Goal: Task Accomplishment & Management: Use online tool/utility

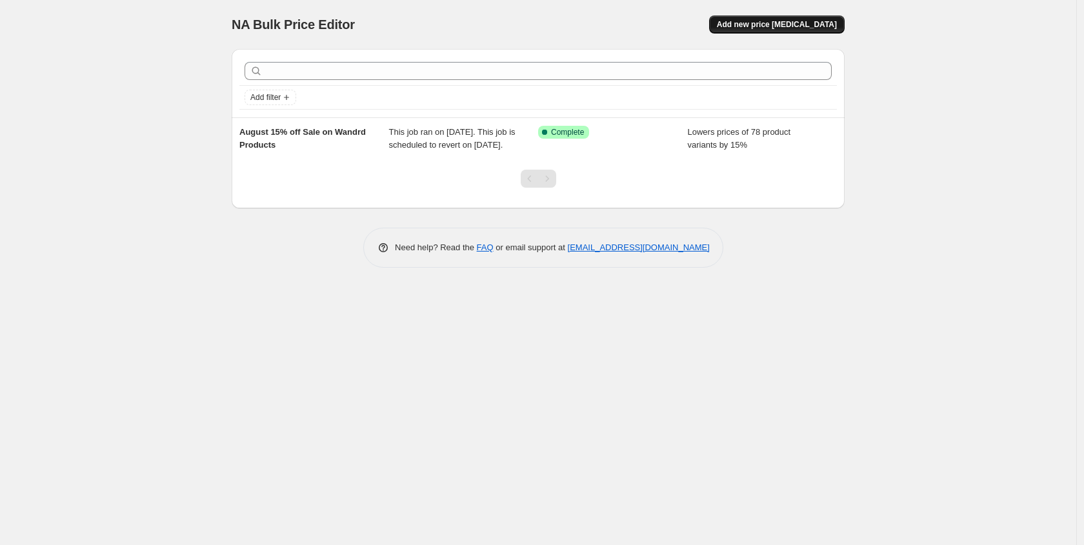
click at [771, 27] on span "Add new price [MEDICAL_DATA]" at bounding box center [777, 24] width 120 height 10
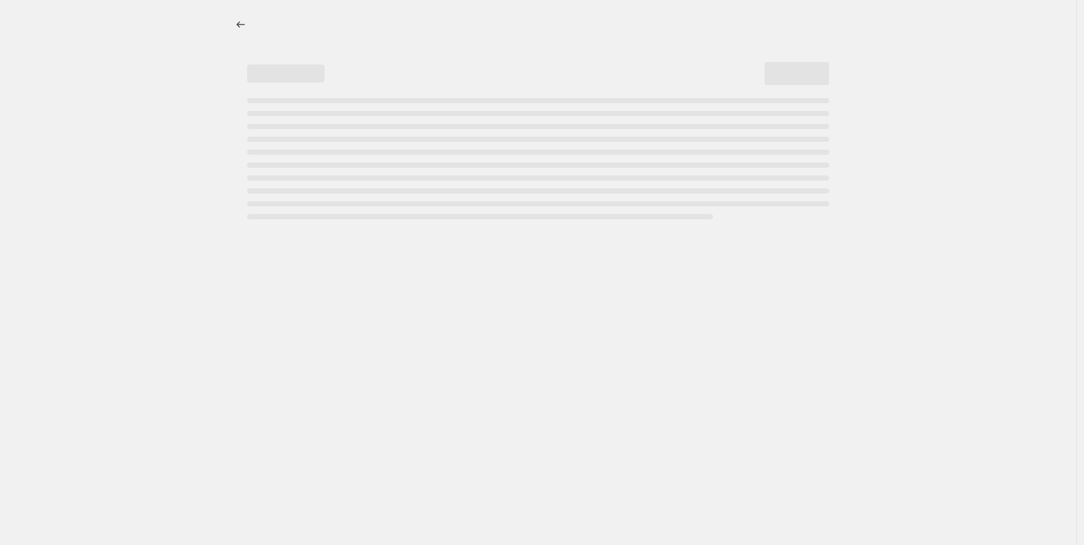
select select "percentage"
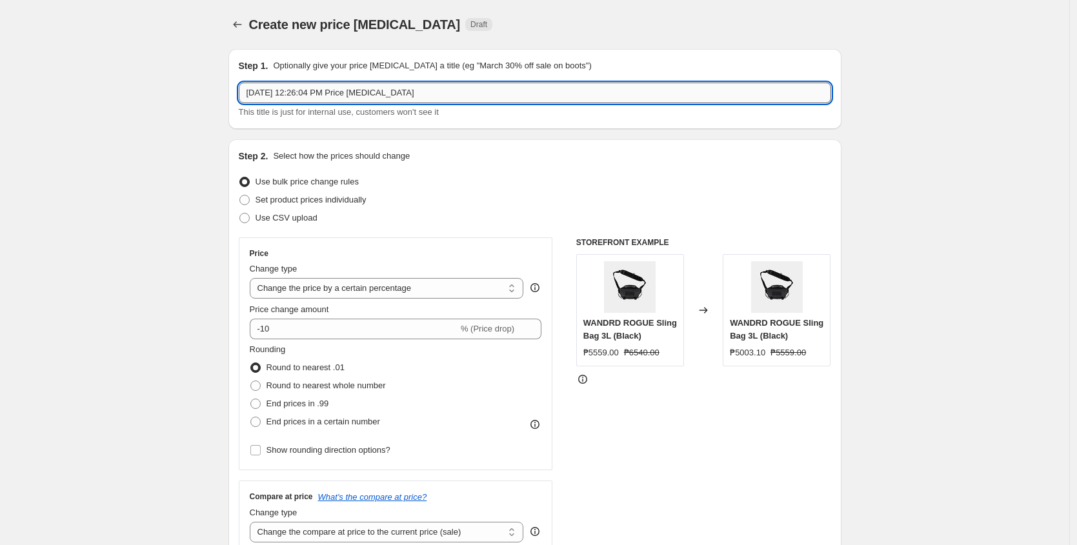
click at [278, 90] on input "[DATE] 12:26:04 PM Price [MEDICAL_DATA]" at bounding box center [535, 93] width 593 height 21
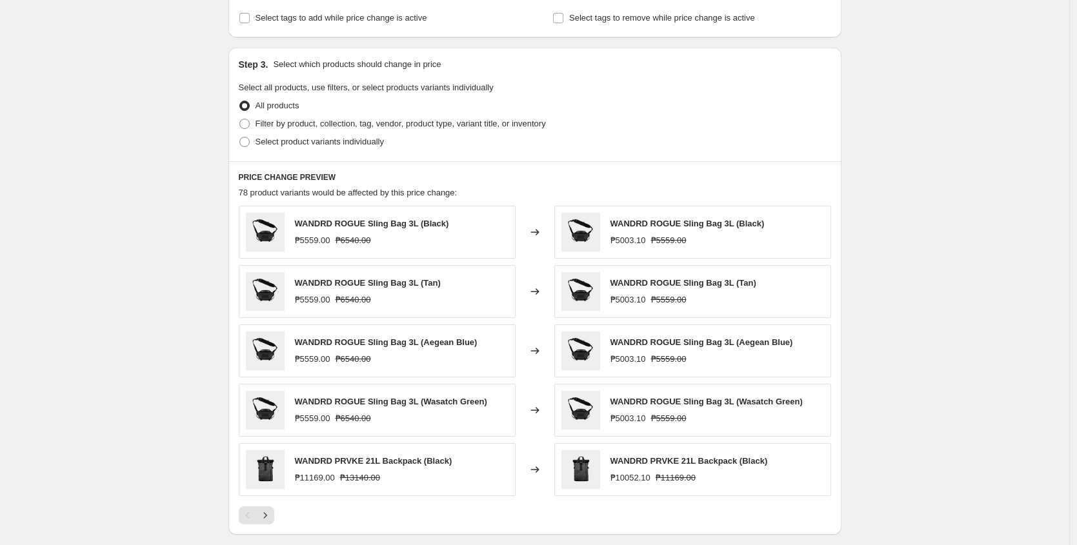
scroll to position [745, 0]
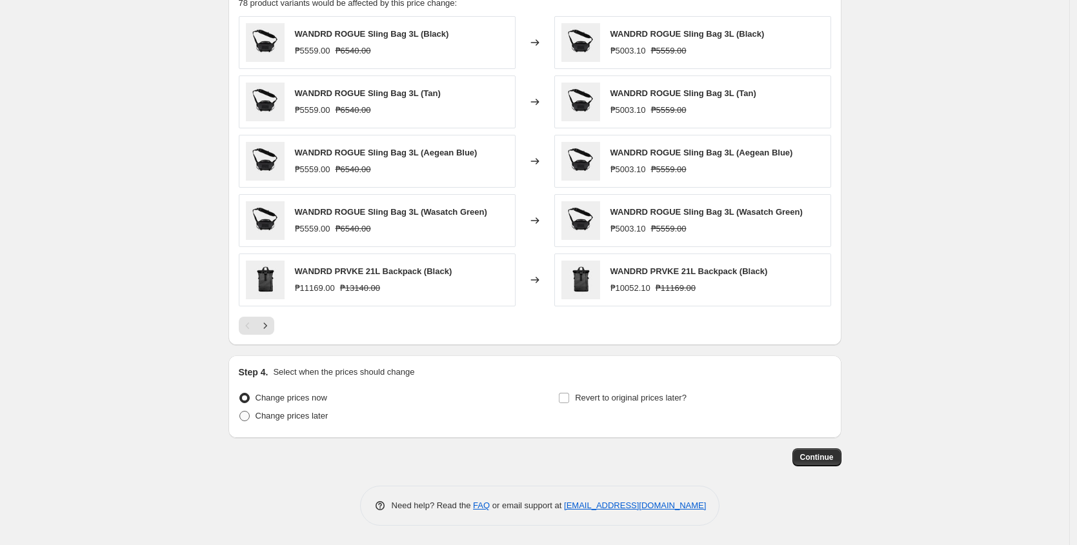
type input "Wandrd 20% off On All Wandrd Products"
click at [287, 412] on span "Change prices later" at bounding box center [292, 416] width 73 height 10
click at [240, 412] on input "Change prices later" at bounding box center [239, 411] width 1 height 1
radio input "true"
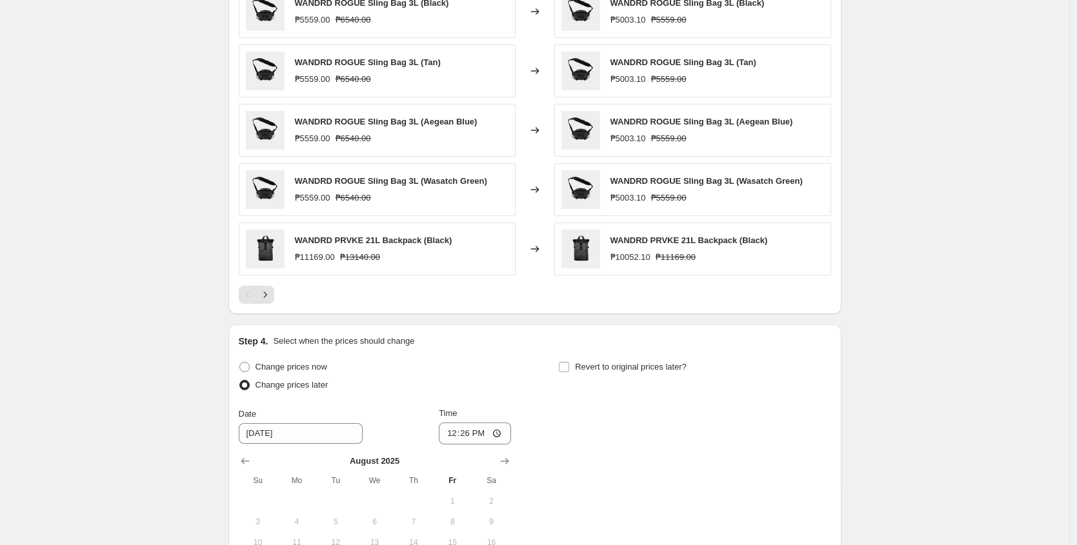
scroll to position [840, 0]
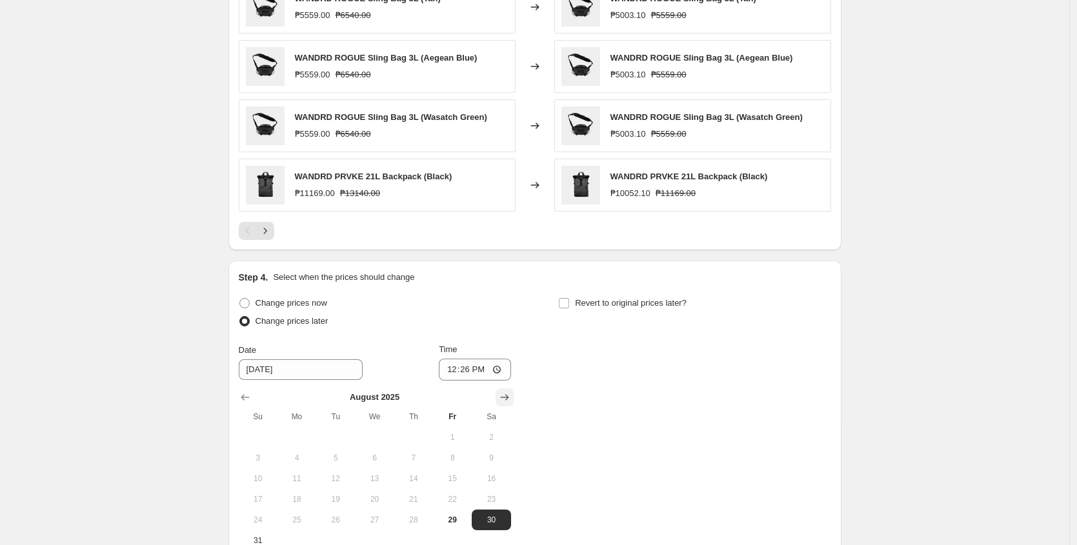
click at [507, 402] on icon "Show next month, September 2025" at bounding box center [504, 397] width 13 height 13
click at [295, 441] on span "1" at bounding box center [297, 437] width 28 height 10
type input "[DATE]"
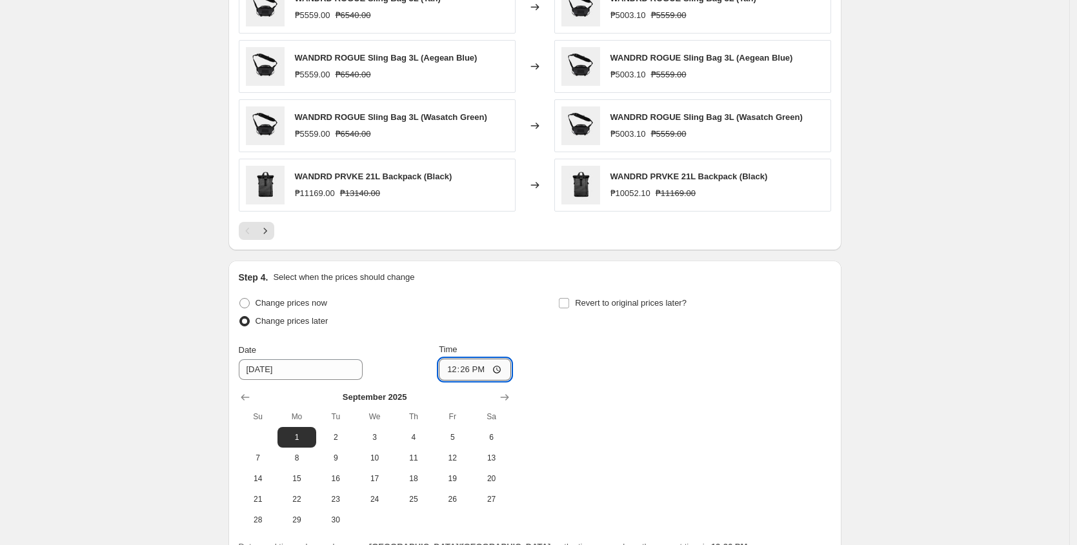
click at [484, 369] on input "12:26" at bounding box center [475, 370] width 72 height 22
click at [500, 367] on input "12:26" at bounding box center [475, 370] width 72 height 22
type input "00:00"
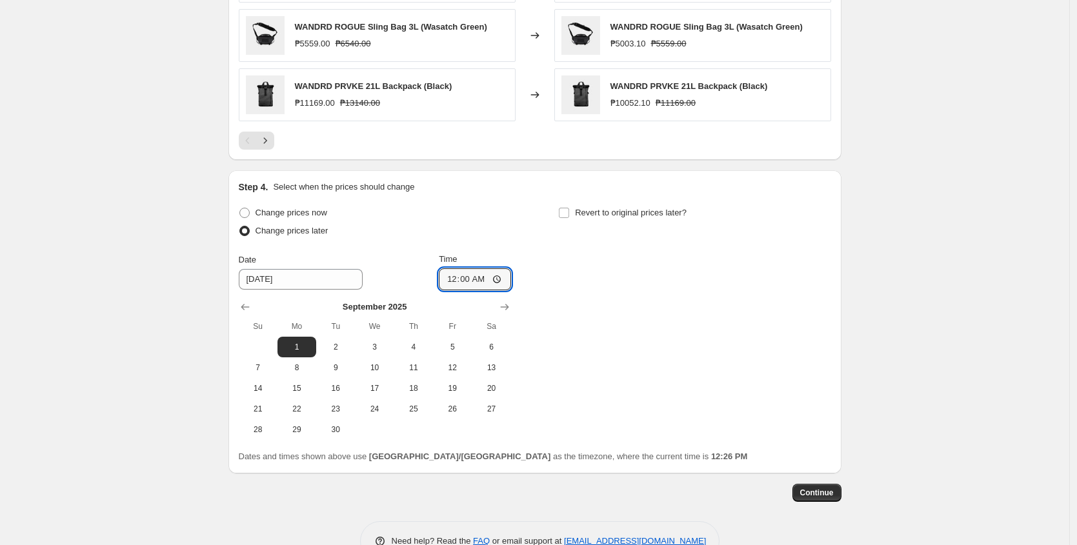
scroll to position [949, 0]
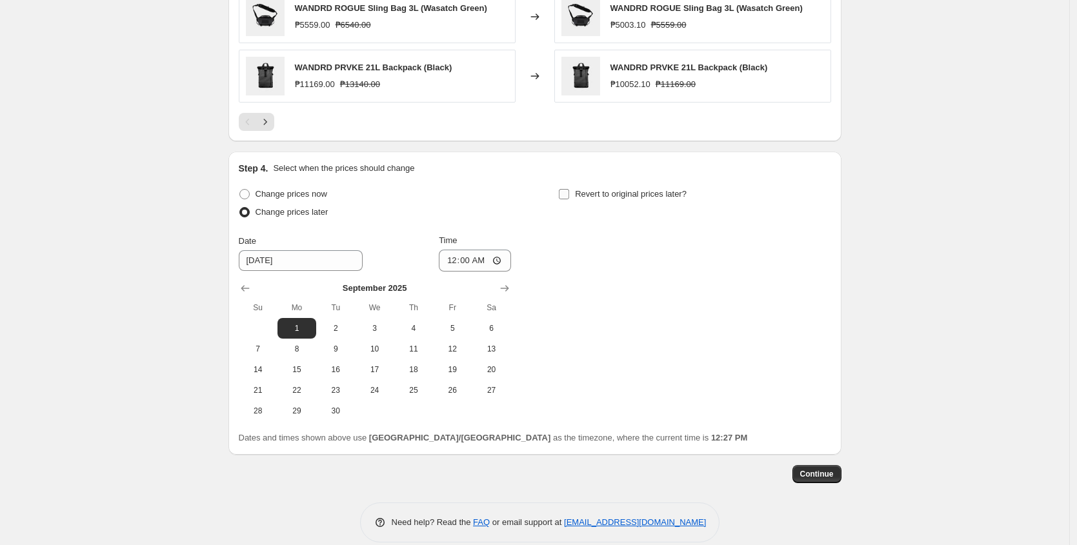
click at [568, 194] on input "Revert to original prices later?" at bounding box center [564, 194] width 10 height 10
checkbox input "true"
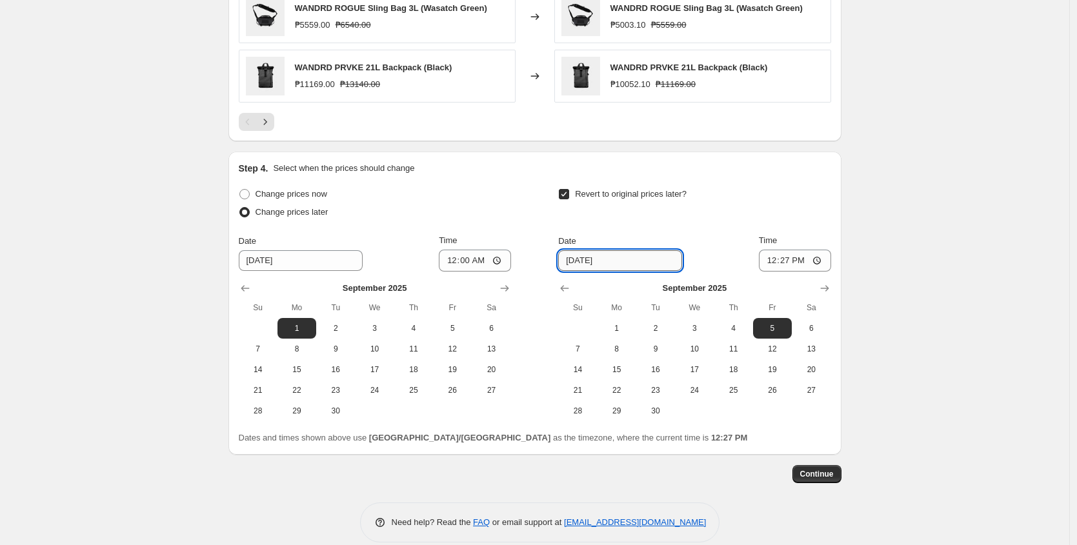
click at [619, 253] on input "[DATE]" at bounding box center [620, 260] width 124 height 21
click at [659, 406] on span "30" at bounding box center [656, 411] width 28 height 10
type input "[DATE]"
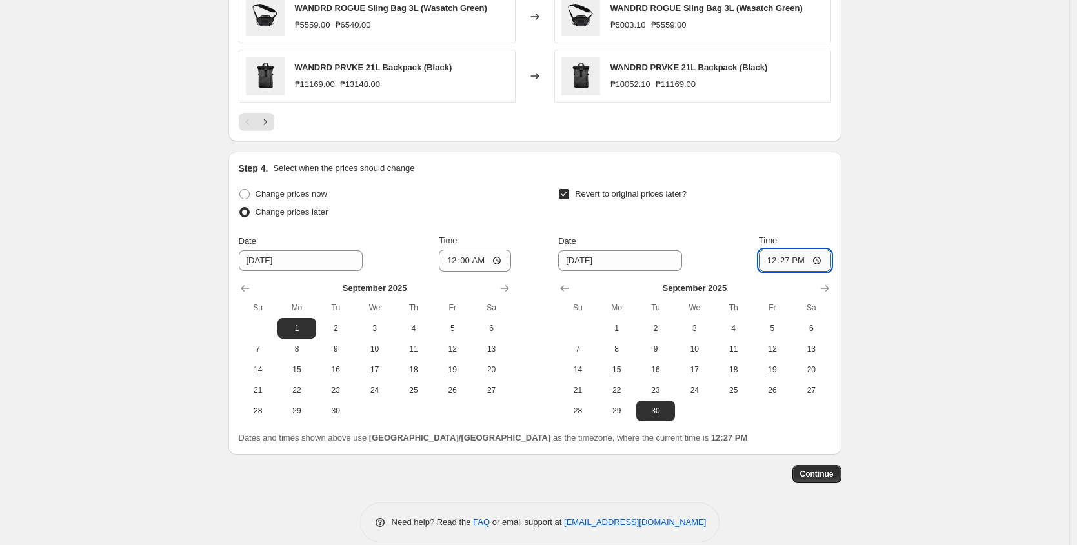
click at [780, 261] on input "12:27" at bounding box center [795, 261] width 72 height 22
click at [770, 261] on input "12:27" at bounding box center [795, 261] width 72 height 22
type input "23:59"
click at [738, 188] on div "Revert to original prices later?" at bounding box center [694, 204] width 272 height 39
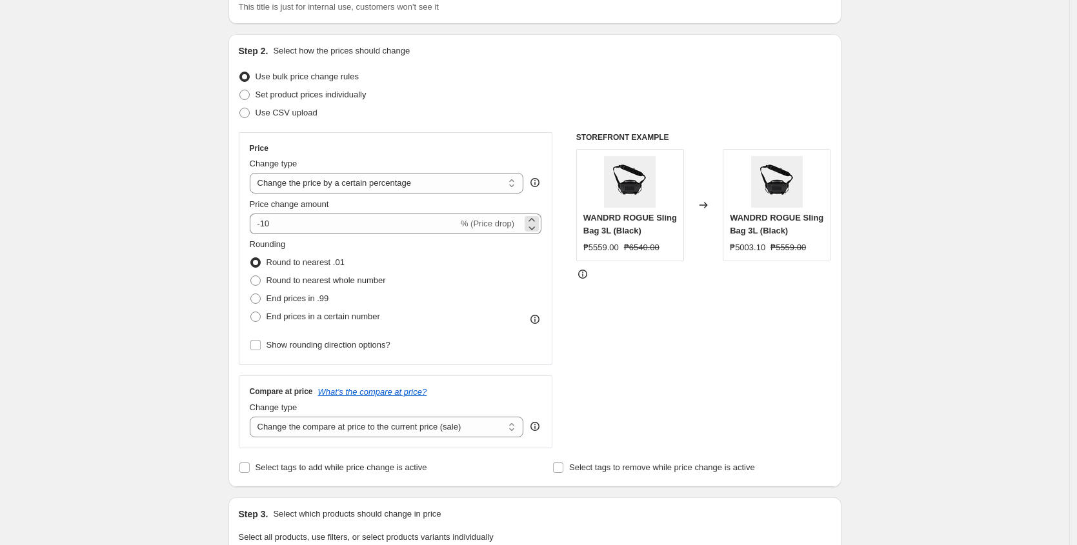
scroll to position [103, 0]
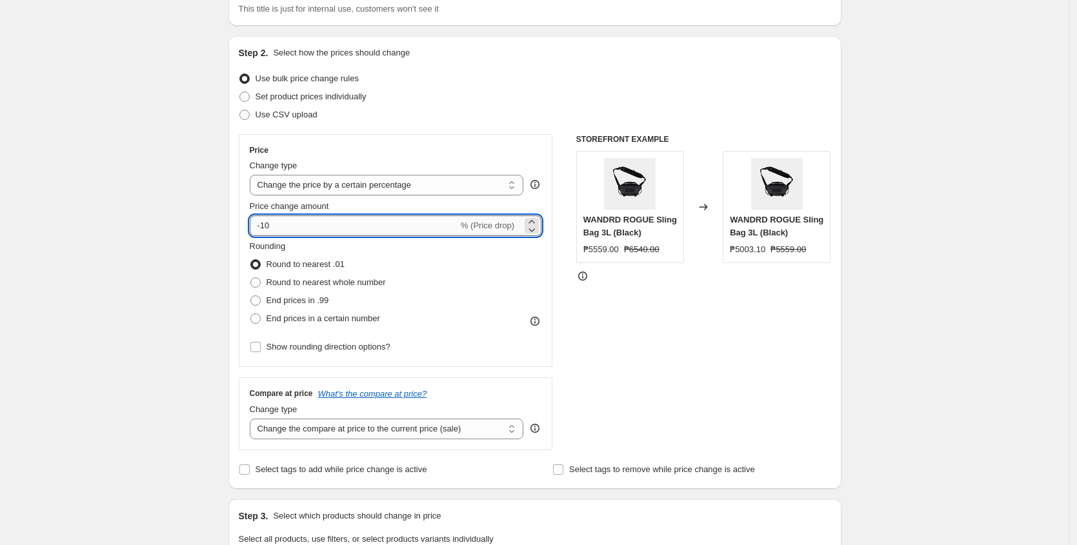
click at [338, 226] on input "-10" at bounding box center [354, 226] width 209 height 21
type input "-1"
type input "-20"
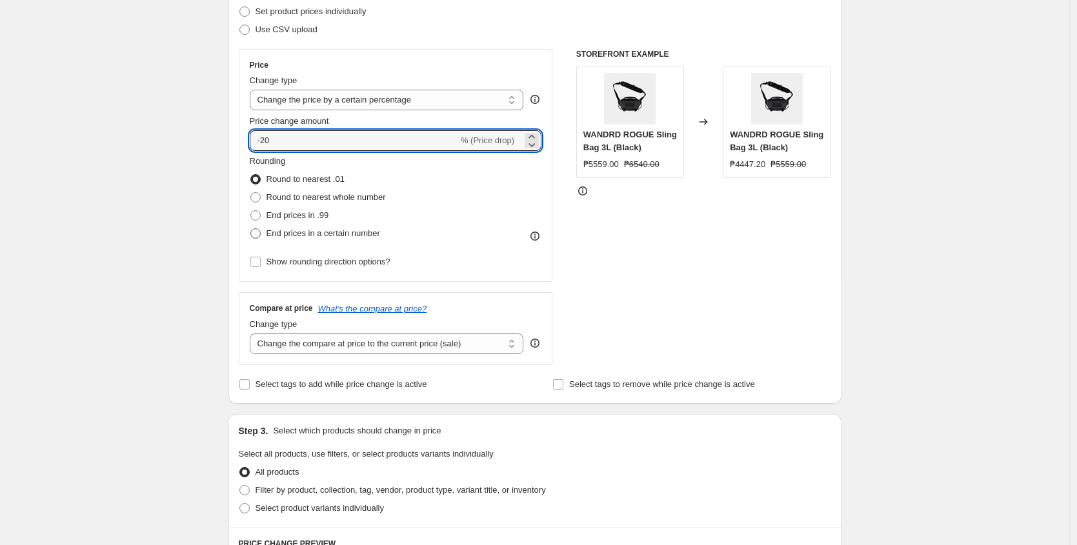
scroll to position [202, 0]
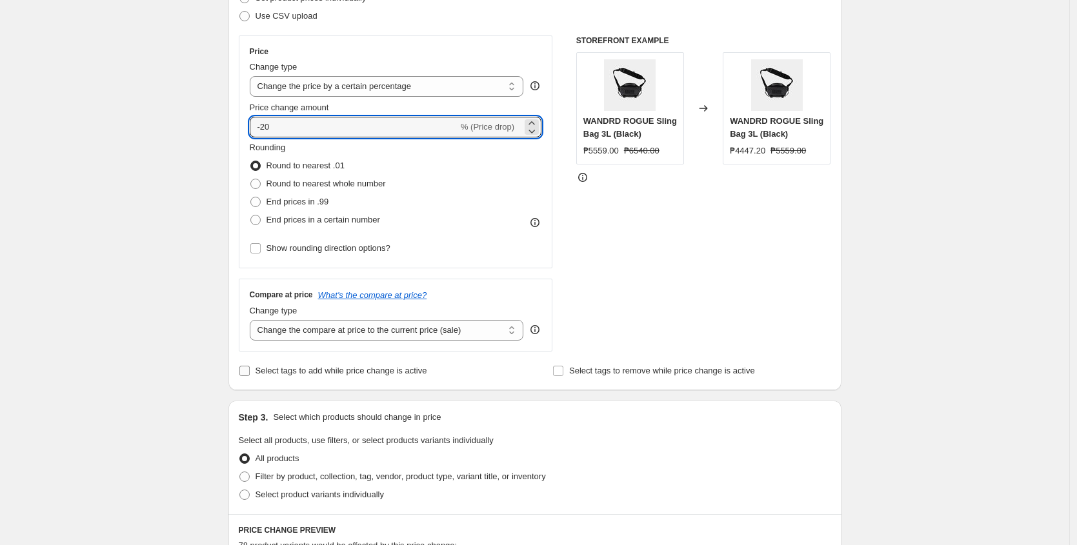
click at [247, 368] on input "Select tags to add while price change is active" at bounding box center [244, 371] width 10 height 10
checkbox input "true"
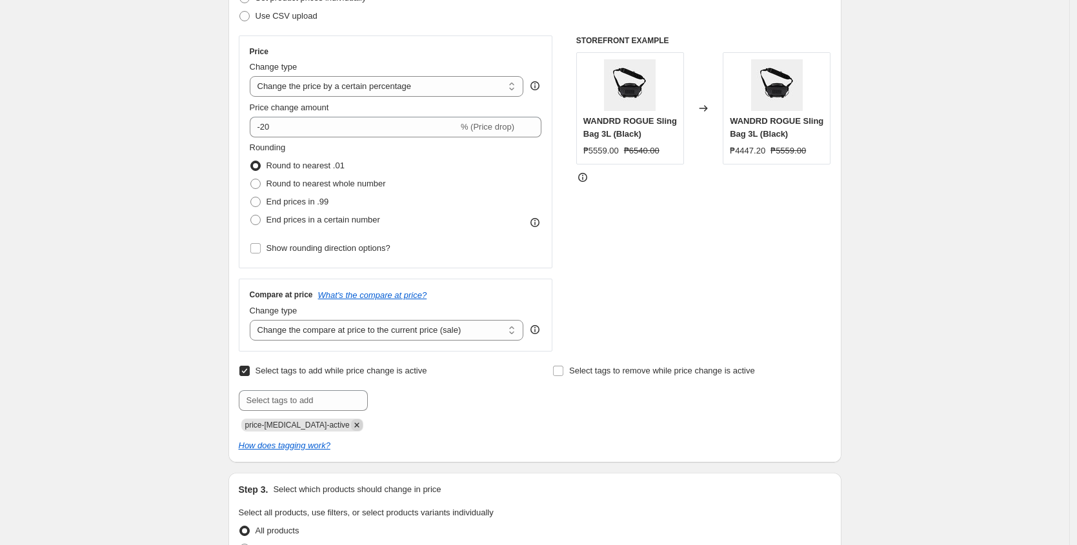
click at [351, 425] on icon "Remove price-change-job-active" at bounding box center [357, 426] width 12 height 12
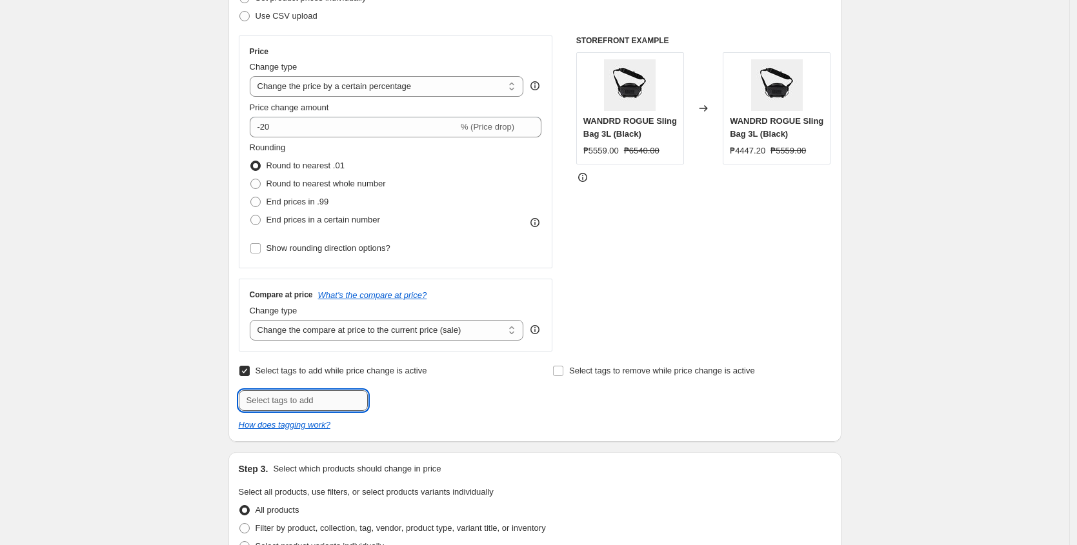
click at [303, 400] on input "text" at bounding box center [303, 401] width 129 height 21
type input "wandrd_deals"
click at [422, 403] on span "wandrd_deals" at bounding box center [422, 399] width 52 height 9
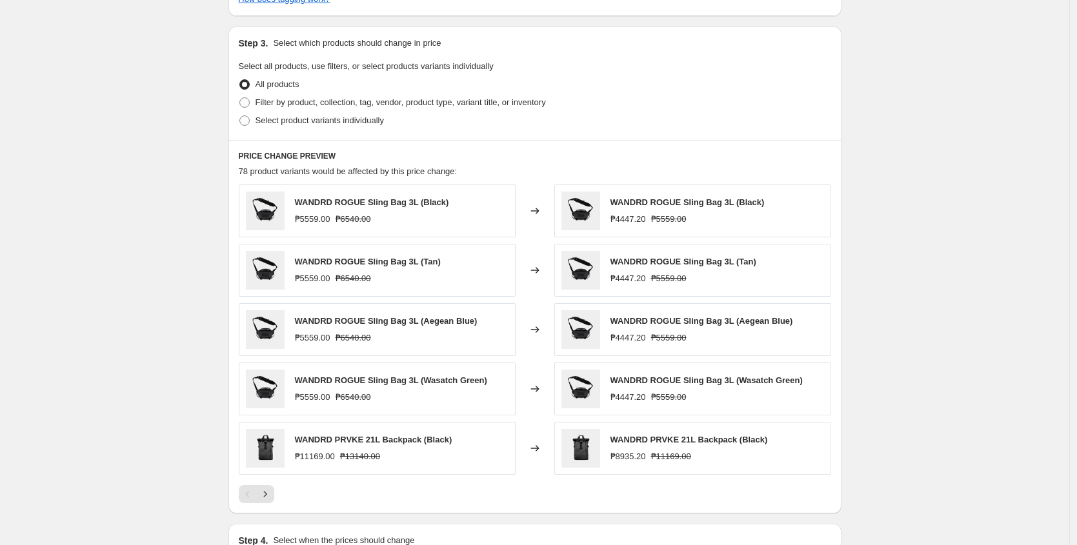
scroll to position [640, 0]
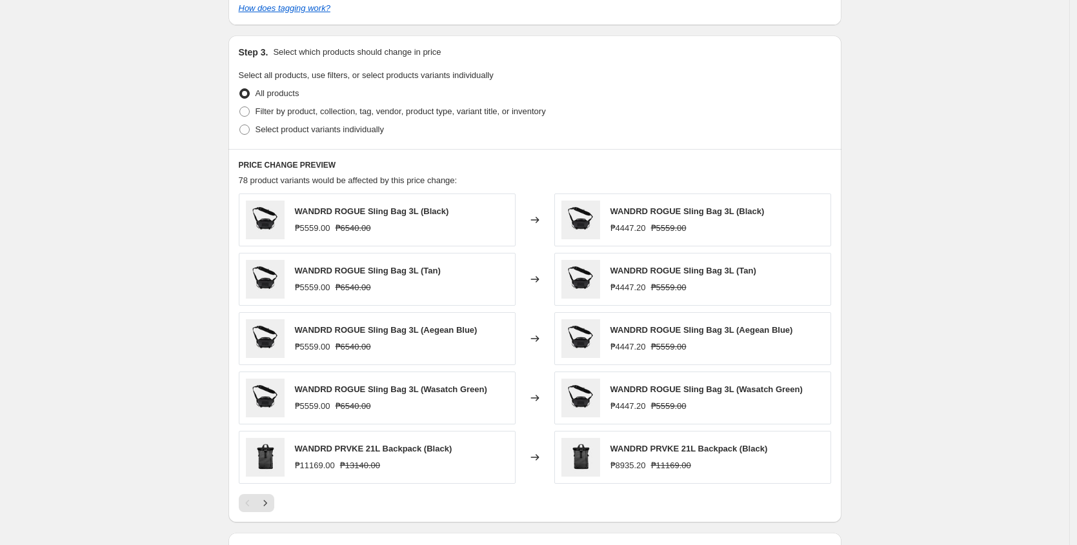
click at [360, 229] on strike "₱6540.00" at bounding box center [354, 228] width 36 height 13
click at [323, 228] on div "₱5559.00" at bounding box center [313, 228] width 36 height 13
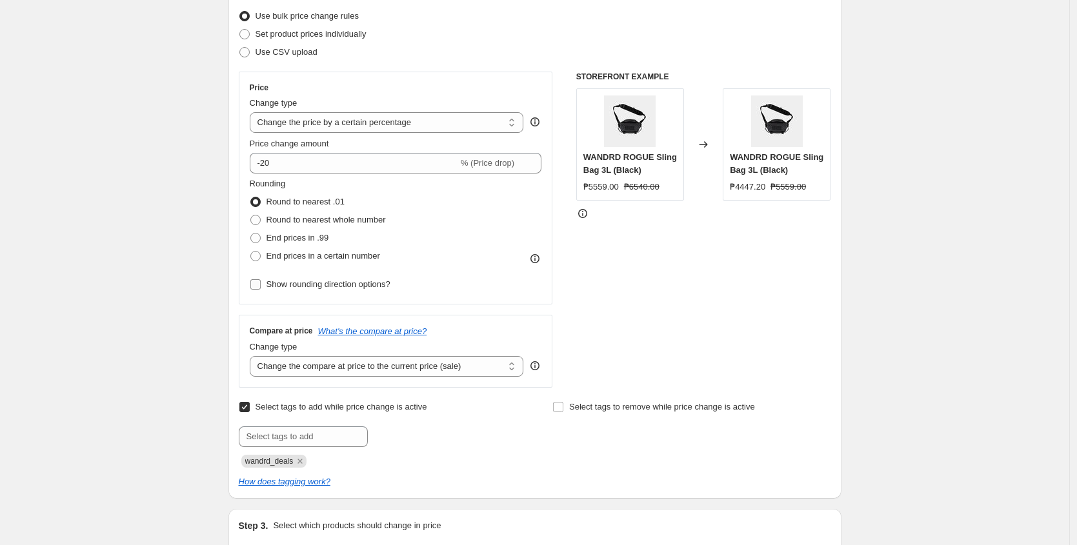
scroll to position [161, 0]
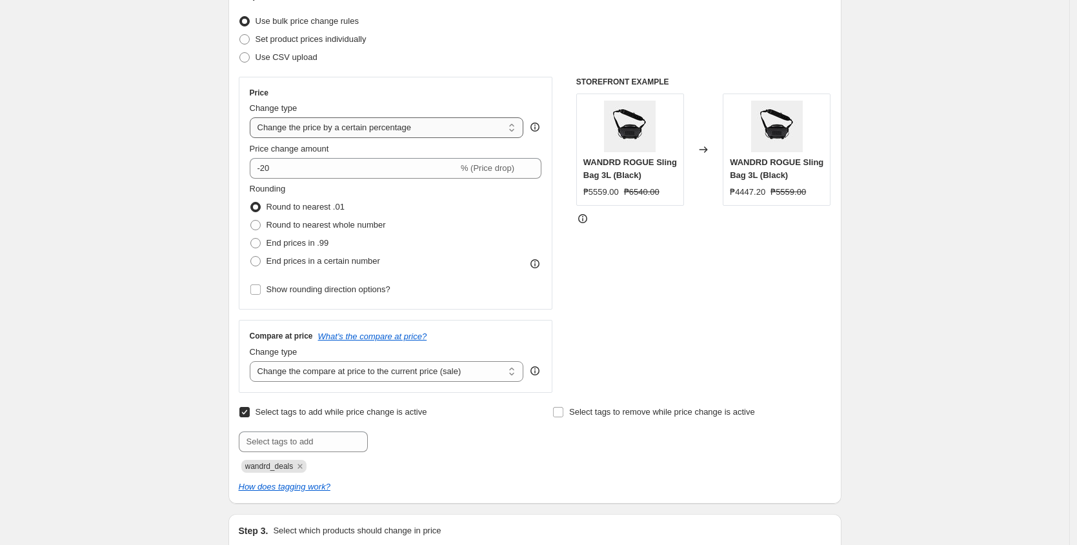
click at [391, 131] on select "Change the price to a certain amount Change the price by a certain amount Chang…" at bounding box center [387, 127] width 274 height 21
click at [584, 214] on icon at bounding box center [582, 218] width 13 height 13
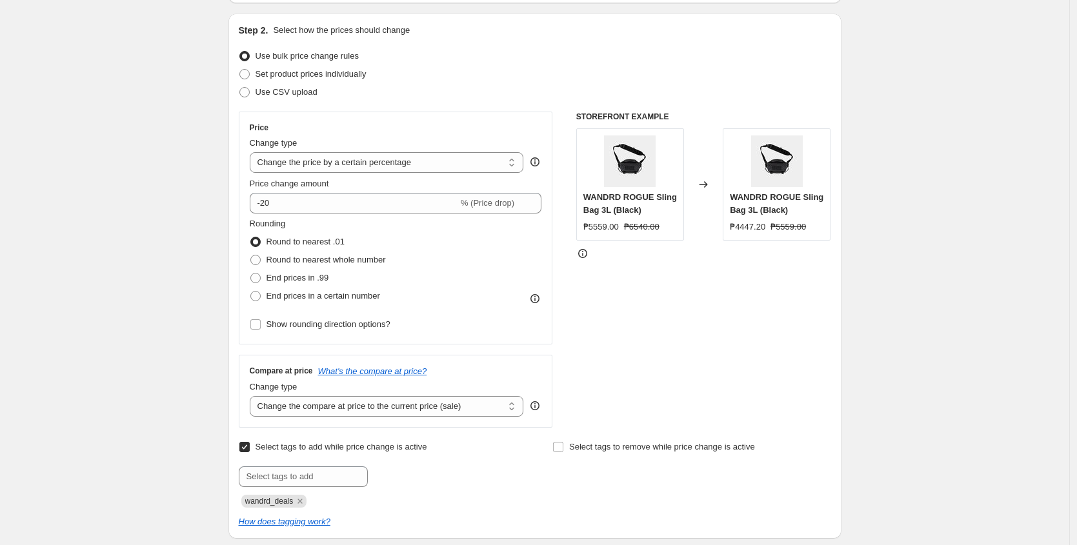
scroll to position [0, 0]
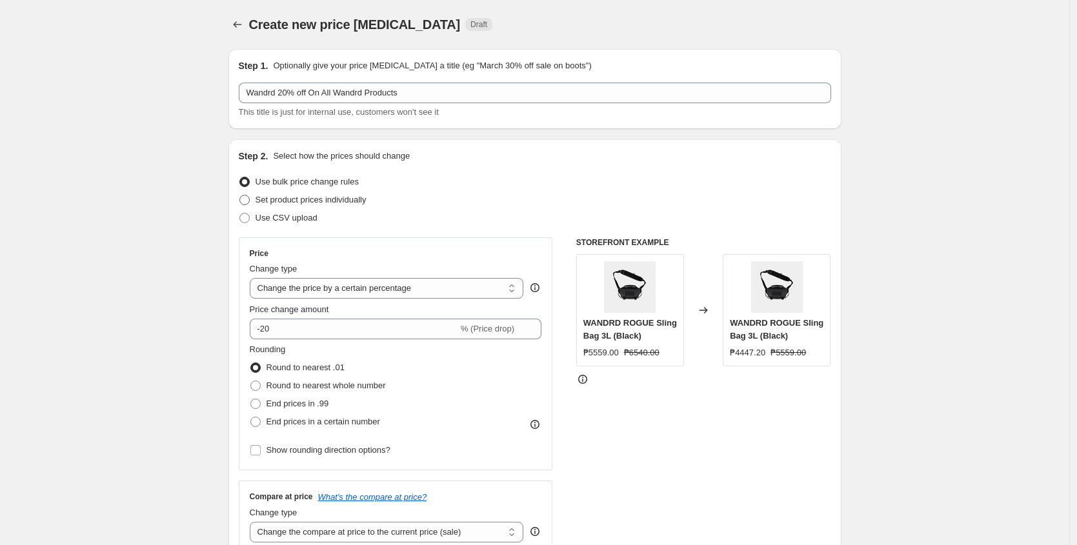
click at [329, 204] on span "Set product prices individually" at bounding box center [311, 200] width 111 height 10
click at [240, 196] on input "Set product prices individually" at bounding box center [239, 195] width 1 height 1
radio input "true"
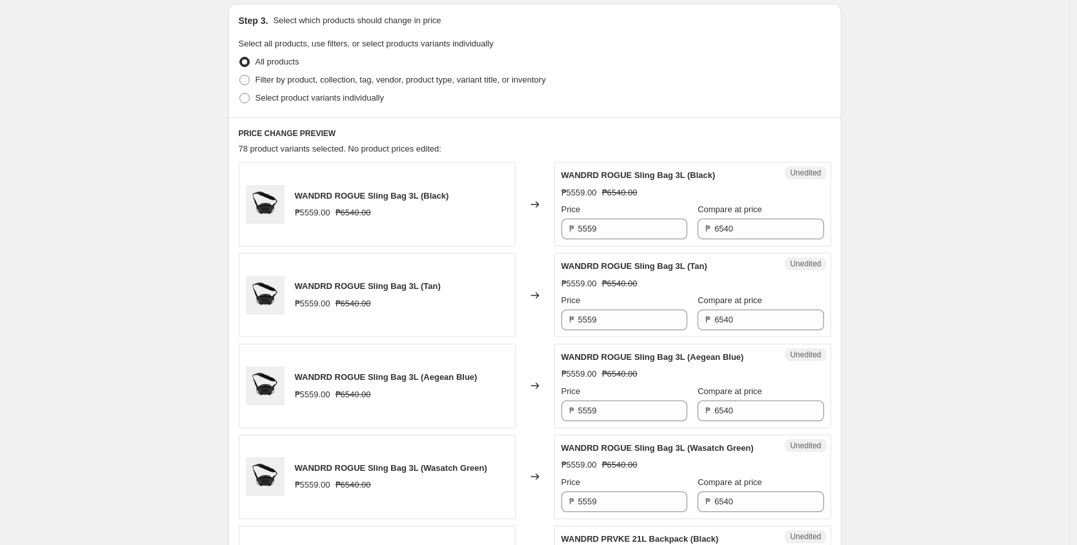
scroll to position [337, 0]
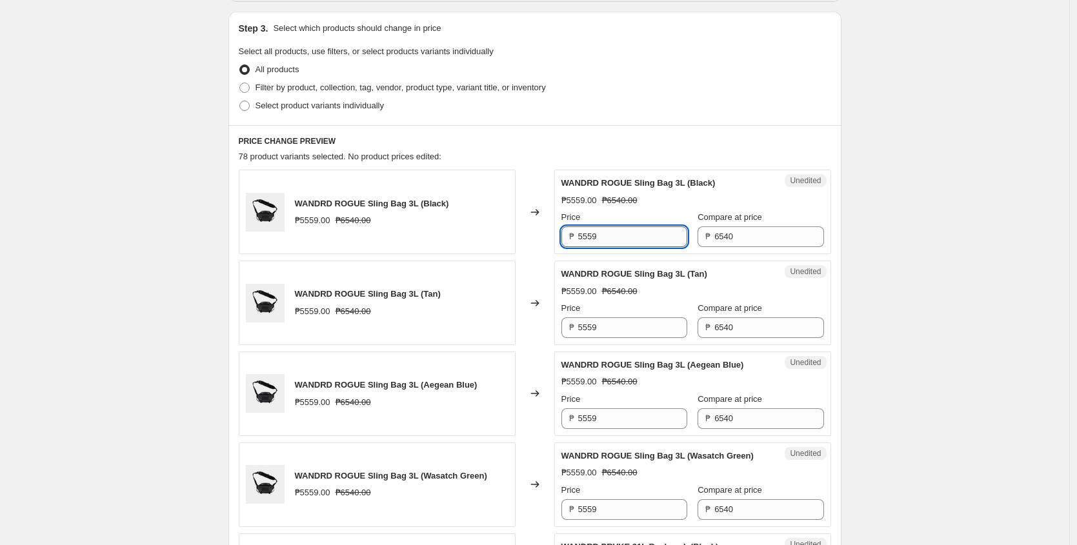
click at [612, 236] on input "5559" at bounding box center [632, 237] width 109 height 21
click at [613, 236] on input "5559" at bounding box center [632, 237] width 109 height 21
paste input "₱5,232.00"
type input "5559"
click at [635, 212] on div "Price" at bounding box center [625, 217] width 126 height 13
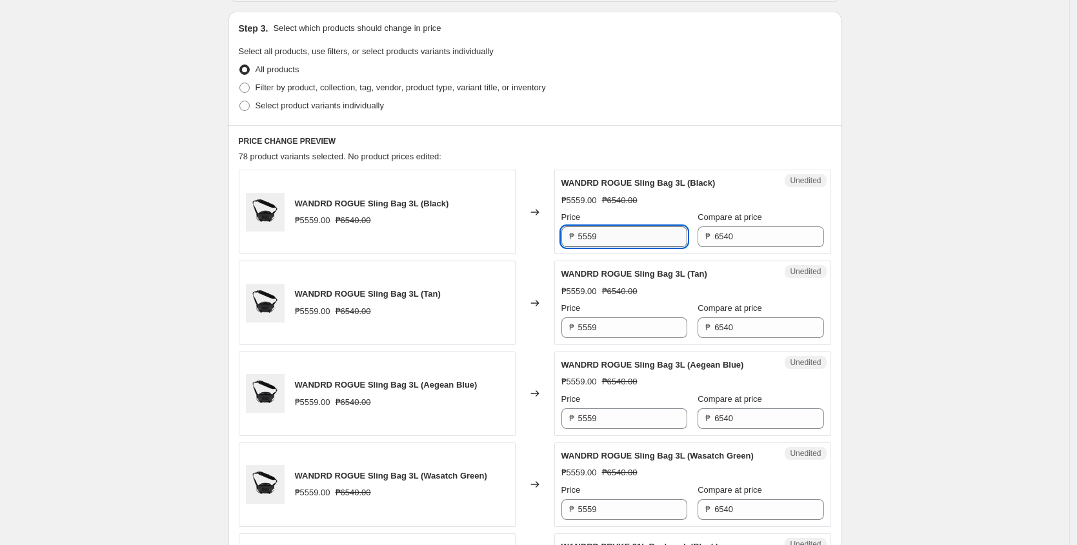
click at [618, 238] on input "5559" at bounding box center [632, 237] width 109 height 21
click at [611, 233] on input "5559" at bounding box center [632, 237] width 109 height 21
paste input "text"
type input "5559"
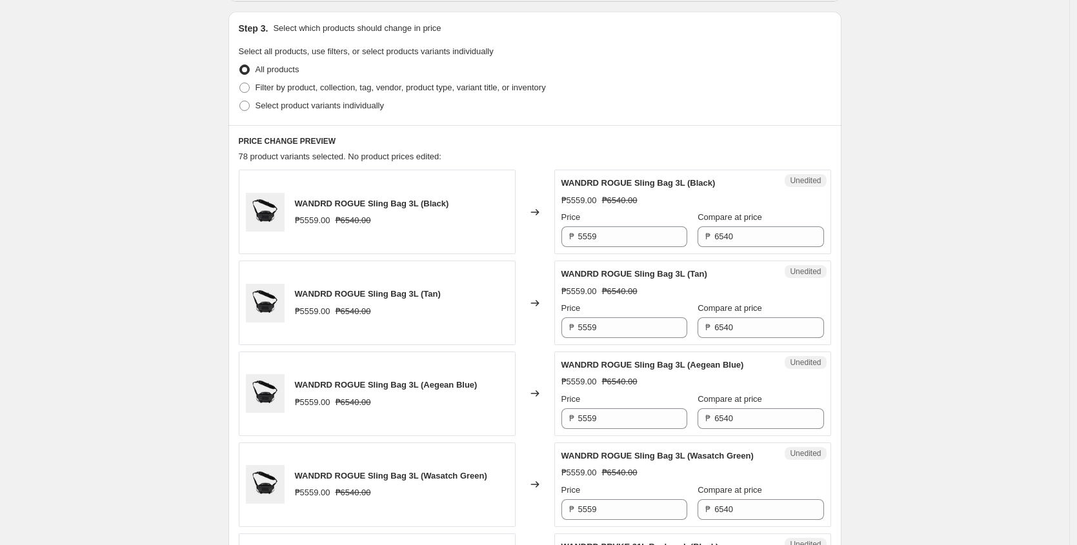
click at [615, 216] on div "Price" at bounding box center [625, 217] width 126 height 13
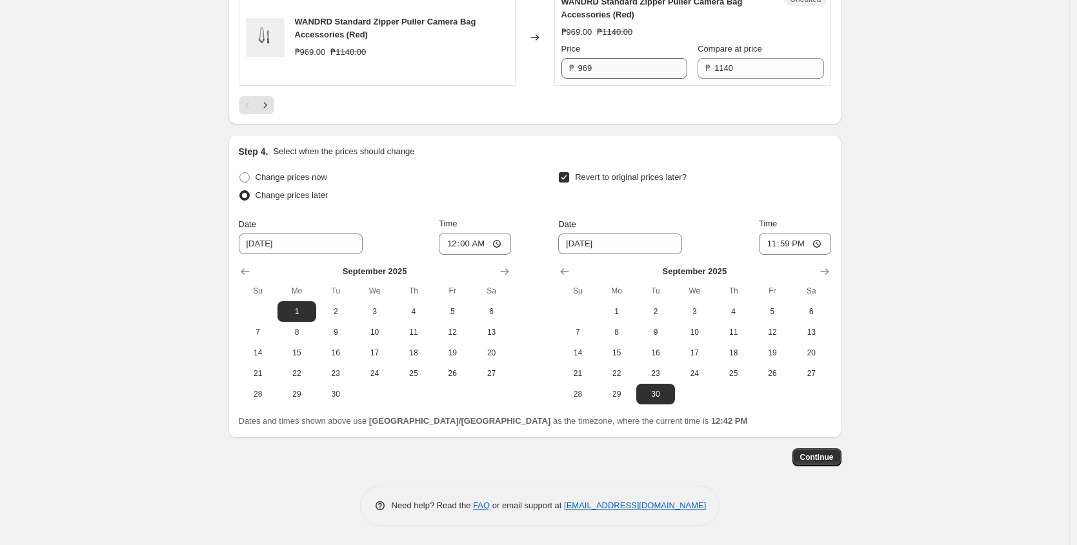
scroll to position [2413, 0]
click at [265, 100] on icon "Next" at bounding box center [265, 105] width 13 height 13
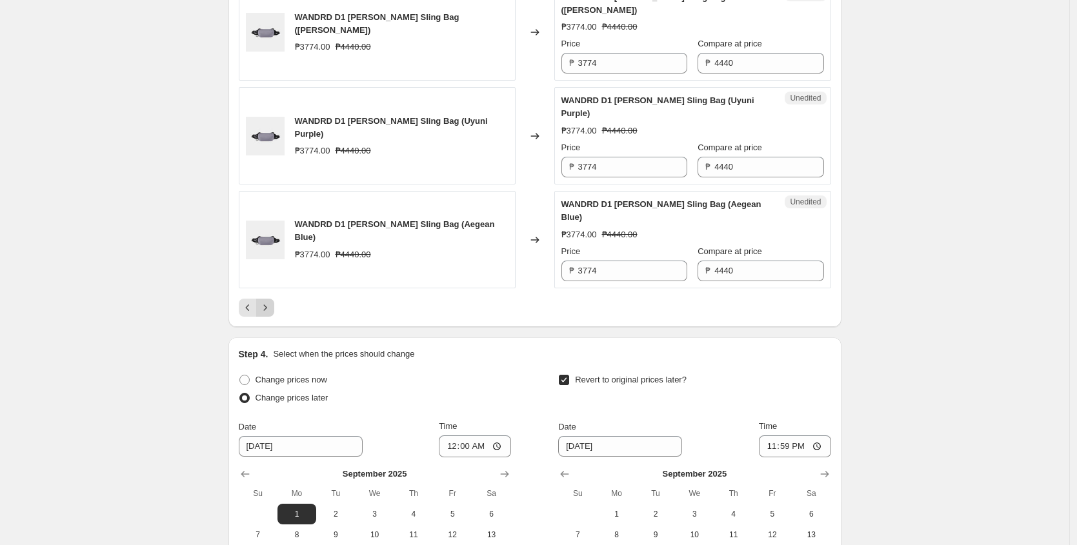
click at [274, 317] on button "Next" at bounding box center [265, 308] width 18 height 18
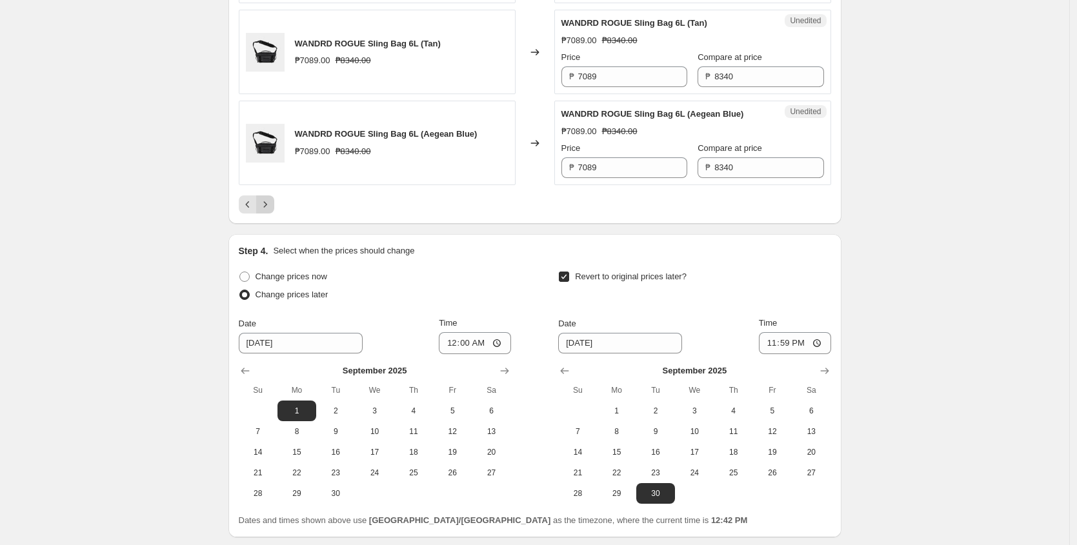
click at [272, 211] on icon "Next" at bounding box center [265, 204] width 13 height 13
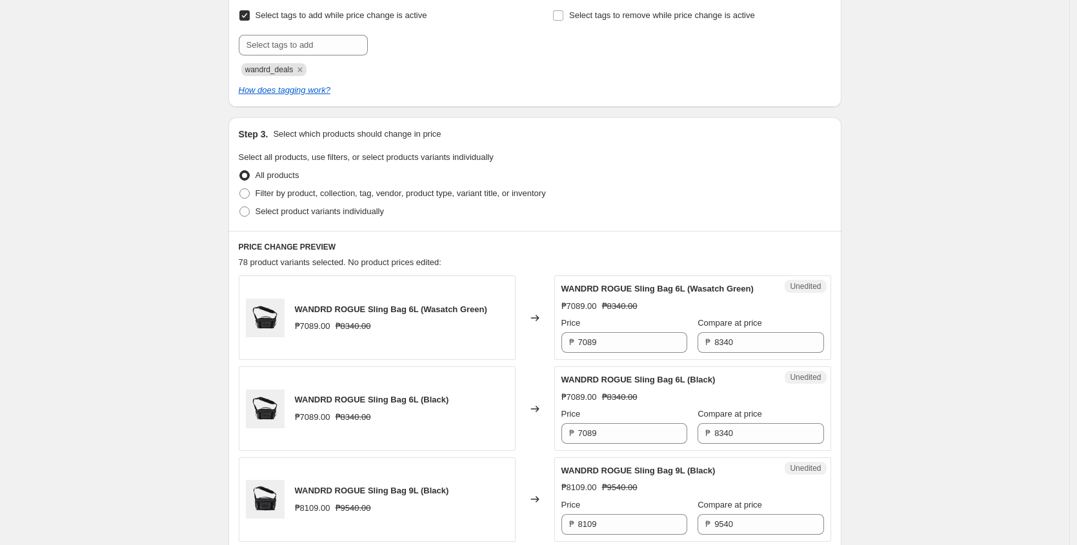
scroll to position [241, 0]
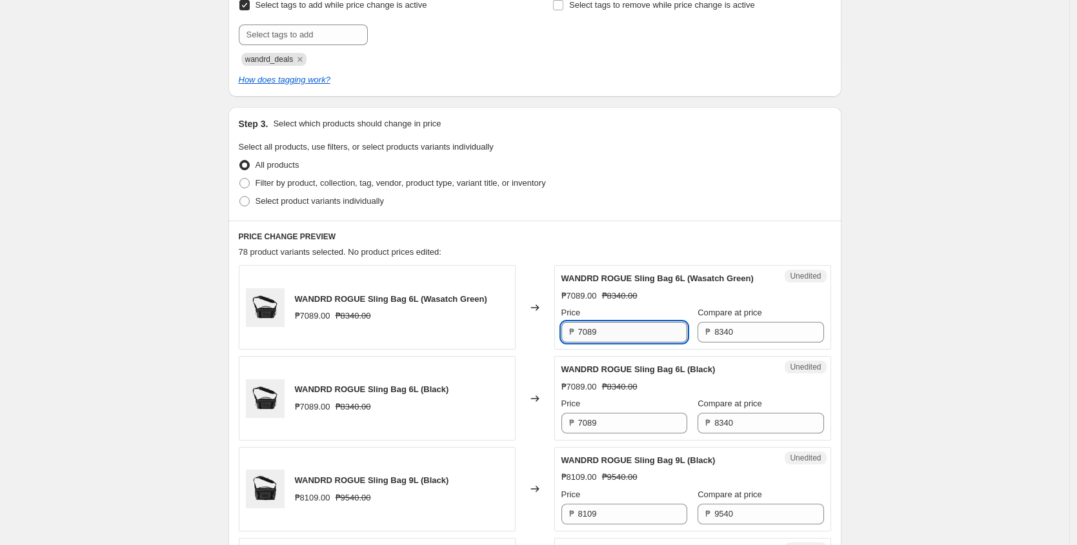
click at [626, 343] on input "7089" at bounding box center [632, 332] width 109 height 21
type input "6672"
click at [606, 316] on div "WANDRD ROGUE Sling Bag 6L (Wasatch Green) ₱6672.00 ₱8340.00 Price ₱ 6672 Compar…" at bounding box center [693, 307] width 263 height 70
click at [612, 343] on input "6672" at bounding box center [632, 332] width 109 height 21
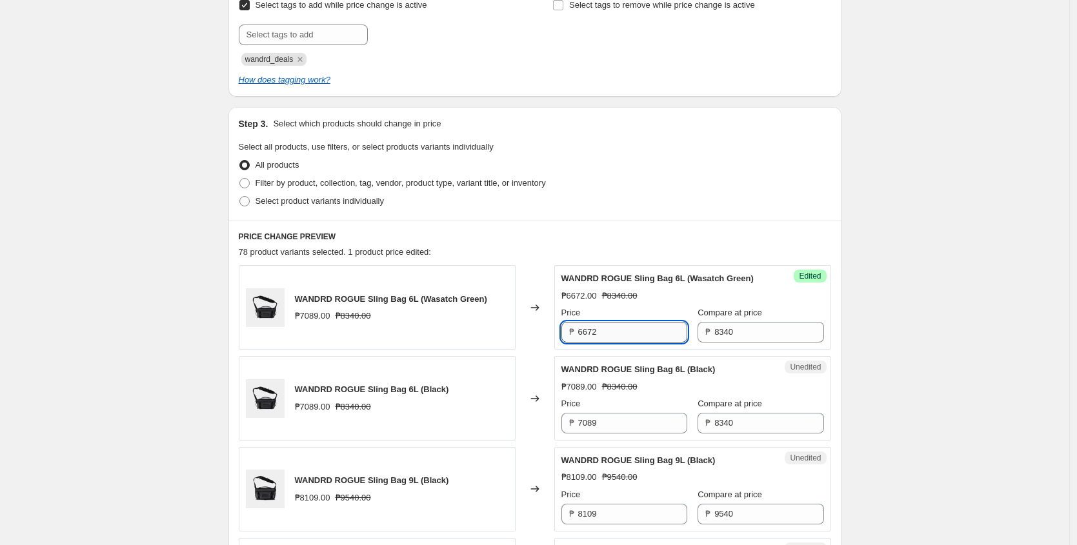
click at [612, 343] on input "6672" at bounding box center [632, 332] width 109 height 21
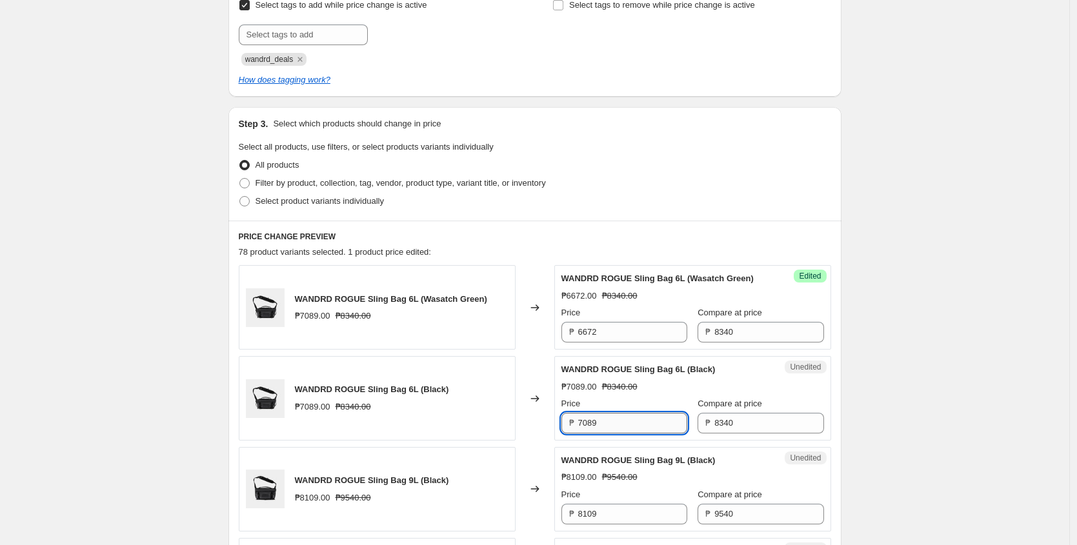
click at [613, 434] on input "7089" at bounding box center [632, 423] width 109 height 21
paste input "6672"
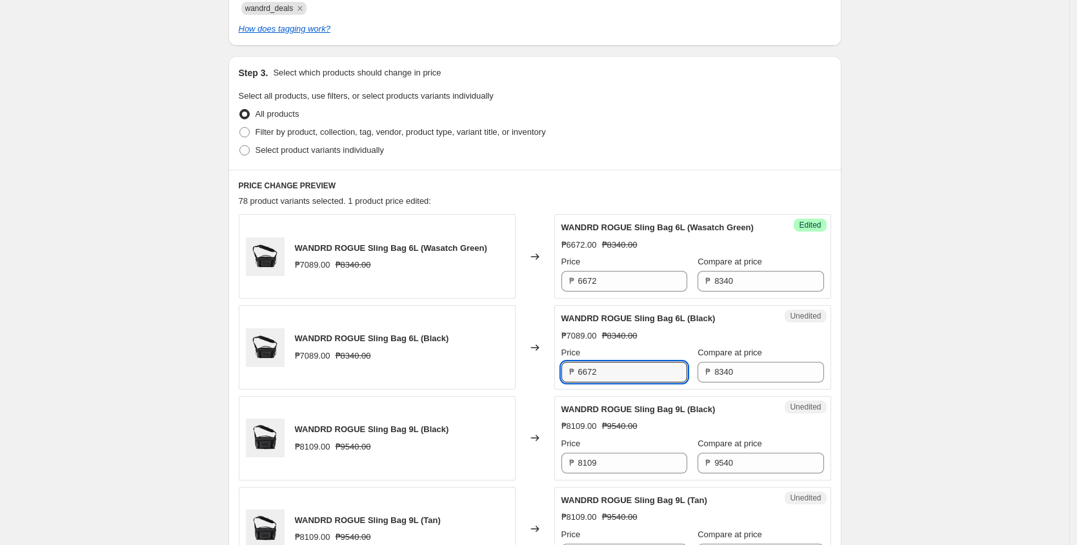
scroll to position [325, 0]
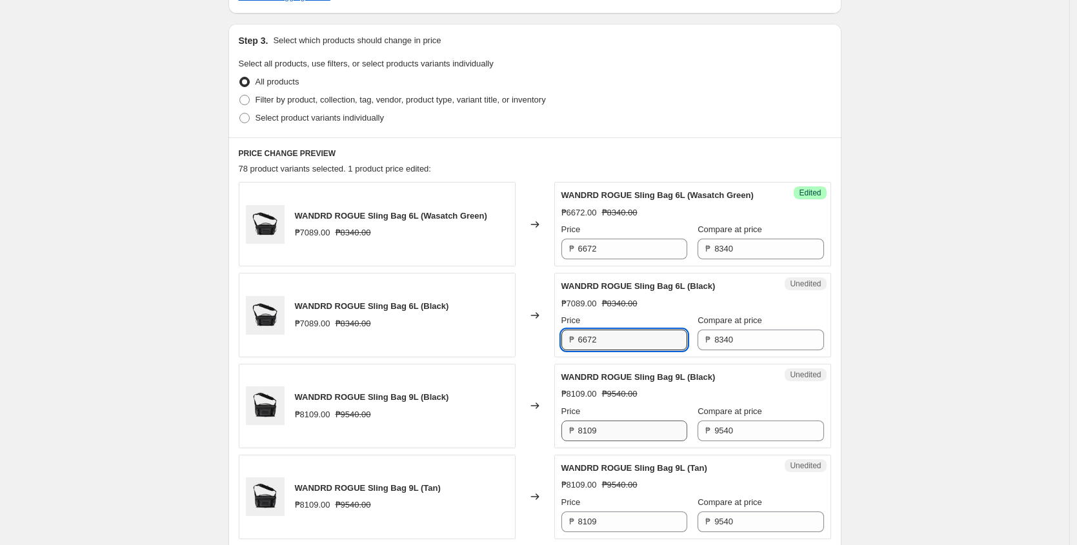
type input "6672"
click at [618, 442] on input "8109" at bounding box center [632, 431] width 109 height 21
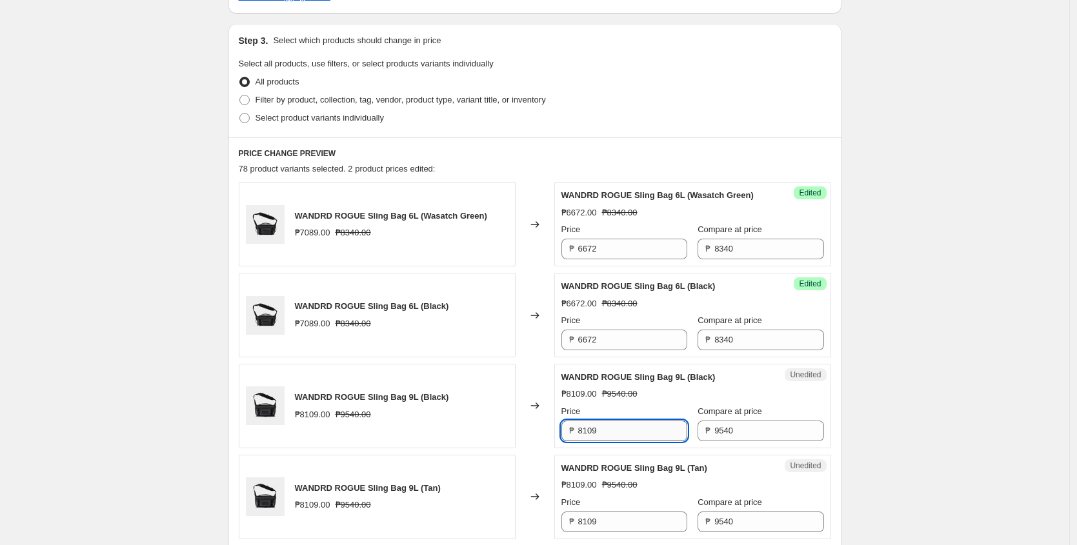
click at [618, 442] on input "8109" at bounding box center [632, 431] width 109 height 21
click at [621, 345] on input "6672" at bounding box center [632, 340] width 109 height 21
click at [718, 219] on div "₱6672.00 ₱8340.00" at bounding box center [693, 213] width 263 height 13
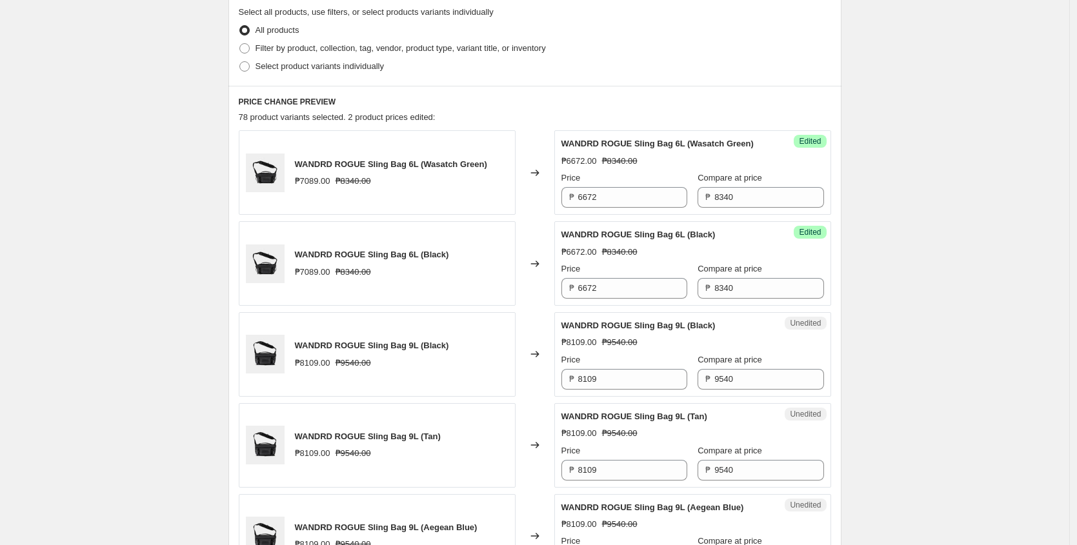
scroll to position [402, 0]
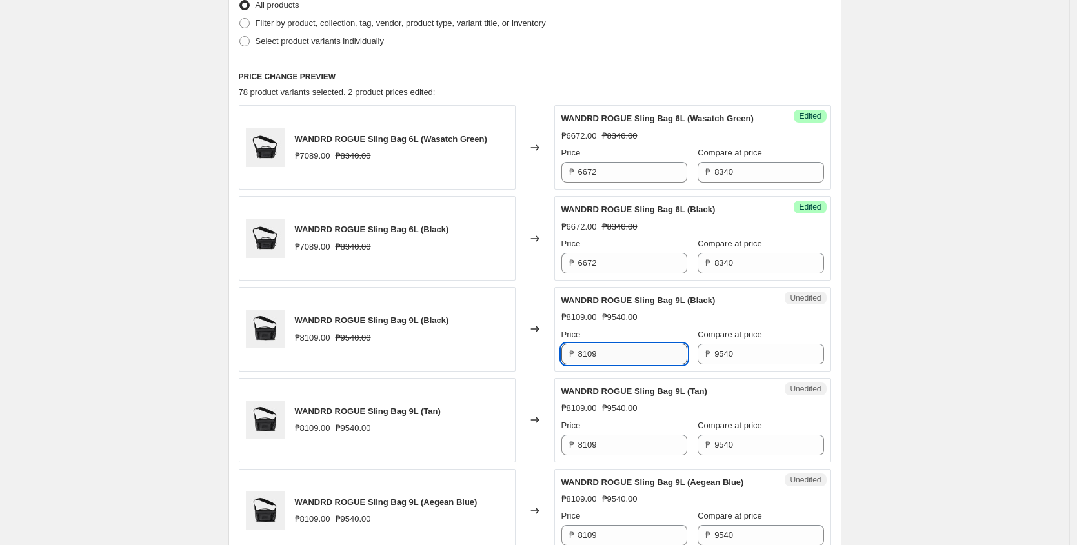
click at [632, 360] on input "8109" at bounding box center [632, 354] width 109 height 21
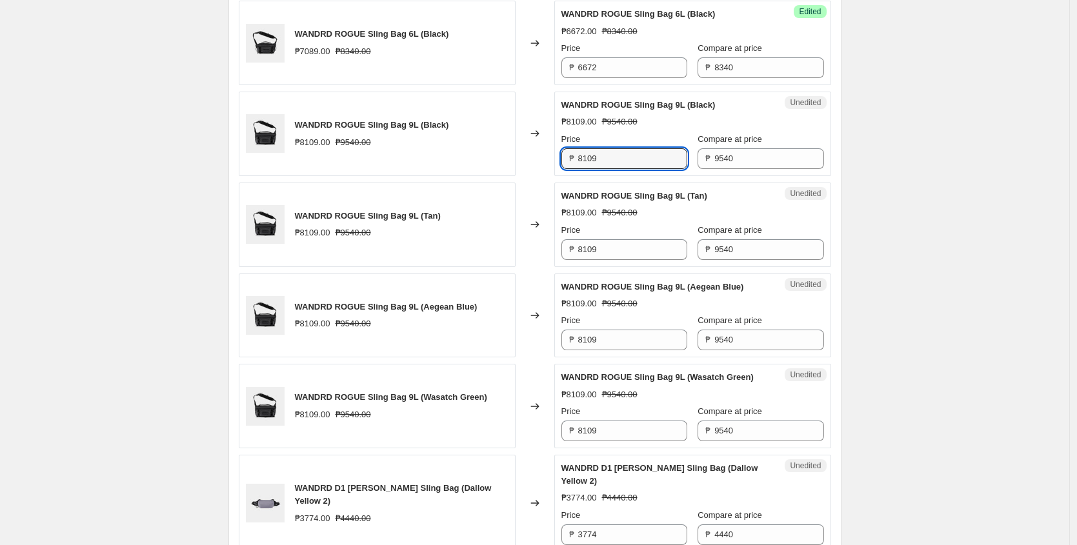
scroll to position [596, 0]
click at [614, 168] on input "8109" at bounding box center [632, 159] width 109 height 21
paste input "₱7,632.00"
click at [616, 261] on input "8109" at bounding box center [632, 250] width 109 height 21
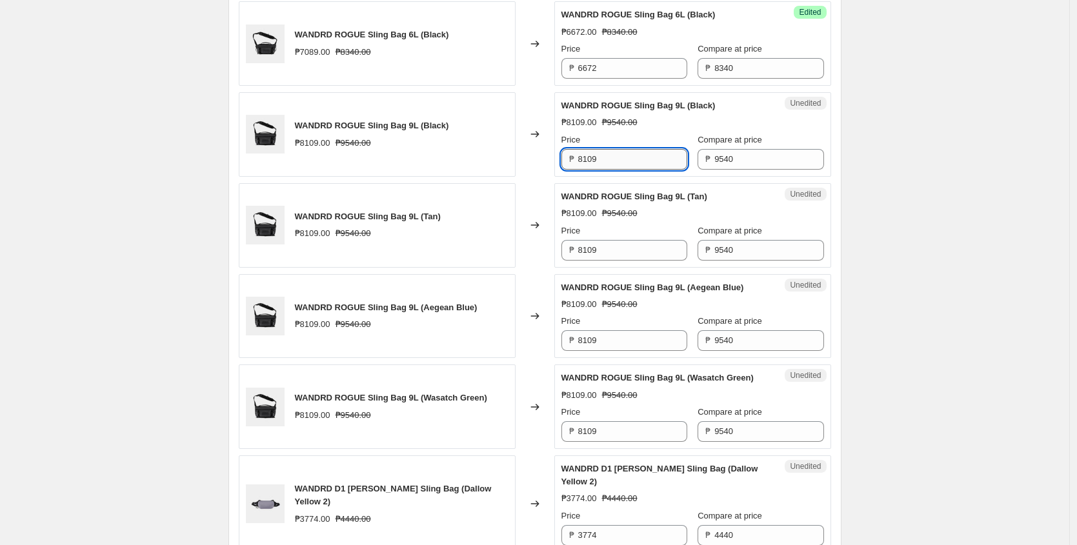
click at [627, 169] on input "8109" at bounding box center [632, 159] width 109 height 21
click at [635, 170] on input "7632" at bounding box center [632, 159] width 109 height 21
type input "7632"
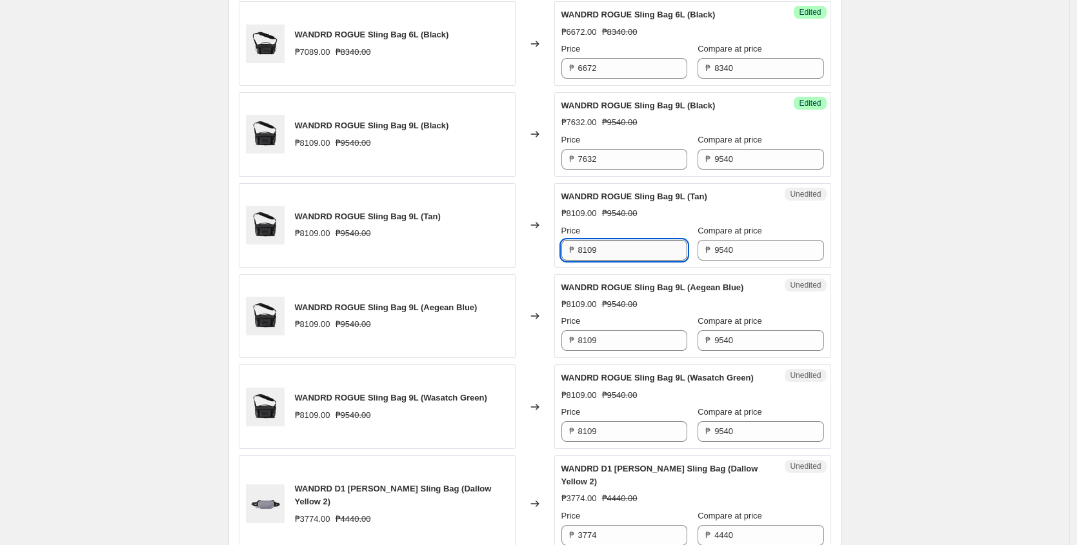
click at [616, 258] on input "8109" at bounding box center [632, 250] width 109 height 21
paste input "7632"
type input "7632"
click at [623, 351] on input "8109" at bounding box center [632, 341] width 109 height 21
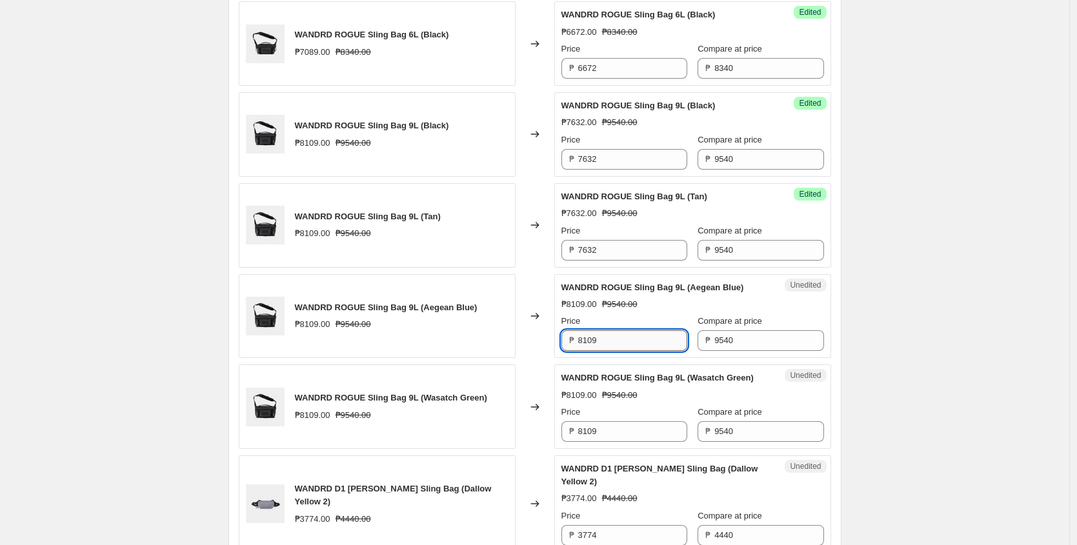
click at [623, 351] on input "8109" at bounding box center [632, 341] width 109 height 21
paste input "7632"
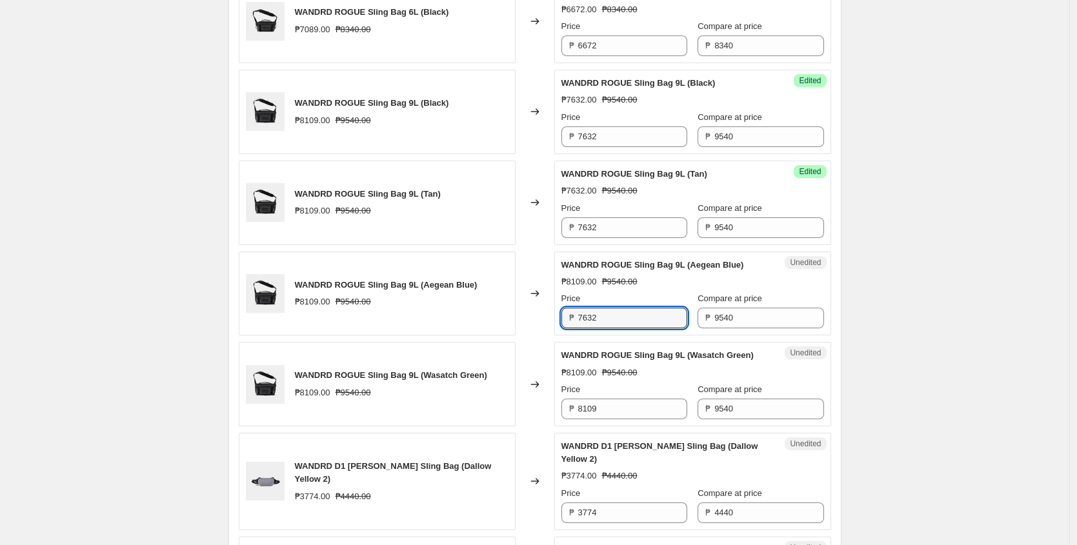
scroll to position [620, 0]
type input "7632"
click at [622, 419] on input "8109" at bounding box center [632, 408] width 109 height 21
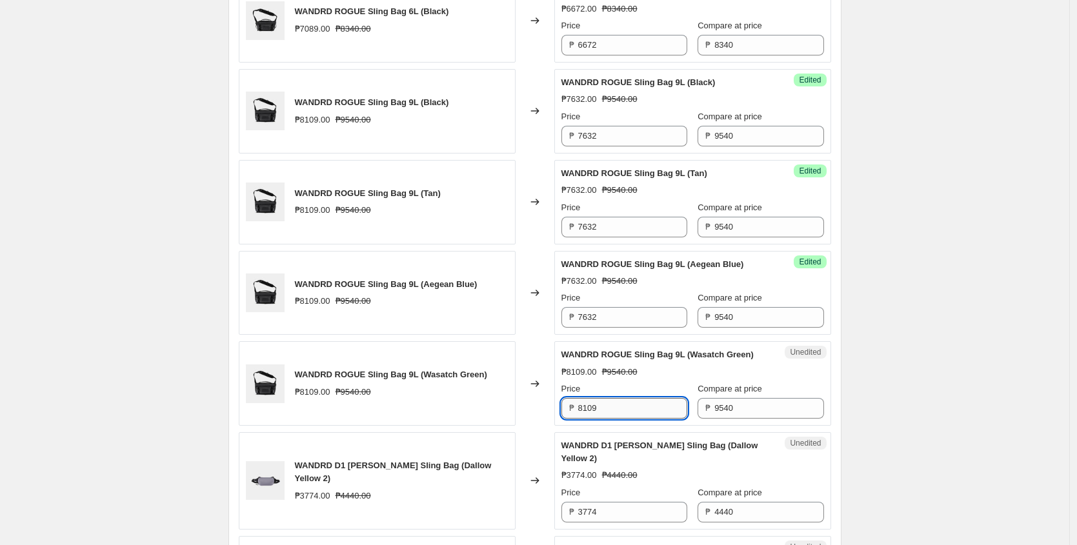
click at [622, 419] on input "8109" at bounding box center [632, 408] width 109 height 21
paste input "7632"
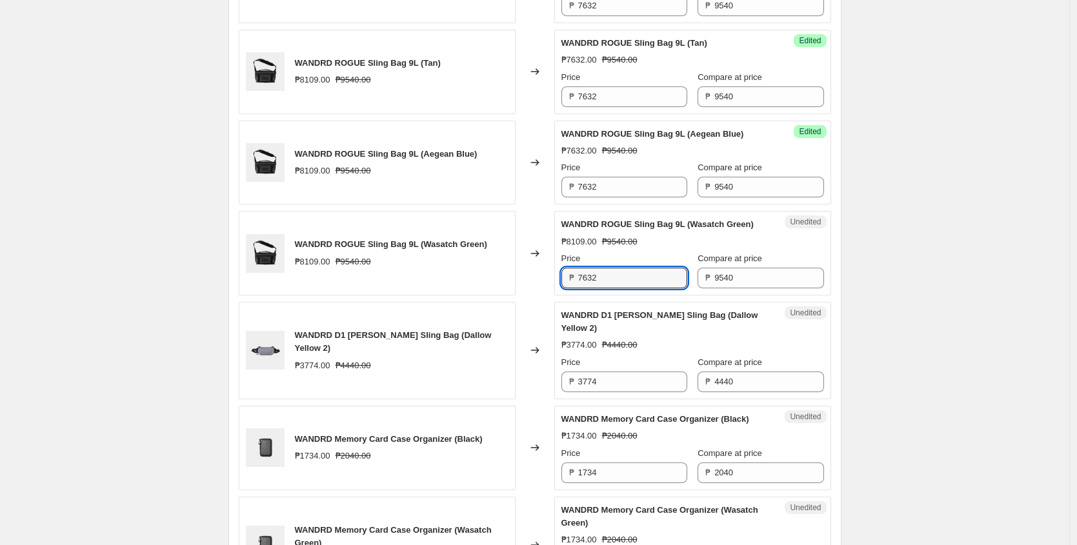
scroll to position [775, 0]
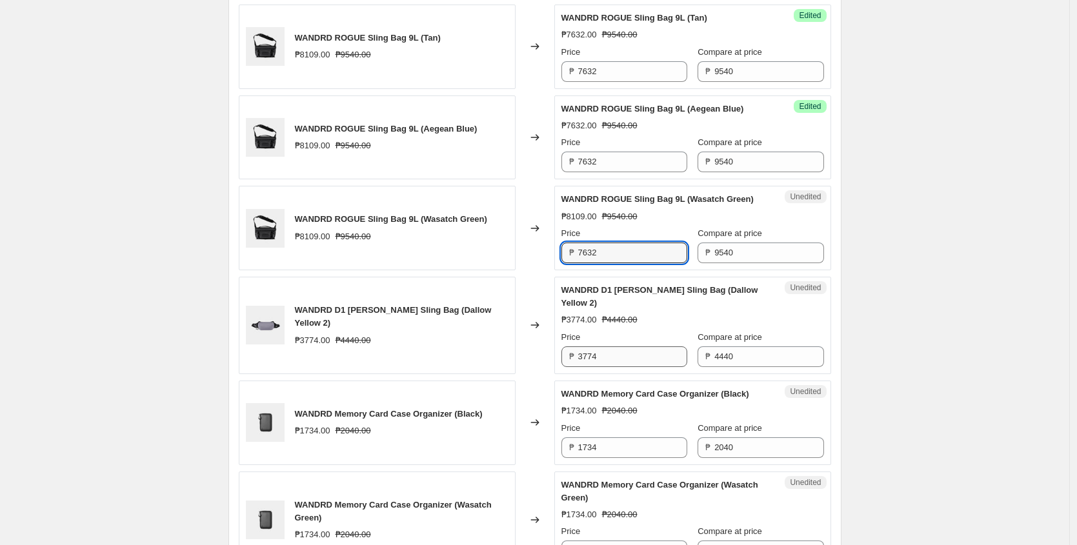
type input "7632"
click at [633, 367] on input "3774" at bounding box center [632, 357] width 109 height 21
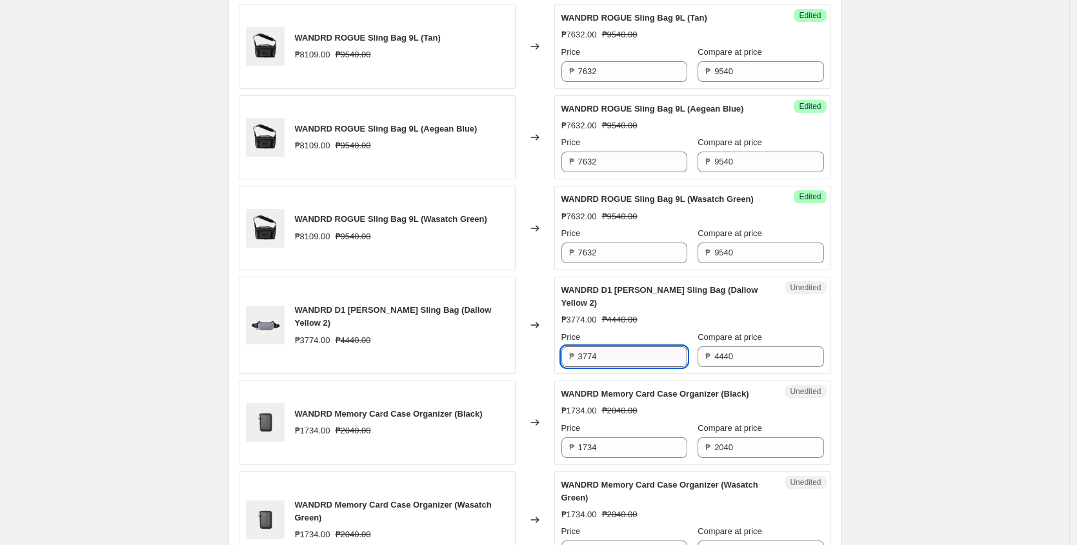
click at [630, 367] on input "3774" at bounding box center [632, 357] width 109 height 21
type input "3552"
click at [676, 344] on div "Price" at bounding box center [625, 337] width 126 height 13
click at [650, 367] on input "3552" at bounding box center [632, 357] width 109 height 21
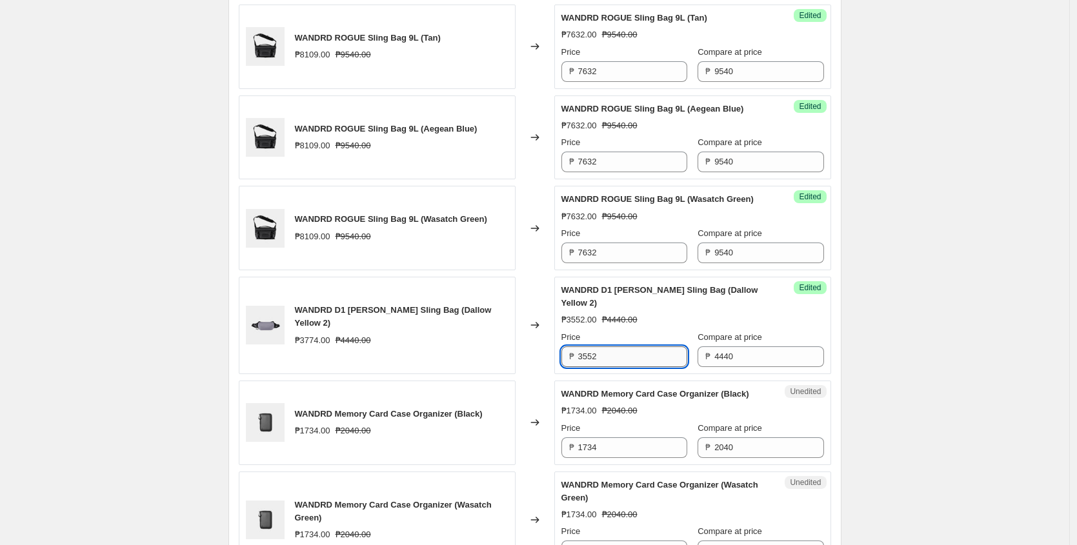
click at [650, 367] on input "3552" at bounding box center [632, 357] width 109 height 21
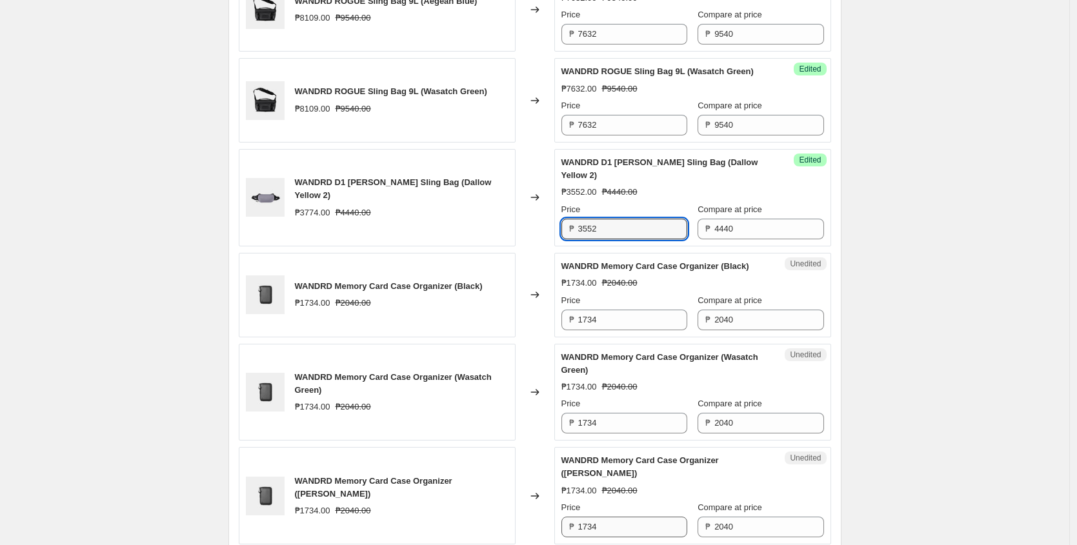
scroll to position [916, 0]
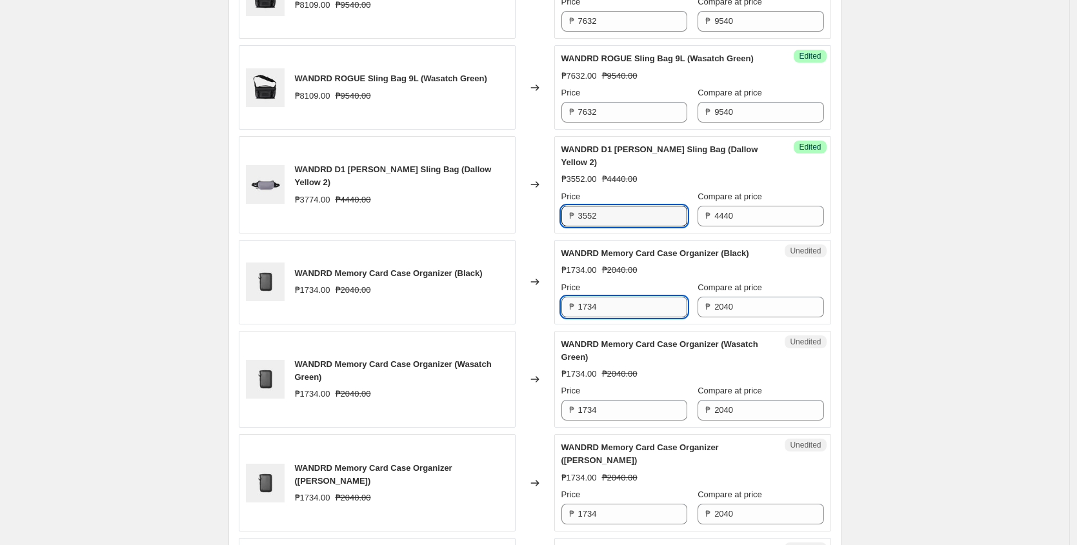
click at [626, 318] on input "1734" at bounding box center [632, 307] width 109 height 21
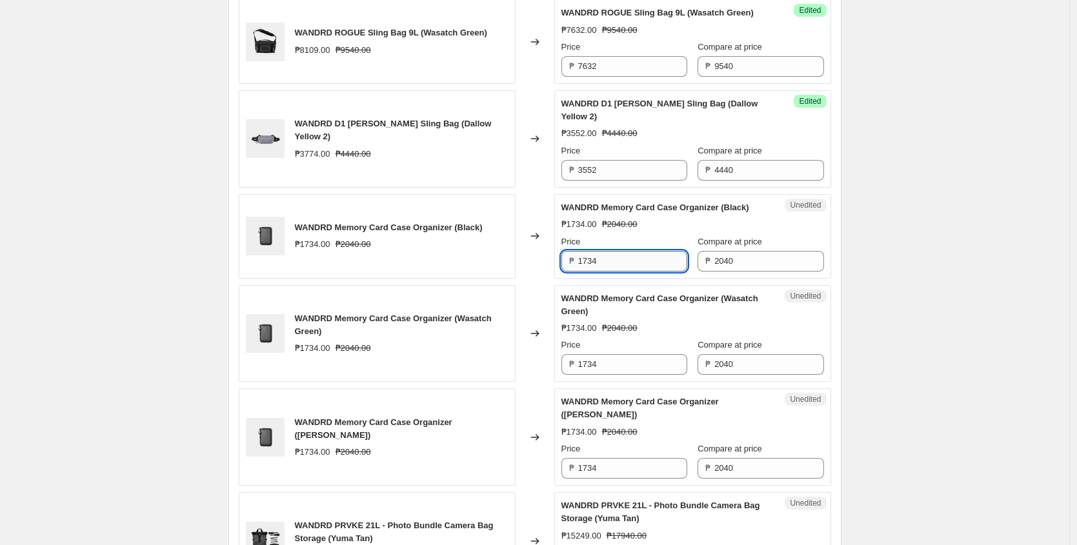
scroll to position [968, 0]
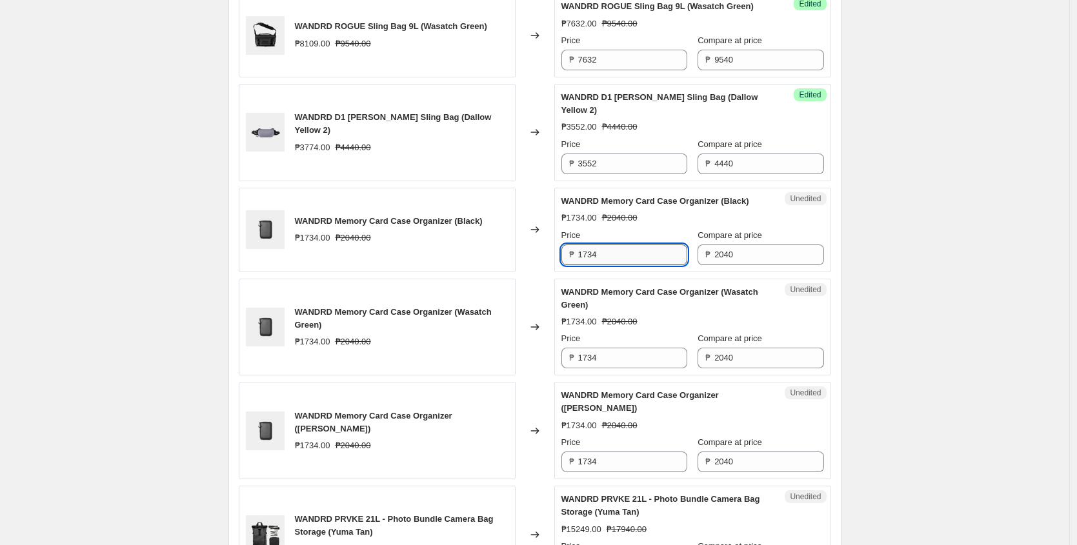
click at [613, 265] on input "1734" at bounding box center [632, 255] width 109 height 21
click at [615, 265] on input "1632" at bounding box center [632, 255] width 109 height 21
type input "1632"
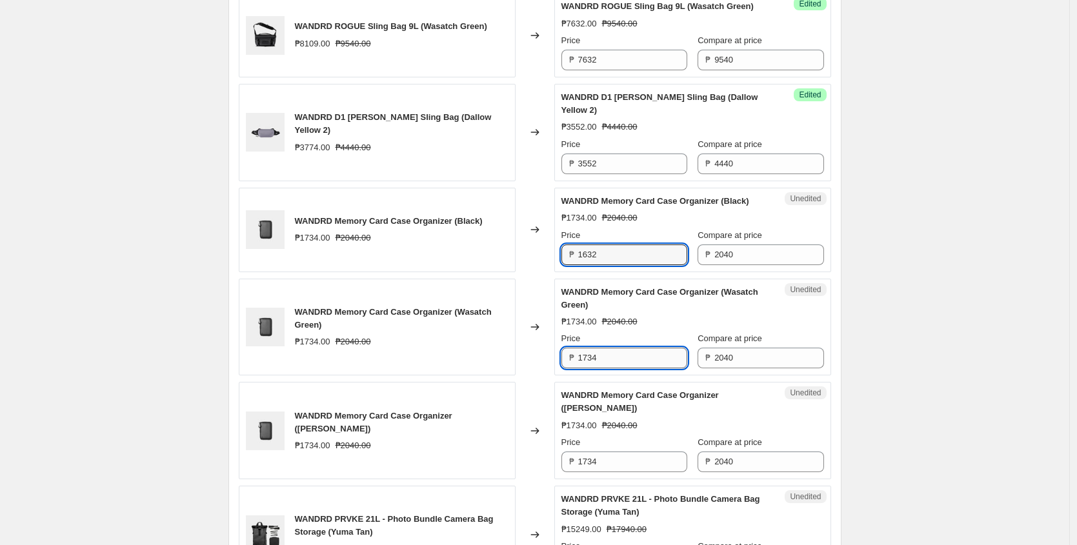
click at [637, 369] on input "1734" at bounding box center [632, 358] width 109 height 21
paste input "632"
type input "1632"
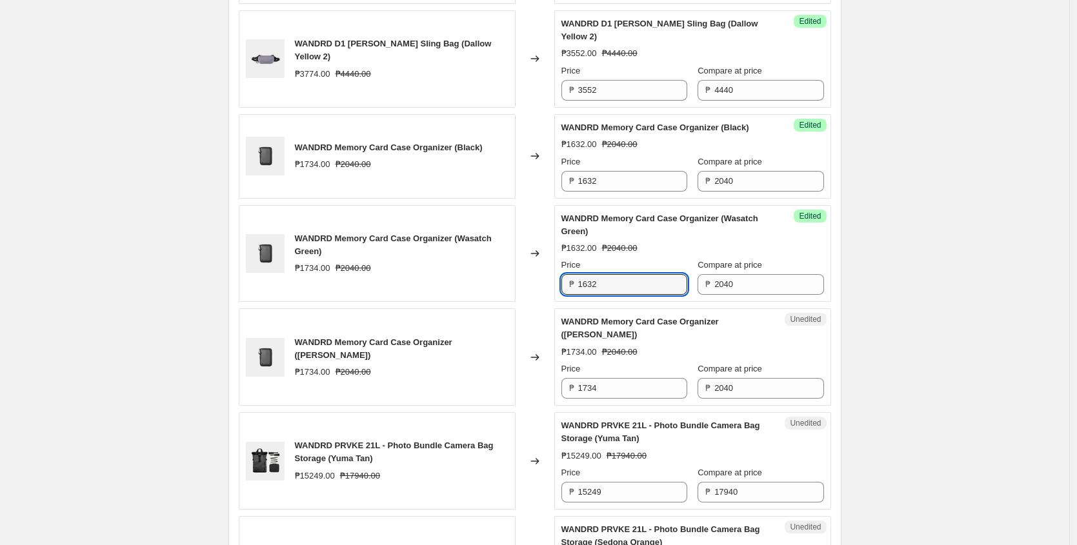
scroll to position [1058, 0]
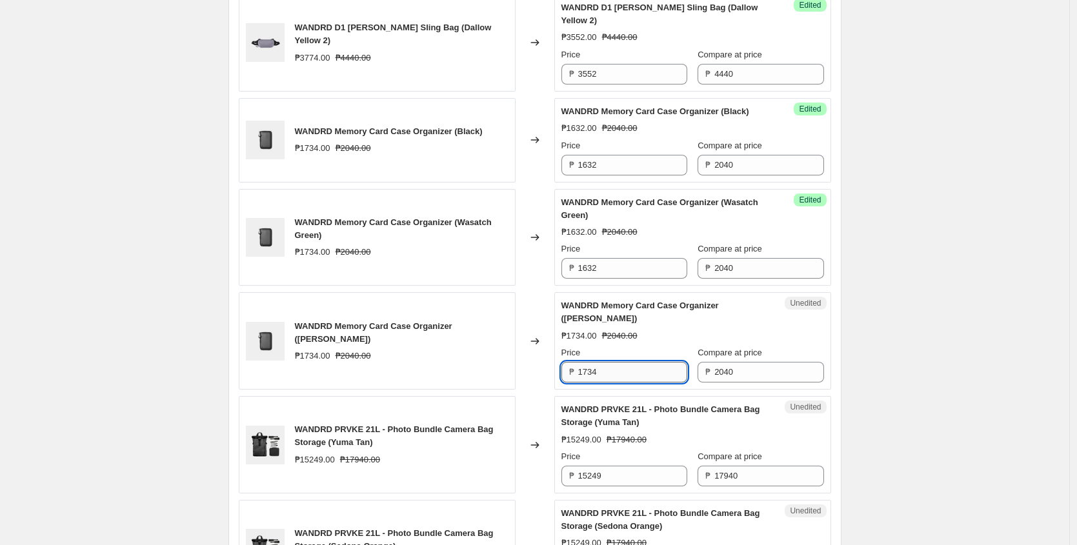
click at [615, 383] on input "1734" at bounding box center [632, 372] width 109 height 21
paste input "632"
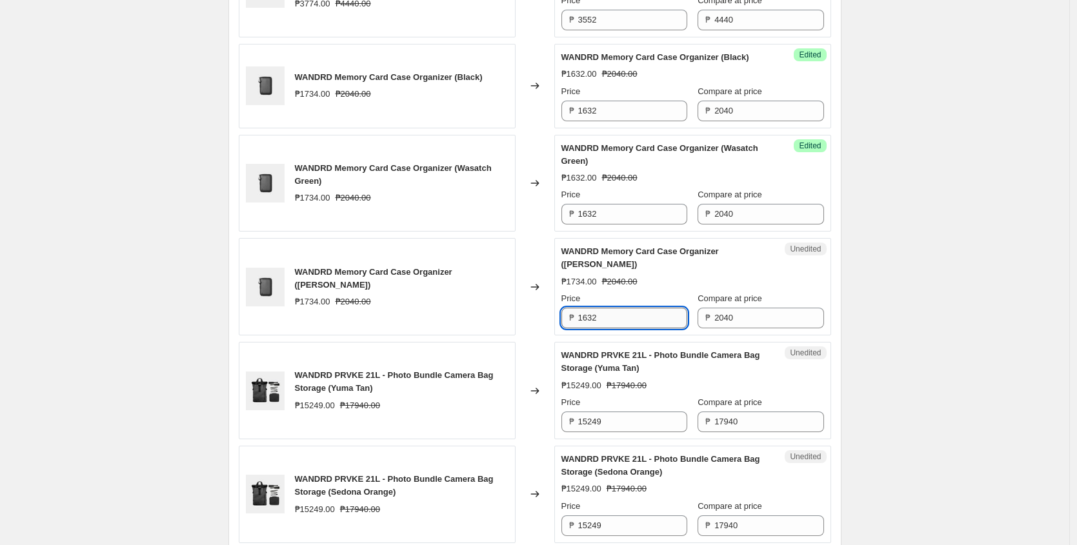
scroll to position [1119, 0]
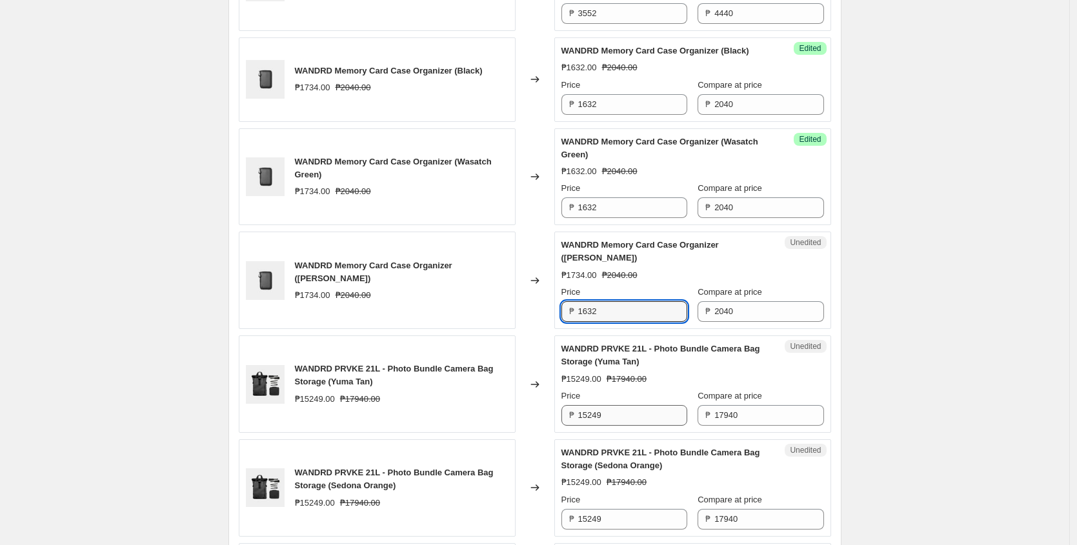
type input "1632"
click at [630, 426] on input "15249" at bounding box center [632, 415] width 109 height 21
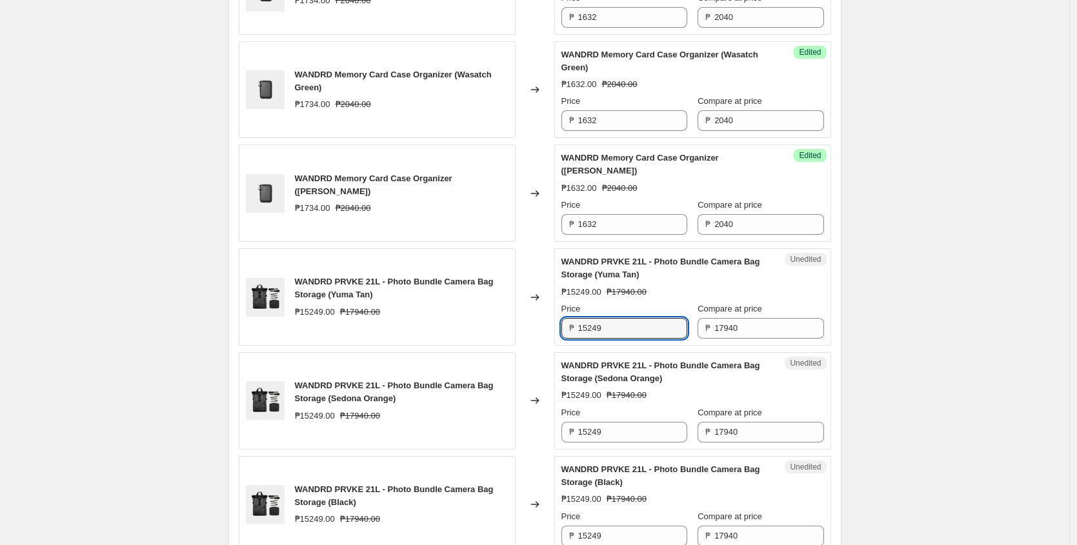
scroll to position [1207, 0]
click at [618, 338] on input "15249" at bounding box center [632, 327] width 109 height 21
paste input "₱14,352.00"
click at [635, 338] on input "₱14,352.00" at bounding box center [632, 327] width 109 height 21
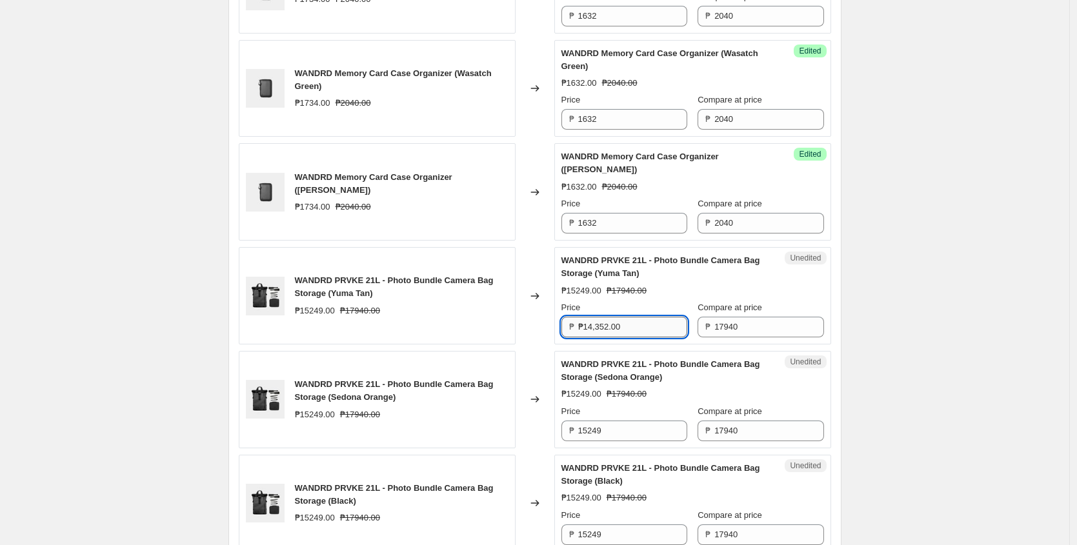
click at [635, 338] on input "₱14,352.00" at bounding box center [632, 327] width 109 height 21
type input "₱"
type input "14352"
click at [594, 442] on input "15249" at bounding box center [632, 431] width 109 height 21
click at [629, 338] on input "14352" at bounding box center [632, 327] width 109 height 21
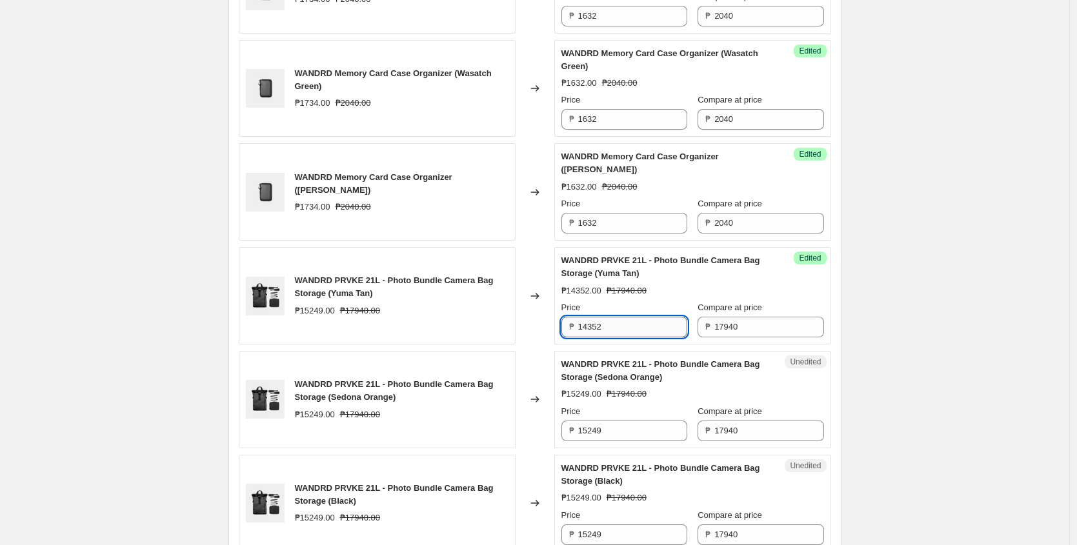
click at [629, 338] on input "14352" at bounding box center [632, 327] width 109 height 21
click at [614, 442] on input "15249" at bounding box center [632, 431] width 109 height 21
paste input "4352"
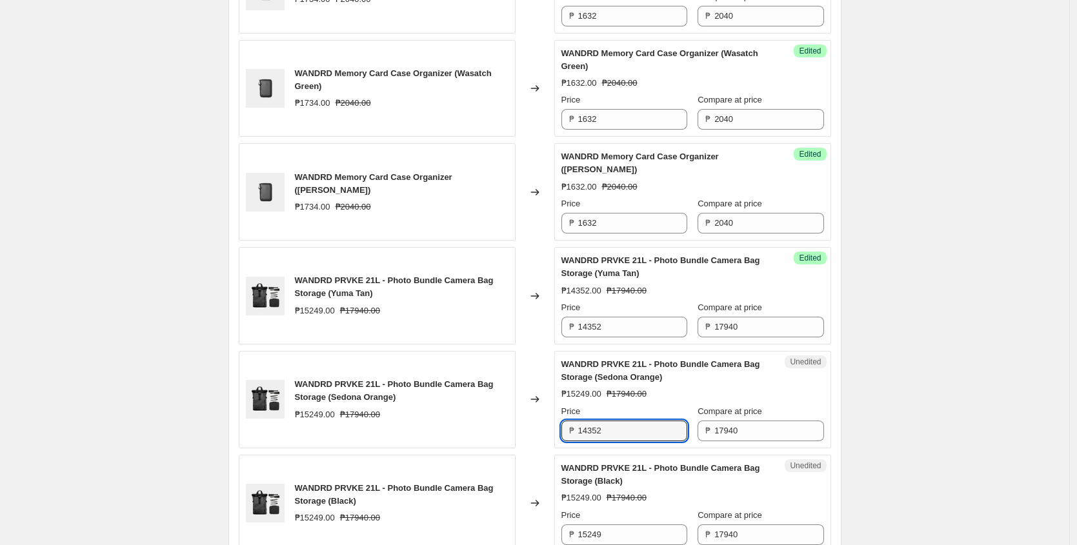
type input "14352"
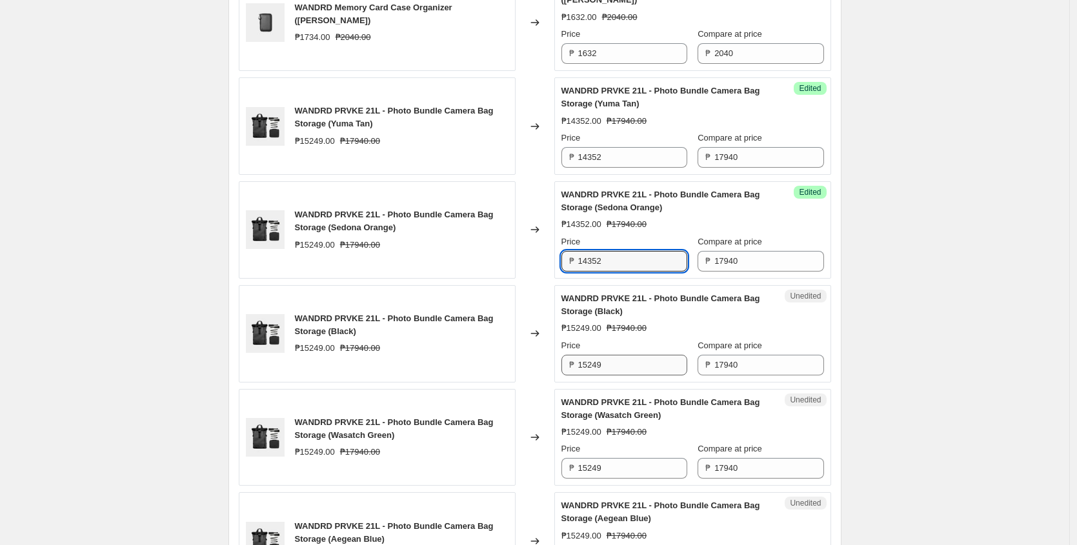
scroll to position [1378, 0]
click at [622, 374] on input "15249" at bounding box center [632, 364] width 109 height 21
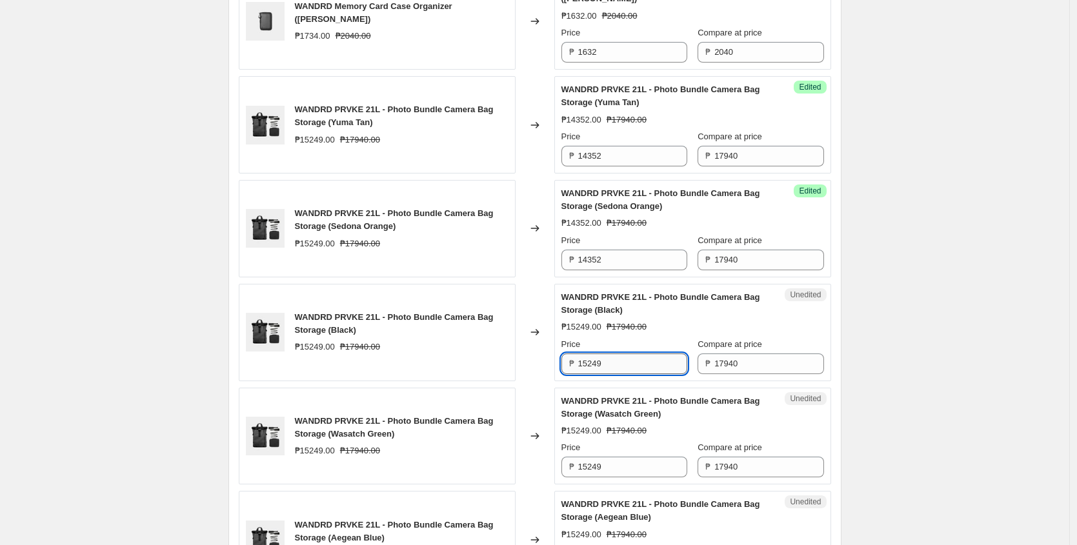
click at [622, 374] on input "15249" at bounding box center [632, 364] width 109 height 21
paste input "4352"
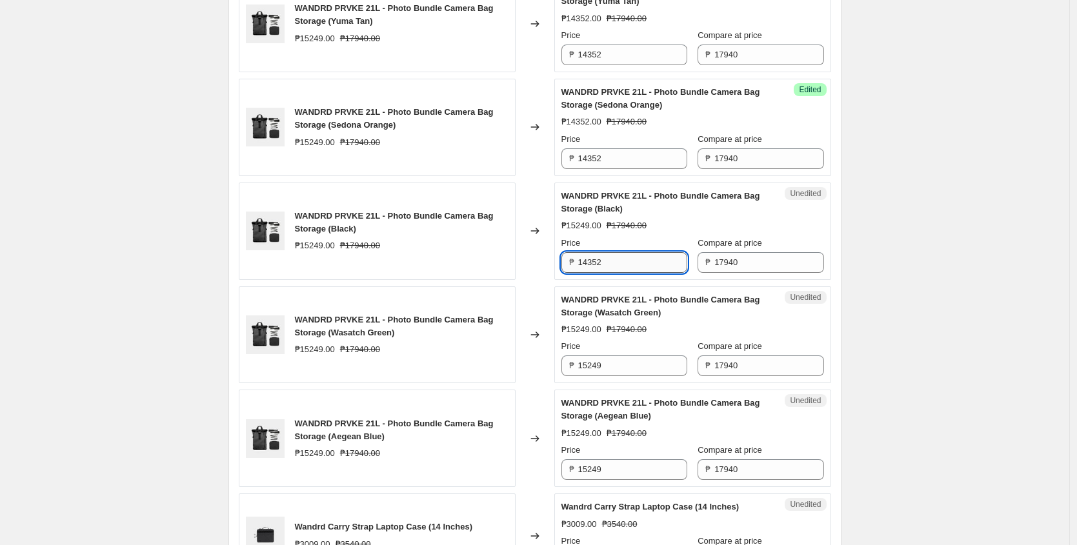
scroll to position [1484, 0]
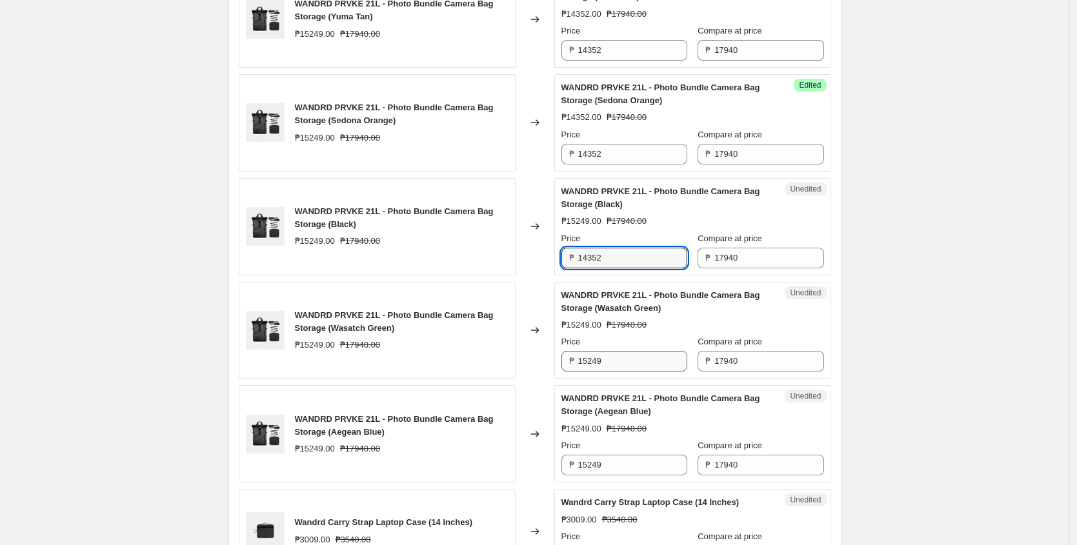
type input "14352"
click at [619, 372] on input "15249" at bounding box center [632, 361] width 109 height 21
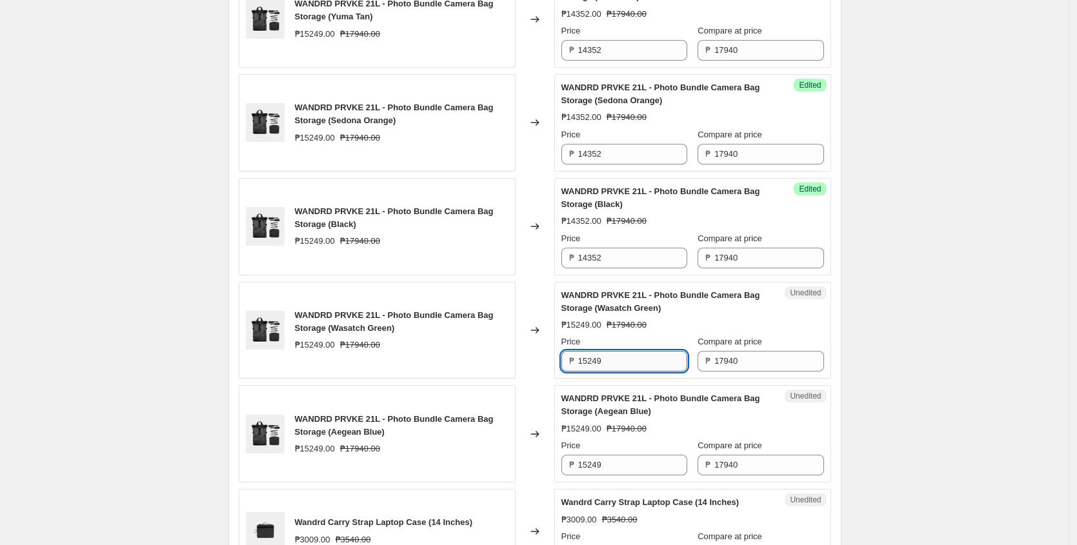
click at [619, 372] on input "15249" at bounding box center [632, 361] width 109 height 21
paste input "4352"
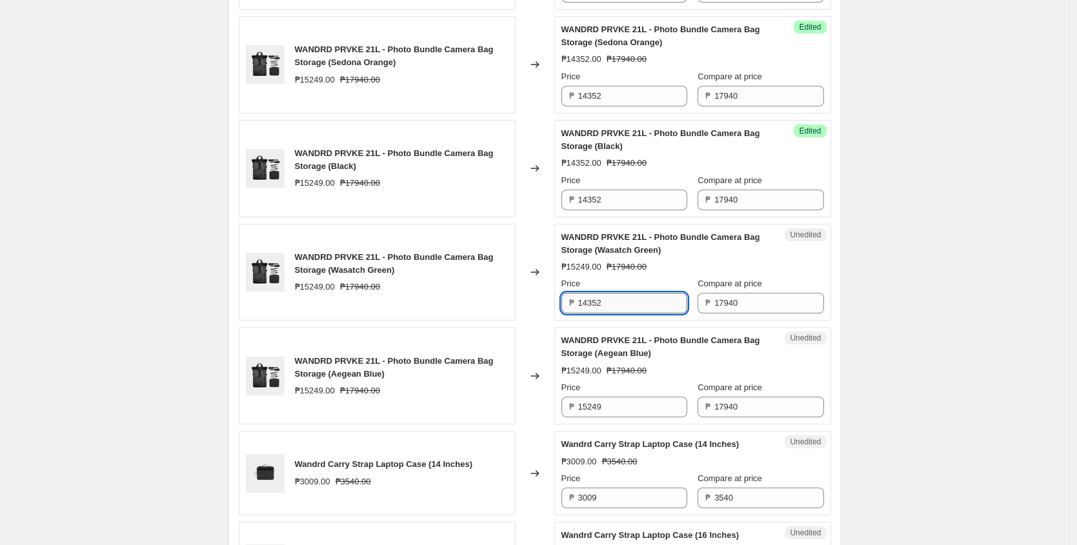
scroll to position [1552, 0]
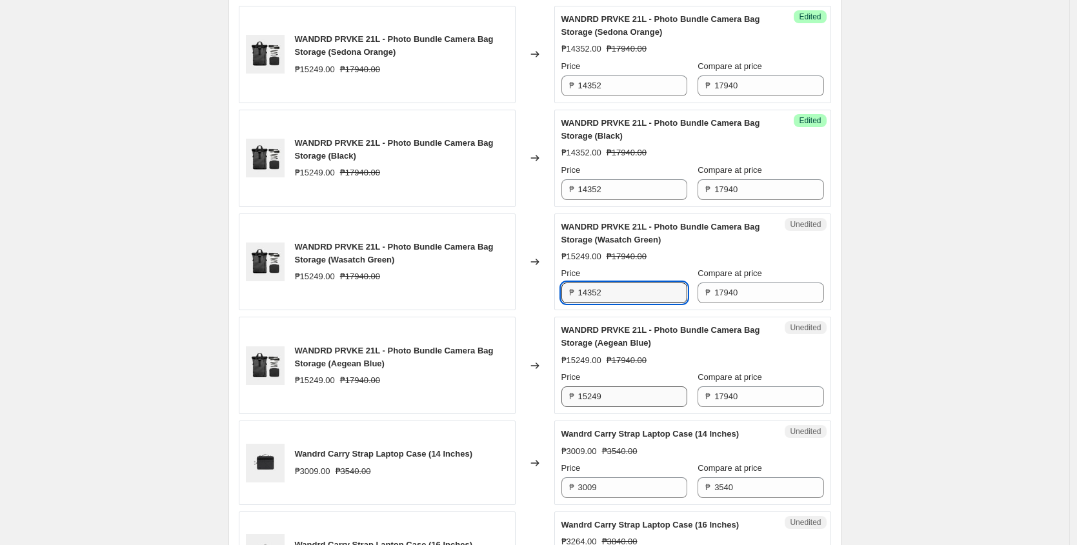
type input "14352"
click at [622, 407] on input "15249" at bounding box center [632, 397] width 109 height 21
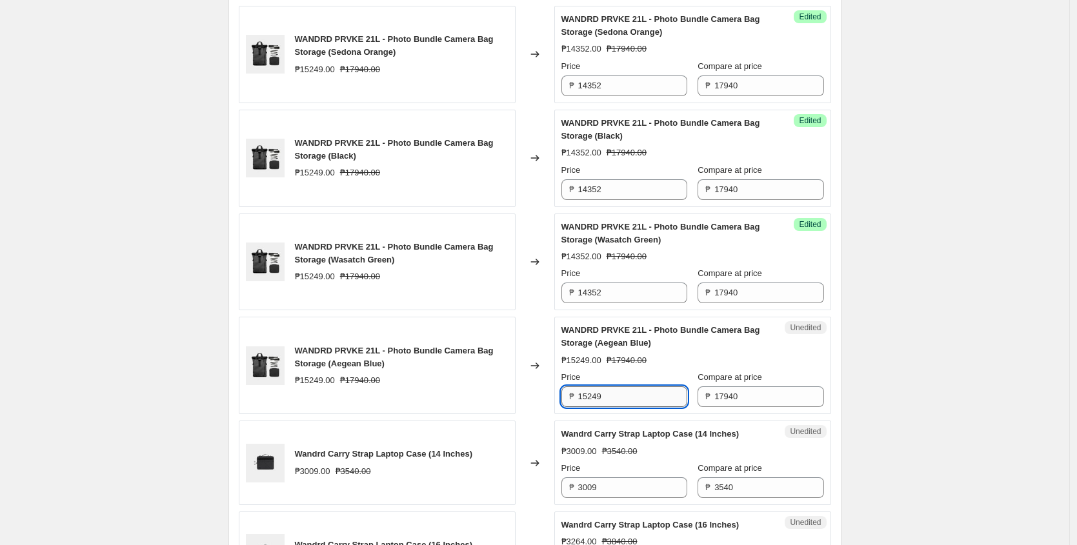
click at [622, 407] on input "15249" at bounding box center [632, 397] width 109 height 21
paste input "4352"
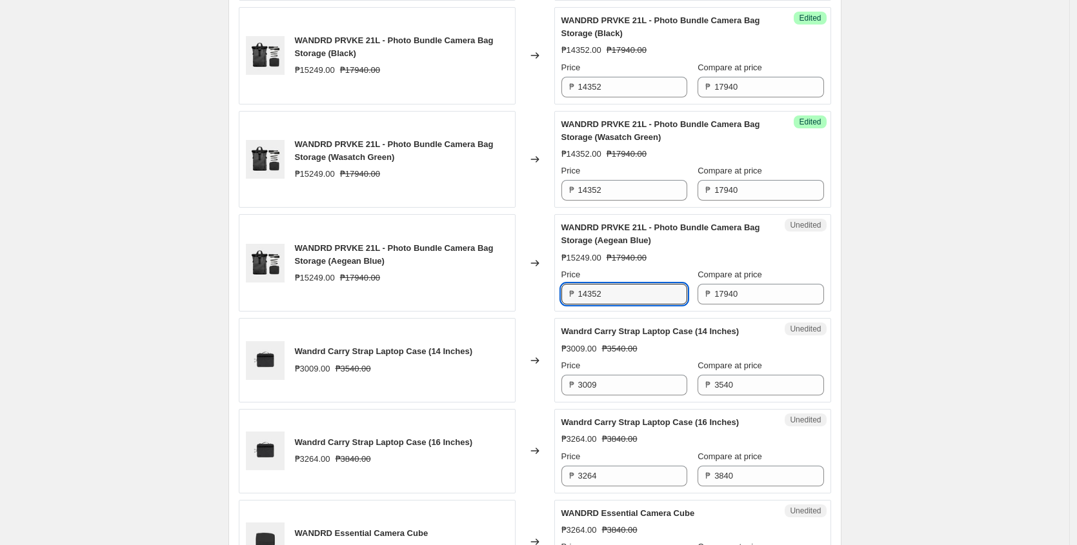
scroll to position [1656, 0]
type input "14352"
click at [626, 394] on input "3009" at bounding box center [632, 384] width 109 height 21
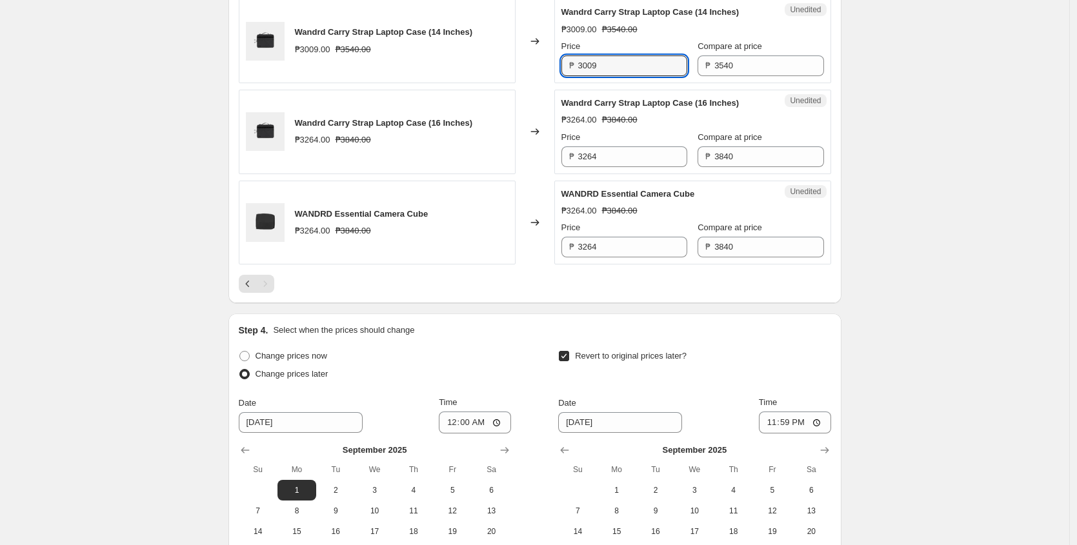
scroll to position [1955, 0]
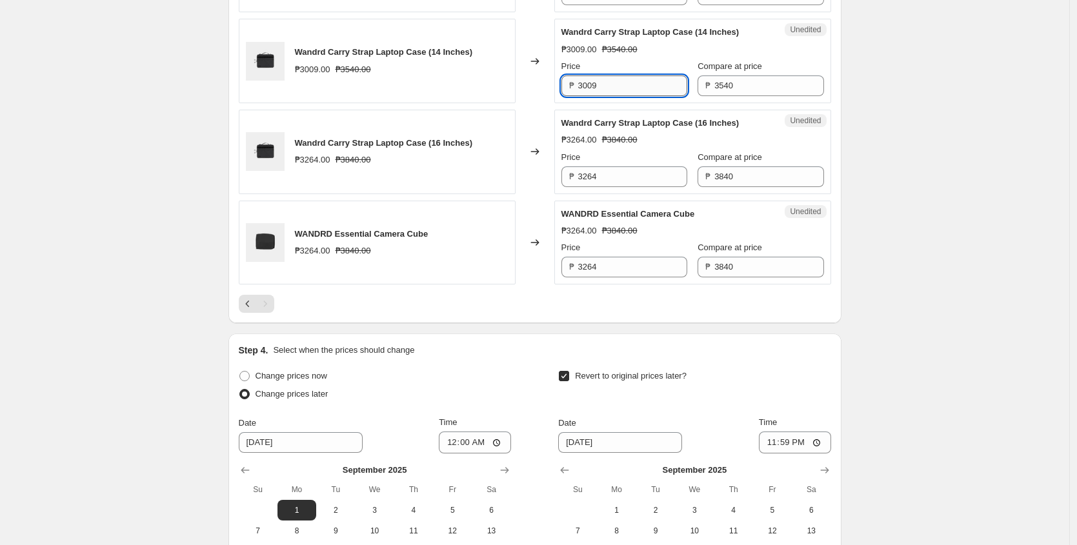
click at [622, 96] on input "3009" at bounding box center [632, 86] width 109 height 21
type input "2832"
click at [610, 187] on input "3264" at bounding box center [632, 177] width 109 height 21
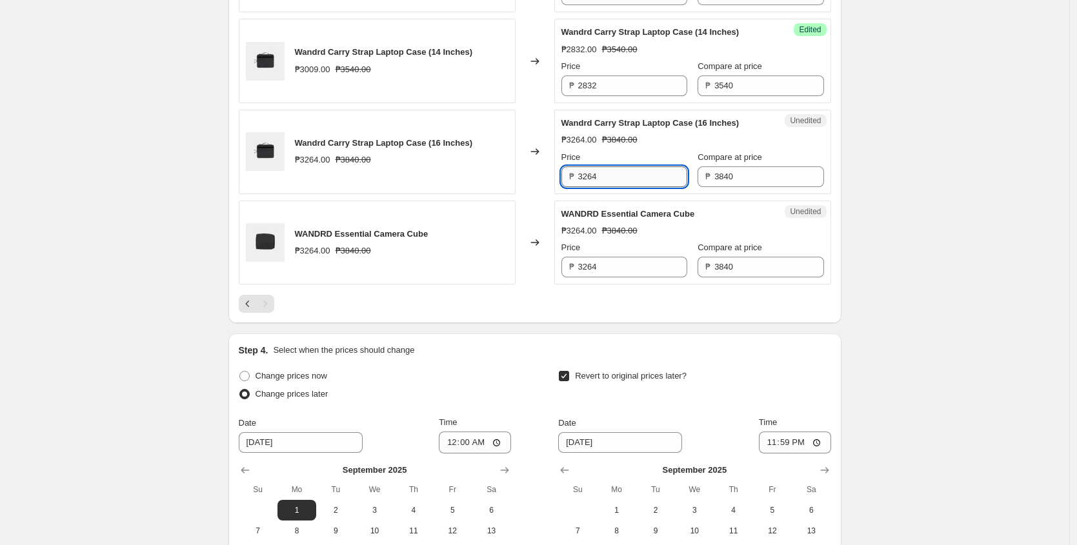
click at [635, 187] on input "3264" at bounding box center [632, 177] width 109 height 21
type input "3072"
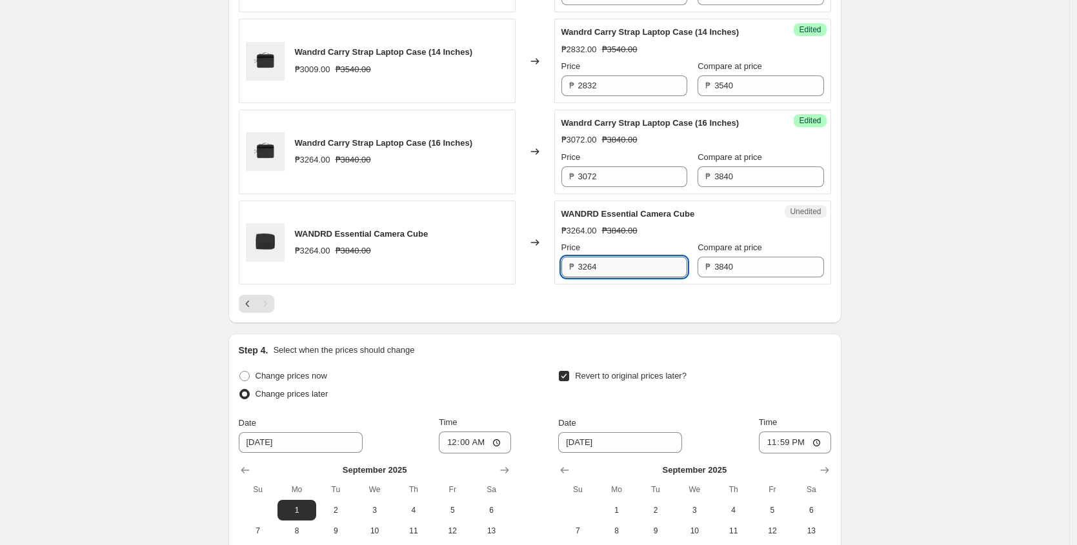
click at [610, 278] on input "3264" at bounding box center [632, 267] width 109 height 21
click at [611, 187] on input "3072" at bounding box center [632, 177] width 109 height 21
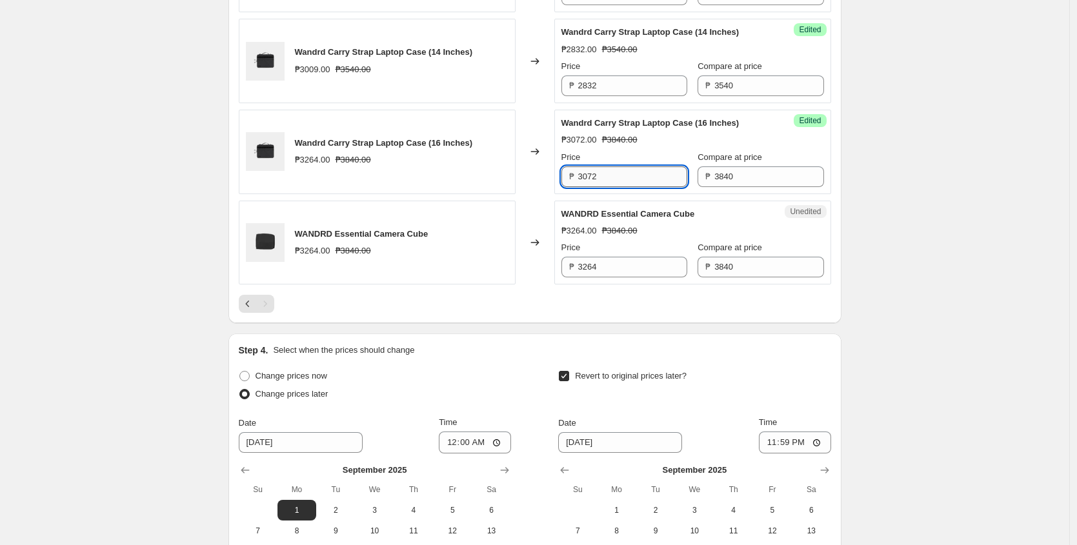
click at [611, 187] on input "3072" at bounding box center [632, 177] width 109 height 21
click at [618, 278] on div "Price ₱ 3264" at bounding box center [625, 259] width 126 height 36
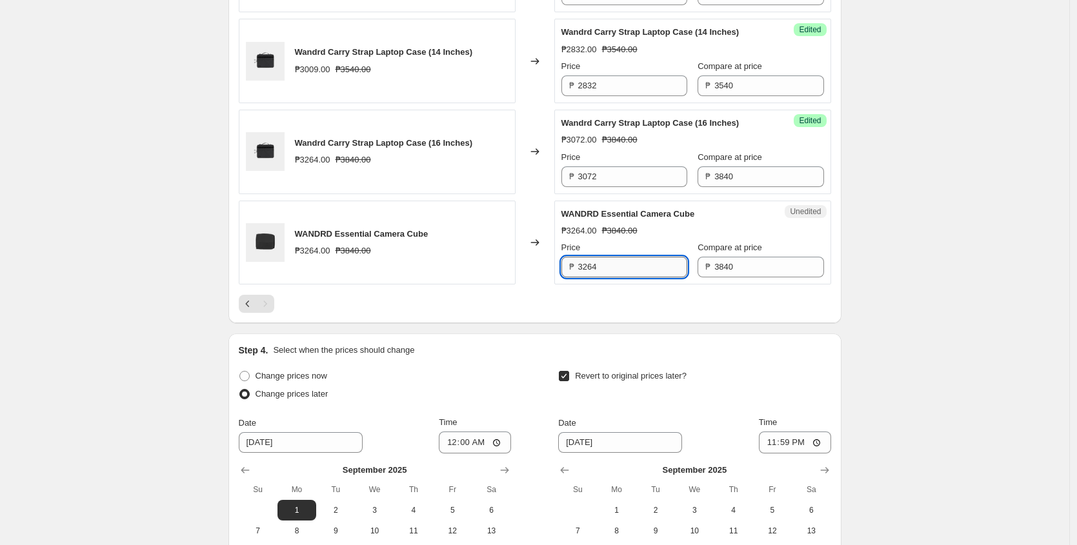
click at [618, 278] on input "3264" at bounding box center [632, 267] width 109 height 21
paste input "072"
type input "3072"
click at [530, 313] on div at bounding box center [535, 304] width 593 height 18
click at [244, 310] on icon "Previous" at bounding box center [247, 304] width 13 height 13
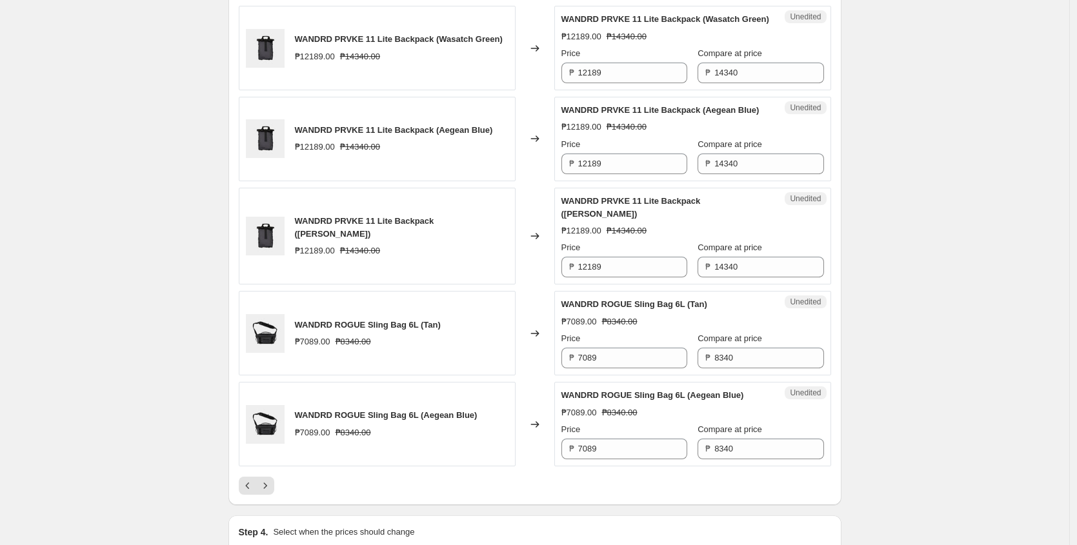
scroll to position [2400, 0]
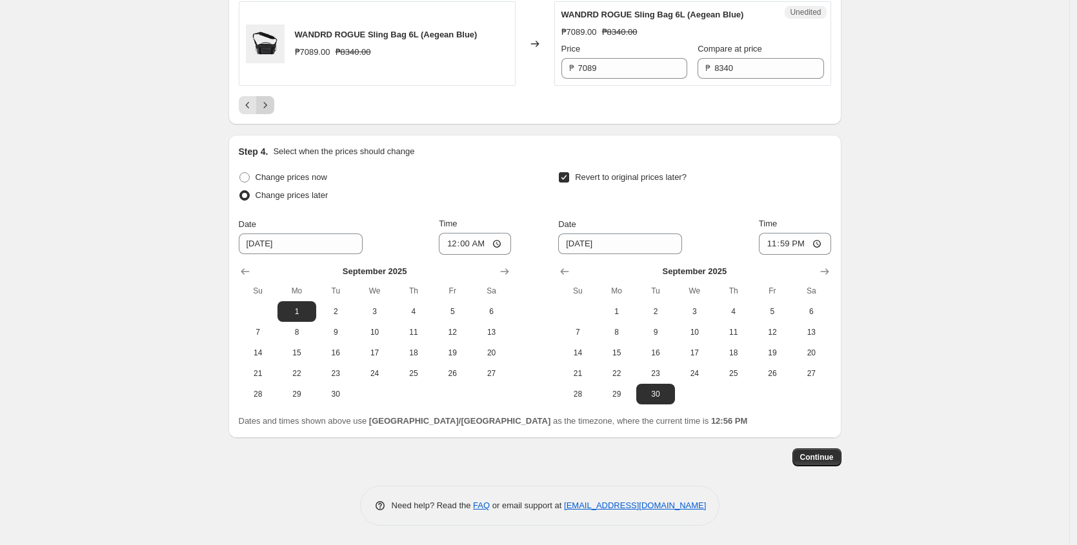
click at [270, 110] on icon "Next" at bounding box center [265, 105] width 13 height 13
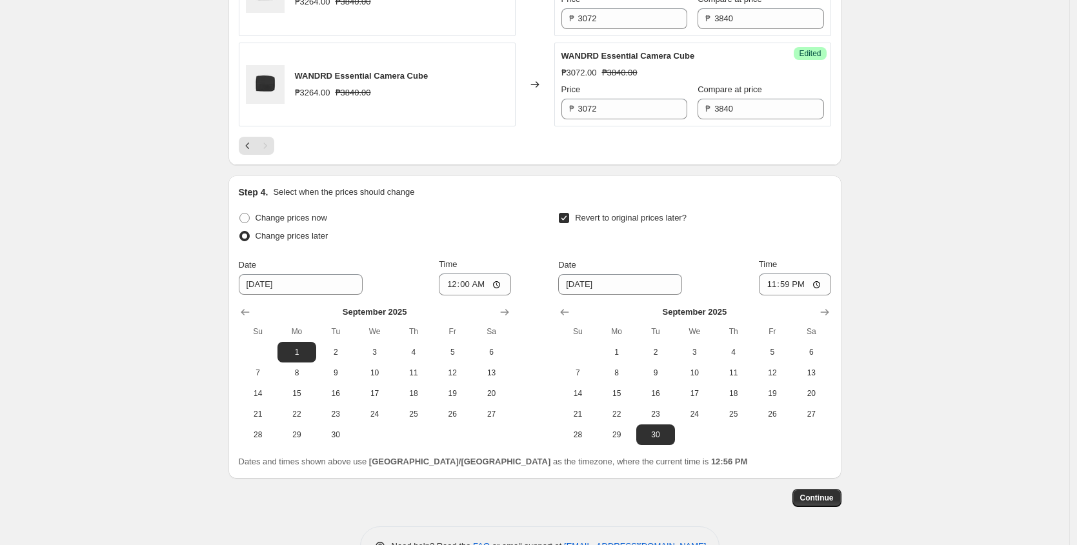
scroll to position [2108, 0]
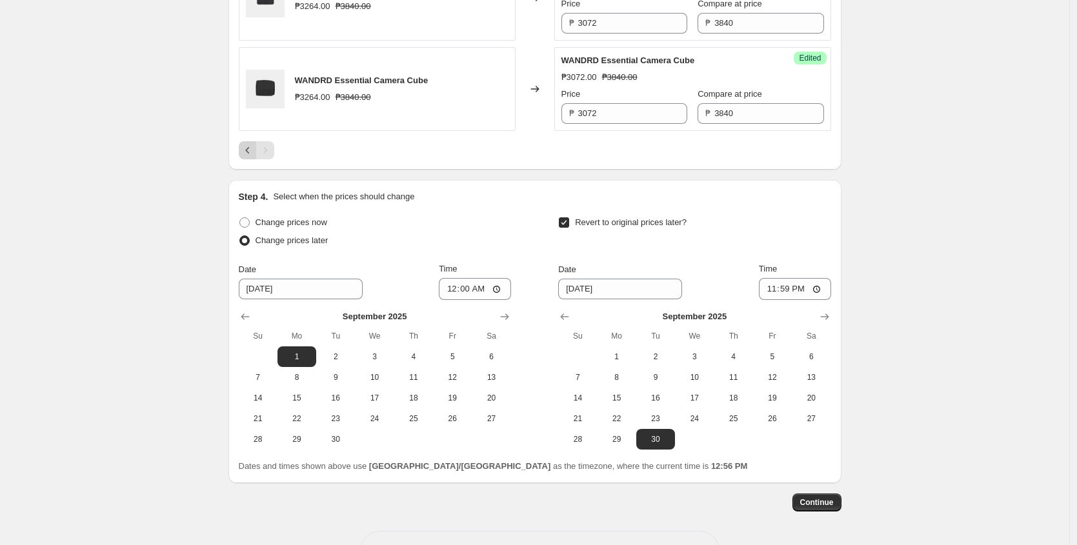
click at [248, 157] on icon "Previous" at bounding box center [247, 150] width 13 height 13
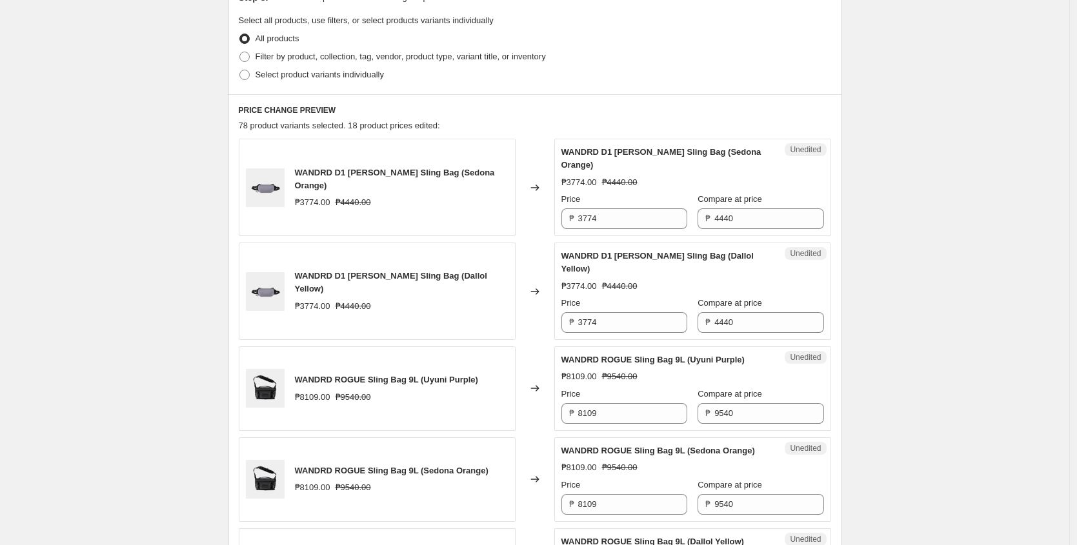
scroll to position [385, 0]
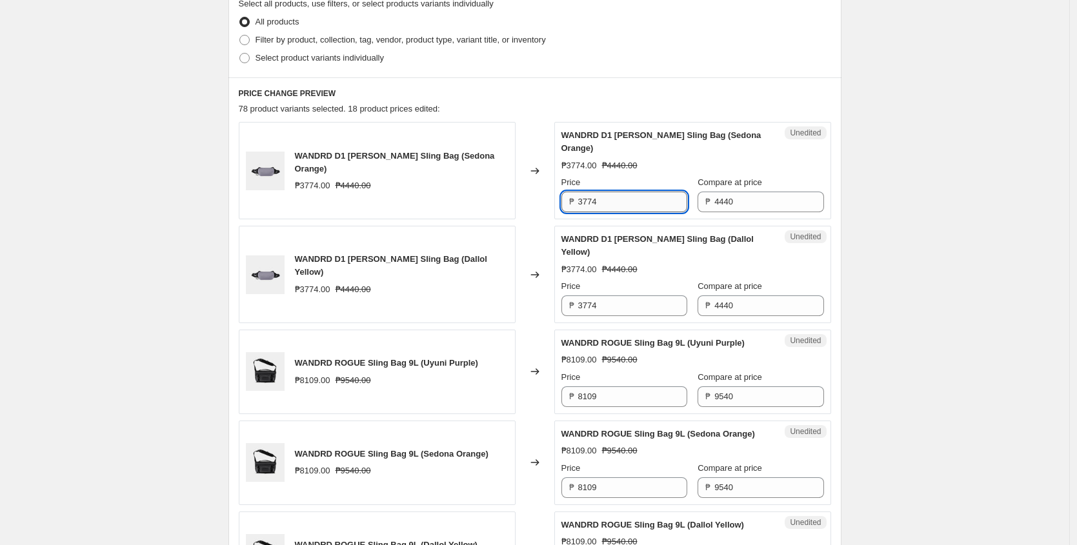
click at [609, 203] on input "3774" at bounding box center [632, 202] width 109 height 21
click at [611, 202] on input "3552" at bounding box center [632, 202] width 109 height 21
type input "3552"
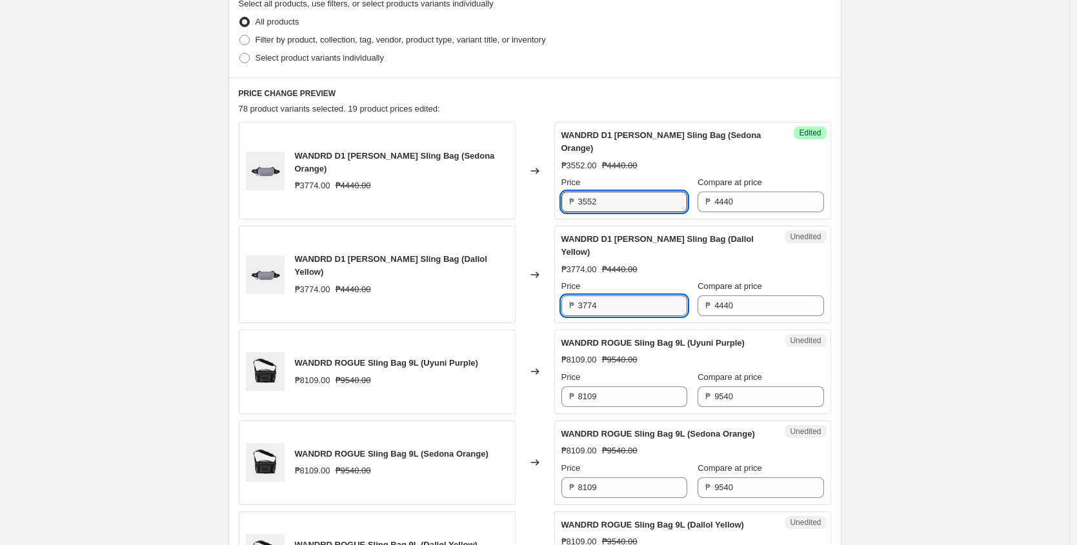
click at [611, 301] on input "3774" at bounding box center [632, 306] width 109 height 21
paste input "552"
type input "3552"
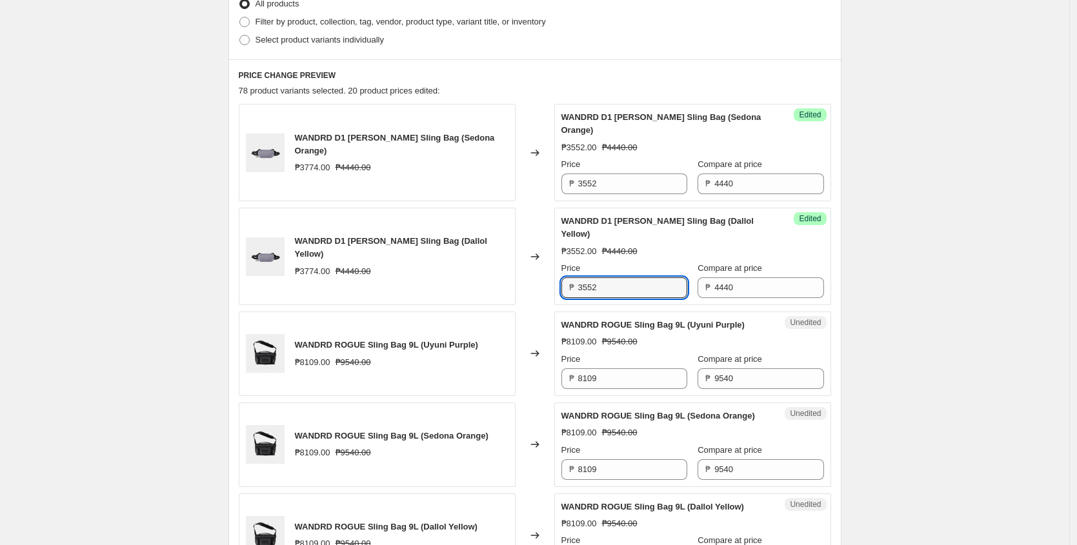
scroll to position [429, 0]
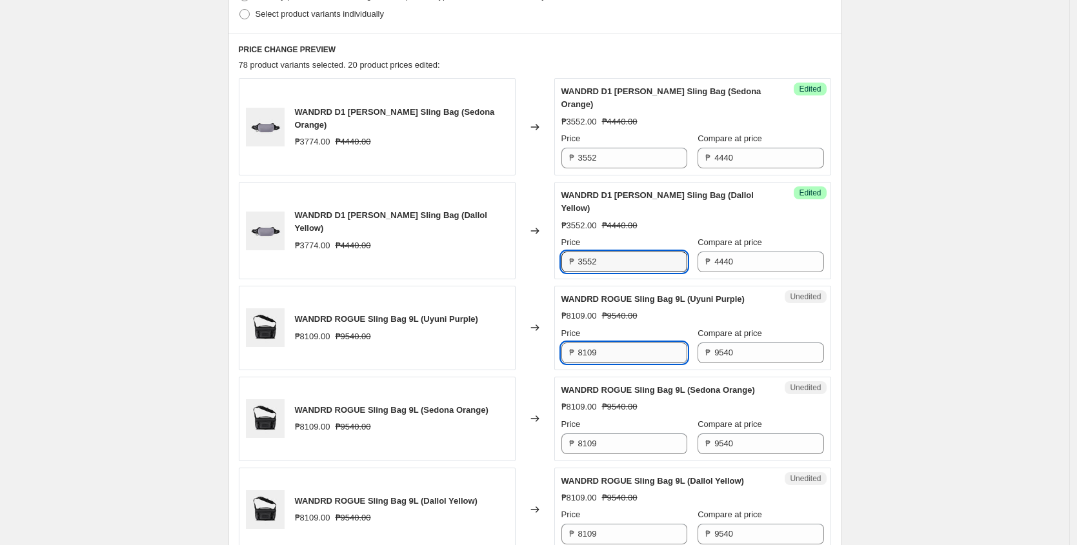
click at [629, 355] on input "8109" at bounding box center [632, 353] width 109 height 21
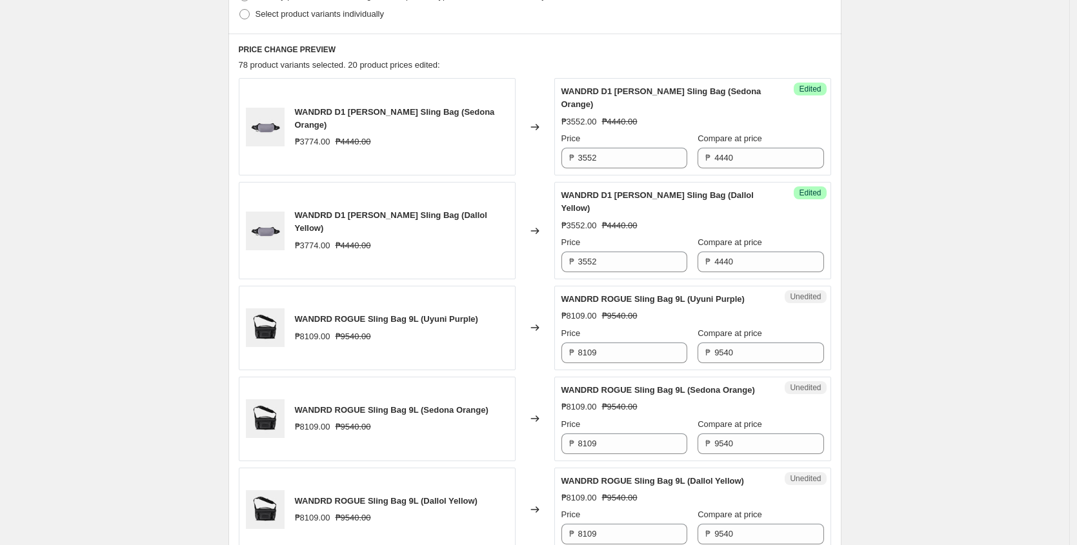
click at [618, 365] on div "Unedited WANDRD ROGUE Sling Bag 9L (Uyuni Purple) ₱8109.00 ₱9540.00 Price ₱ 810…" at bounding box center [692, 328] width 277 height 85
click at [618, 355] on input "8109" at bounding box center [632, 353] width 109 height 21
click at [612, 351] on input "7632" at bounding box center [632, 353] width 109 height 21
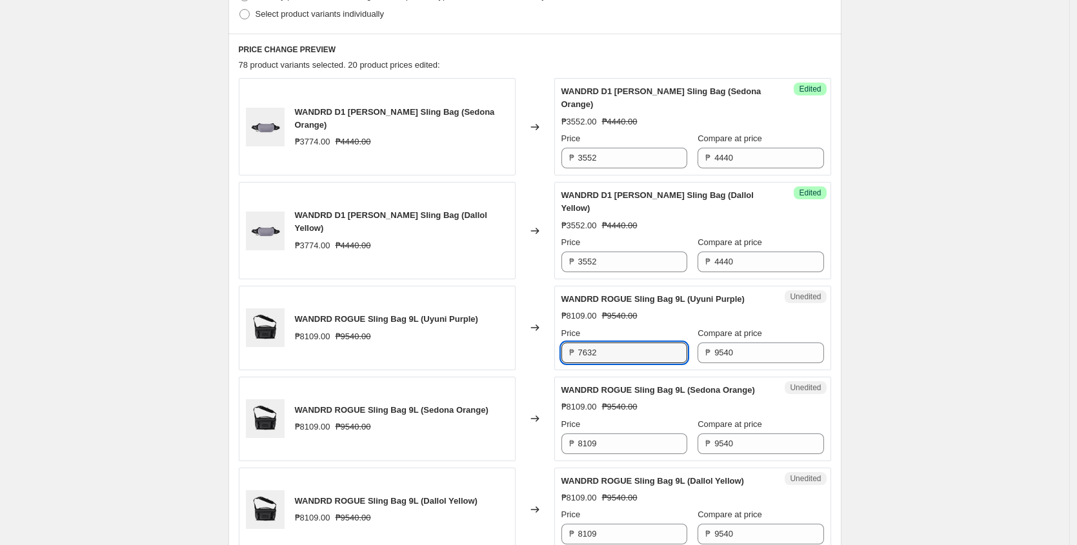
type input "7632"
click at [620, 451] on input "8109" at bounding box center [632, 444] width 109 height 21
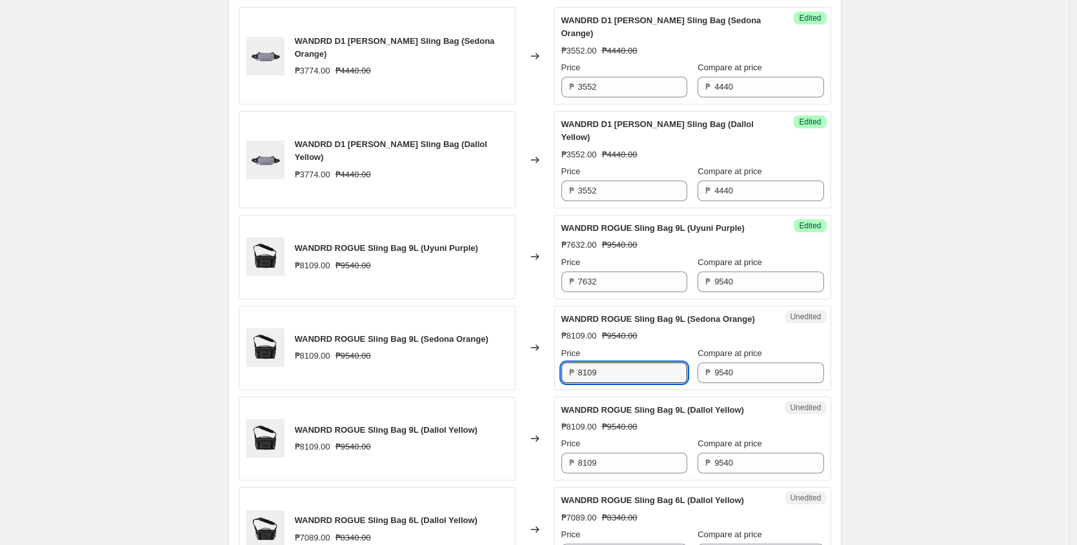
scroll to position [502, 0]
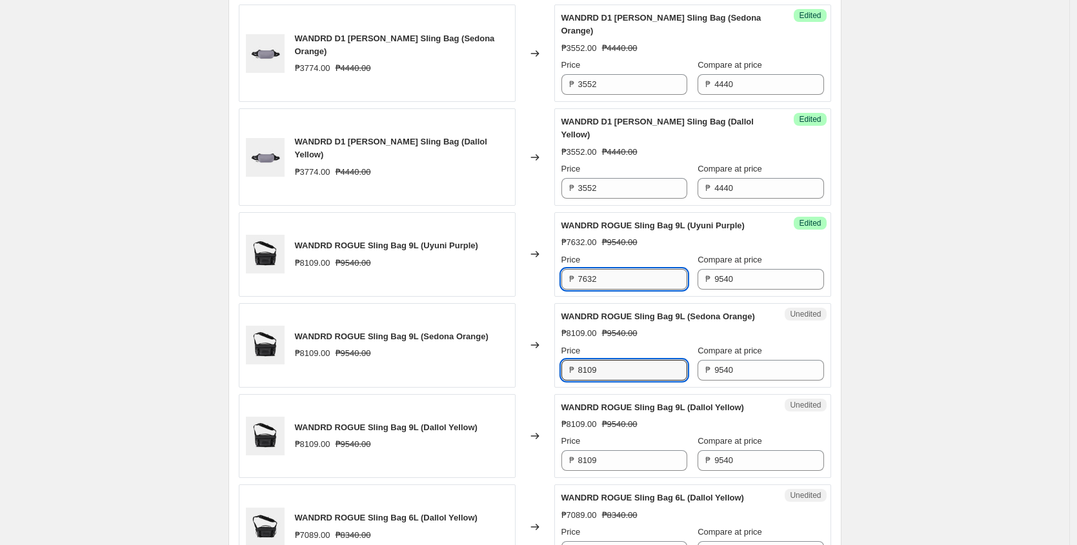
click at [617, 276] on input "7632" at bounding box center [632, 279] width 109 height 21
click at [631, 381] on input "8109" at bounding box center [632, 370] width 109 height 21
paste input "7632"
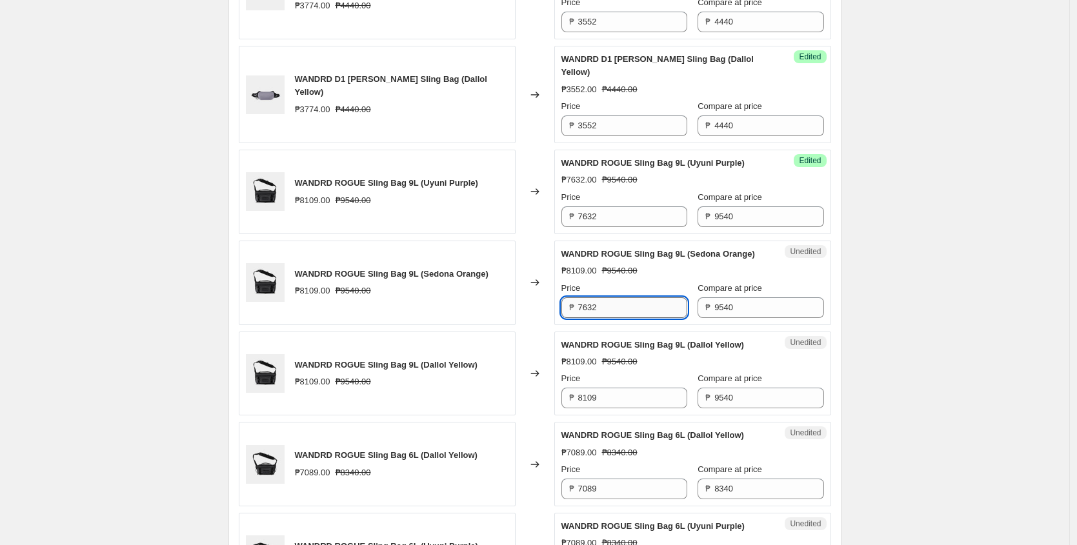
scroll to position [567, 0]
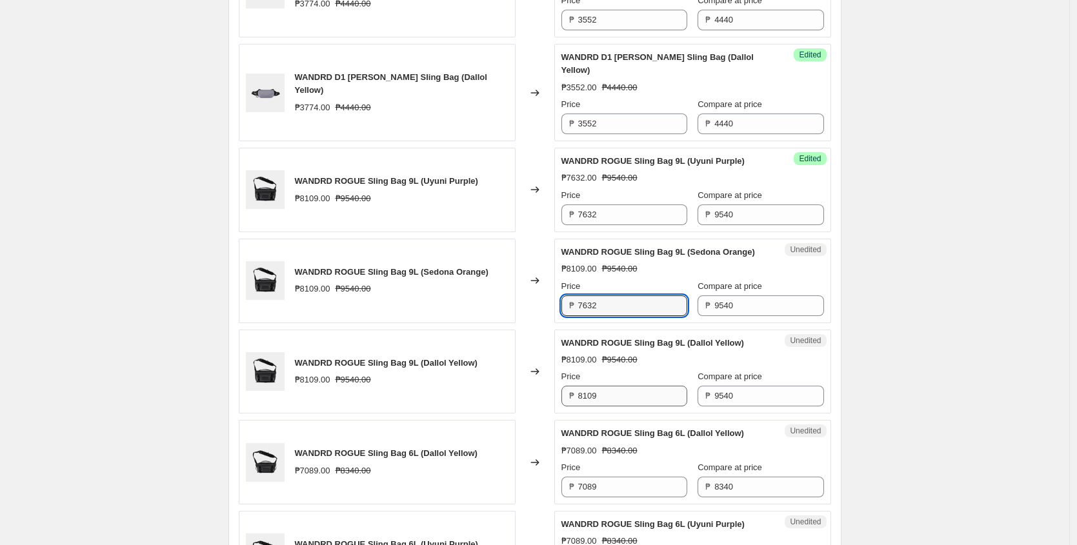
type input "7632"
click at [627, 402] on input "8109" at bounding box center [632, 396] width 109 height 21
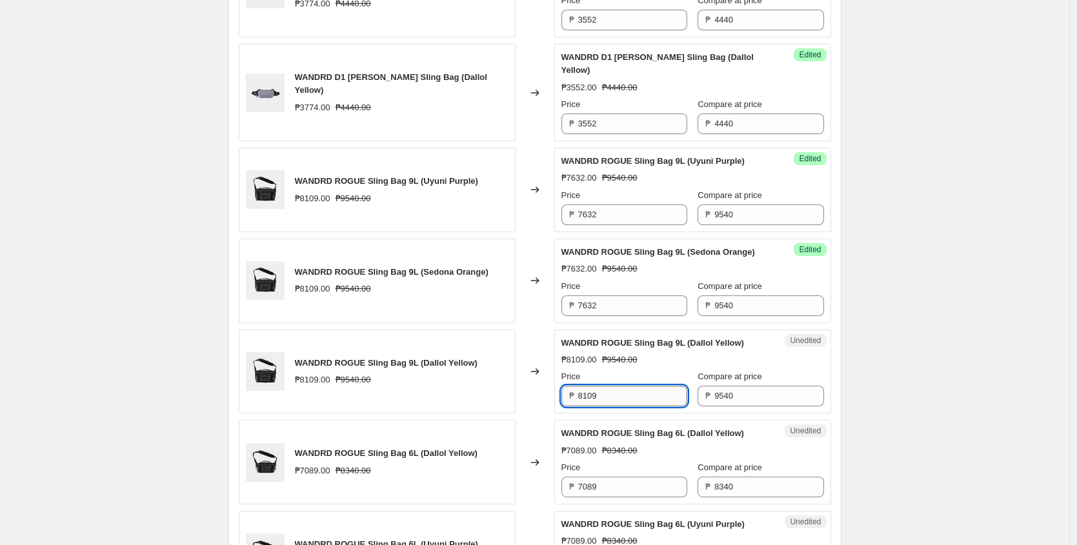
click at [627, 402] on input "8109" at bounding box center [632, 396] width 109 height 21
paste input "7632"
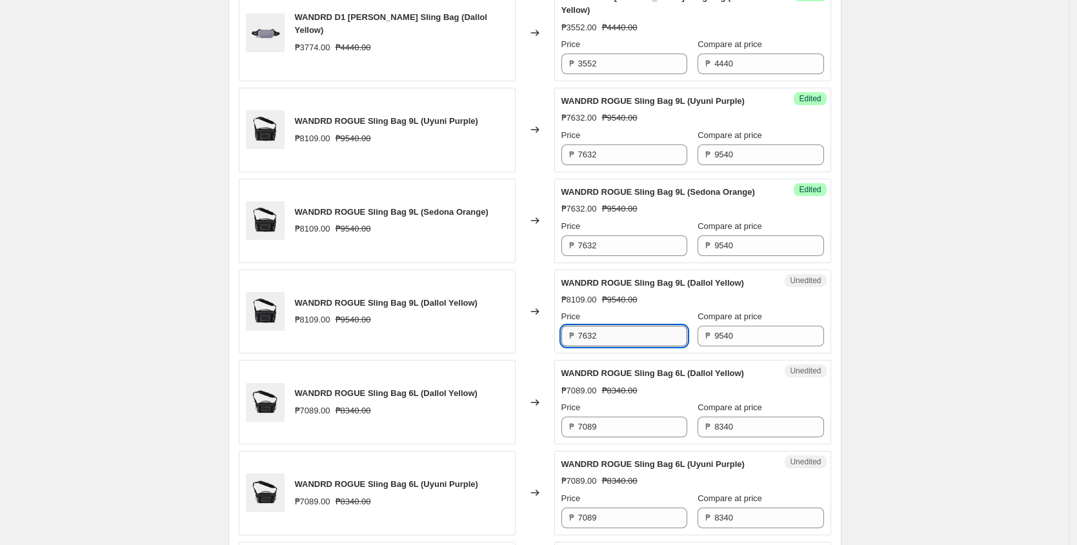
scroll to position [707, 0]
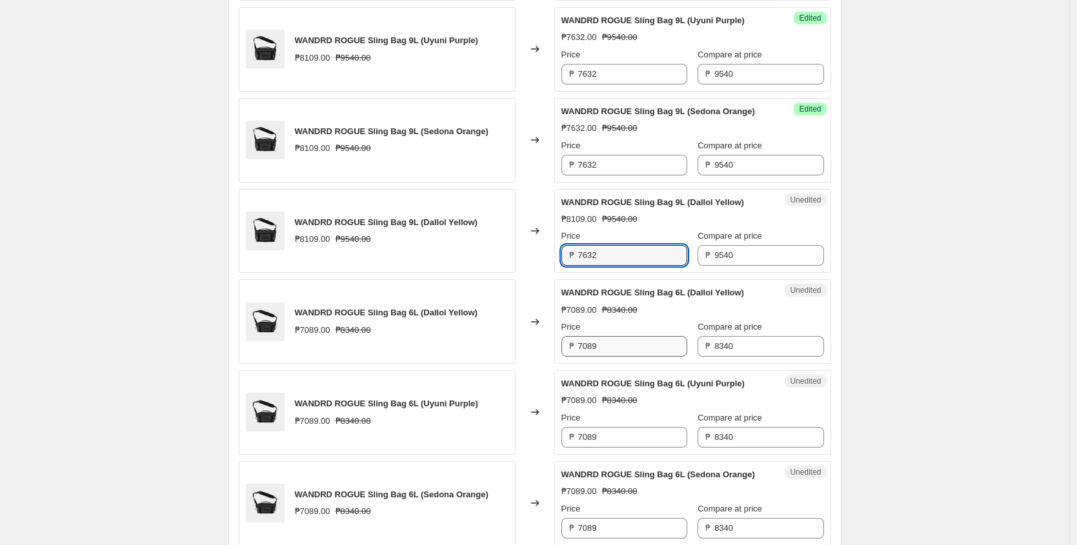
type input "7632"
click at [622, 357] on input "7089" at bounding box center [632, 346] width 109 height 21
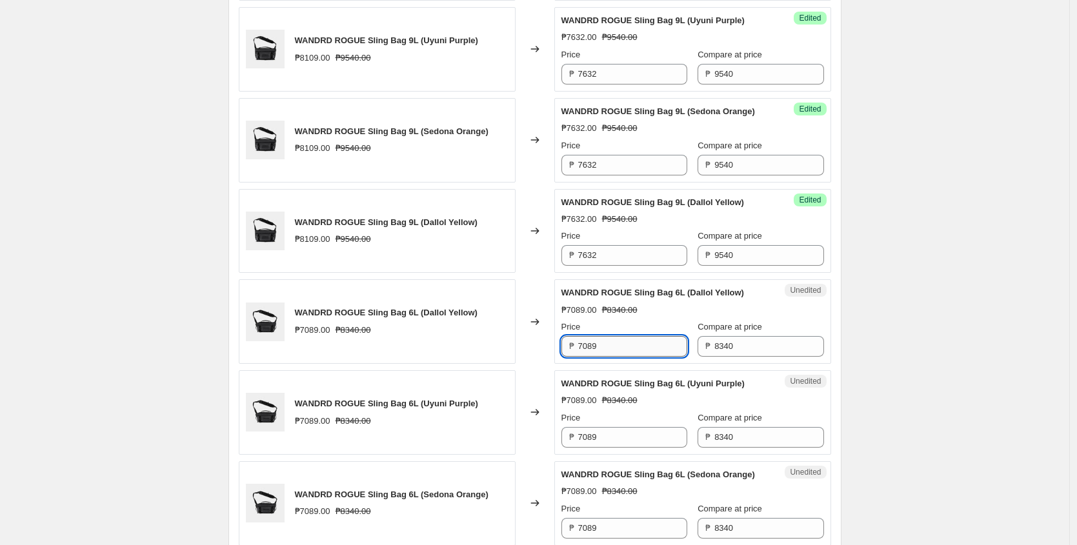
click at [624, 357] on input "7089" at bounding box center [632, 346] width 109 height 21
click at [621, 357] on input "6672" at bounding box center [632, 346] width 109 height 21
type input "6672"
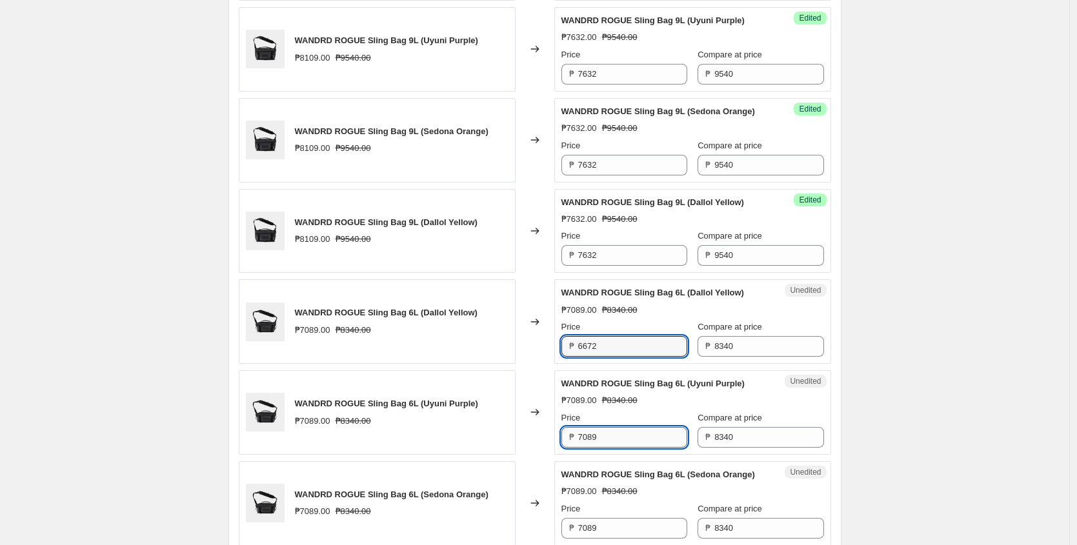
click at [620, 439] on input "7089" at bounding box center [632, 437] width 109 height 21
click at [618, 446] on input "7089" at bounding box center [632, 437] width 109 height 21
paste input "6672"
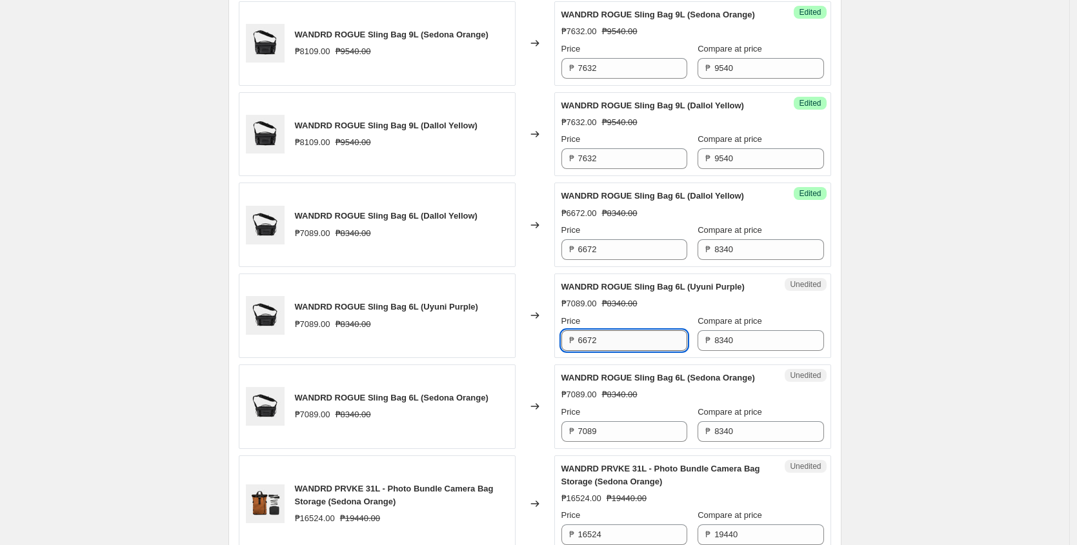
scroll to position [805, 0]
type input "6672"
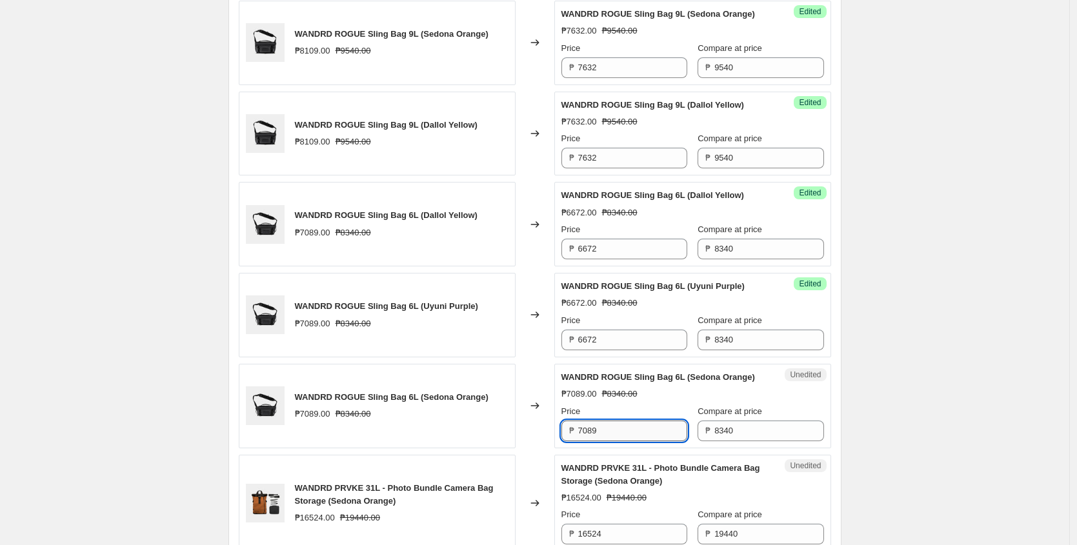
click at [620, 442] on input "7089" at bounding box center [632, 431] width 109 height 21
paste input "6672"
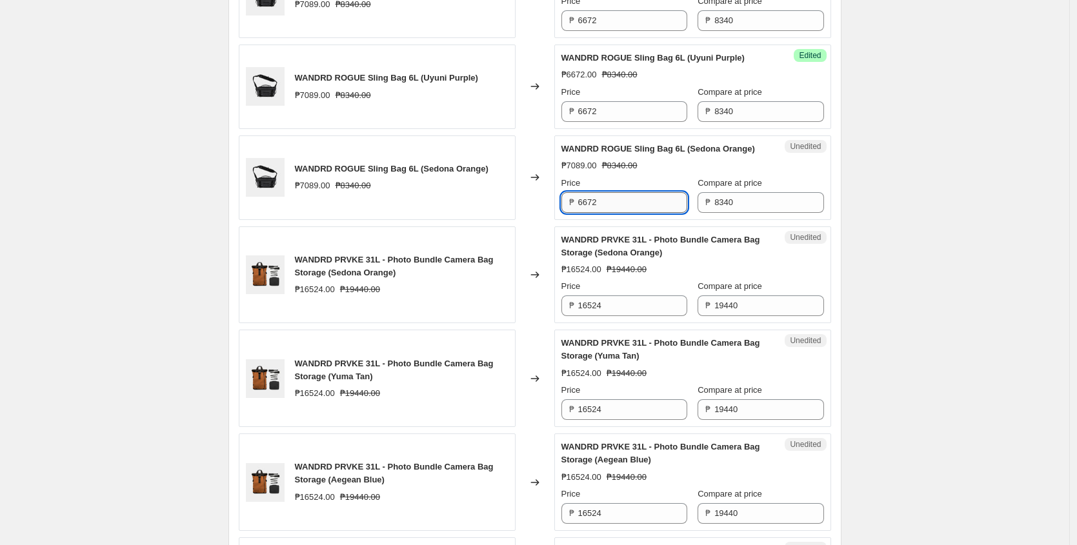
scroll to position [1033, 0]
type input "6672"
click at [624, 317] on input "16524" at bounding box center [632, 306] width 109 height 21
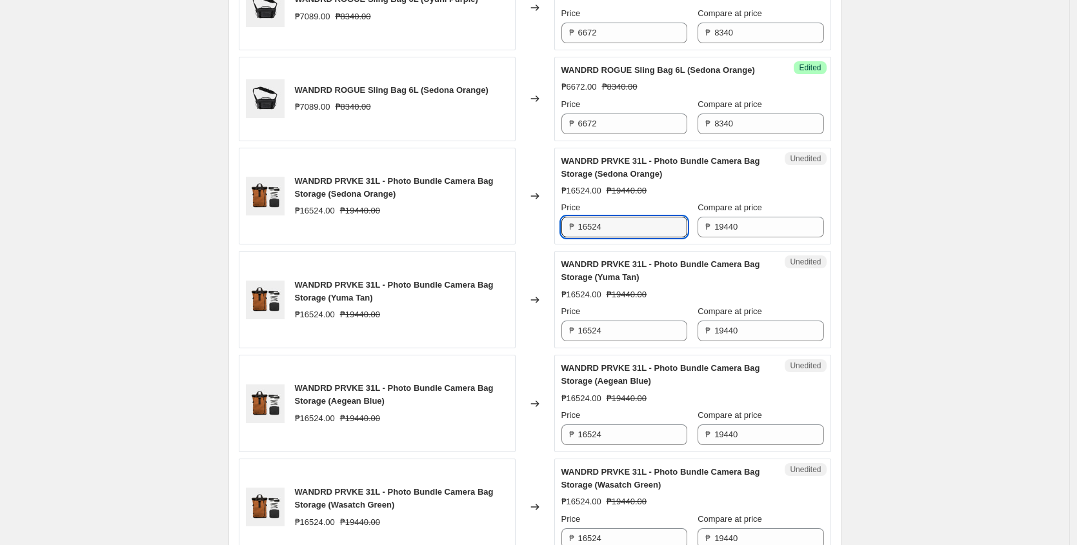
scroll to position [1114, 0]
click at [608, 236] on input "16524" at bounding box center [632, 226] width 109 height 21
type input "15552"
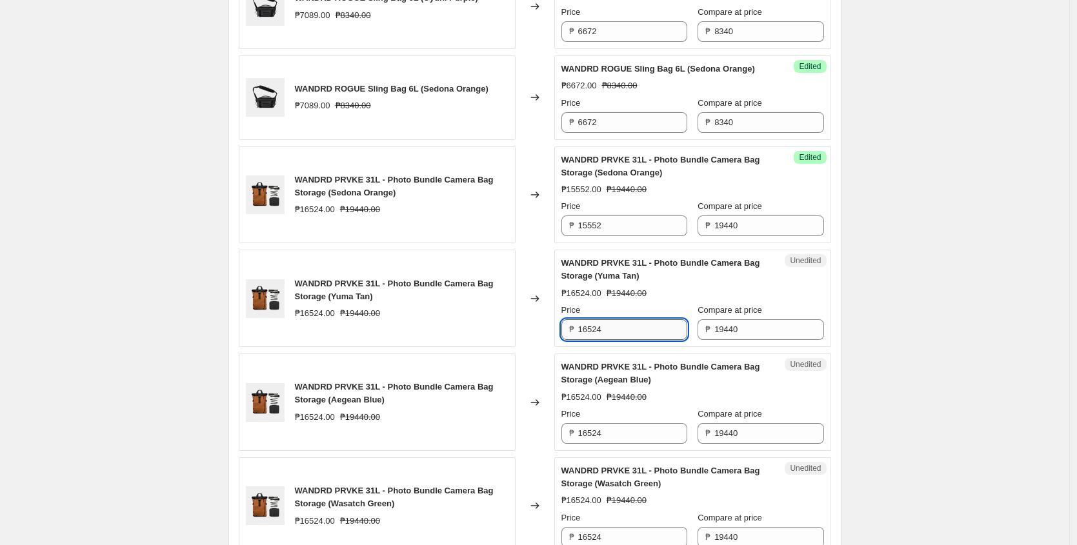
click at [618, 340] on input "16524" at bounding box center [632, 330] width 109 height 21
click at [609, 236] on input "15552" at bounding box center [632, 226] width 109 height 21
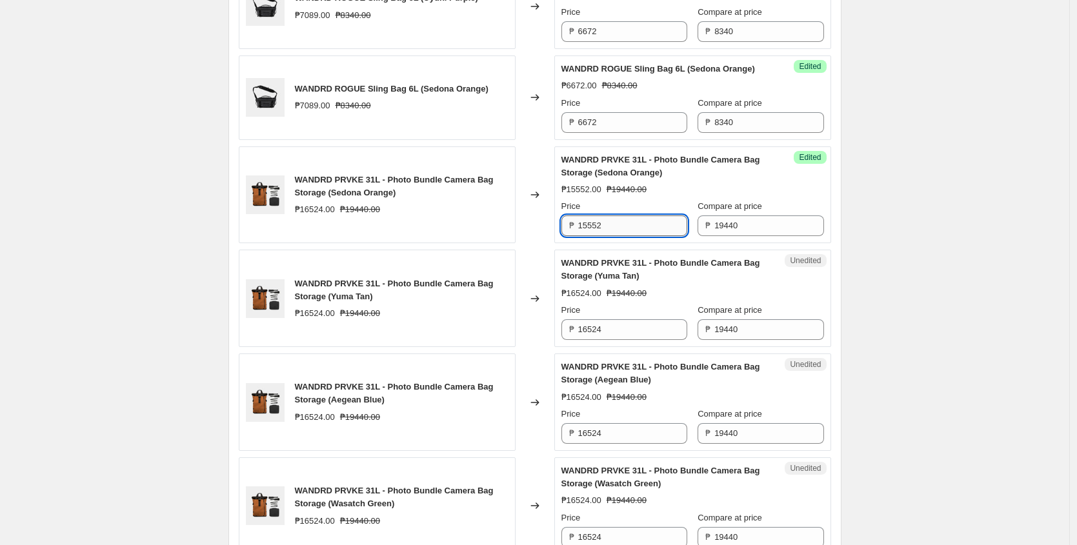
click at [609, 236] on input "15552" at bounding box center [632, 226] width 109 height 21
click at [647, 340] on input "16524" at bounding box center [632, 330] width 109 height 21
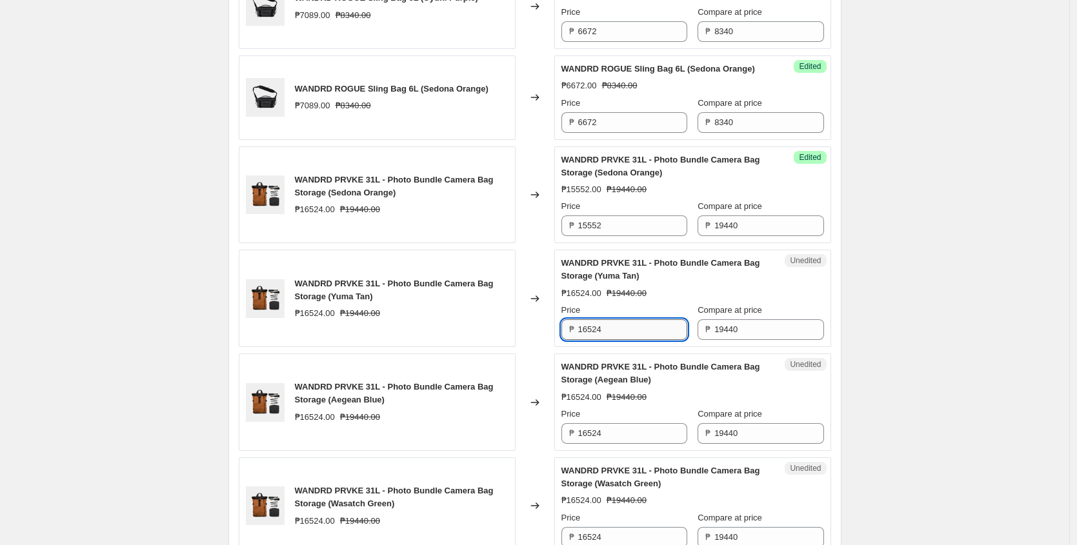
click at [647, 340] on input "16524" at bounding box center [632, 330] width 109 height 21
paste input "5552"
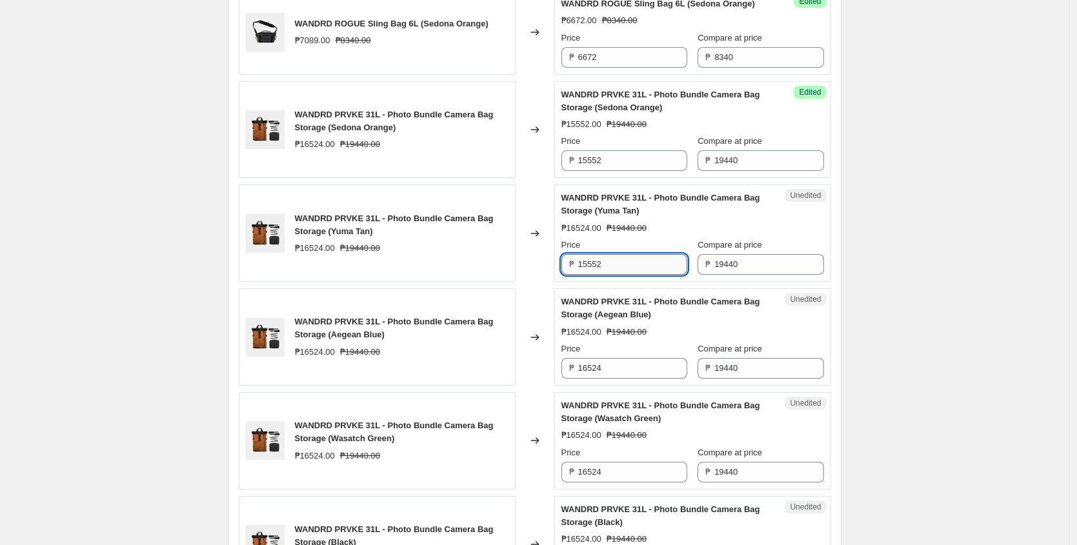
scroll to position [1202, 0]
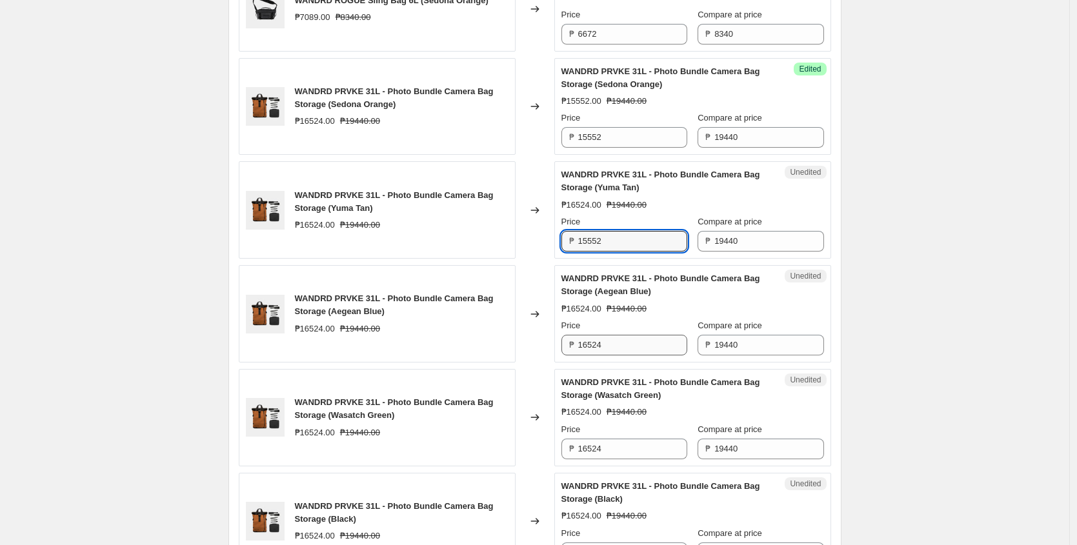
type input "15552"
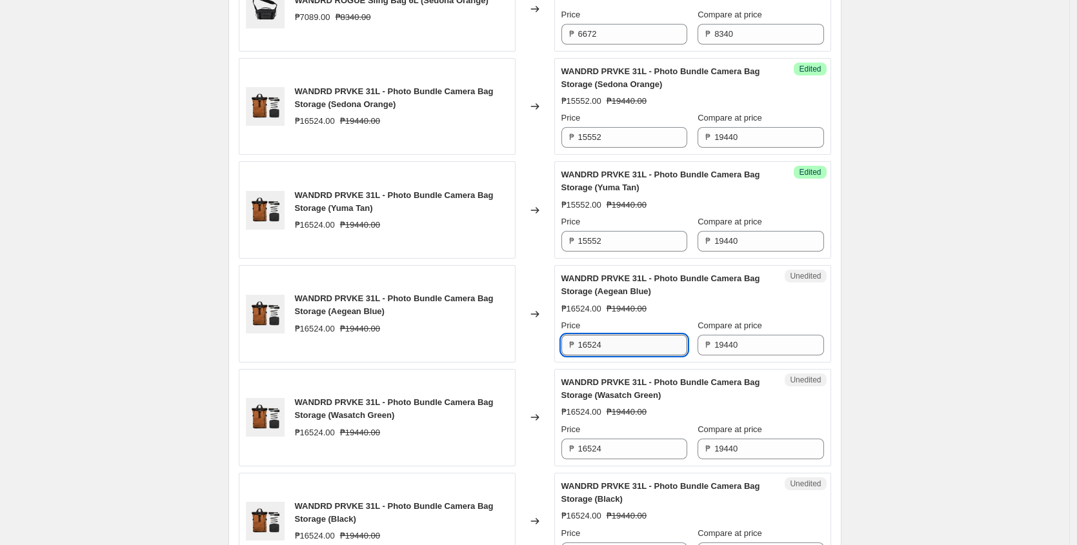
click at [640, 356] on input "16524" at bounding box center [632, 345] width 109 height 21
paste input "5552"
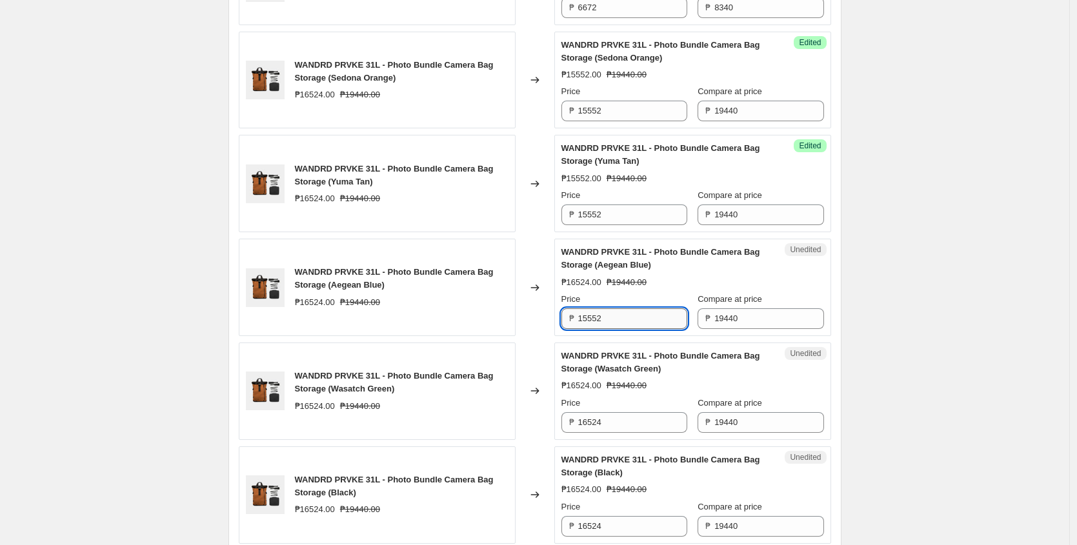
scroll to position [1237, 0]
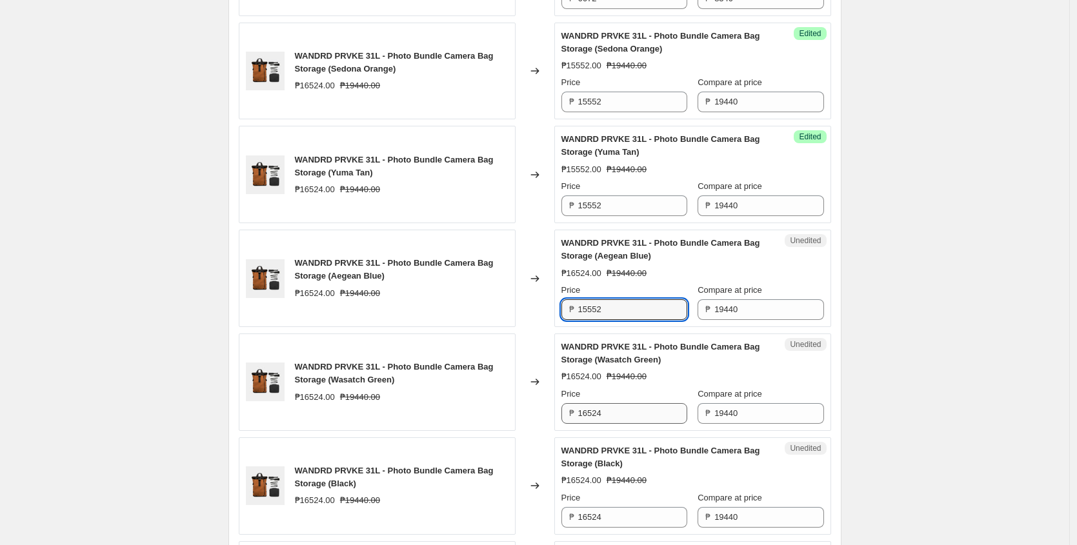
type input "15552"
click at [626, 424] on input "16524" at bounding box center [632, 413] width 109 height 21
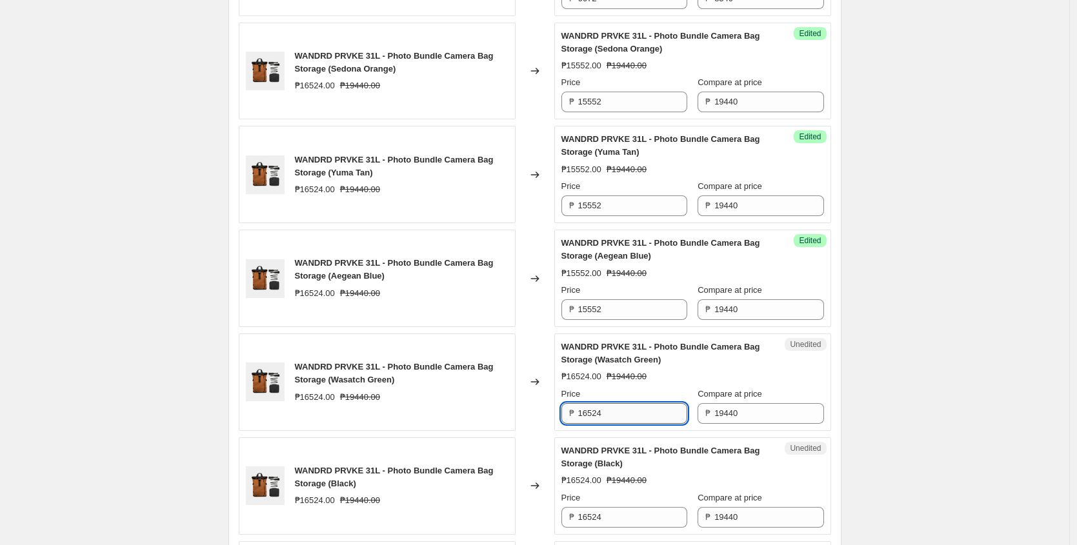
click at [626, 424] on input "16524" at bounding box center [632, 413] width 109 height 21
paste input "5552"
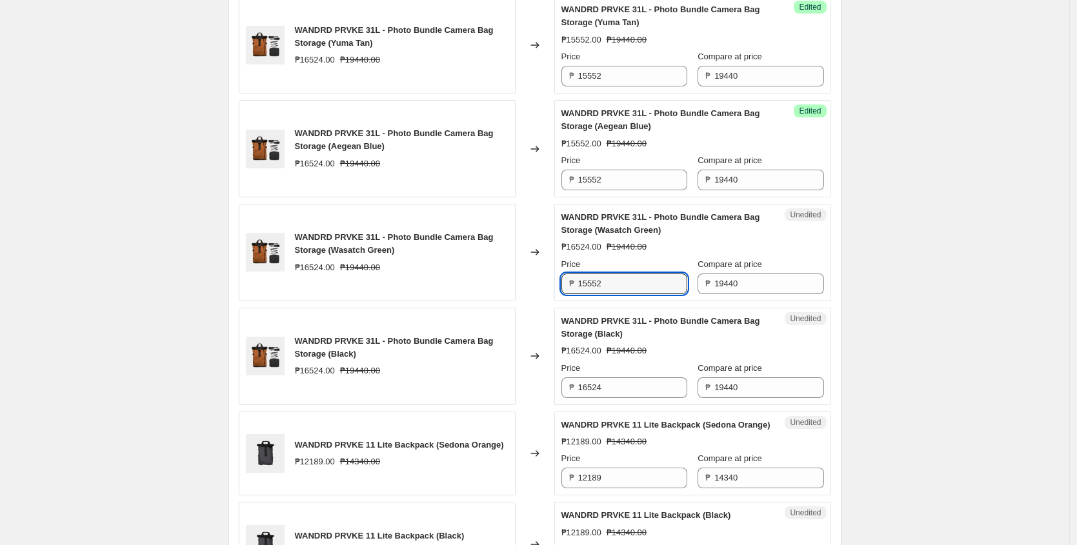
scroll to position [1379, 0]
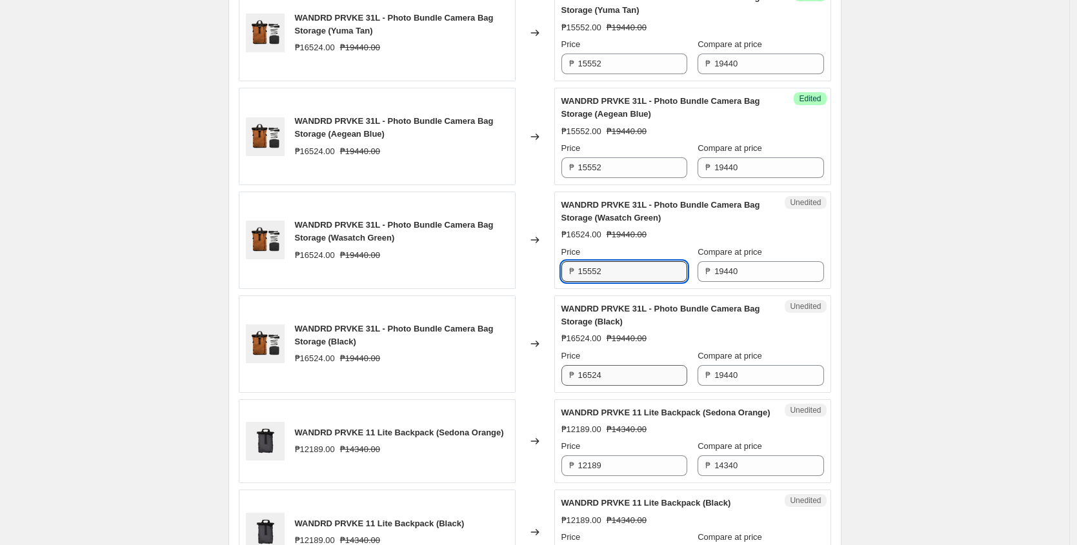
type input "15552"
click at [631, 386] on input "16524" at bounding box center [632, 375] width 109 height 21
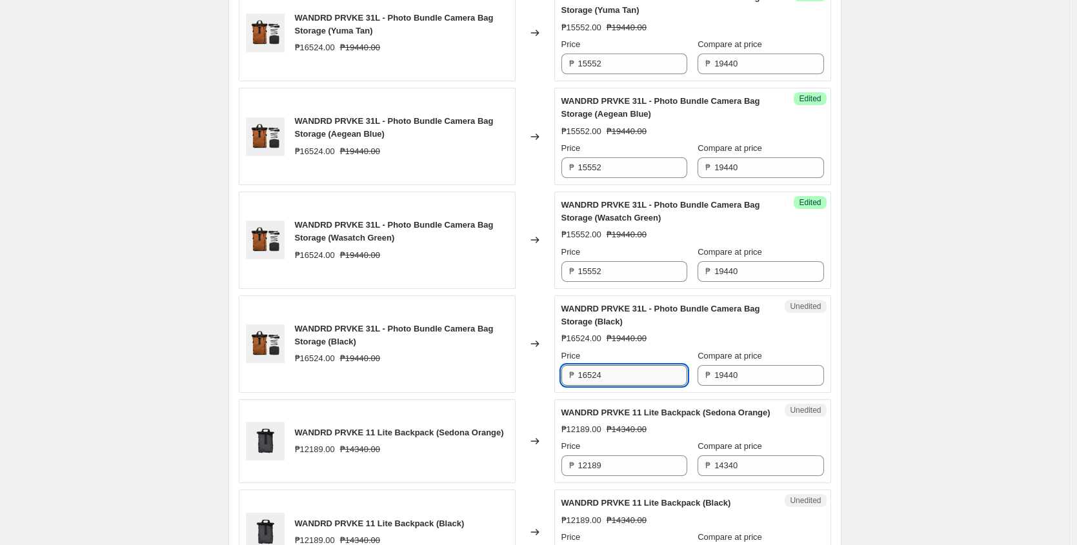
click at [631, 386] on input "16524" at bounding box center [632, 375] width 109 height 21
paste input "5552"
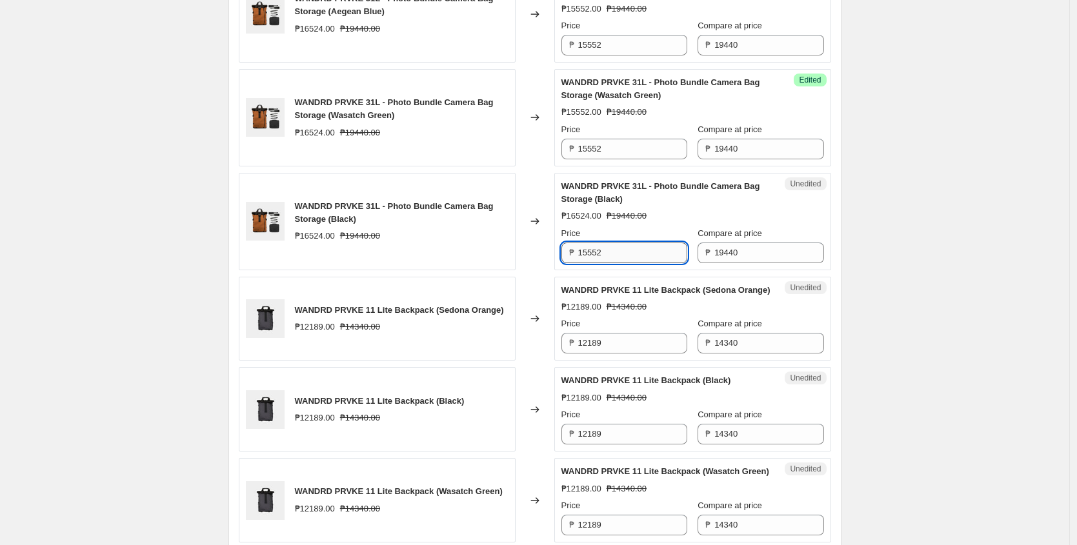
scroll to position [1512, 0]
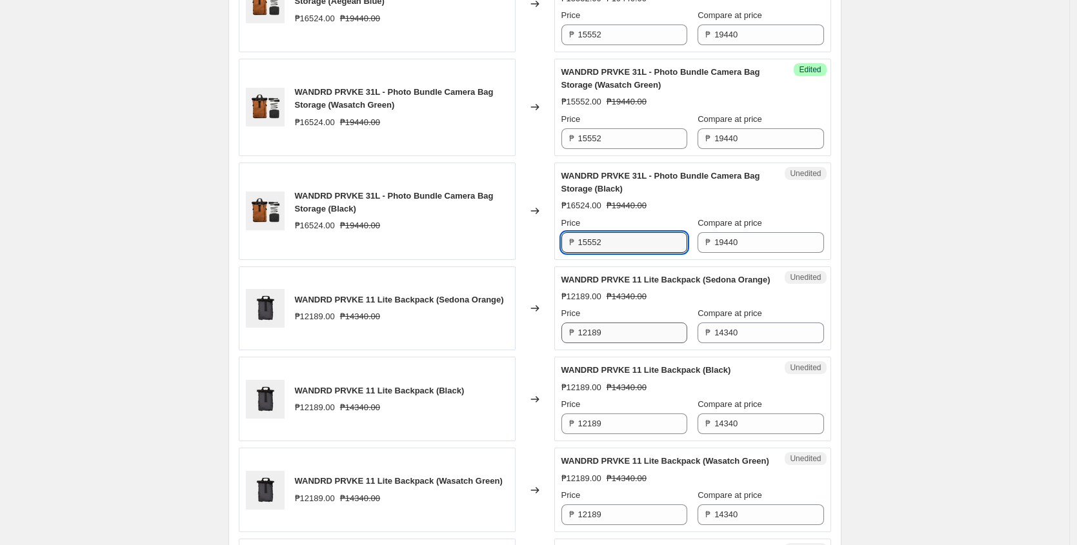
type input "15552"
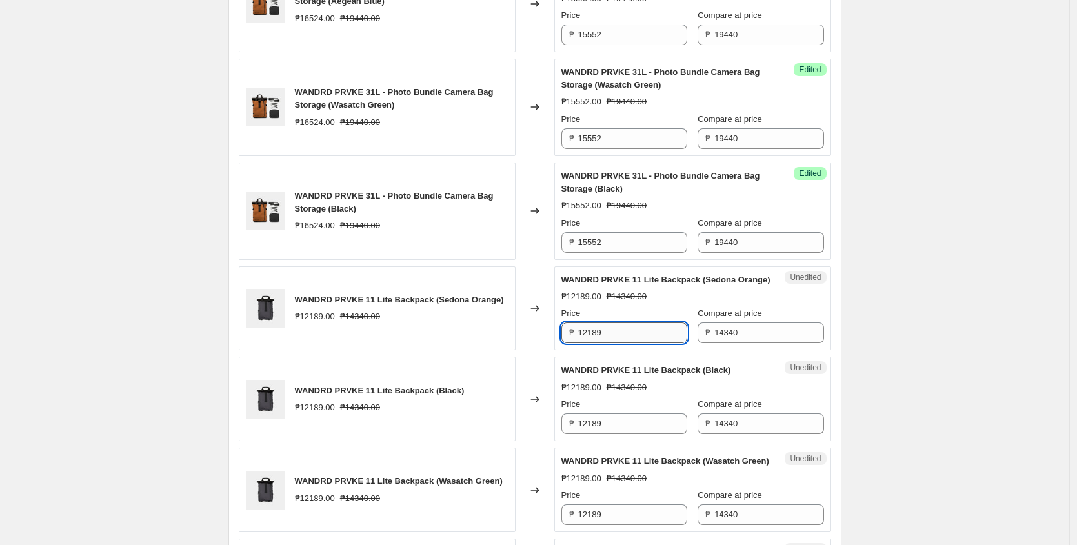
click at [636, 343] on input "12189" at bounding box center [632, 333] width 109 height 21
click at [638, 343] on input "12189" at bounding box center [632, 333] width 109 height 21
click at [632, 343] on input "11472" at bounding box center [632, 333] width 109 height 21
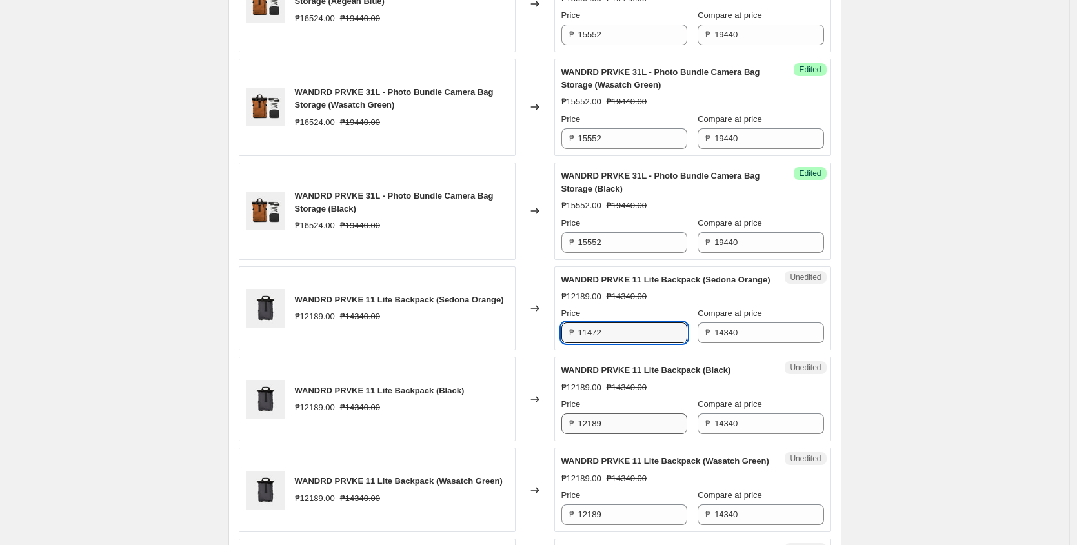
type input "11472"
click at [617, 434] on input "12189" at bounding box center [632, 424] width 109 height 21
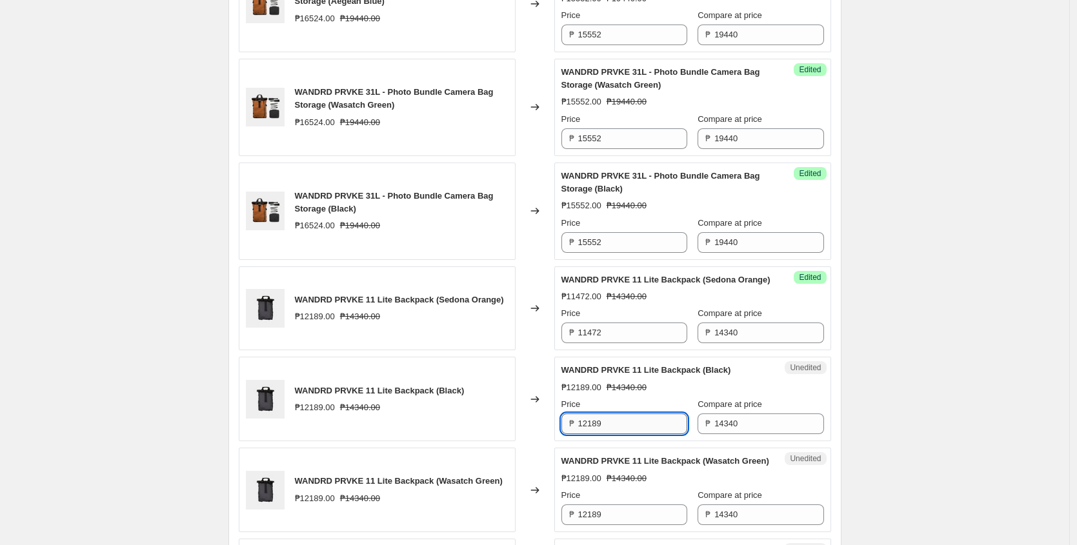
click at [617, 434] on input "12189" at bounding box center [632, 424] width 109 height 21
paste input "1472"
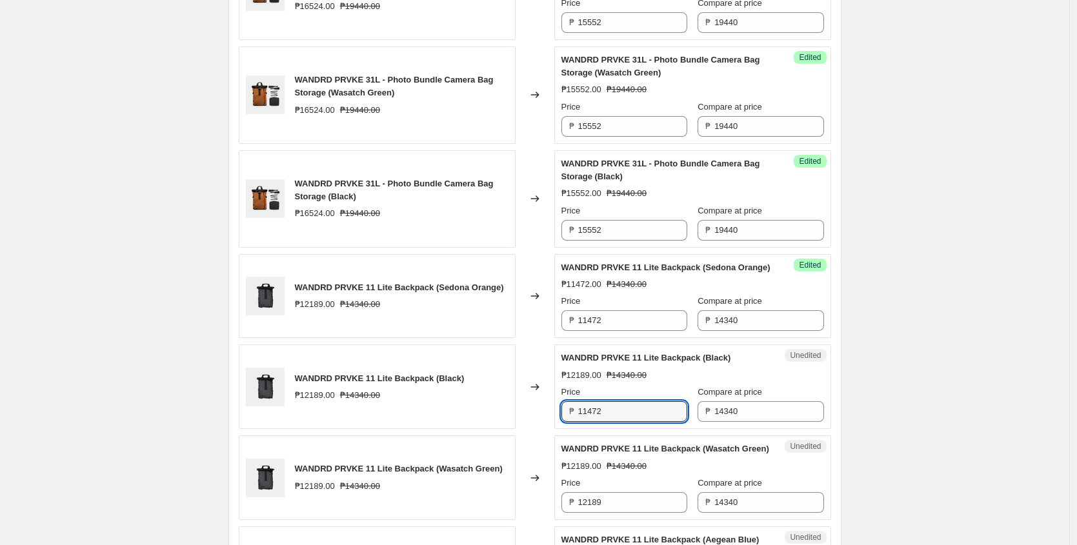
scroll to position [1527, 0]
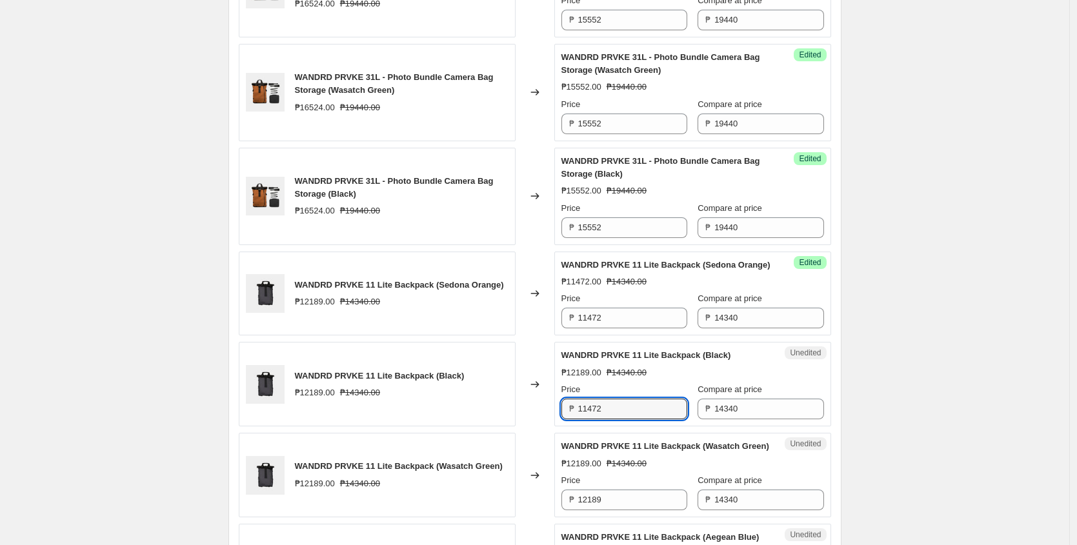
type input "11472"
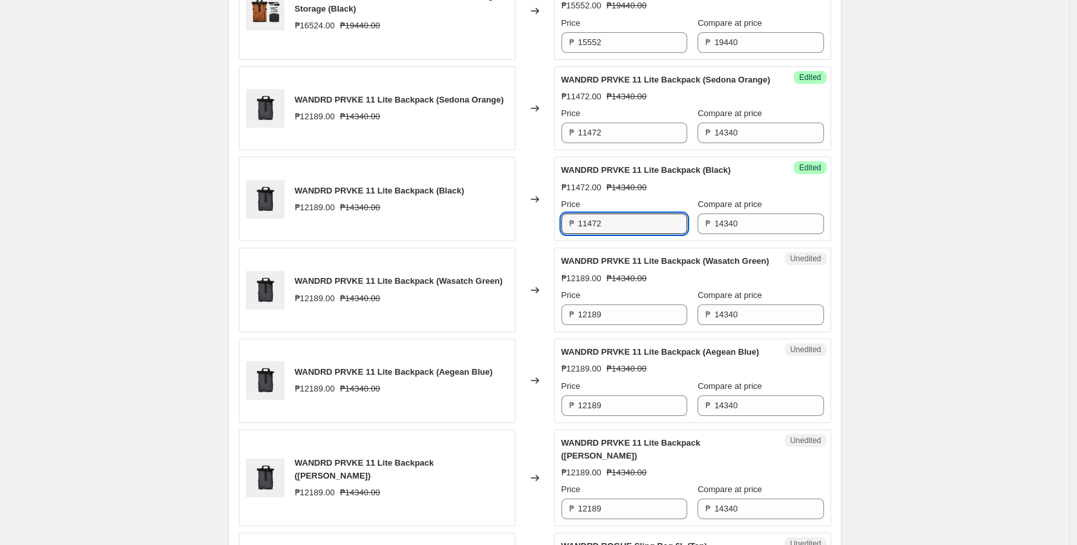
scroll to position [1724, 0]
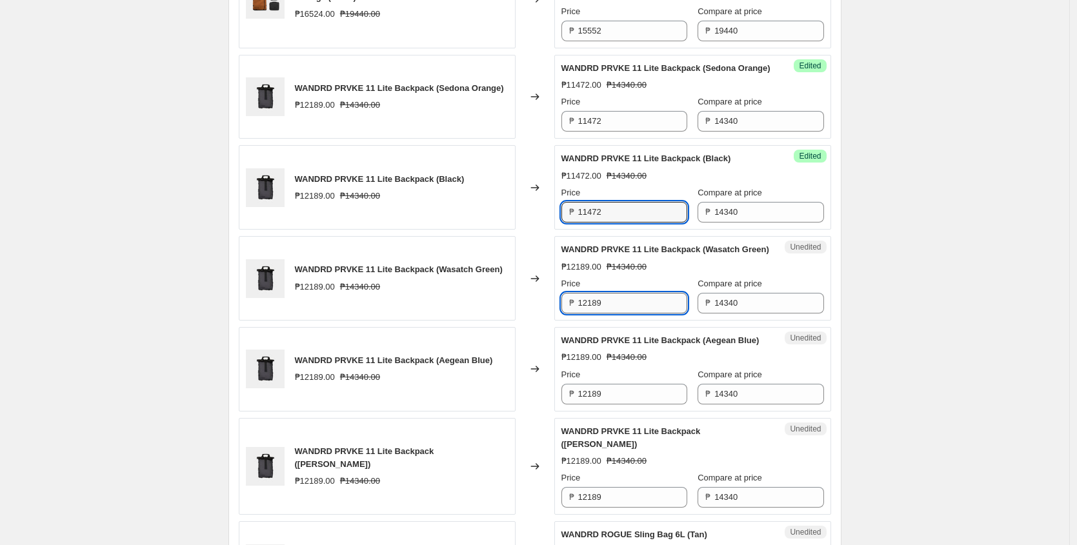
click at [641, 314] on input "12189" at bounding box center [632, 303] width 109 height 21
paste input "1472"
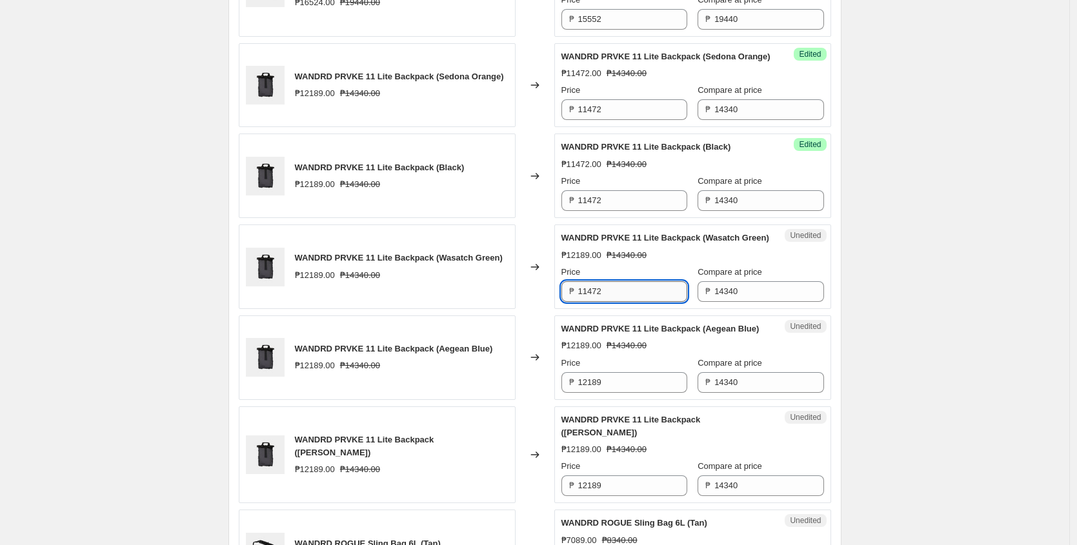
scroll to position [1748, 0]
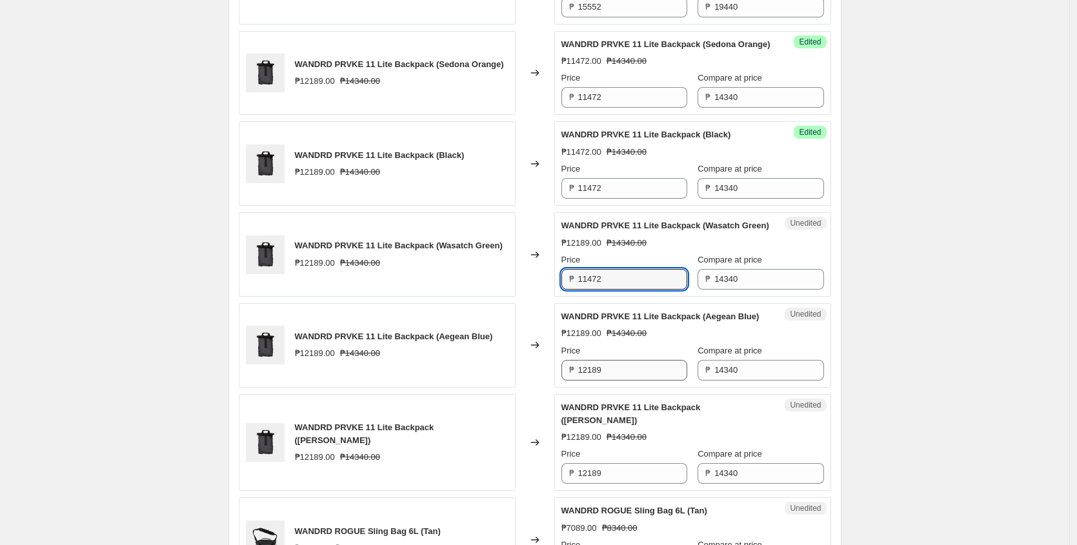
type input "11472"
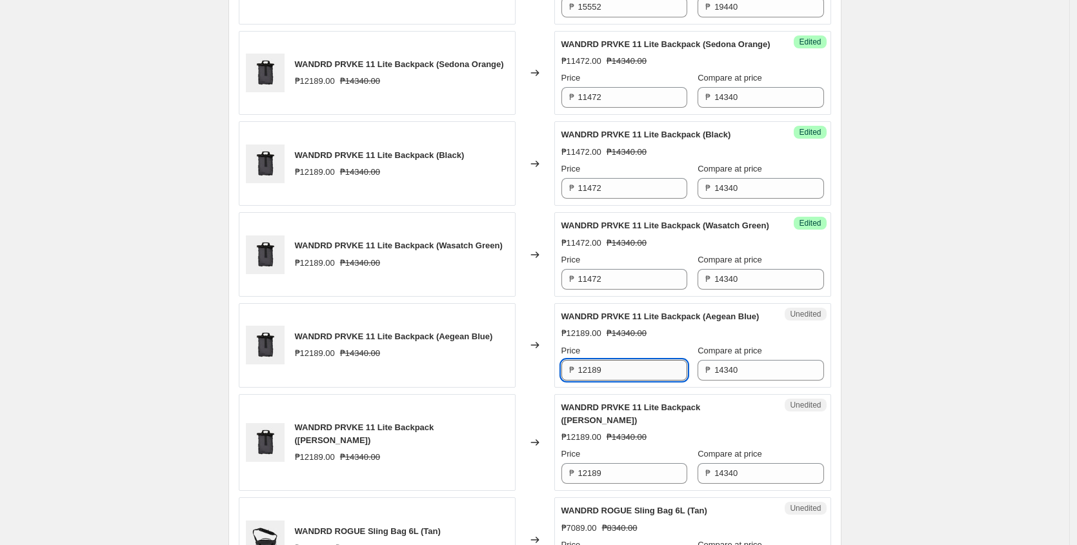
click at [629, 381] on input "12189" at bounding box center [632, 370] width 109 height 21
paste input "1472"
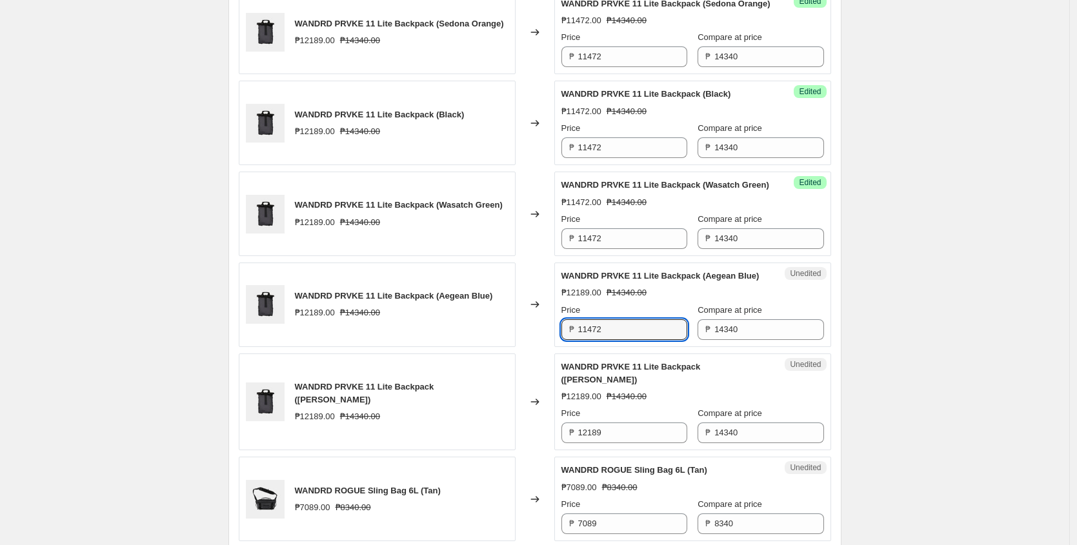
scroll to position [1793, 0]
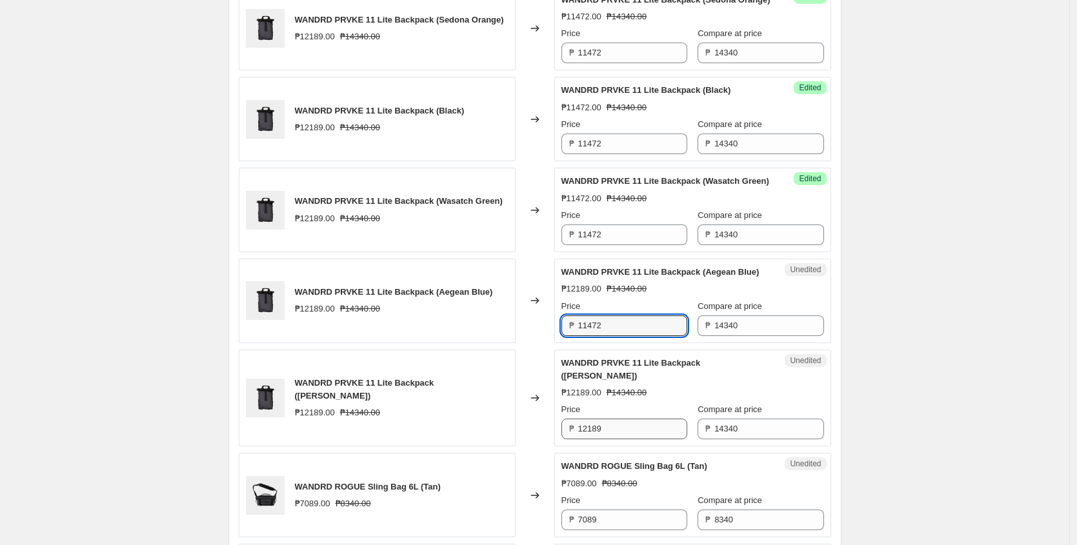
type input "11472"
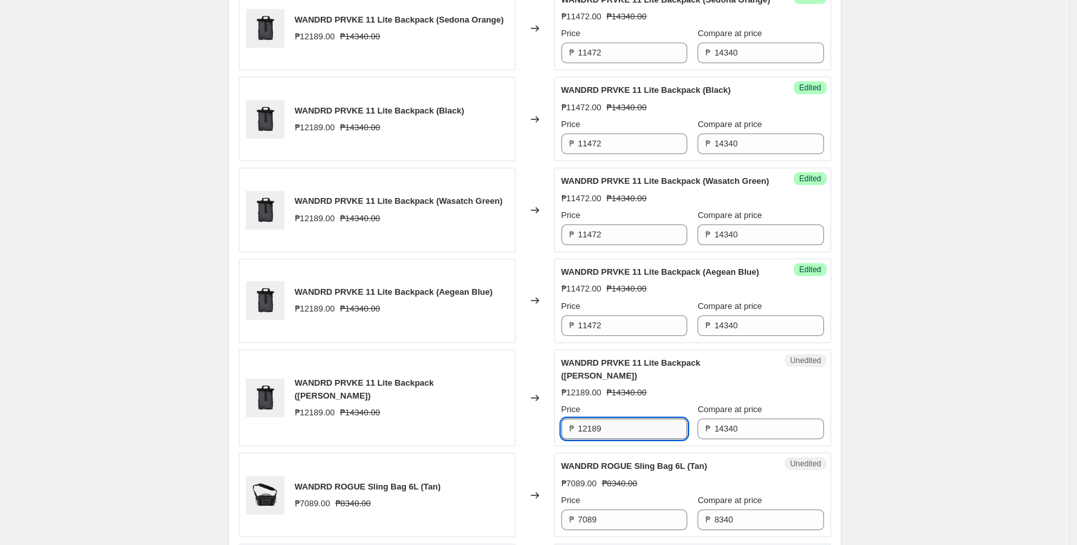
click at [649, 440] on input "12189" at bounding box center [632, 429] width 109 height 21
paste input "1472"
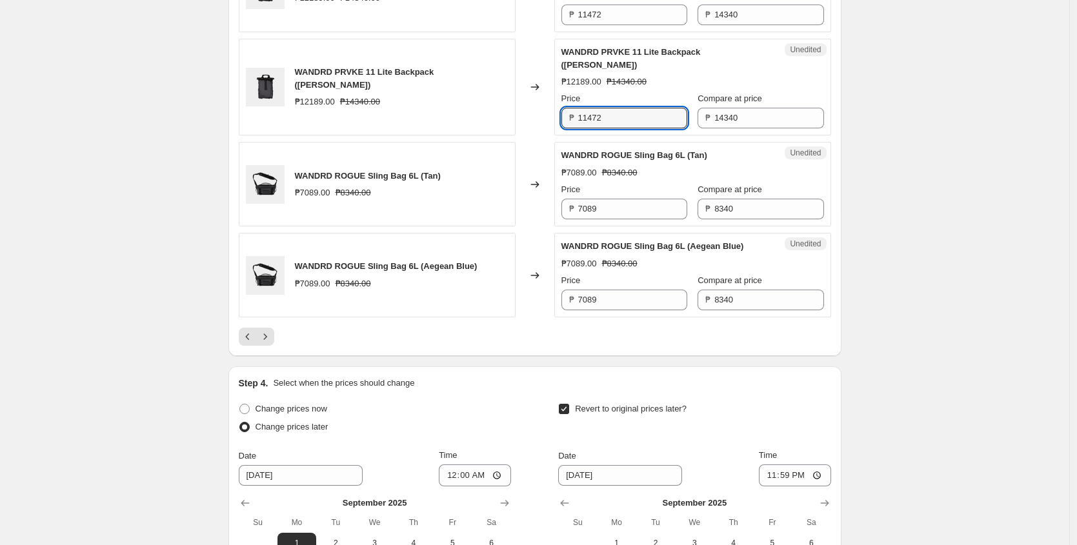
scroll to position [2099, 0]
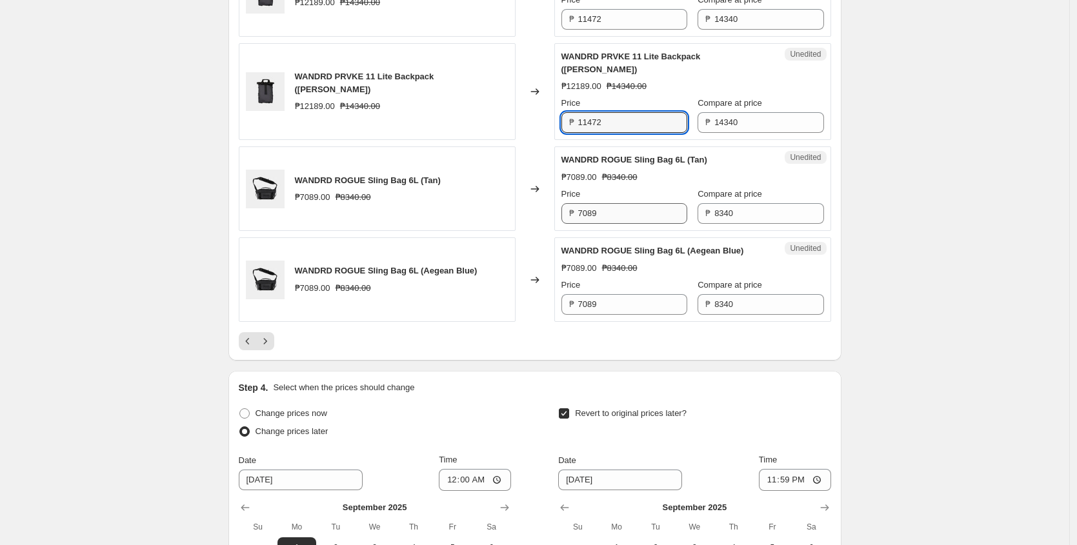
type input "11472"
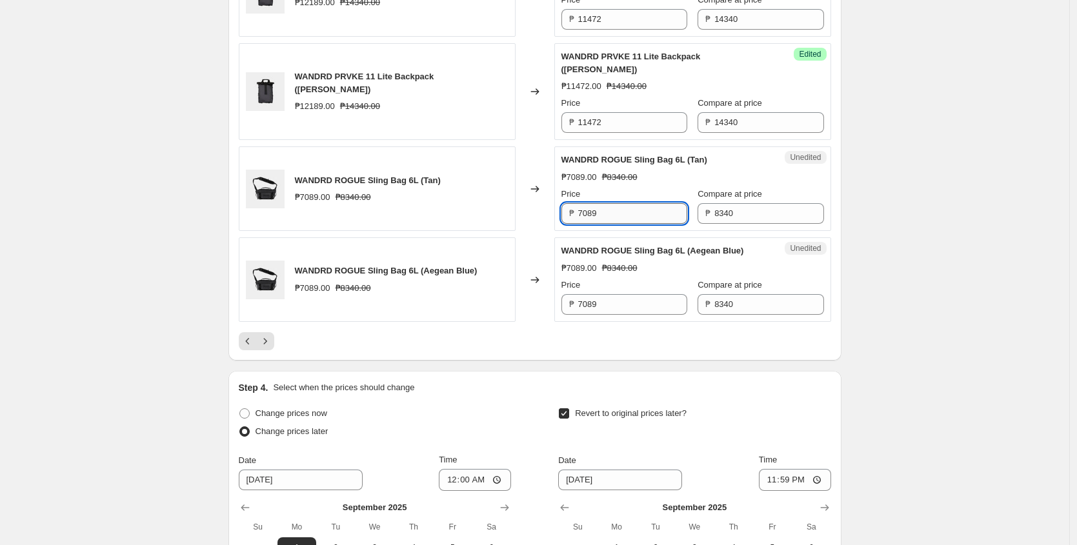
click at [638, 224] on input "7089" at bounding box center [632, 213] width 109 height 21
click at [620, 224] on input "7089" at bounding box center [632, 213] width 109 height 21
click at [619, 224] on input "7089" at bounding box center [632, 213] width 109 height 21
click at [619, 224] on input "6672" at bounding box center [632, 213] width 109 height 21
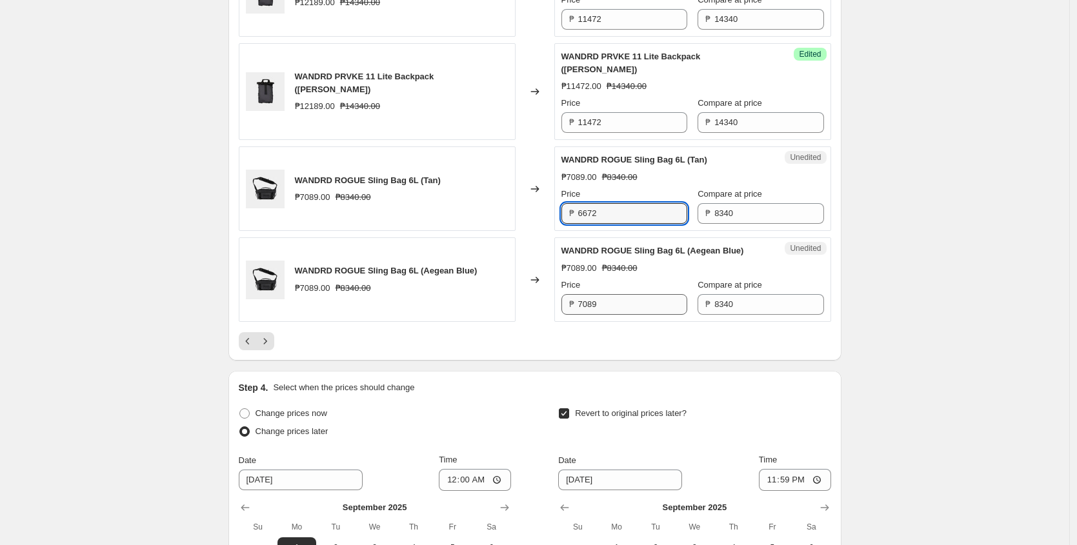
type input "6672"
click at [619, 315] on input "7089" at bounding box center [632, 304] width 109 height 21
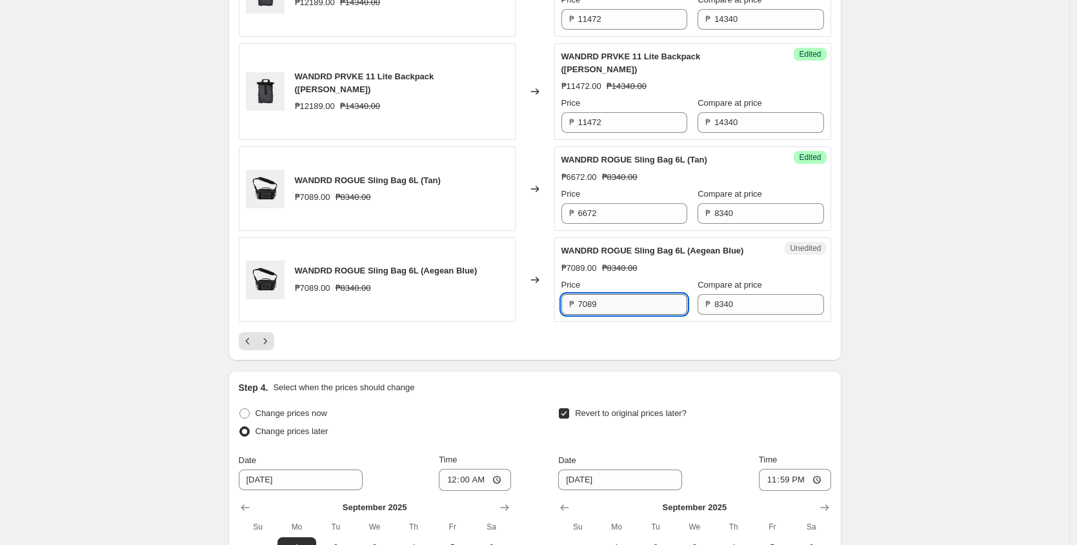
click at [619, 315] on input "7089" at bounding box center [632, 304] width 109 height 21
paste input "6672"
type input "6672"
click at [251, 348] on icon "Previous" at bounding box center [247, 341] width 13 height 13
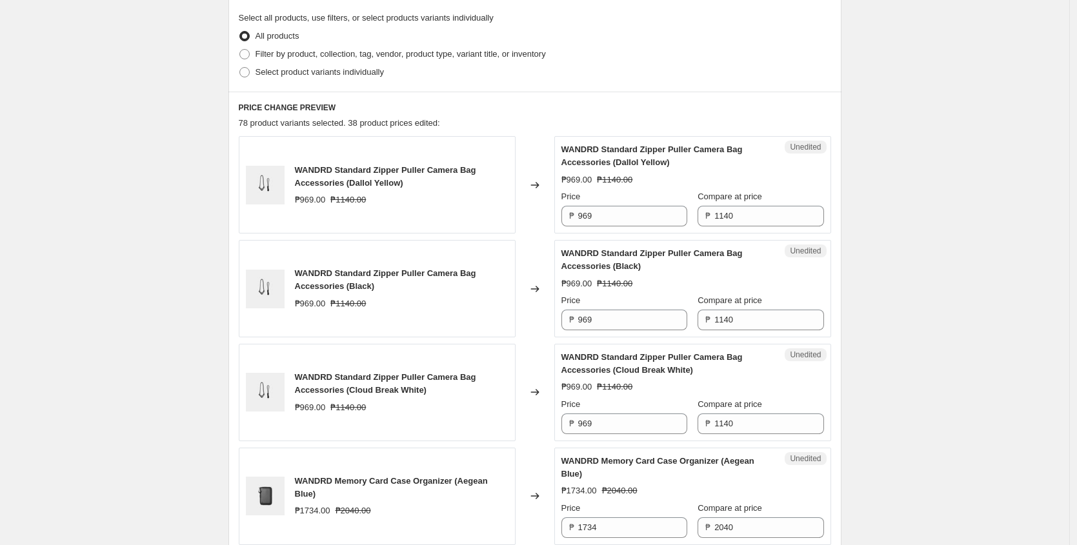
scroll to position [356, 0]
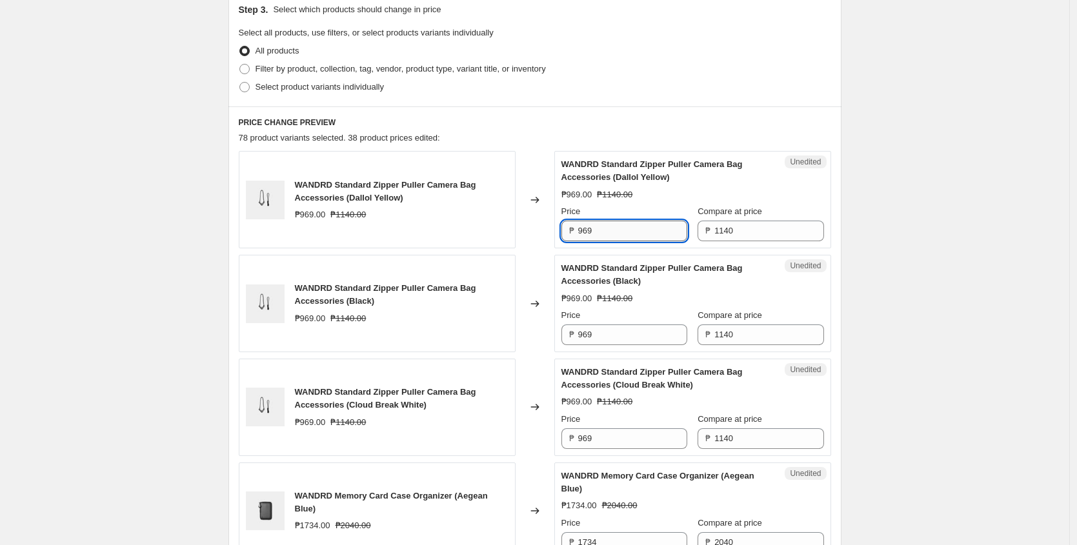
click at [616, 236] on input "969" at bounding box center [632, 231] width 109 height 21
click at [611, 229] on input "912" at bounding box center [632, 231] width 109 height 21
type input "912"
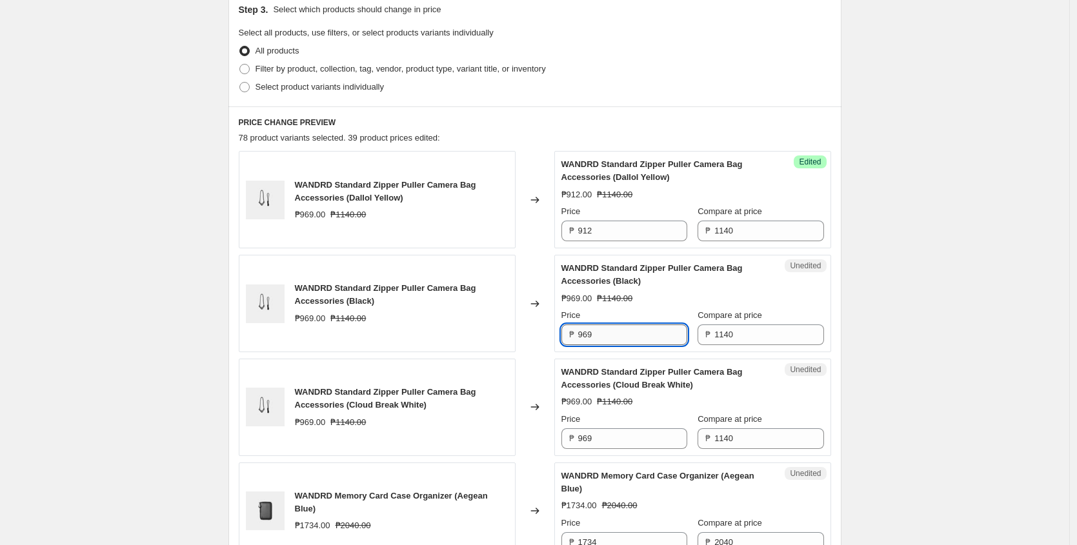
click at [617, 341] on input "969" at bounding box center [632, 335] width 109 height 21
paste input "12"
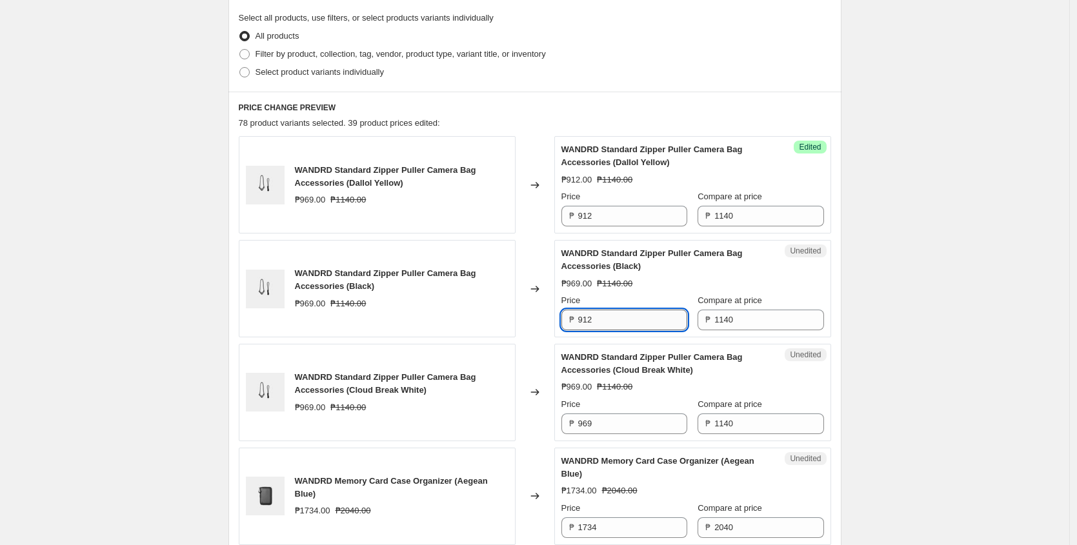
scroll to position [373, 0]
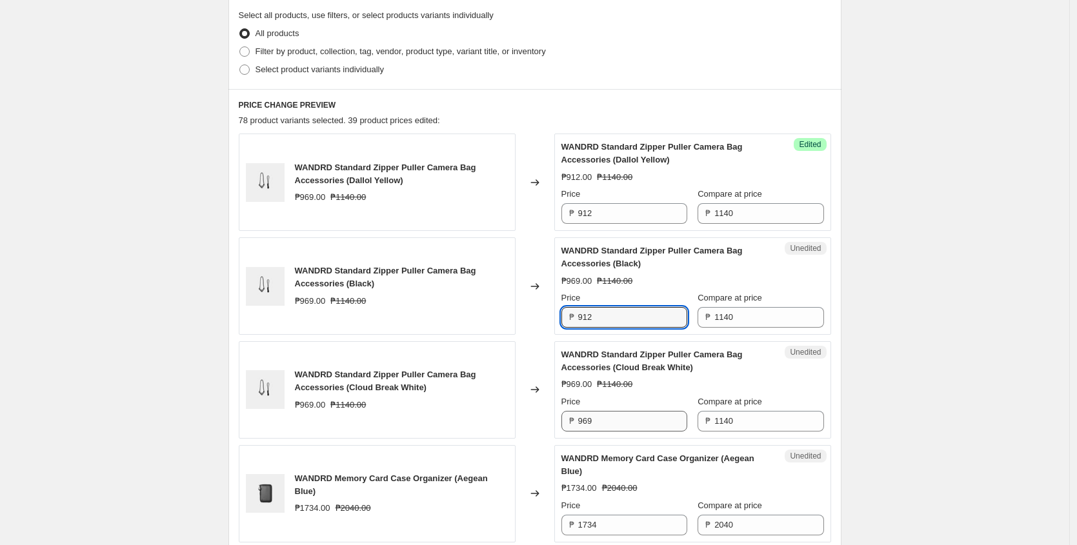
type input "912"
click at [631, 419] on input "969" at bounding box center [632, 421] width 109 height 21
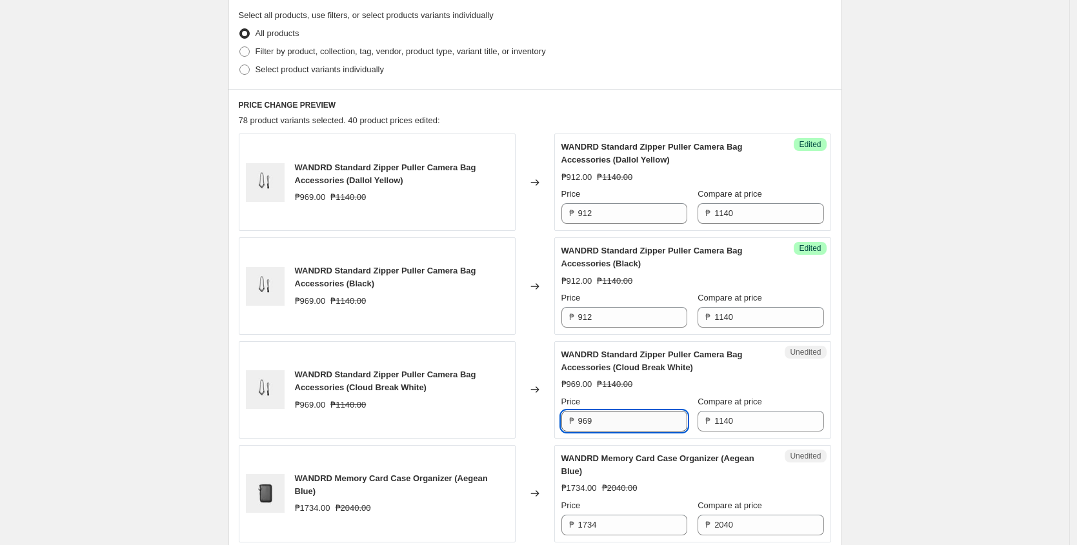
click at [631, 419] on input "969" at bounding box center [632, 421] width 109 height 21
paste input "12"
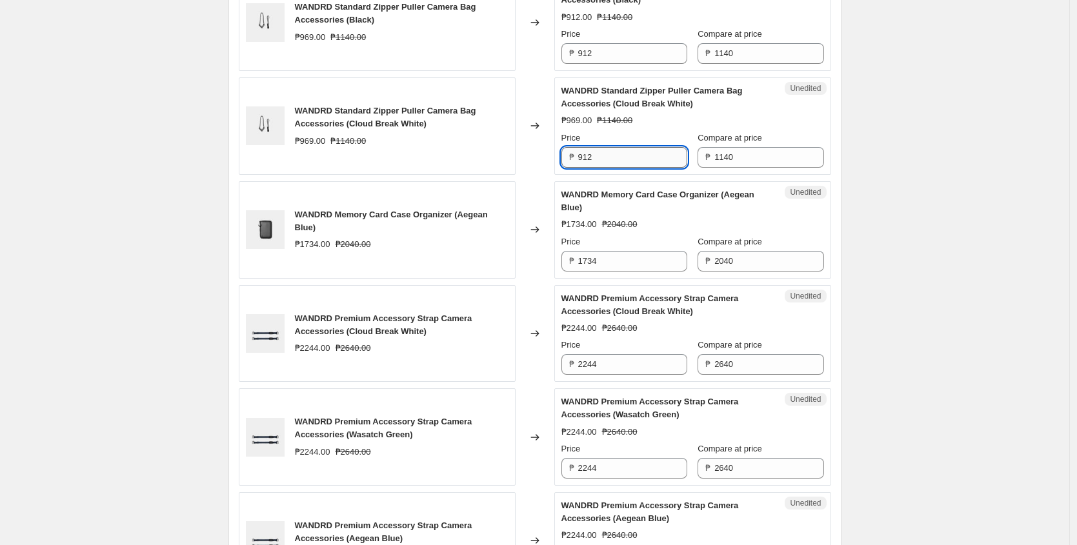
scroll to position [659, 0]
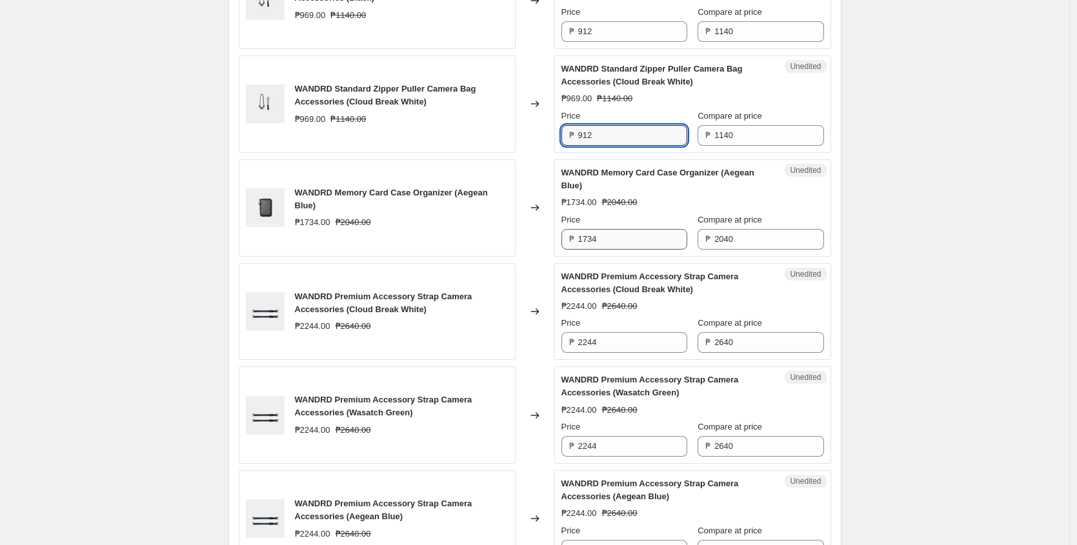
type input "912"
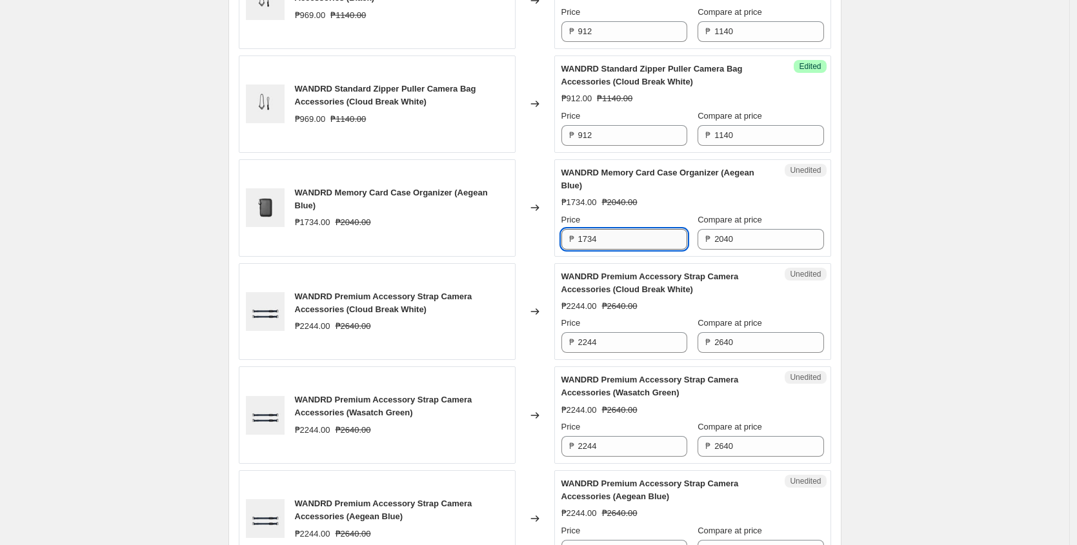
click at [622, 240] on input "1734" at bounding box center [632, 239] width 109 height 21
click at [615, 229] on input "1734" at bounding box center [632, 239] width 109 height 21
click at [614, 229] on input "1734" at bounding box center [632, 239] width 109 height 21
click at [615, 239] on input "1734" at bounding box center [632, 239] width 109 height 21
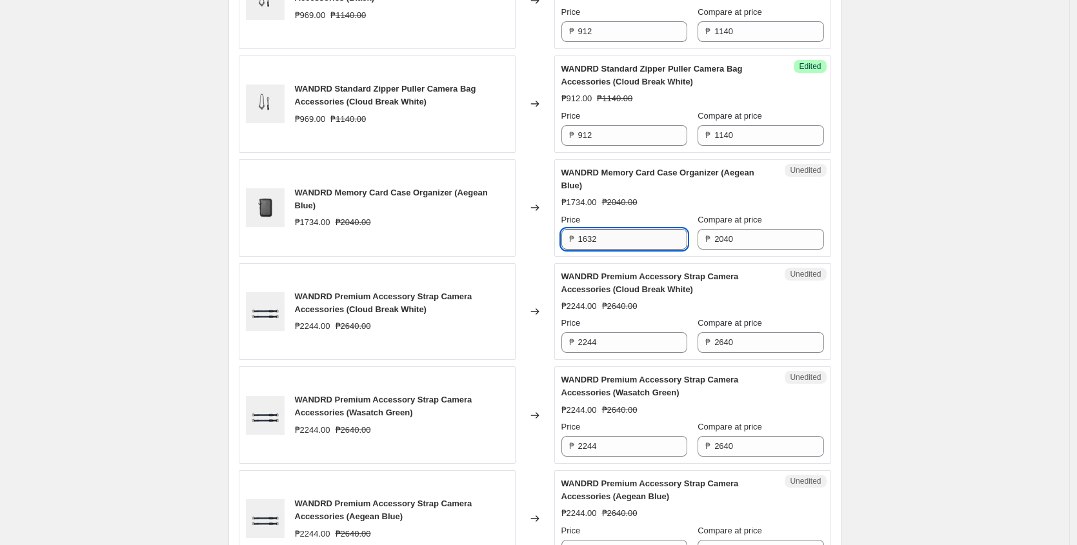
click at [611, 243] on input "1632" at bounding box center [632, 239] width 109 height 21
type input "1632"
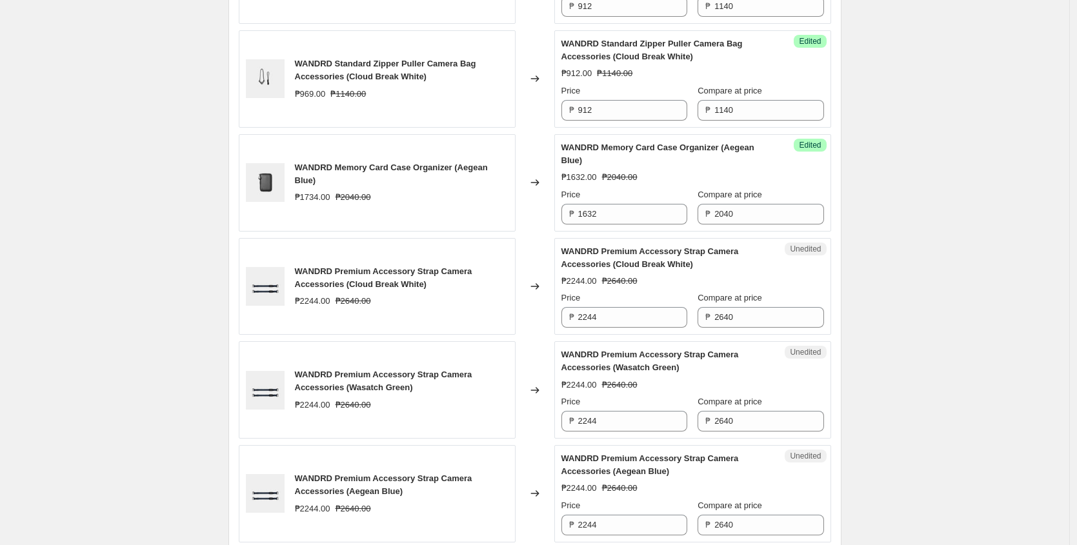
scroll to position [686, 0]
click at [624, 310] on input "2244" at bounding box center [632, 316] width 109 height 21
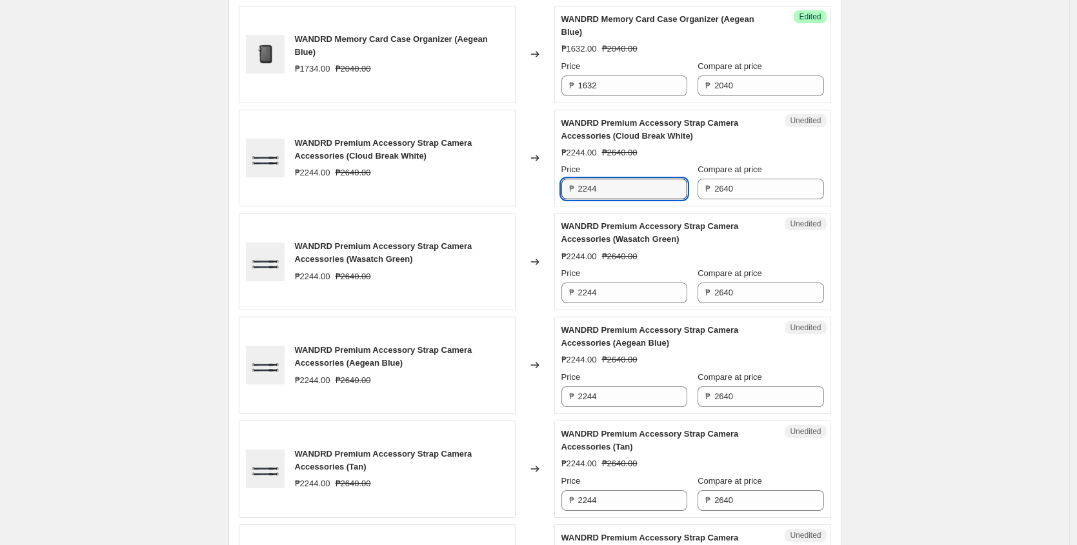
scroll to position [831, 0]
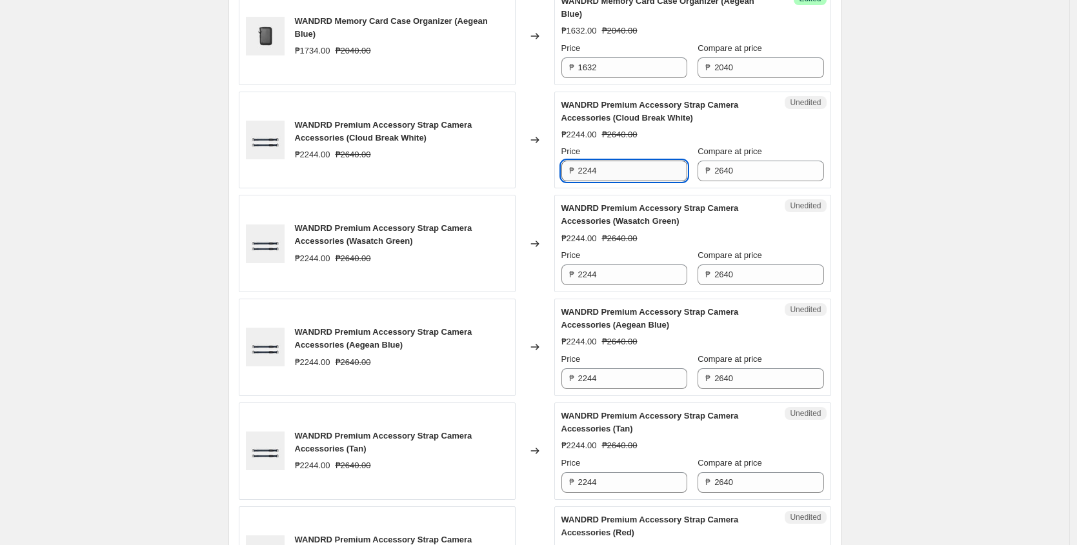
click at [615, 172] on input "2244" at bounding box center [632, 171] width 109 height 21
click at [616, 172] on input "2112" at bounding box center [632, 171] width 109 height 21
type input "2112"
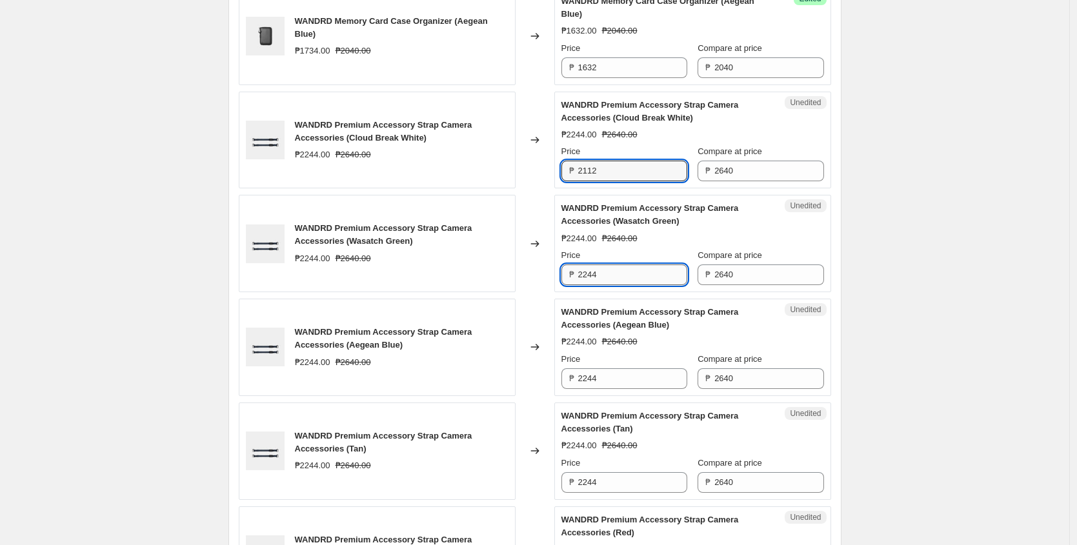
click at [622, 270] on input "2244" at bounding box center [632, 275] width 109 height 21
paste input "112"
type input "2112"
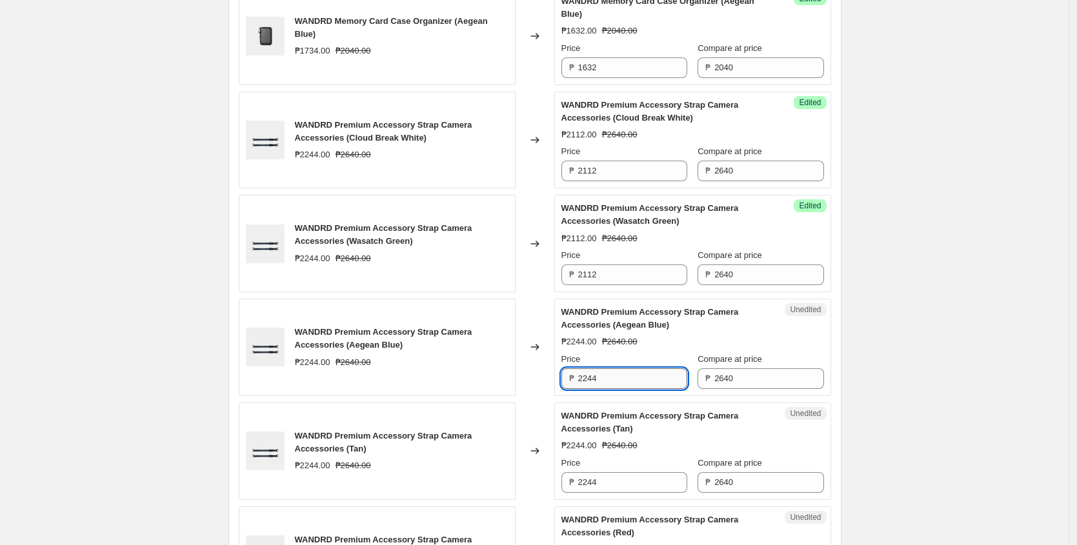
click at [629, 381] on input "2244" at bounding box center [632, 379] width 109 height 21
paste input "112"
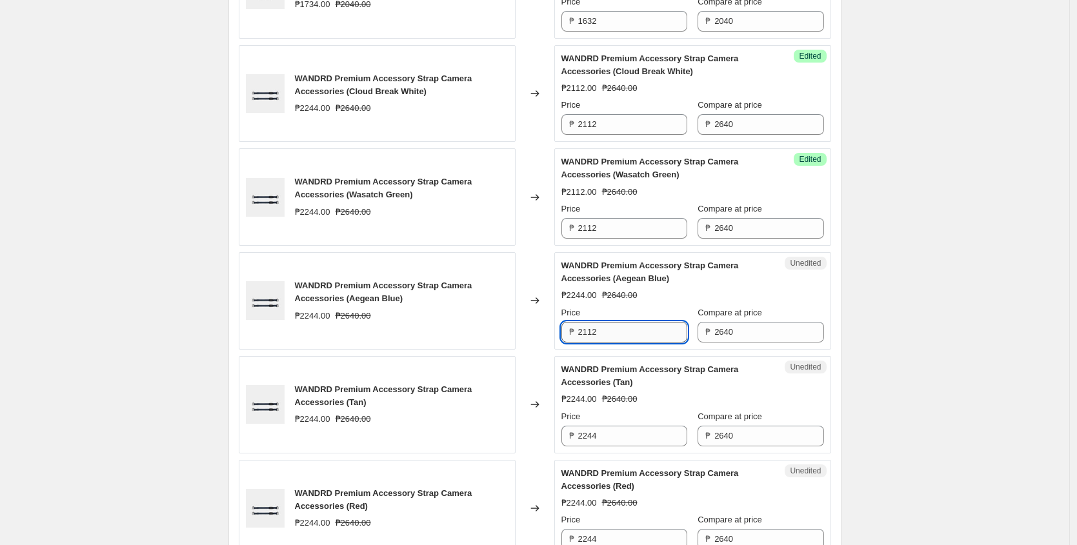
scroll to position [879, 0]
type input "2112"
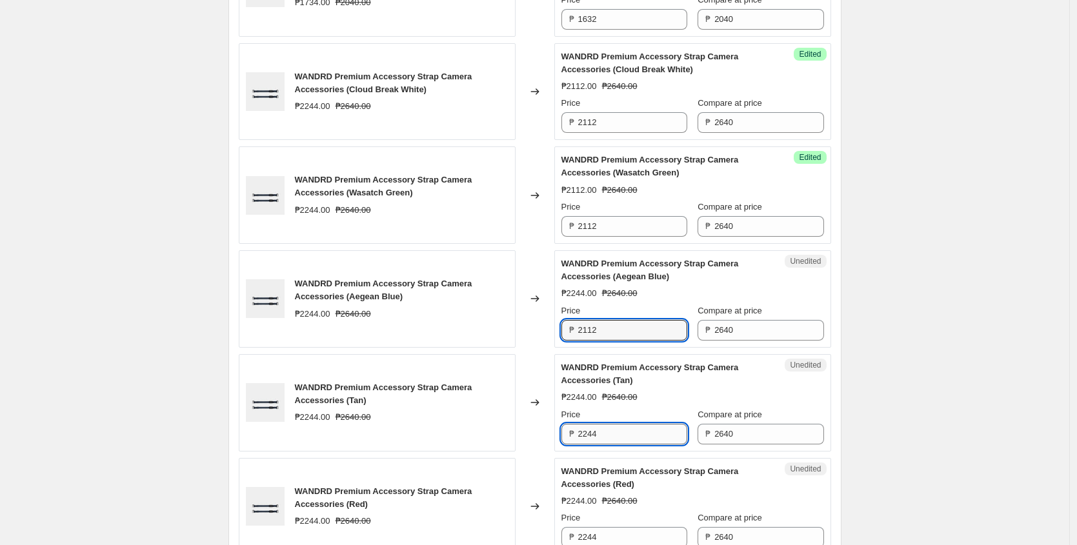
click at [629, 432] on input "2244" at bounding box center [632, 434] width 109 height 21
paste input "112"
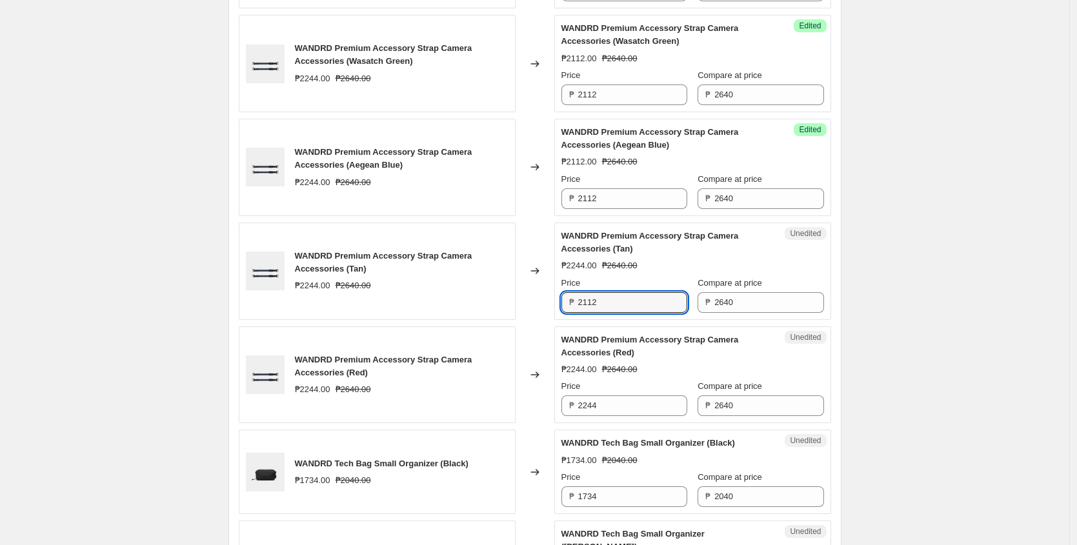
scroll to position [1018, 0]
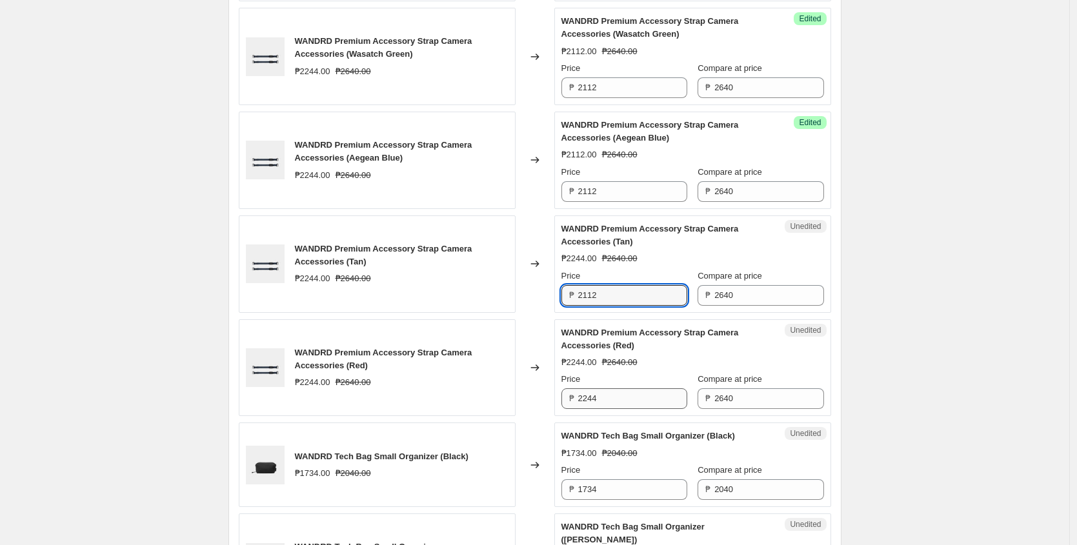
type input "2112"
click at [638, 399] on input "2244" at bounding box center [632, 399] width 109 height 21
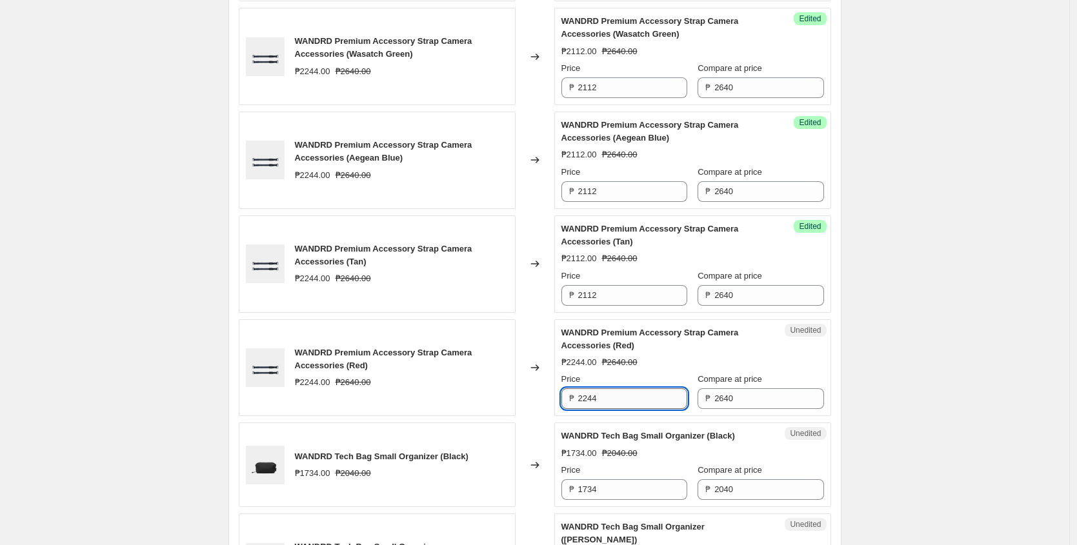
click at [638, 399] on input "2244" at bounding box center [632, 399] width 109 height 21
paste input "112"
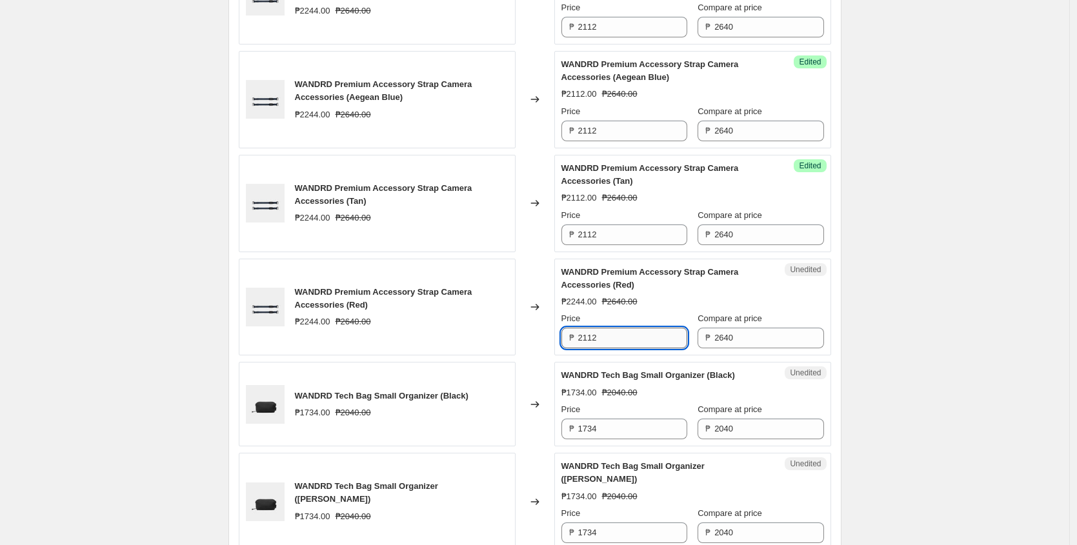
scroll to position [1110, 0]
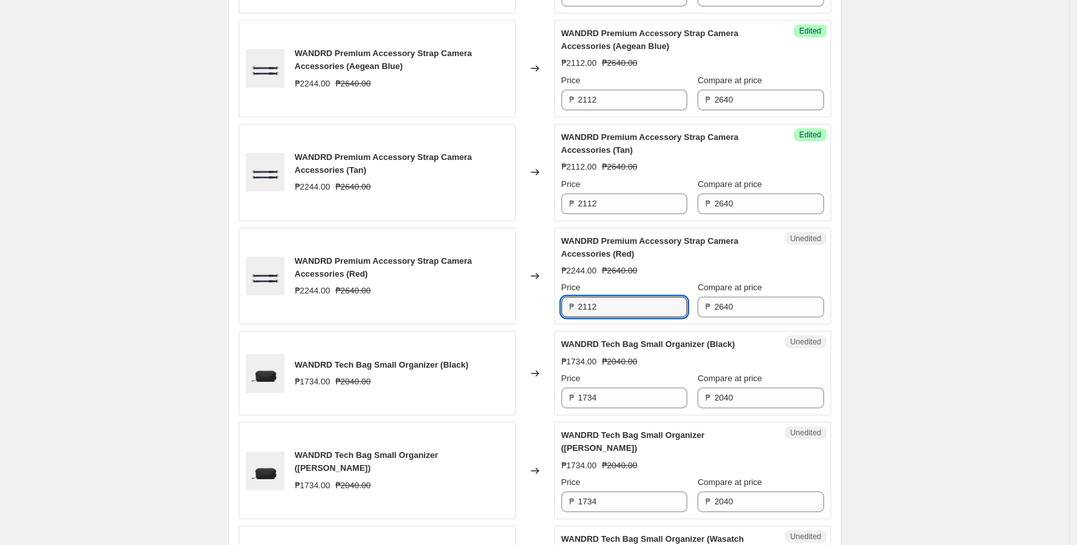
type input "2112"
click at [837, 370] on div "PRICE CHANGE PREVIEW 78 product variants selected. 46 product prices edited: WA…" at bounding box center [535, 403] width 613 height 2101
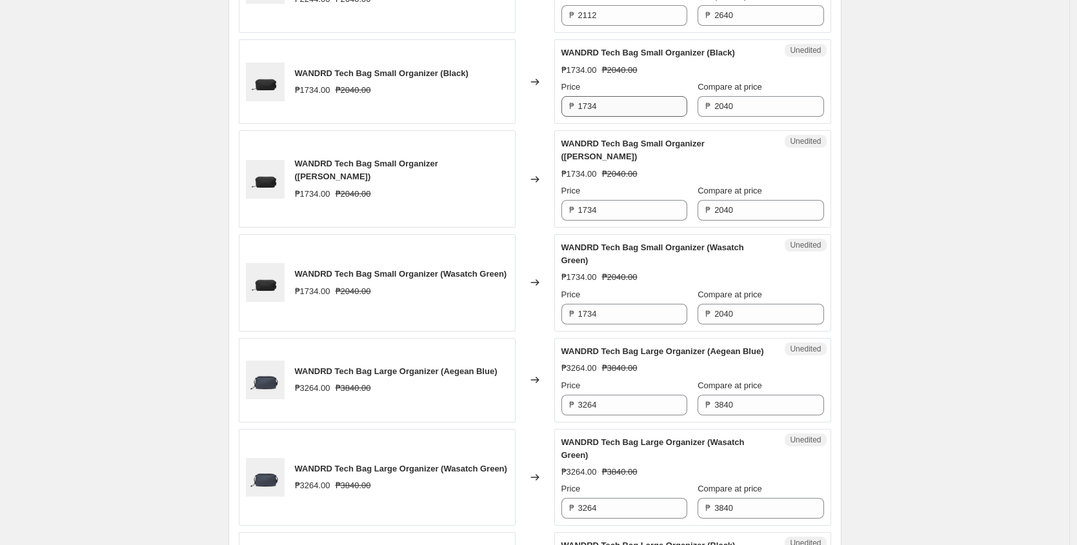
scroll to position [1401, 0]
click at [641, 114] on input "1734" at bounding box center [632, 107] width 109 height 21
click at [631, 116] on input "1632" at bounding box center [632, 107] width 109 height 21
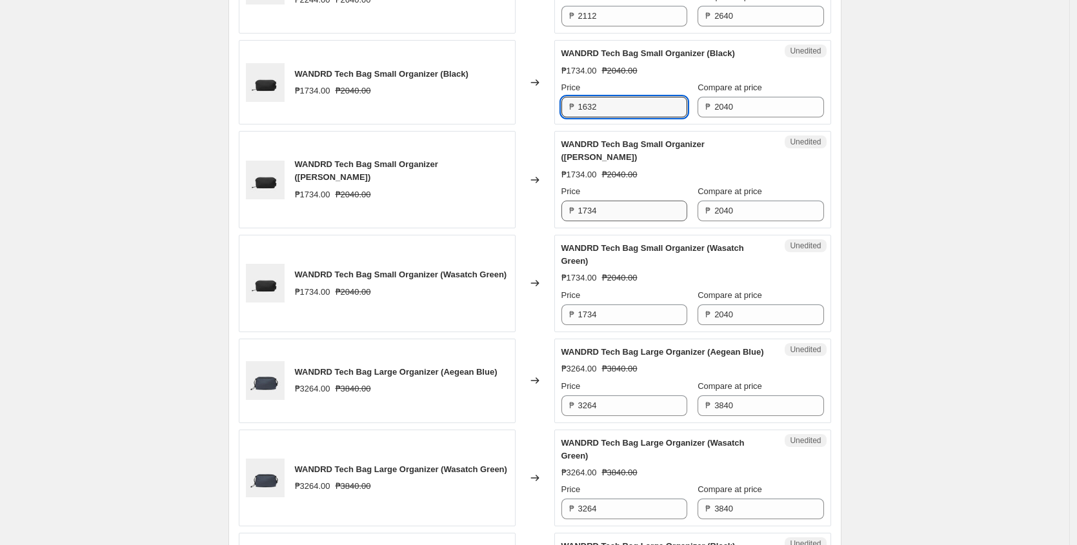
type input "1632"
click at [653, 213] on input "1734" at bounding box center [632, 211] width 109 height 21
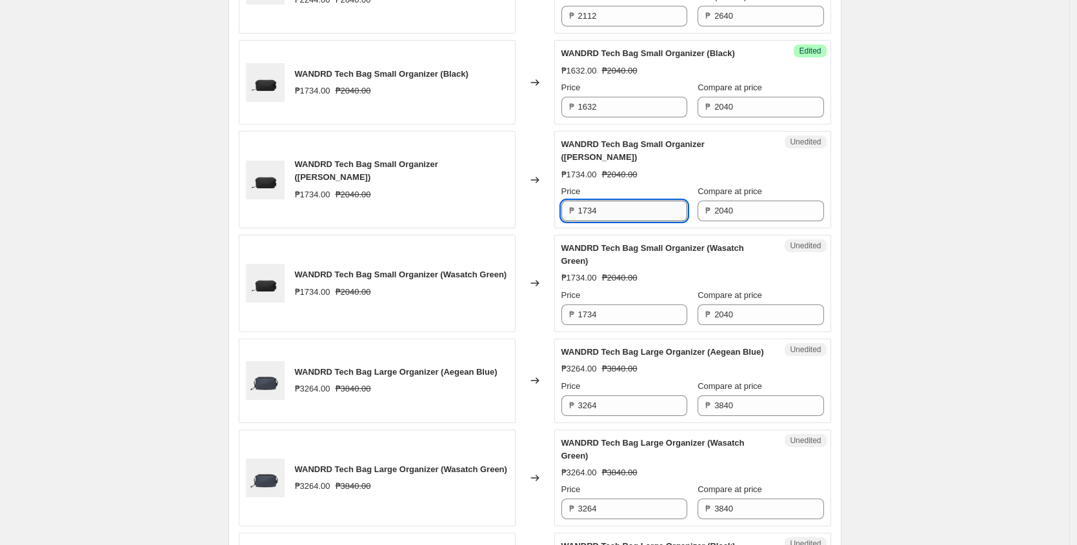
click at [653, 213] on input "1734" at bounding box center [632, 211] width 109 height 21
paste input "632"
type input "1632"
click at [637, 315] on input "1734" at bounding box center [632, 315] width 109 height 21
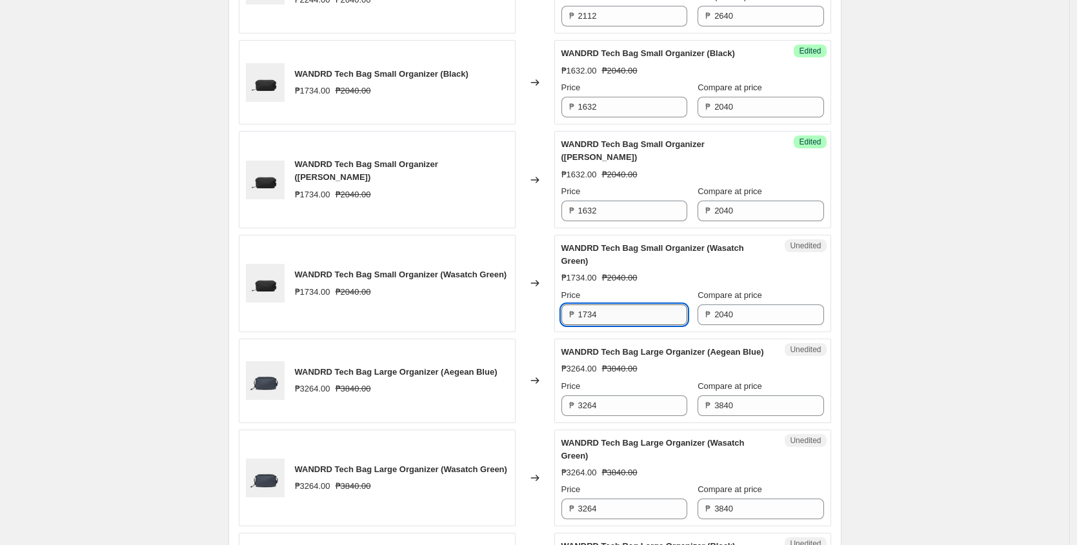
click at [637, 315] on input "1734" at bounding box center [632, 315] width 109 height 21
paste input "632"
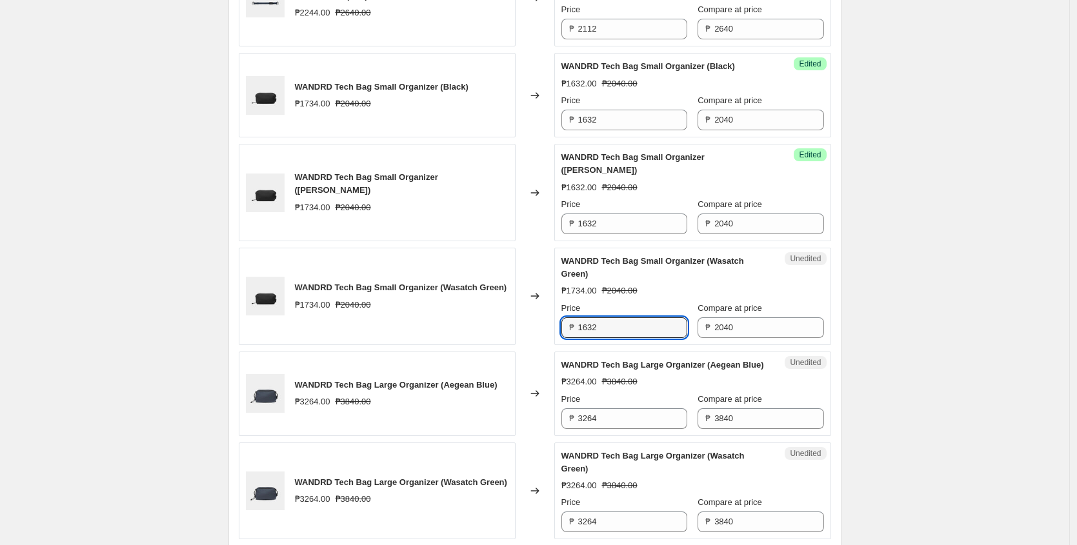
scroll to position [1387, 0]
type input "1632"
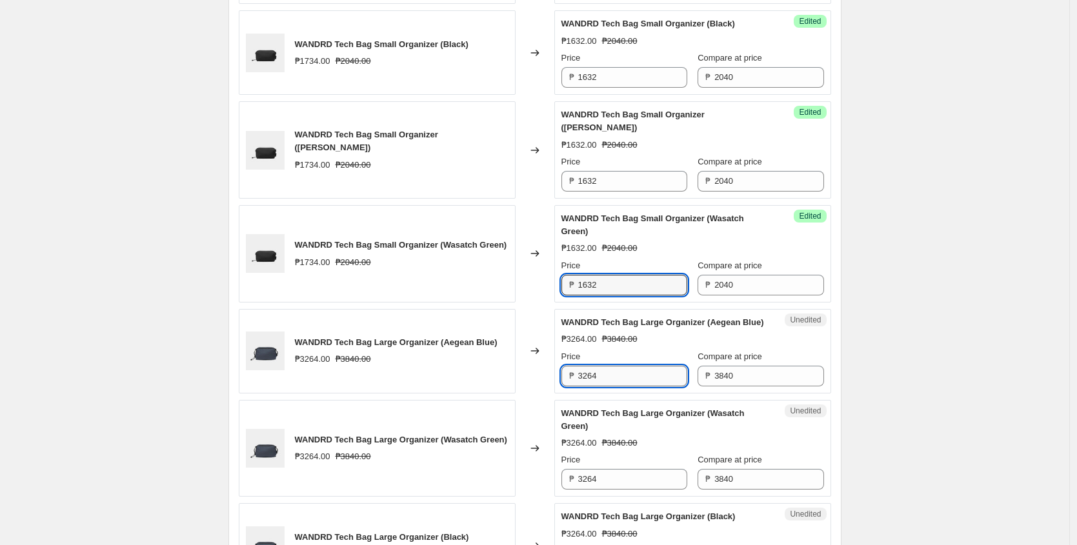
click at [629, 385] on input "3264" at bounding box center [632, 376] width 109 height 21
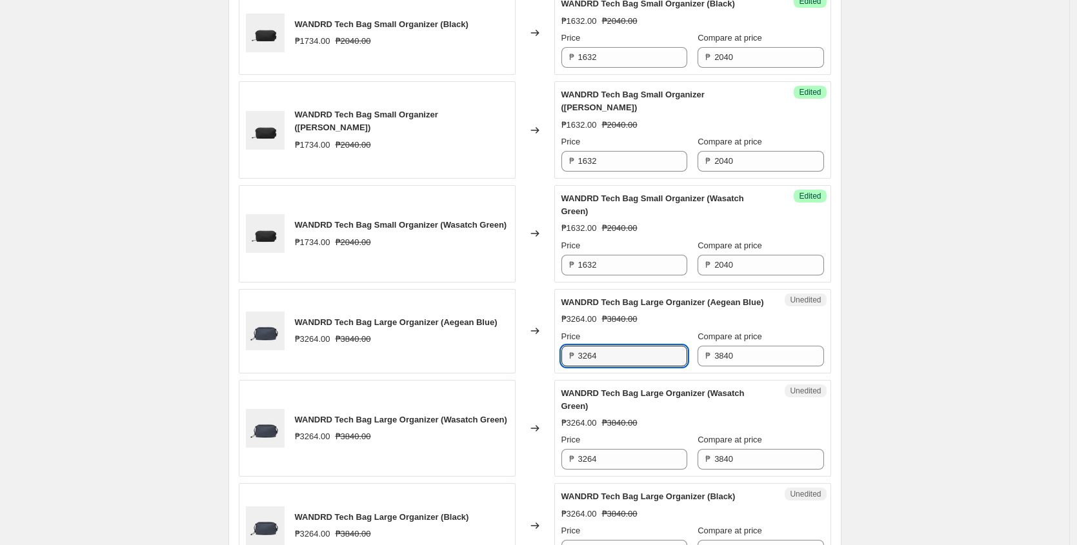
scroll to position [1488, 0]
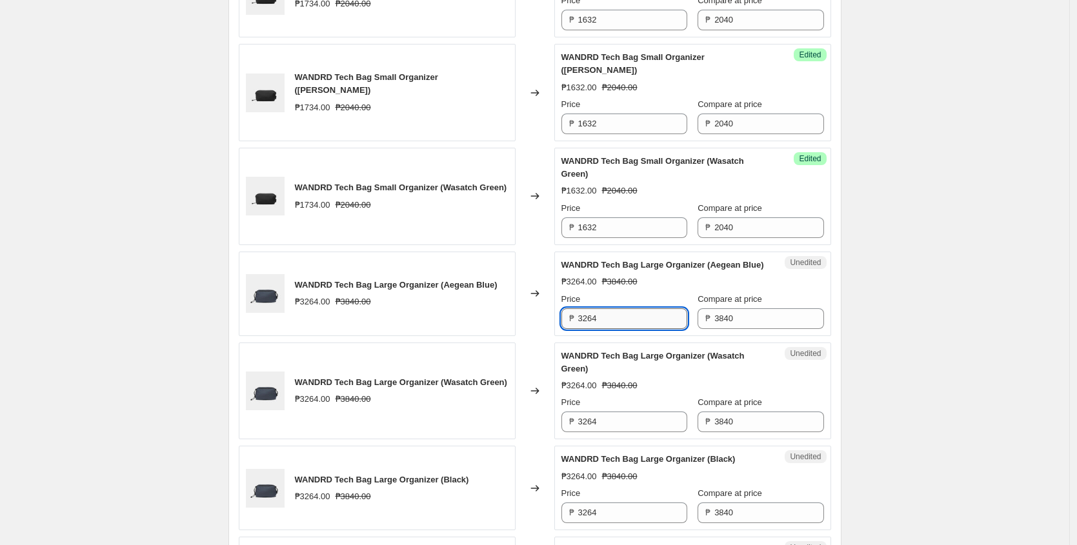
click at [629, 329] on input "3264" at bounding box center [632, 319] width 109 height 21
click at [638, 329] on input "3072" at bounding box center [632, 319] width 109 height 21
type input "3072"
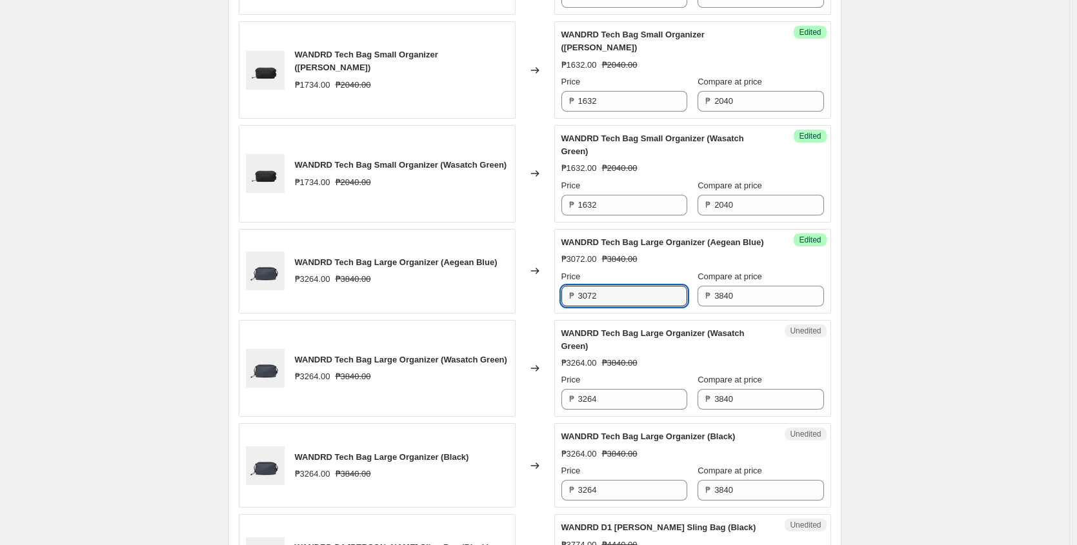
scroll to position [1513, 0]
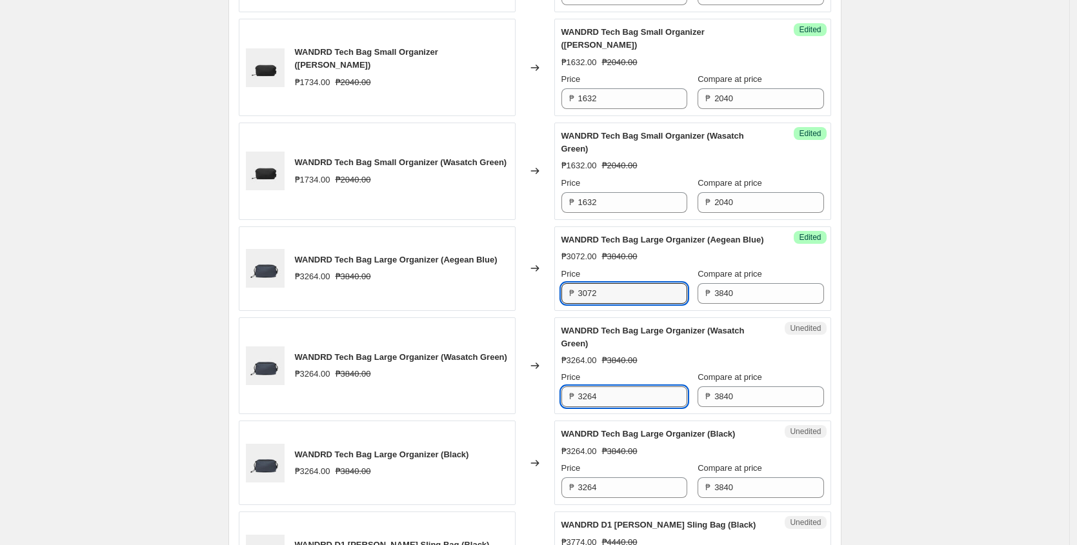
click at [620, 406] on input "3264" at bounding box center [632, 397] width 109 height 21
paste input "072"
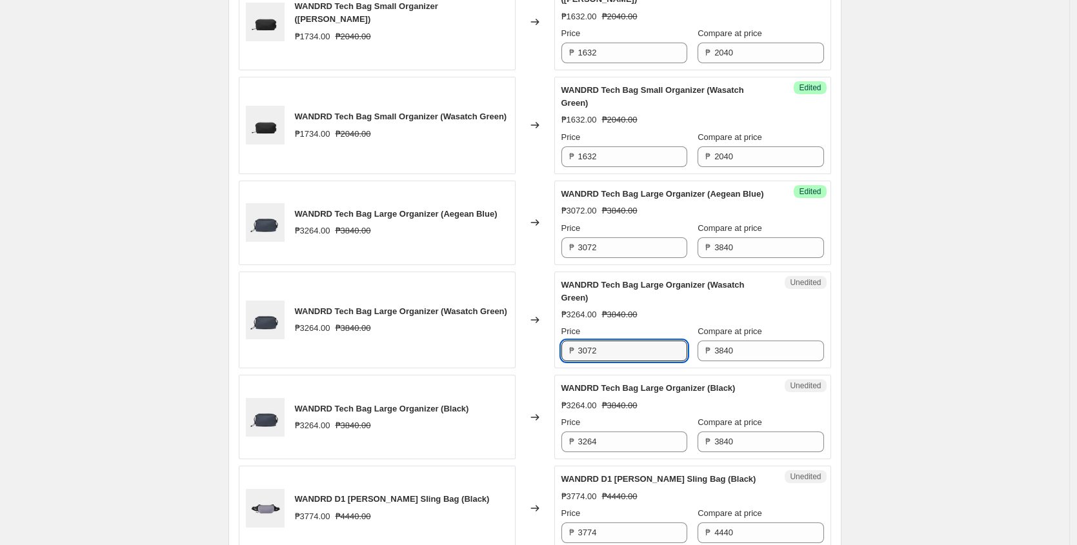
scroll to position [1571, 0]
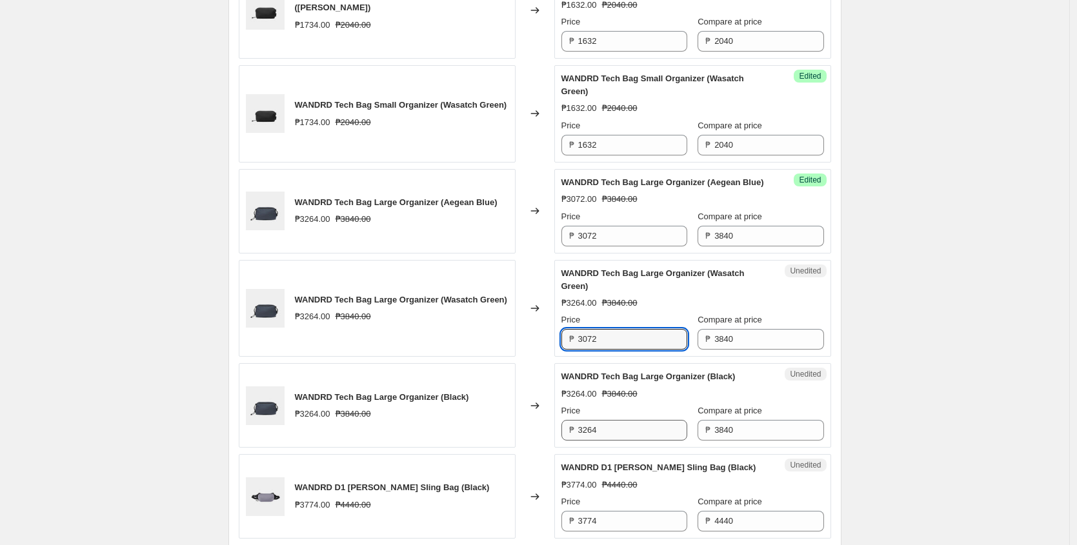
type input "3072"
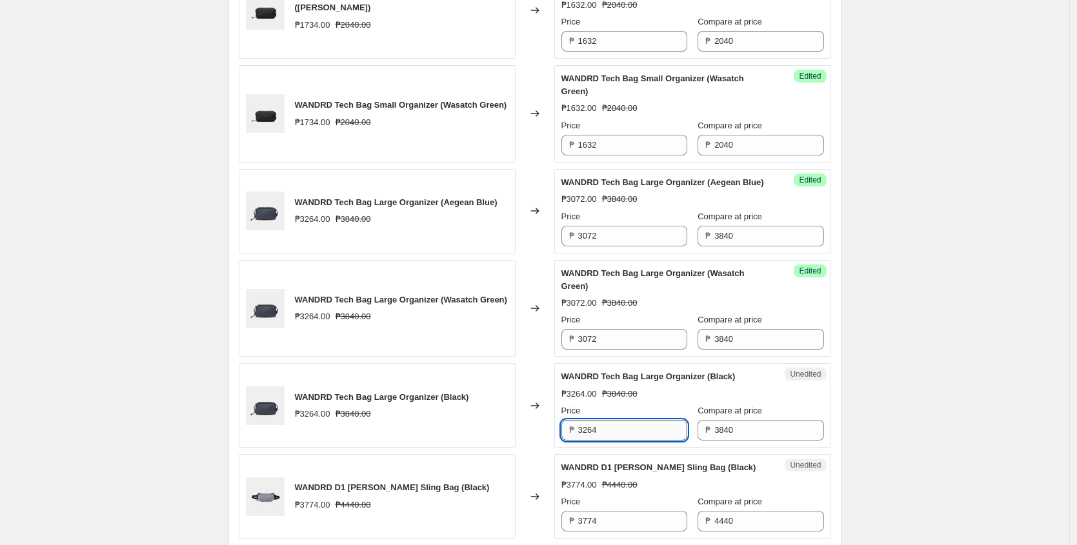
click at [602, 438] on input "3264" at bounding box center [632, 430] width 109 height 21
paste input "072"
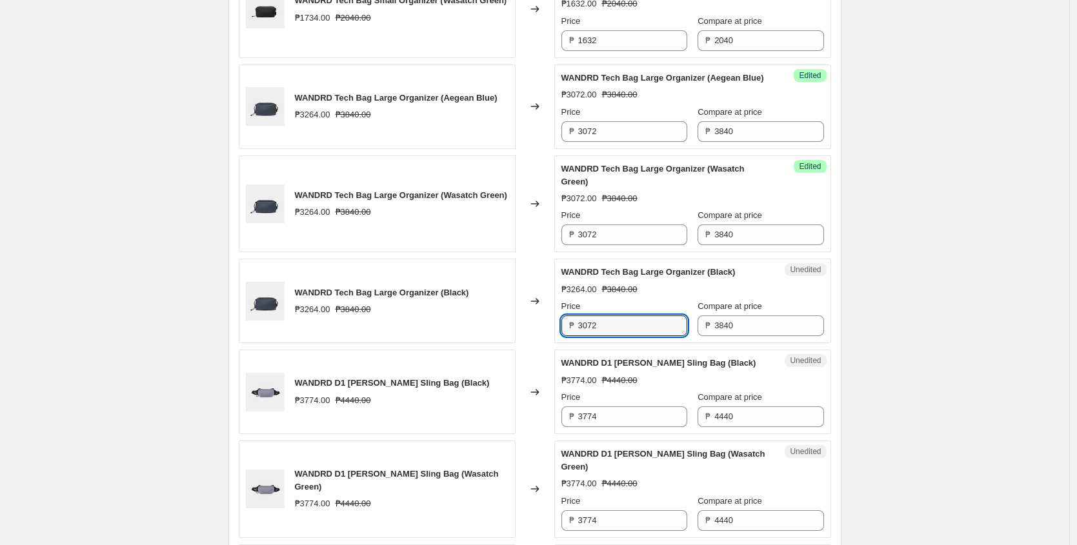
scroll to position [1683, 0]
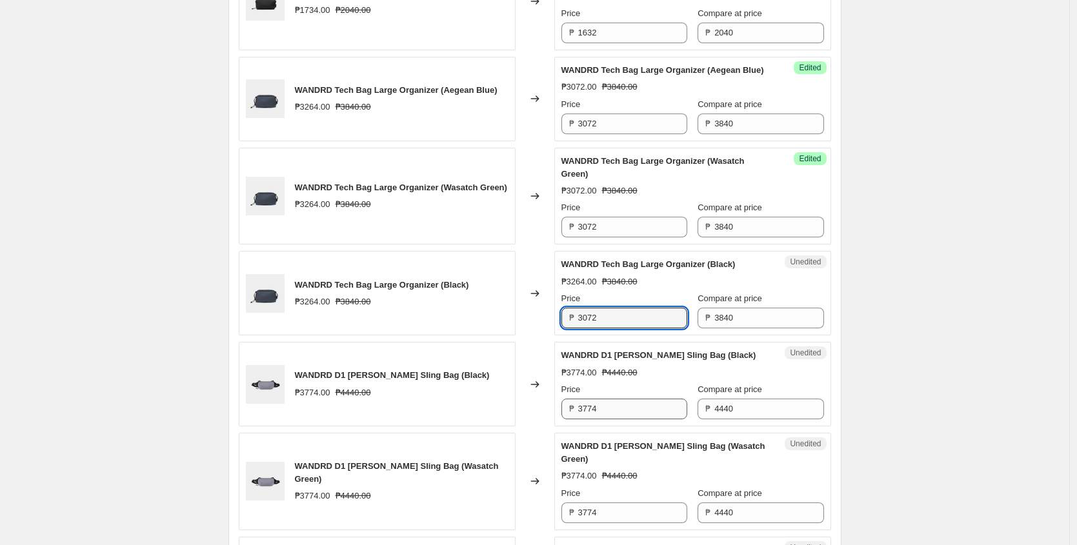
type input "3072"
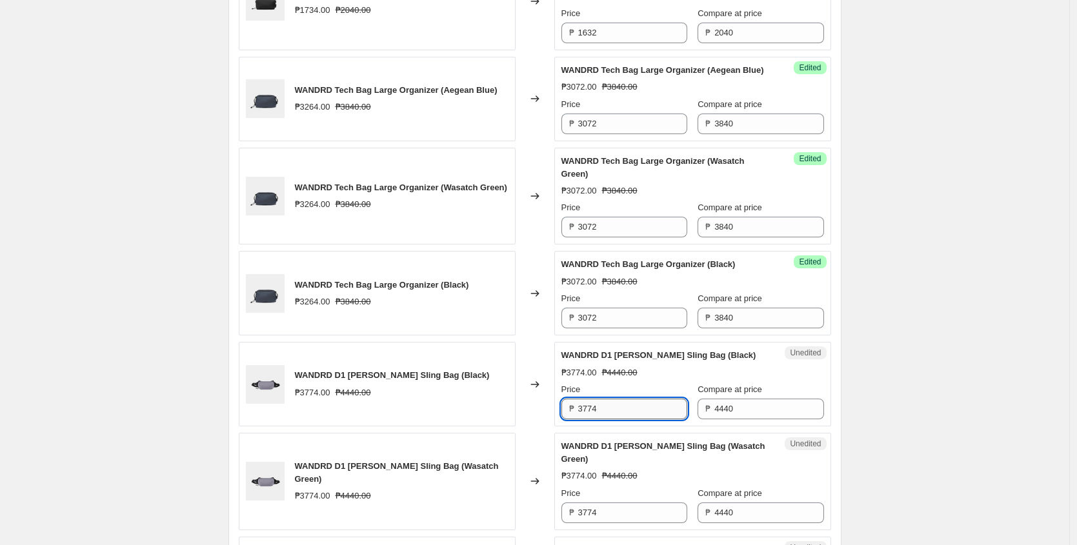
click at [633, 420] on input "3774" at bounding box center [632, 409] width 109 height 21
click at [615, 420] on input "3774" at bounding box center [632, 409] width 109 height 21
click at [612, 420] on input "3552" at bounding box center [632, 409] width 109 height 21
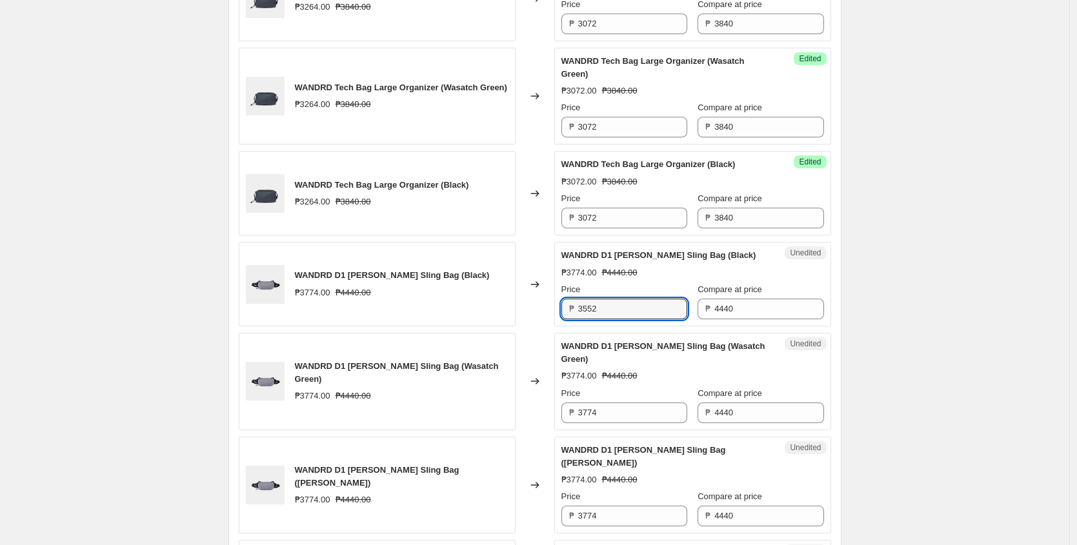
scroll to position [1799, 0]
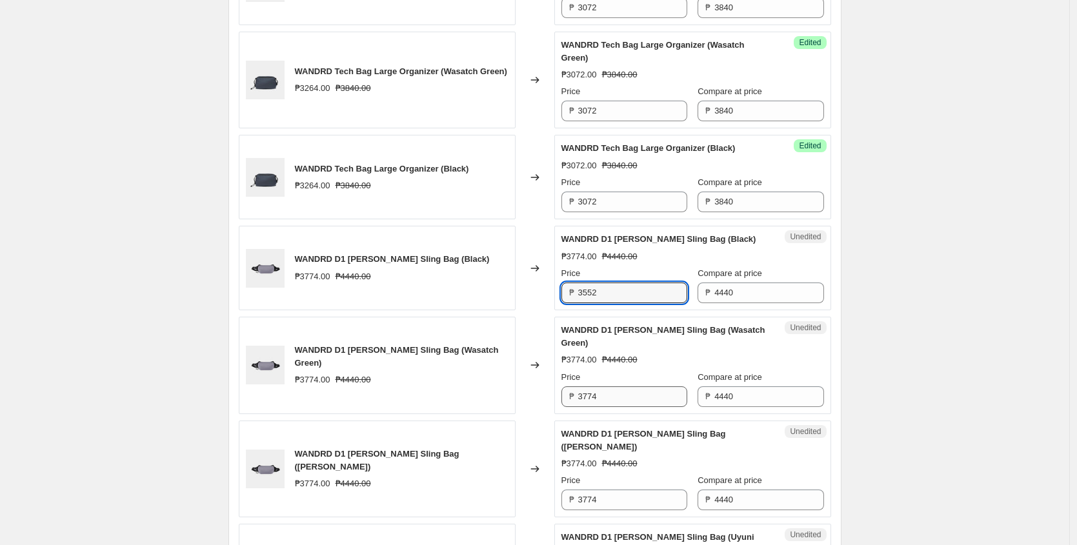
type input "3552"
click at [618, 407] on input "3774" at bounding box center [632, 397] width 109 height 21
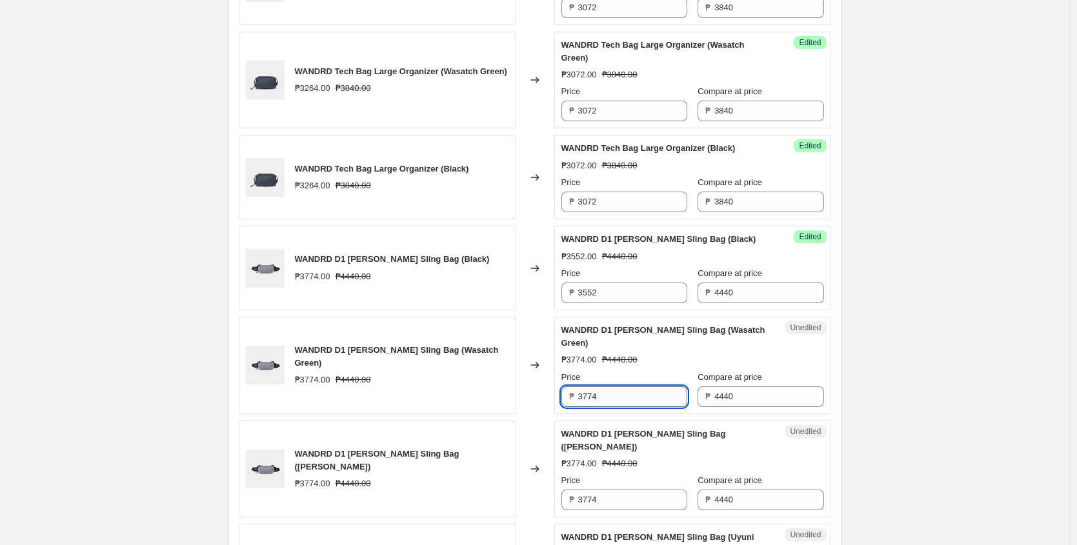
click at [618, 407] on input "3774" at bounding box center [632, 397] width 109 height 21
paste input "552"
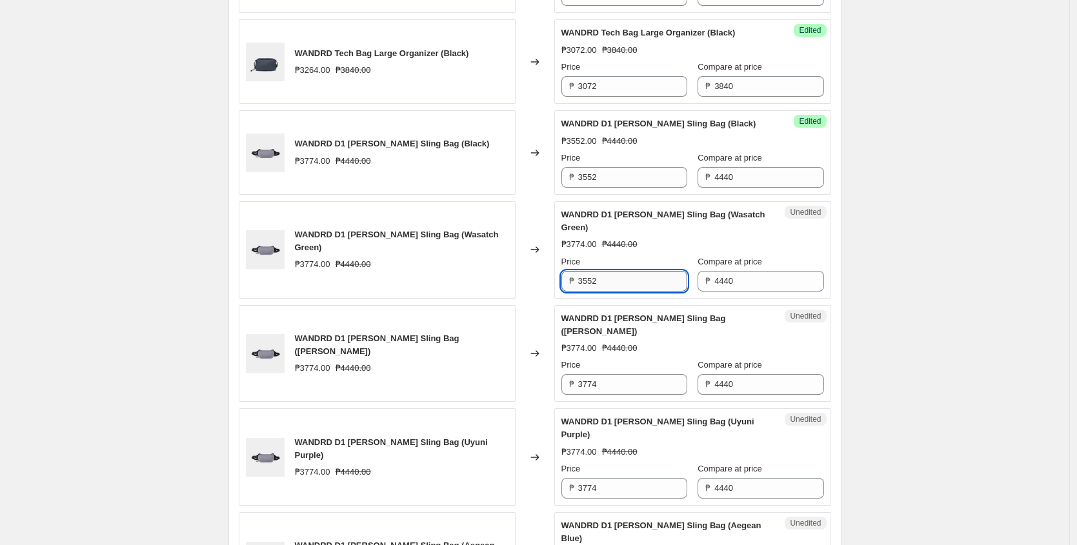
scroll to position [1988, 0]
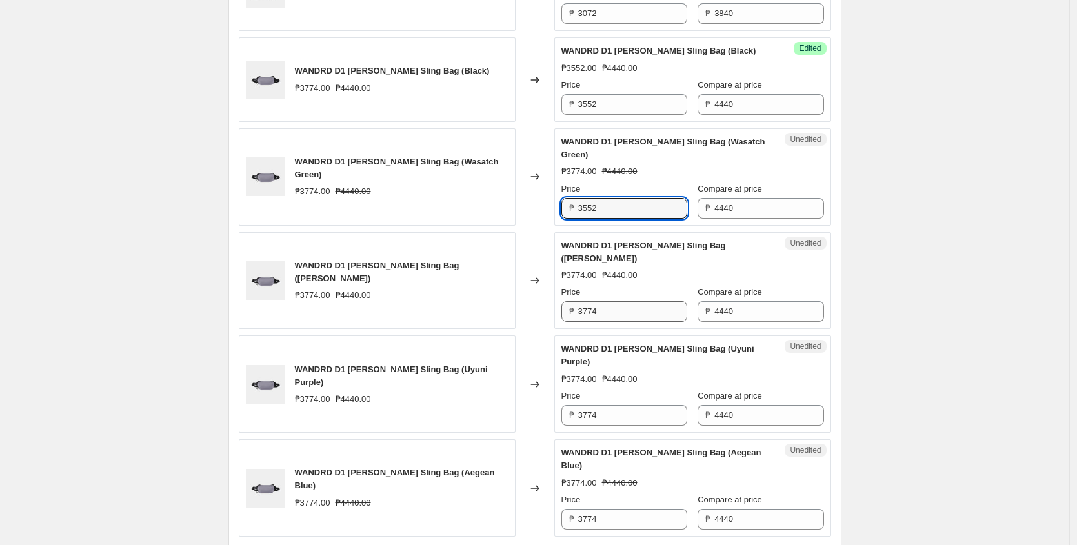
type input "3552"
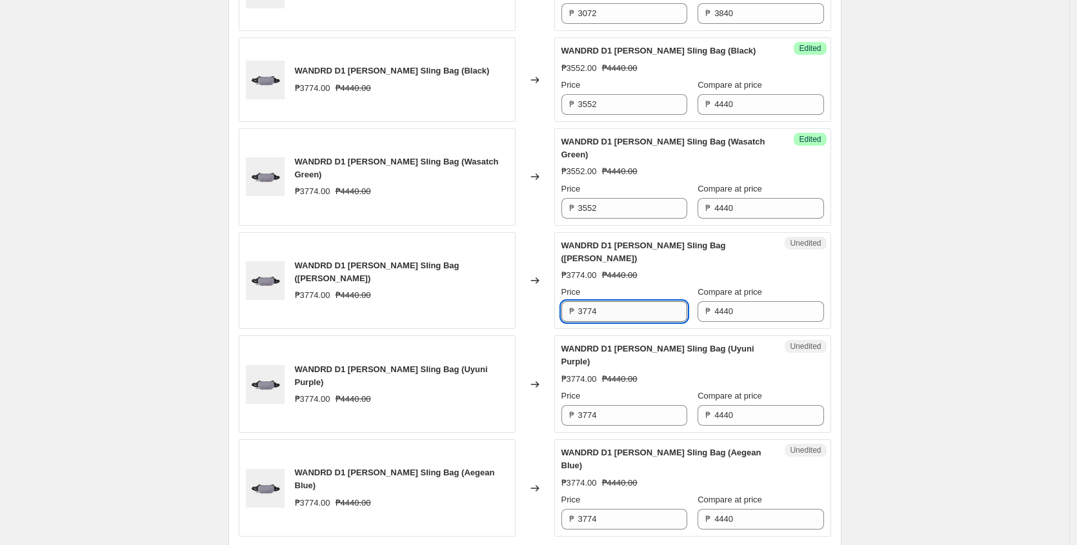
click at [616, 322] on input "3774" at bounding box center [632, 311] width 109 height 21
paste input "552"
type input "3552"
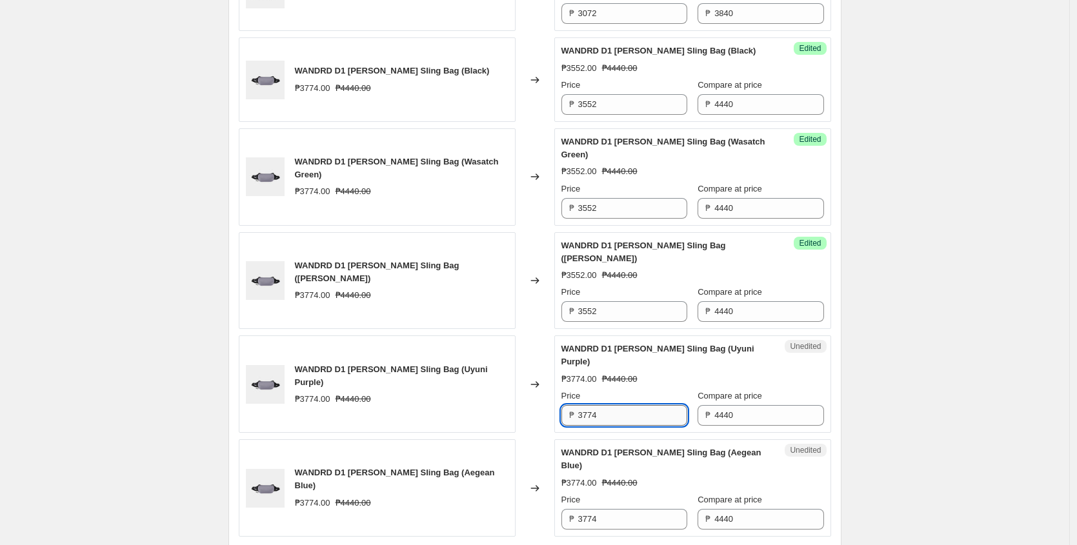
click at [620, 423] on input "3774" at bounding box center [632, 415] width 109 height 21
paste input "552"
type input "3552"
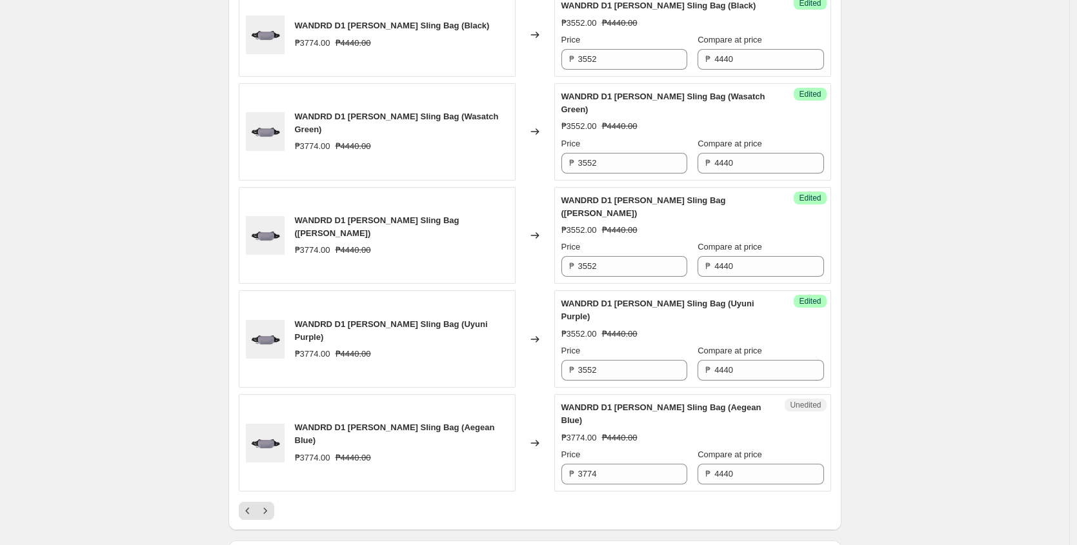
scroll to position [2030, 0]
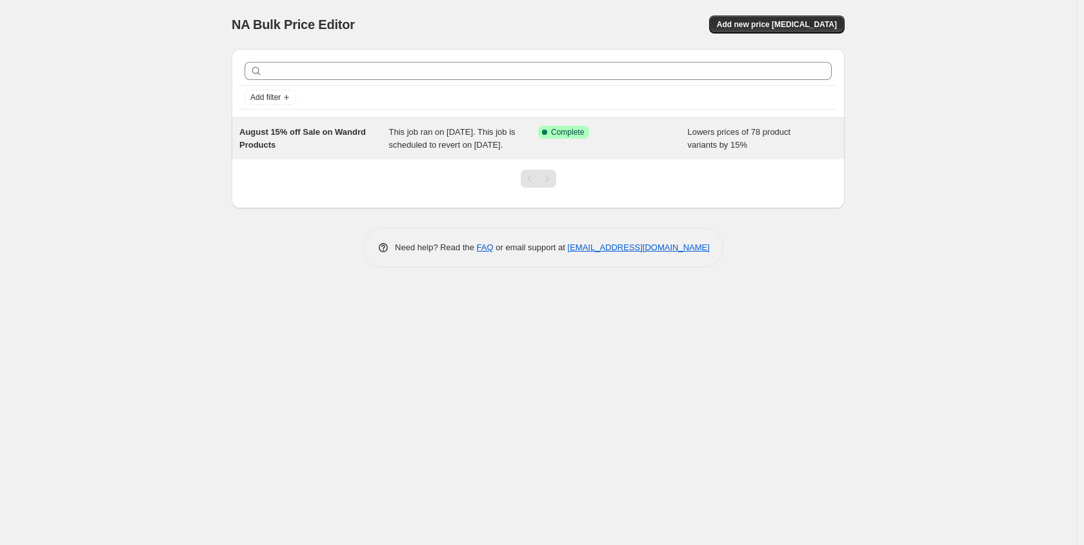
click at [425, 139] on div "This job ran on [DATE]. This job is scheduled to revert on [DATE]." at bounding box center [464, 139] width 150 height 26
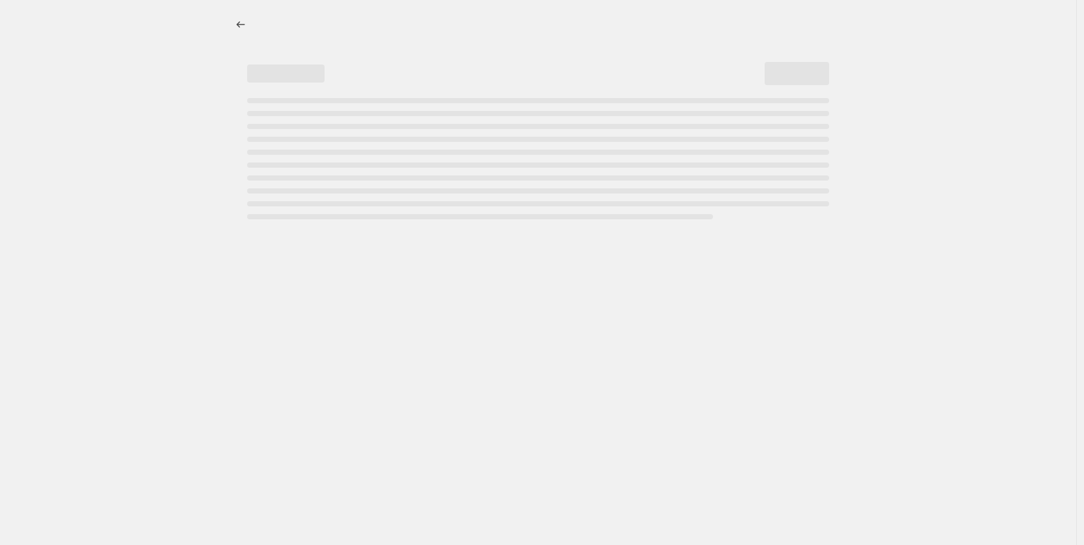
select select "percentage"
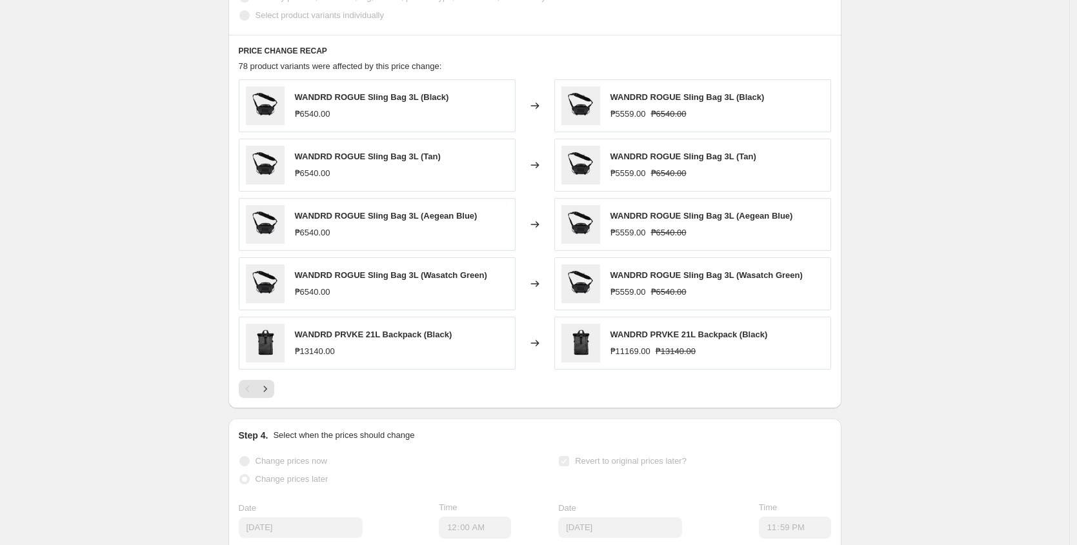
scroll to position [539, 0]
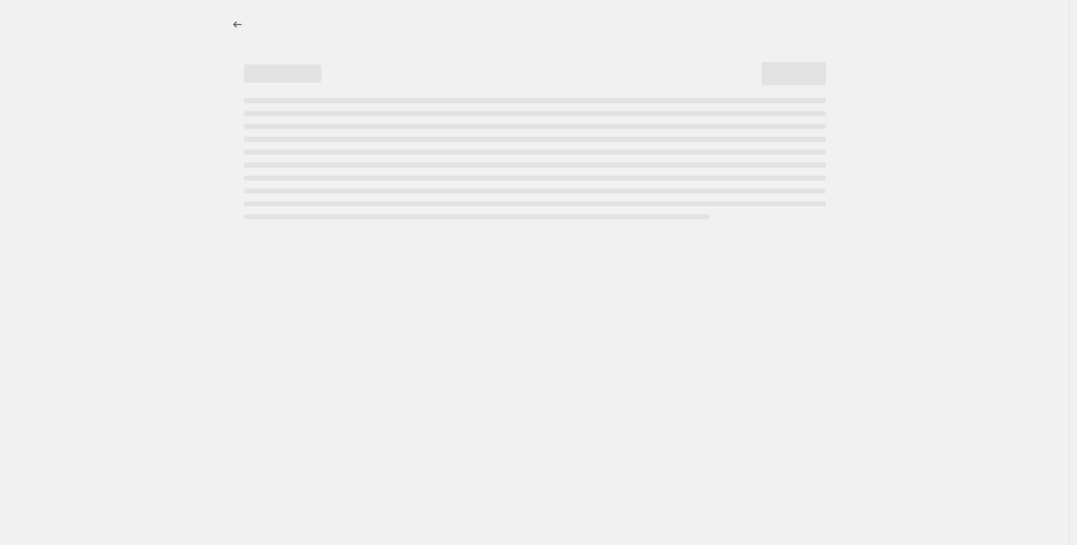
select select "percentage"
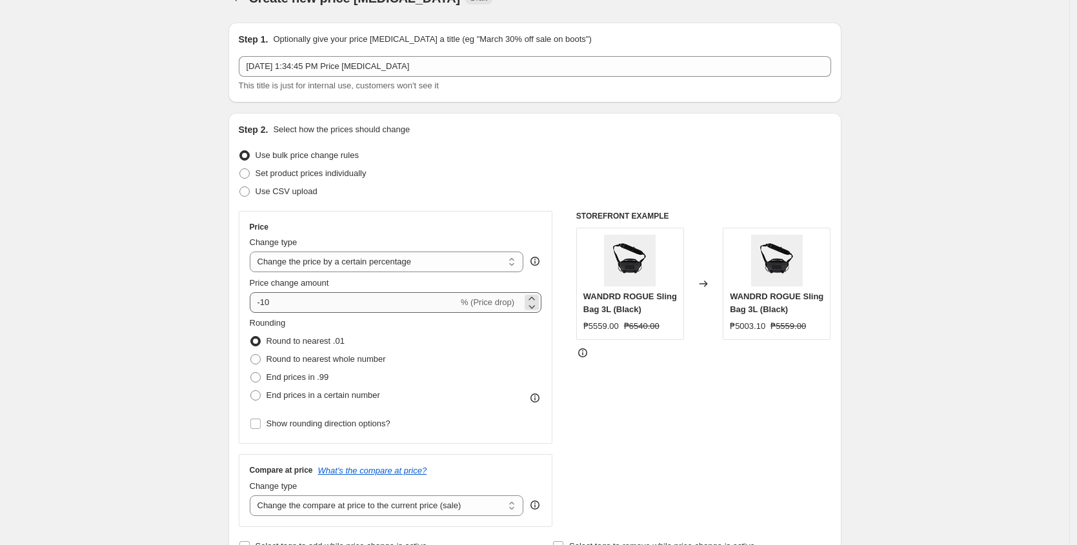
scroll to position [27, 0]
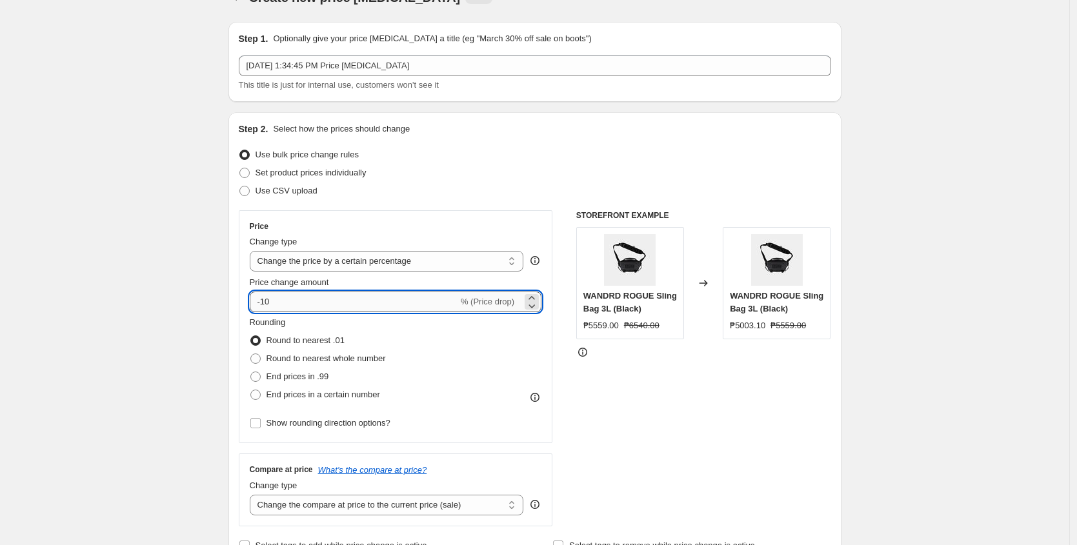
click at [316, 296] on input "-10" at bounding box center [354, 302] width 209 height 21
type input "-1"
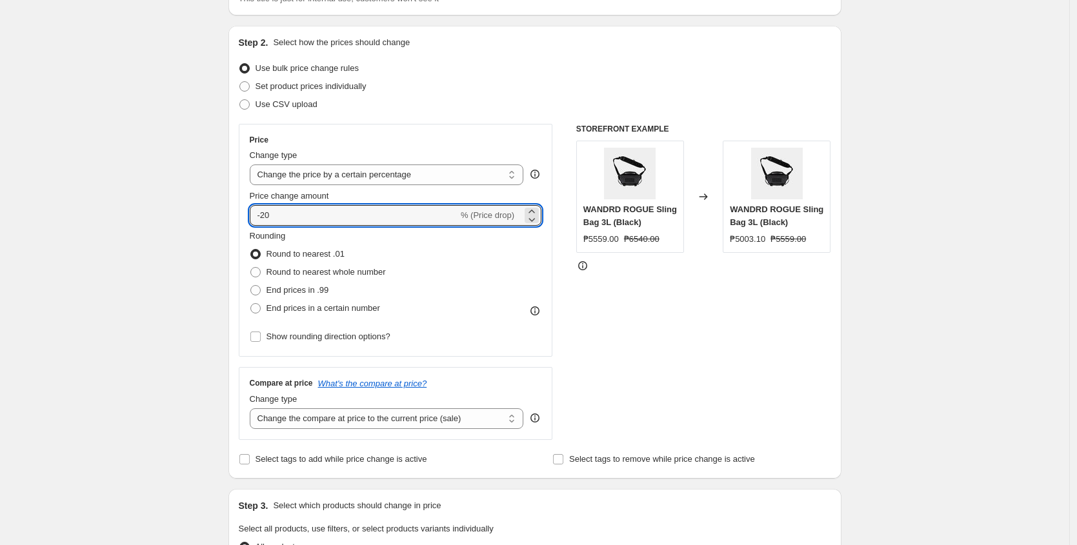
scroll to position [289, 0]
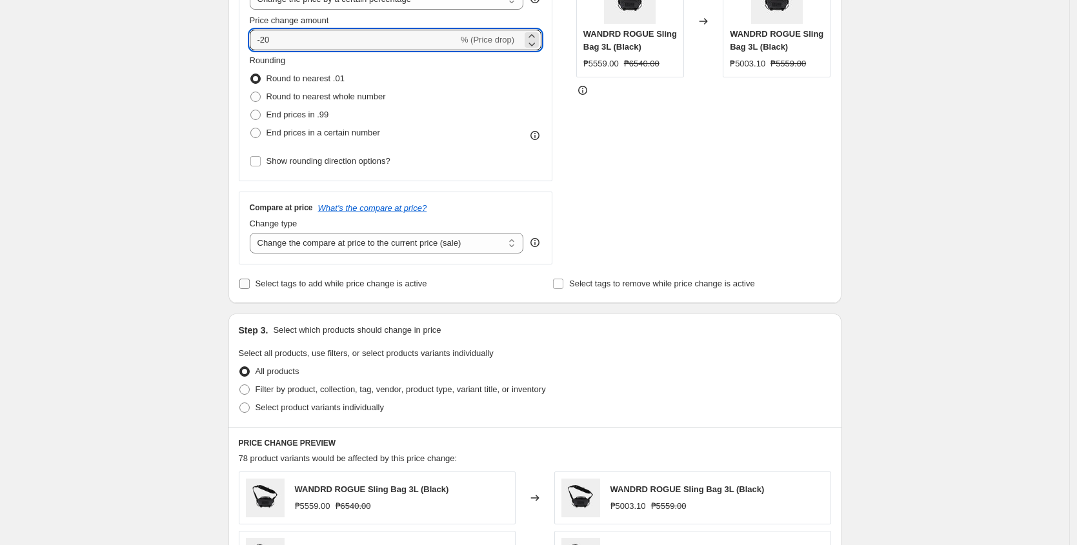
type input "-20"
click at [248, 280] on input "Select tags to add while price change is active" at bounding box center [244, 284] width 10 height 10
checkbox input "true"
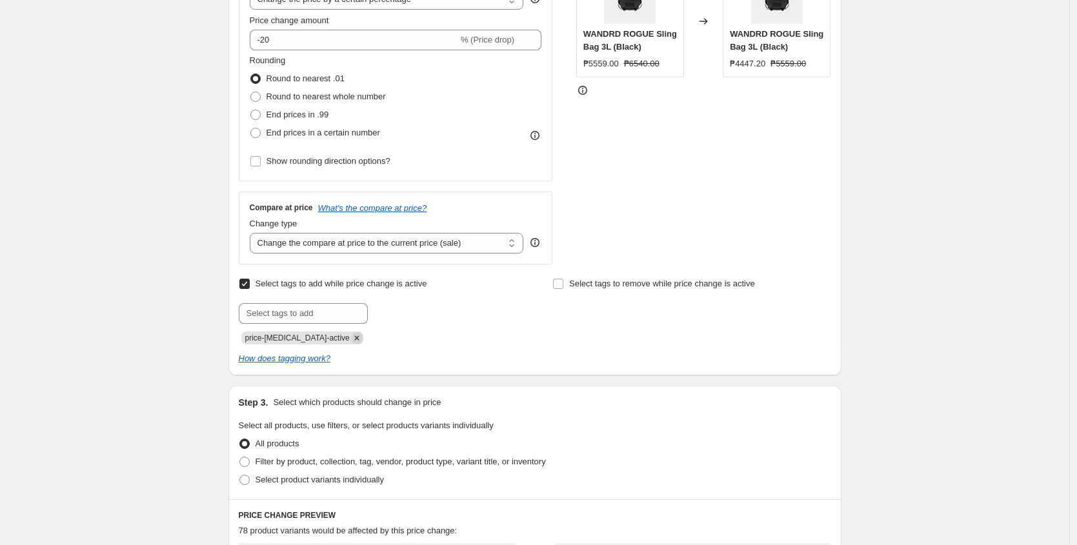
click at [351, 337] on icon "Remove price-change-job-active" at bounding box center [357, 338] width 12 height 12
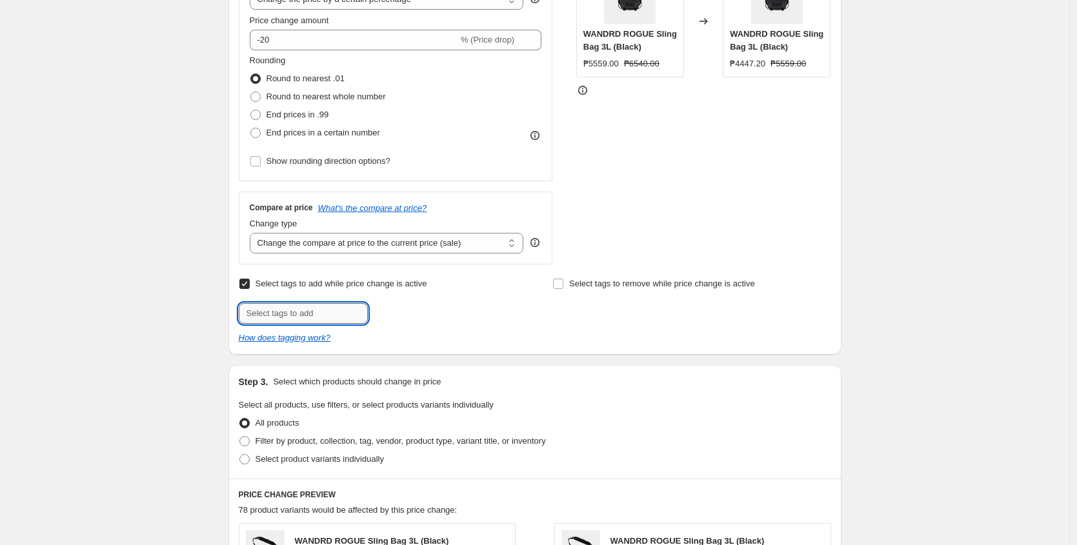
click at [325, 312] on input "text" at bounding box center [303, 313] width 129 height 21
type input "wandrd_deals"
click at [423, 312] on span "wandrd_deals" at bounding box center [422, 312] width 52 height 9
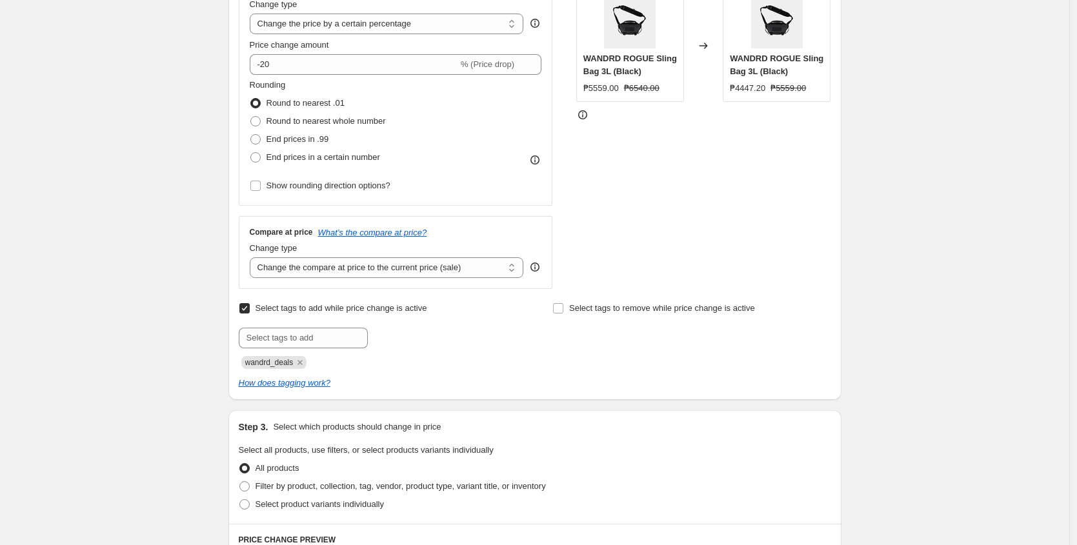
scroll to position [0, 0]
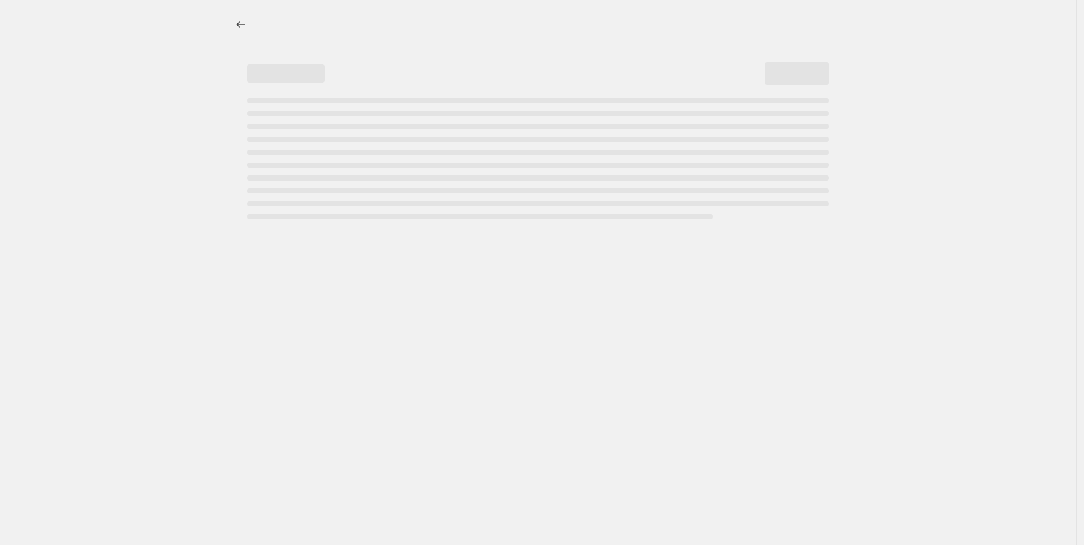
select select "percentage"
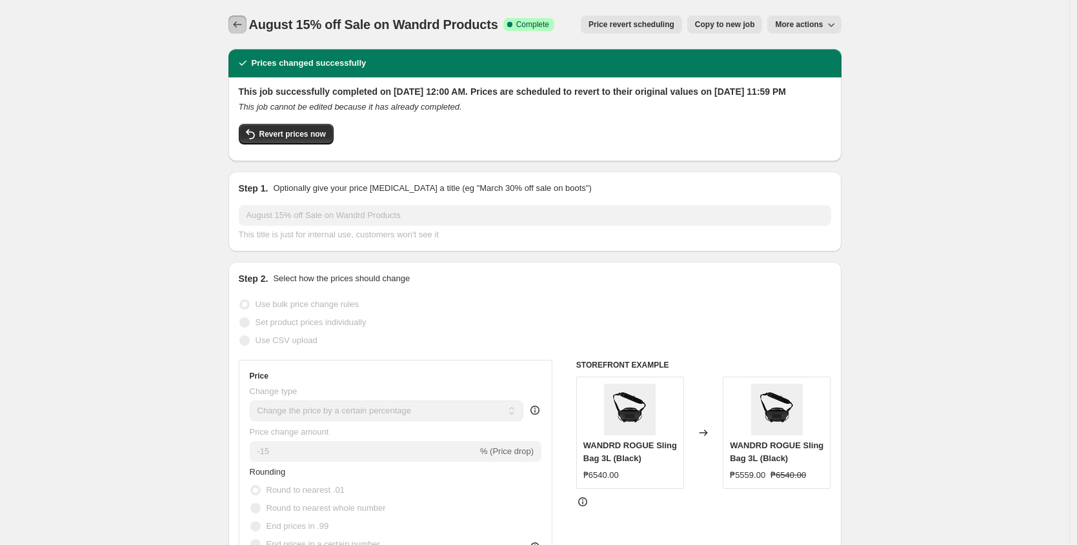
click at [236, 17] on button "Price change jobs" at bounding box center [238, 24] width 18 height 18
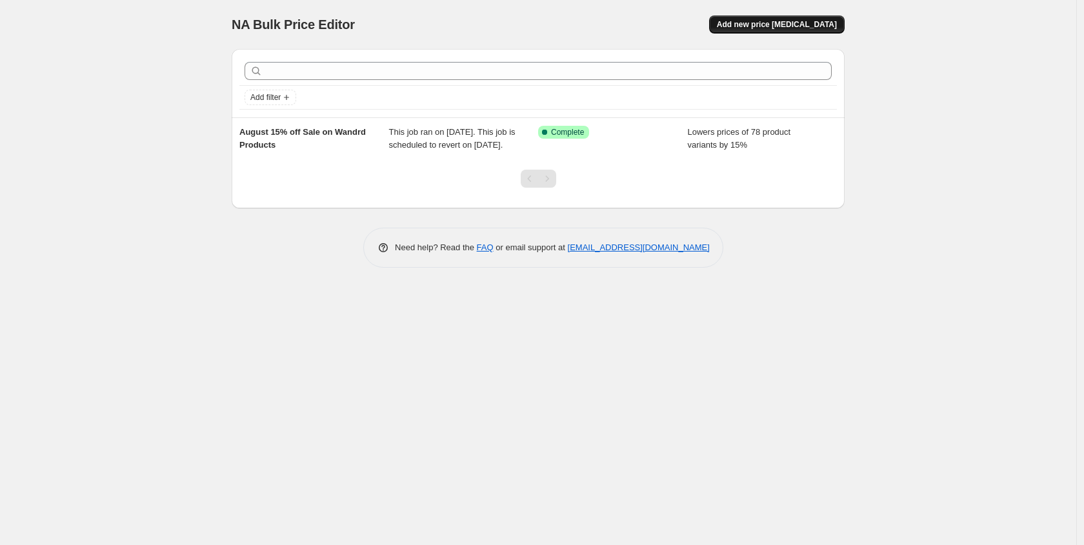
click at [798, 23] on span "Add new price [MEDICAL_DATA]" at bounding box center [777, 24] width 120 height 10
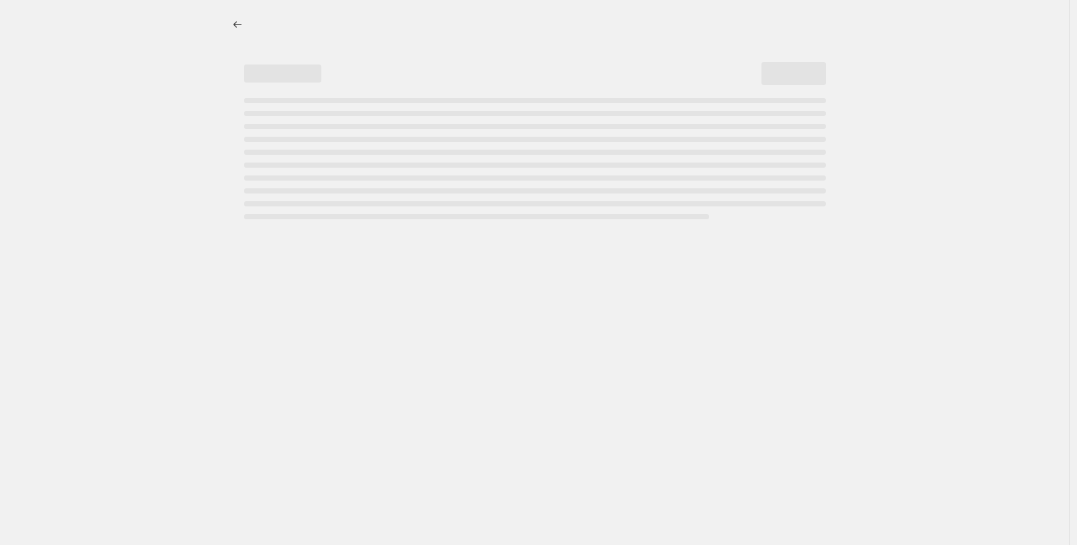
select select "percentage"
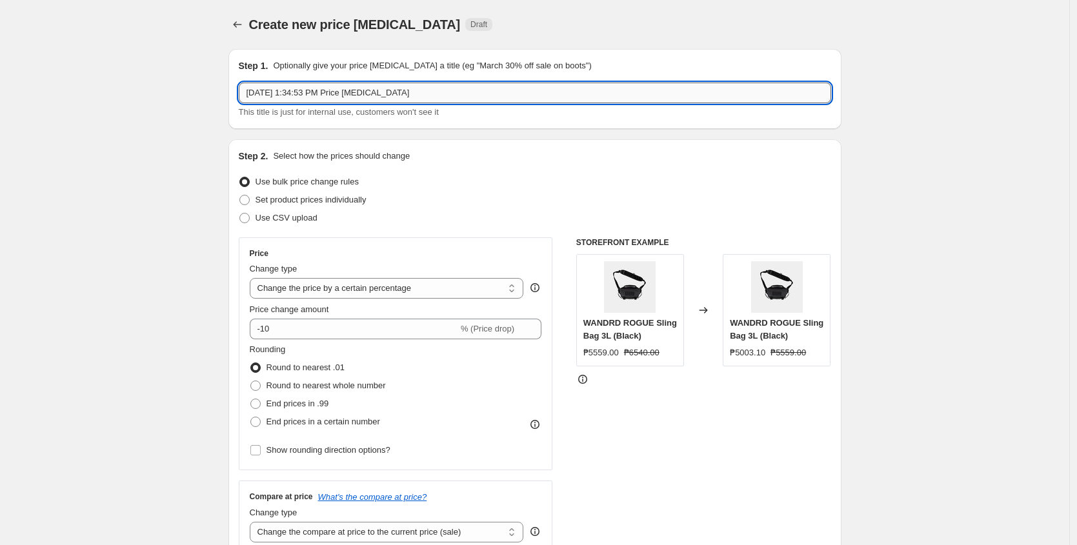
click at [433, 90] on input "Aug 29, 2025, 1:34:53 PM Price change job" at bounding box center [535, 93] width 593 height 21
click at [247, 89] on input "20% Off On All Wandrd Products" at bounding box center [535, 93] width 593 height 21
type input "September 20% Off On All Wandrd Products"
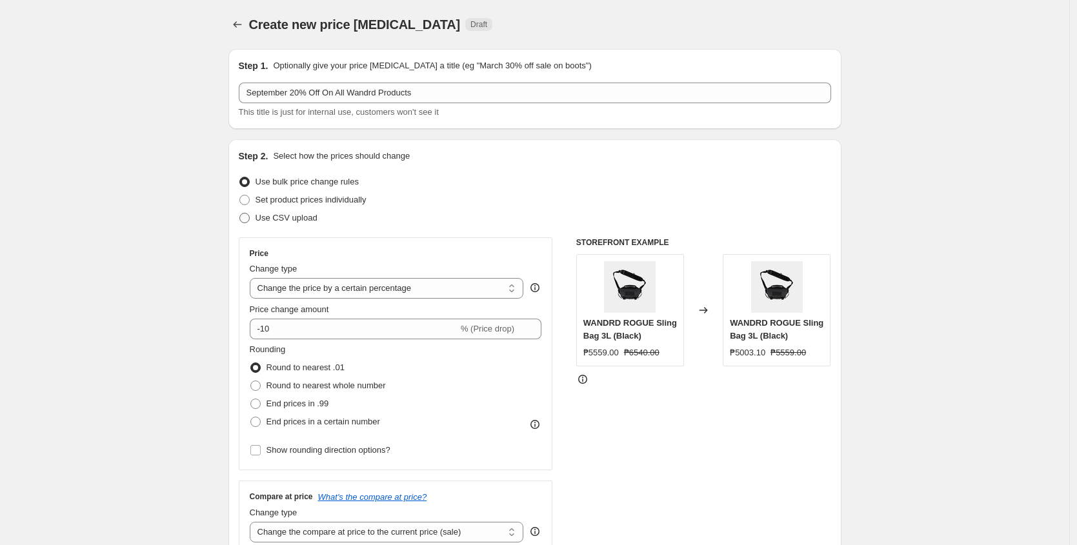
click at [249, 225] on label "Use CSV upload" at bounding box center [278, 218] width 79 height 18
click at [240, 214] on input "Use CSV upload" at bounding box center [239, 213] width 1 height 1
radio input "true"
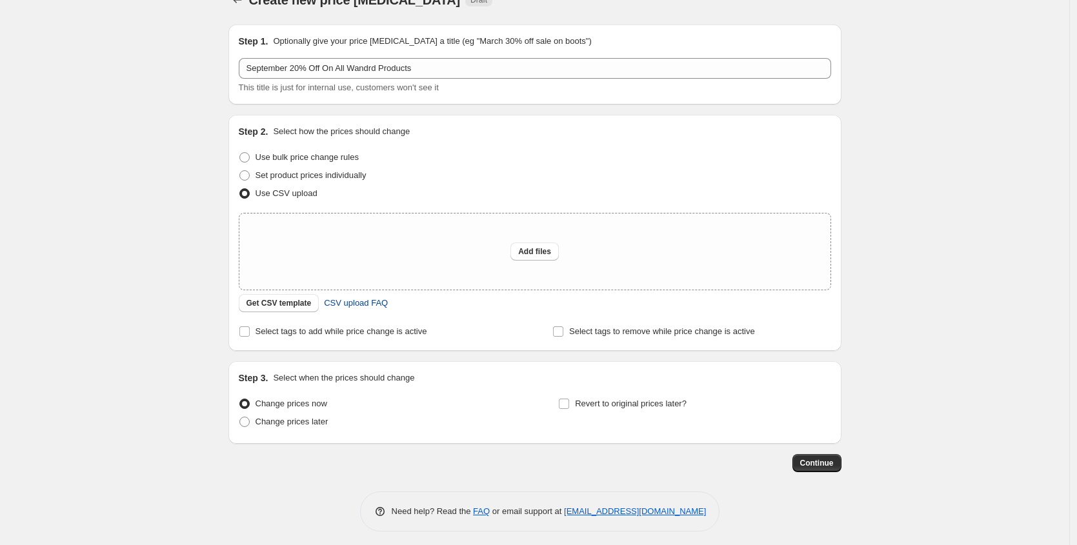
scroll to position [30, 0]
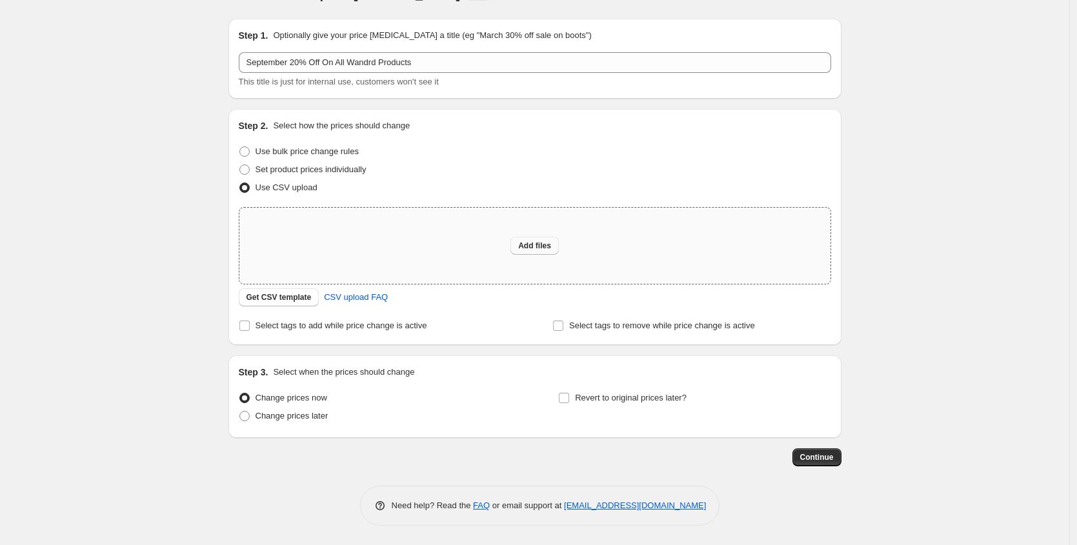
click at [544, 240] on button "Add files" at bounding box center [535, 246] width 48 height 18
click at [265, 165] on span "Set product prices individually" at bounding box center [311, 170] width 111 height 10
click at [240, 165] on input "Set product prices individually" at bounding box center [239, 165] width 1 height 1
radio input "true"
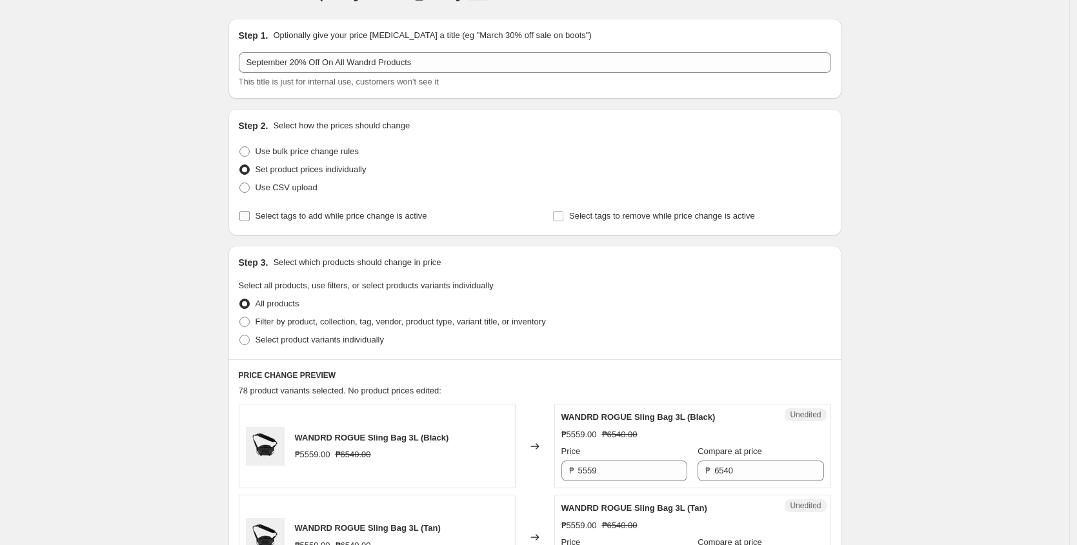
click at [247, 217] on input "Select tags to add while price change is active" at bounding box center [244, 216] width 10 height 10
checkbox input "true"
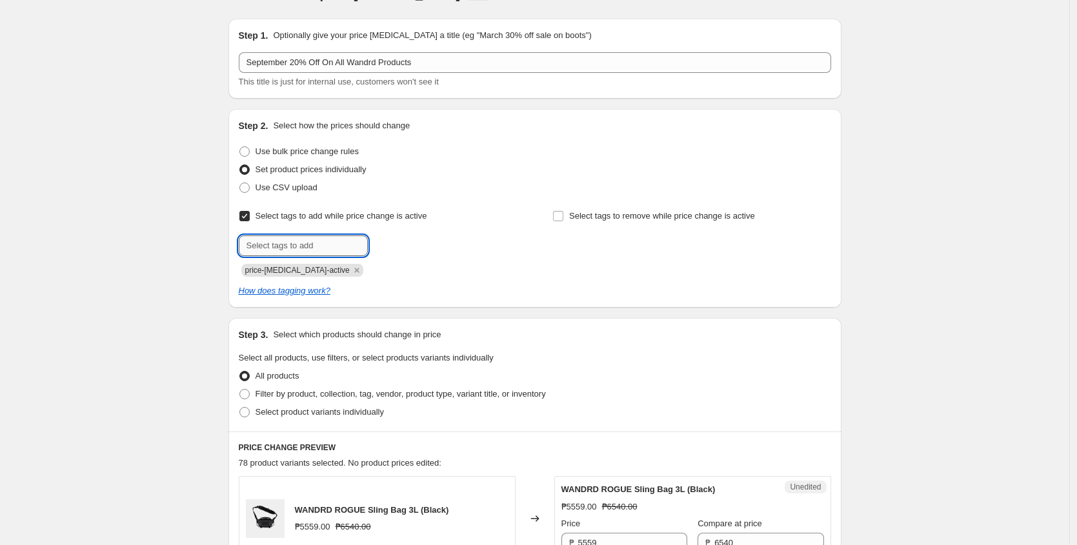
click at [258, 248] on input "text" at bounding box center [303, 246] width 129 height 21
type input "wandrd_deals"
click at [431, 247] on span "wandrd_deals" at bounding box center [422, 244] width 52 height 9
click at [351, 270] on icon "Remove price-change-job-active" at bounding box center [357, 271] width 12 height 12
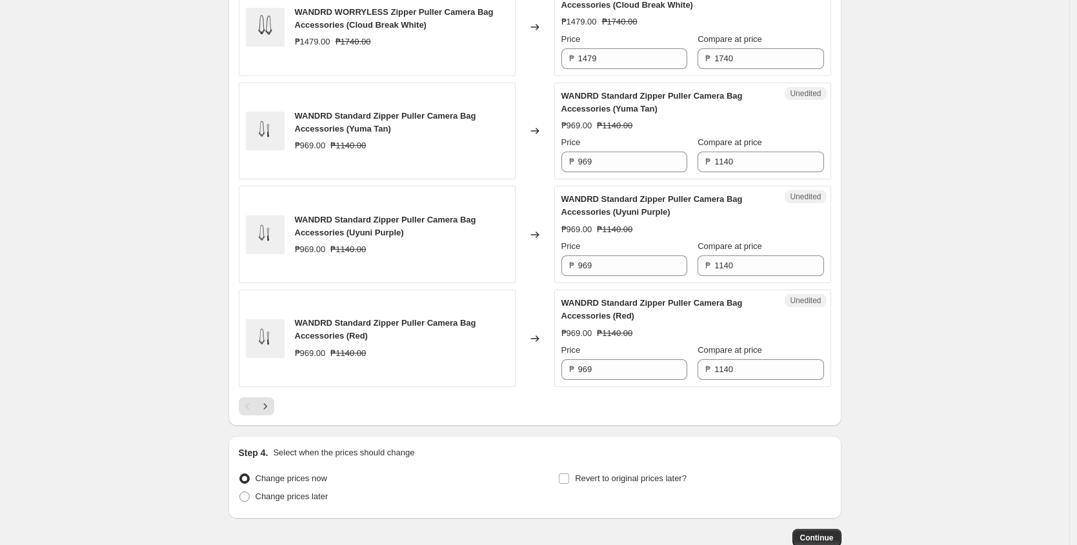
scroll to position [2192, 0]
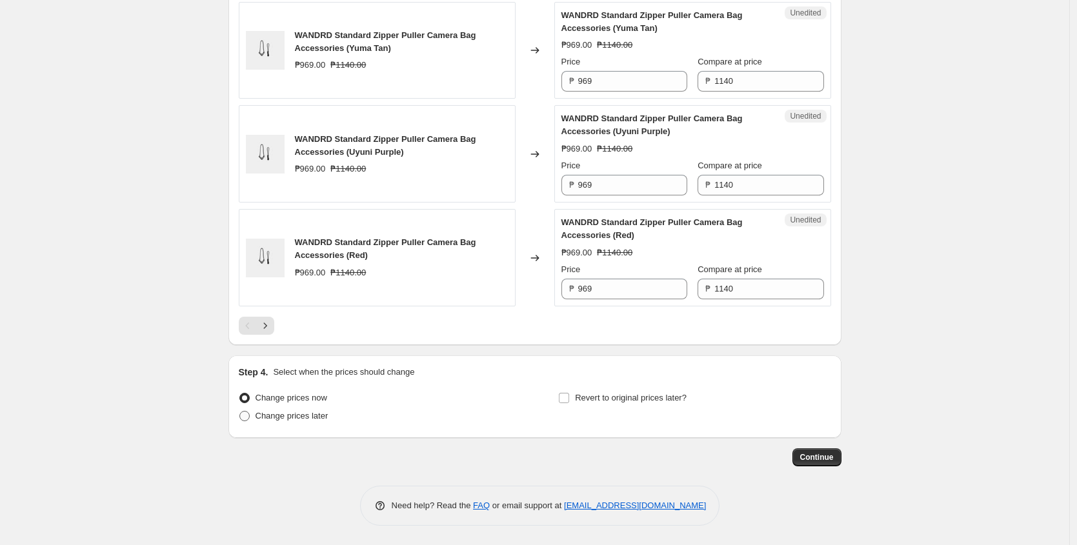
click at [248, 416] on span at bounding box center [244, 416] width 10 height 10
click at [240, 412] on input "Change prices later" at bounding box center [239, 411] width 1 height 1
radio input "true"
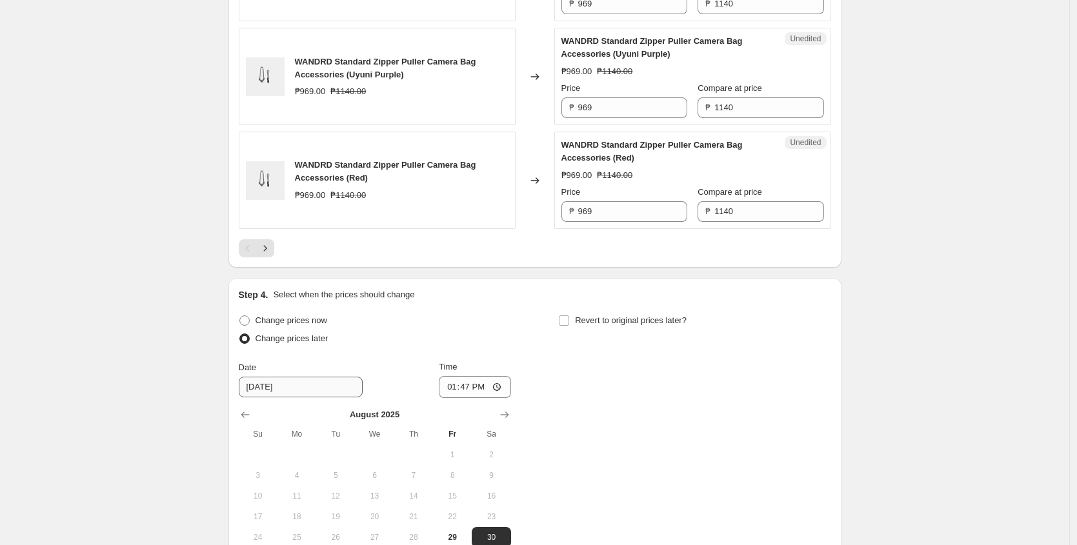
scroll to position [2246, 0]
click at [509, 420] on icon "Show next month, September 2025" at bounding box center [504, 413] width 13 height 13
click at [299, 458] on span "1" at bounding box center [297, 453] width 28 height 10
type input "[DATE]"
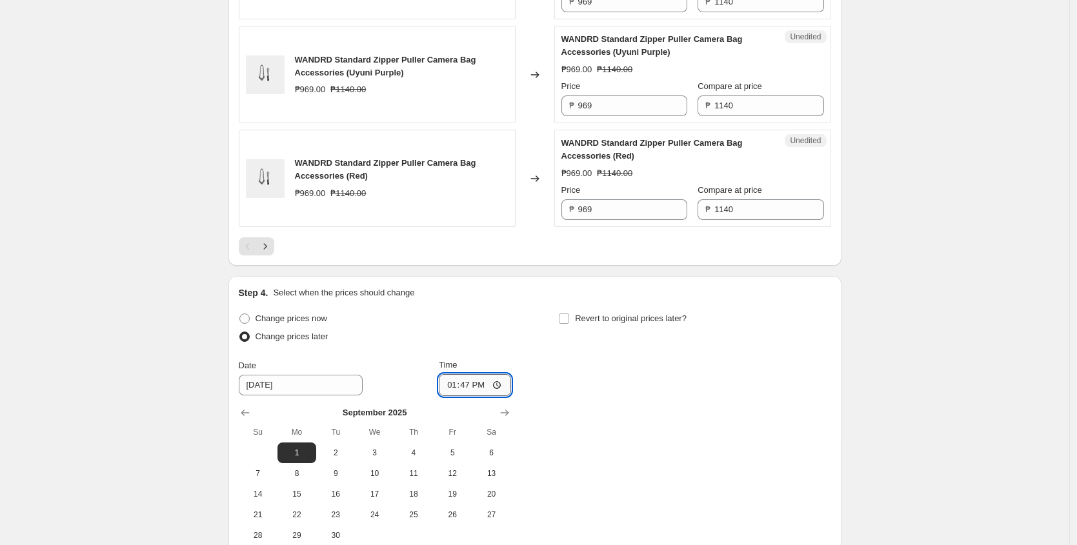
click at [454, 396] on input "13:47" at bounding box center [475, 385] width 72 height 22
click at [503, 396] on input "13:47" at bounding box center [475, 385] width 72 height 22
type input "00:00"
click at [559, 421] on div "Change prices now Change prices later Date 9/1/2025 Time 00:00 September 2025 S…" at bounding box center [535, 428] width 593 height 236
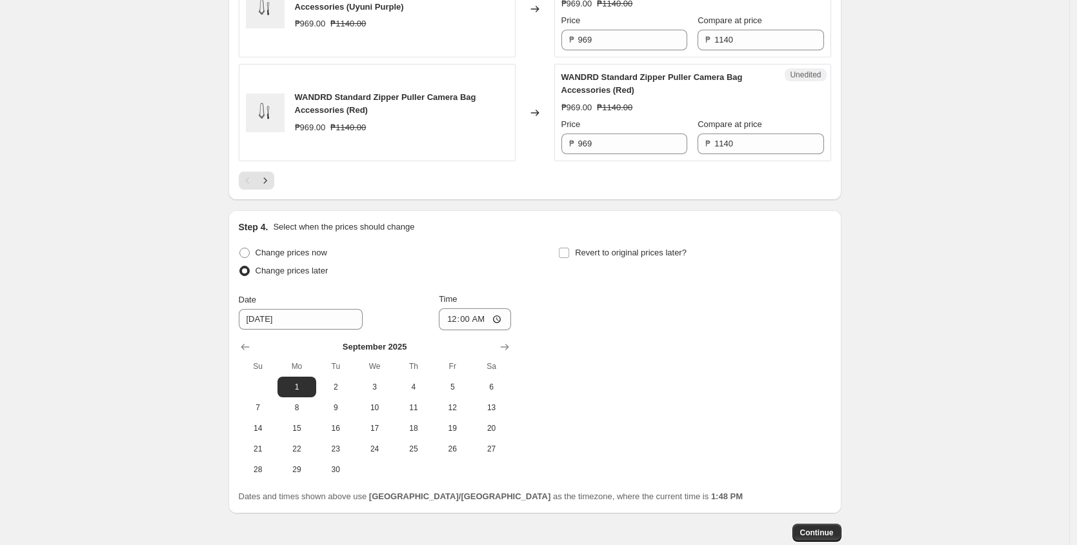
scroll to position [2413, 0]
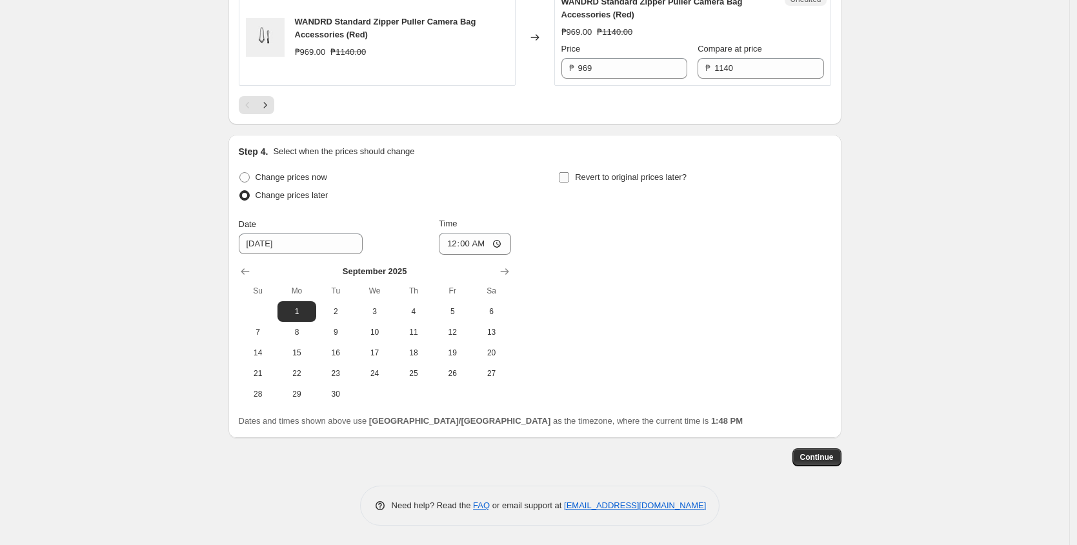
click at [569, 177] on input "Revert to original prices later?" at bounding box center [564, 177] width 10 height 10
checkbox input "true"
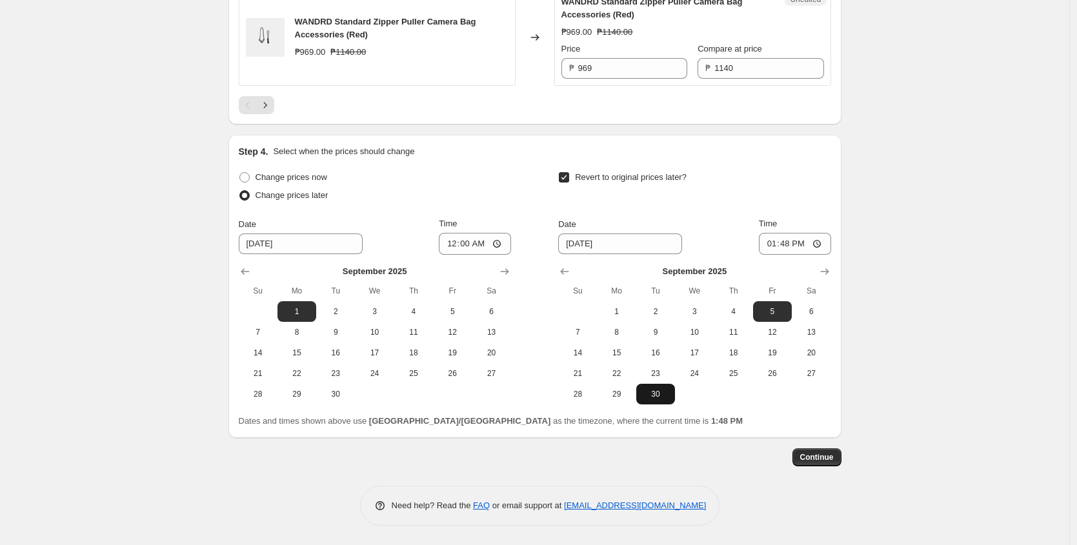
click at [652, 397] on span "30" at bounding box center [656, 394] width 28 height 10
type input "[DATE]"
click at [766, 240] on input "13:48" at bounding box center [795, 244] width 72 height 22
type input "23:59"
click at [753, 219] on div "Date 9/30/2025 Time 23:59" at bounding box center [694, 236] width 272 height 37
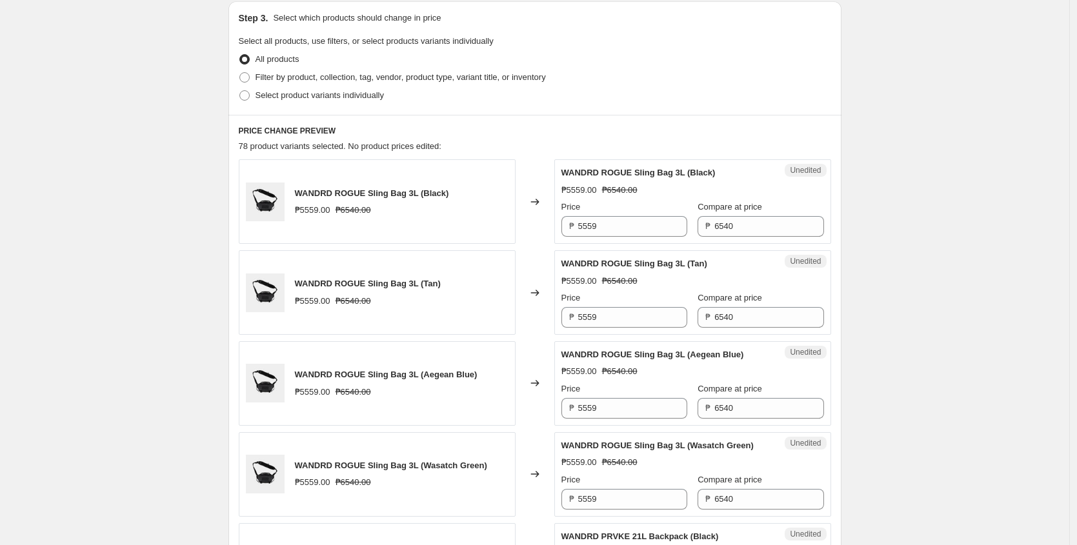
scroll to position [347, 0]
click at [631, 234] on input "5559" at bounding box center [632, 227] width 109 height 21
click at [635, 227] on input "5232" at bounding box center [632, 227] width 109 height 21
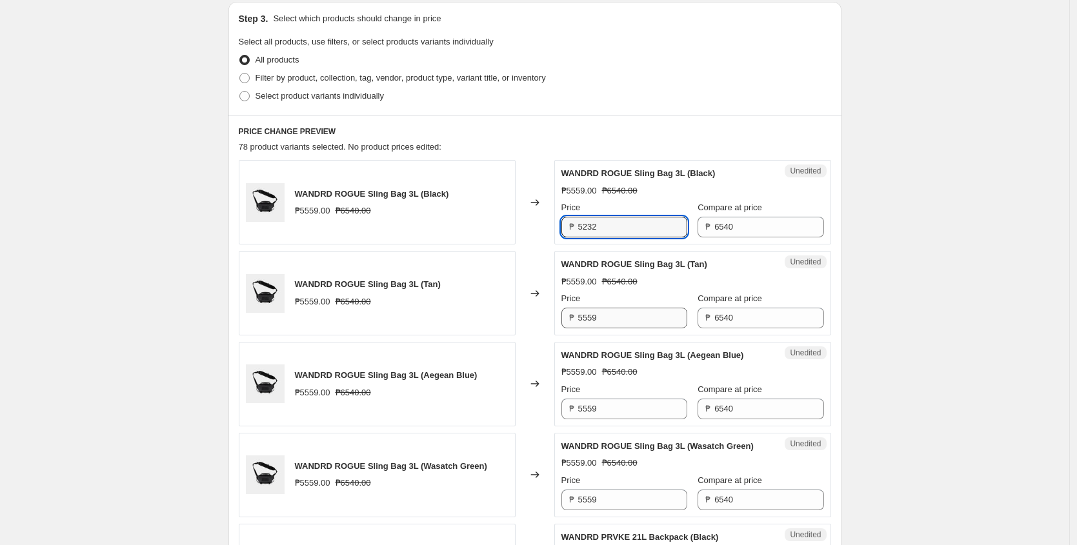
type input "5232"
click at [616, 312] on input "5559" at bounding box center [632, 318] width 109 height 21
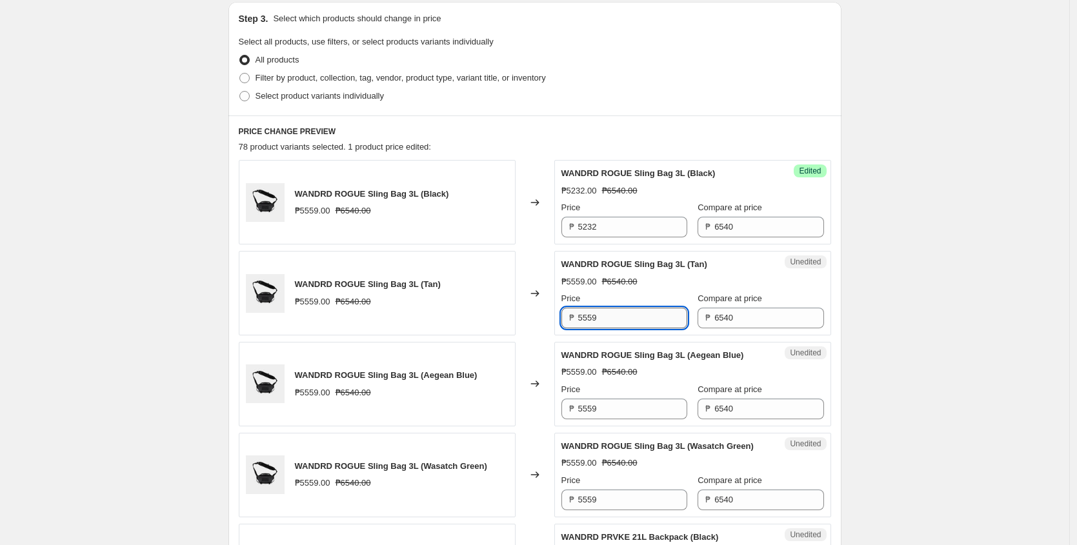
click at [616, 312] on input "5559" at bounding box center [632, 318] width 109 height 21
paste input "232"
type input "5232"
click at [619, 404] on input "5559" at bounding box center [632, 409] width 109 height 21
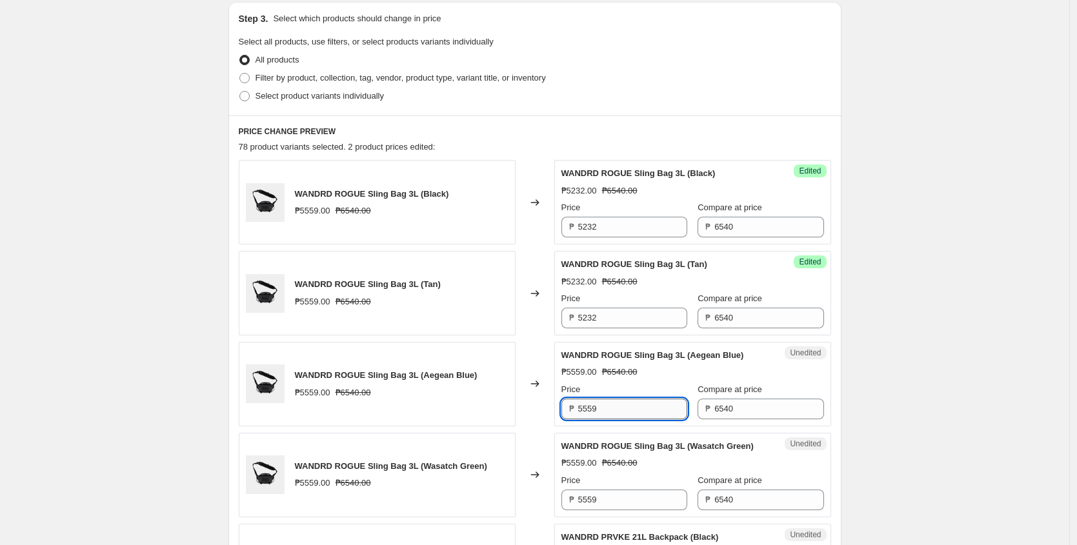
click at [619, 404] on input "5559" at bounding box center [632, 409] width 109 height 21
paste input "232"
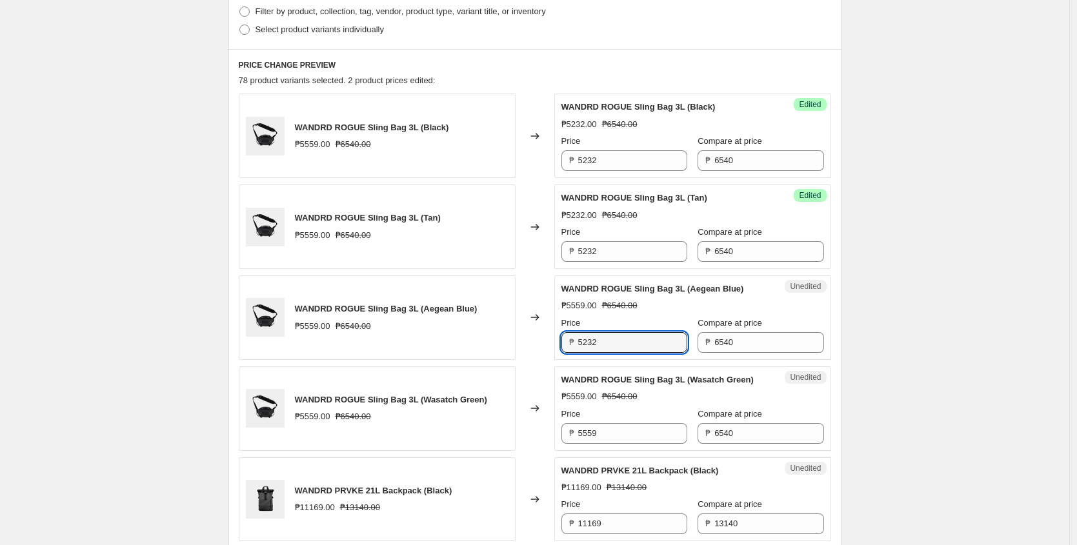
scroll to position [416, 0]
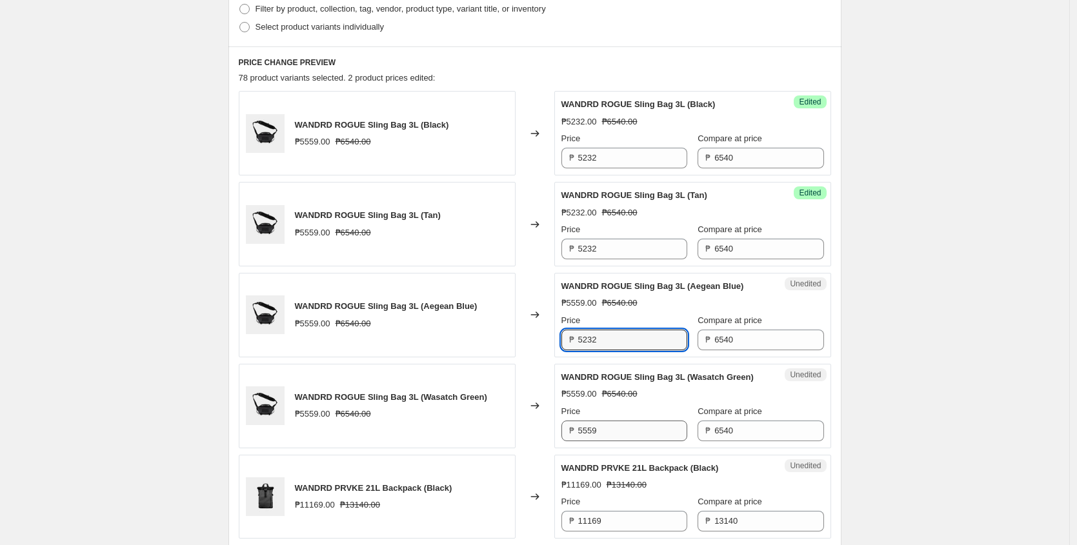
type input "5232"
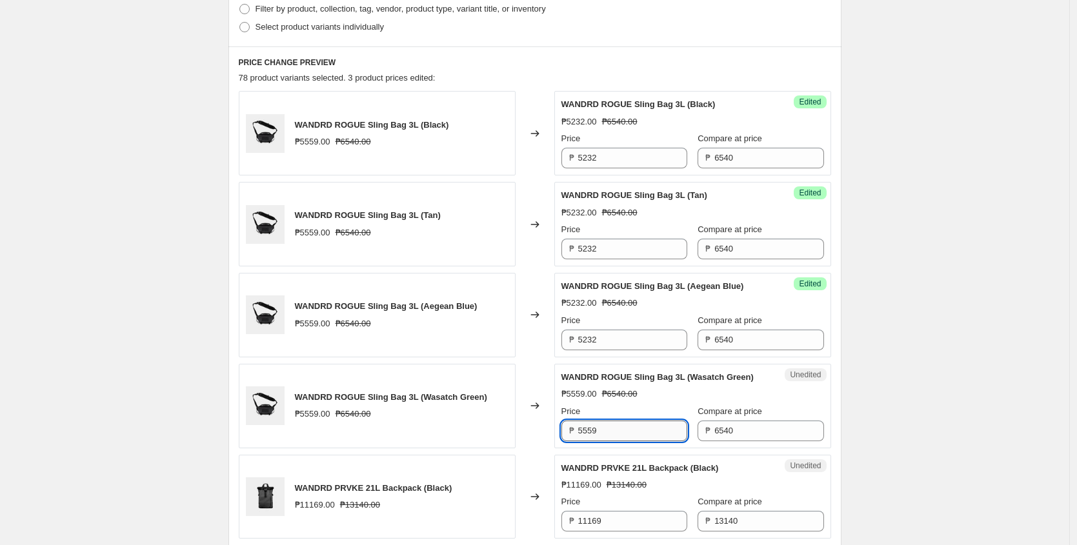
click at [610, 438] on input "5559" at bounding box center [632, 431] width 109 height 21
click at [611, 440] on input "5559" at bounding box center [632, 431] width 109 height 21
paste input "232"
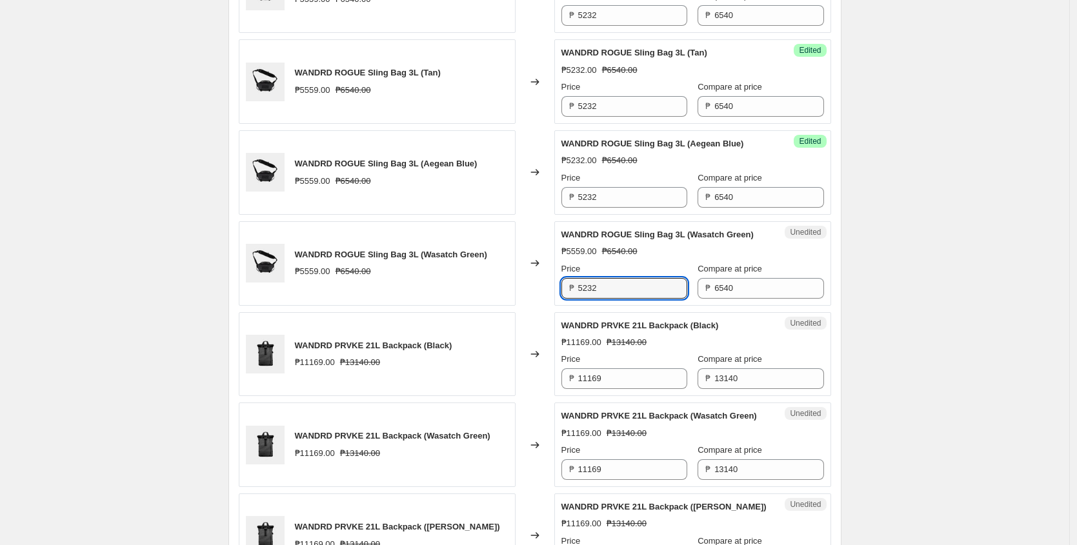
scroll to position [587, 0]
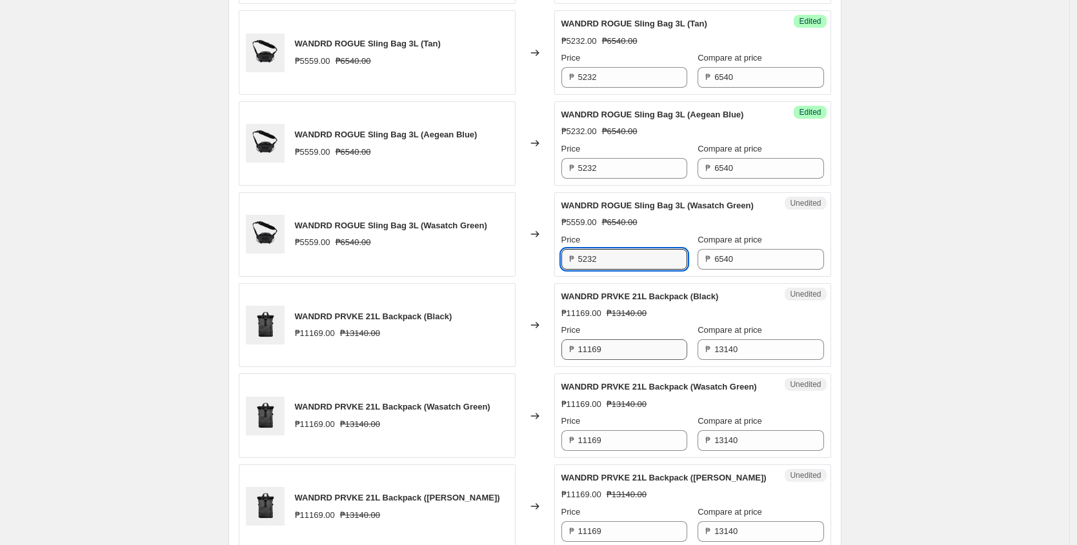
type input "5232"
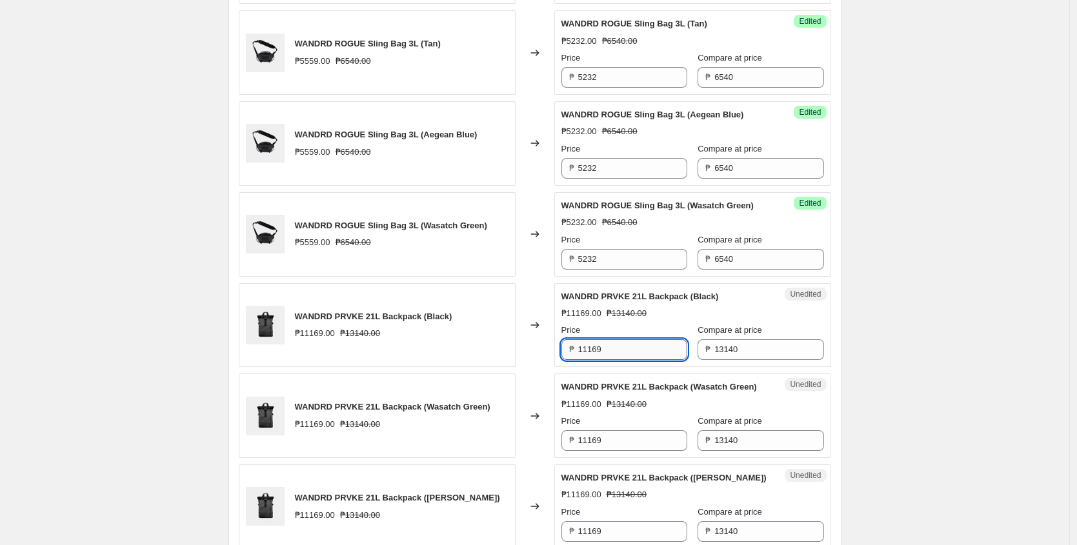
click at [615, 358] on input "11169" at bounding box center [632, 350] width 109 height 21
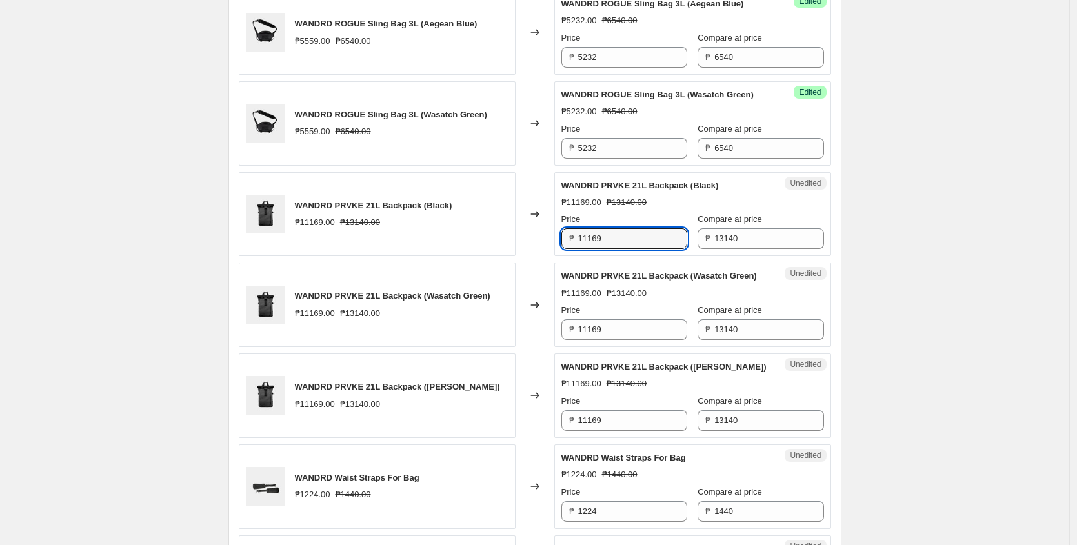
scroll to position [700, 0]
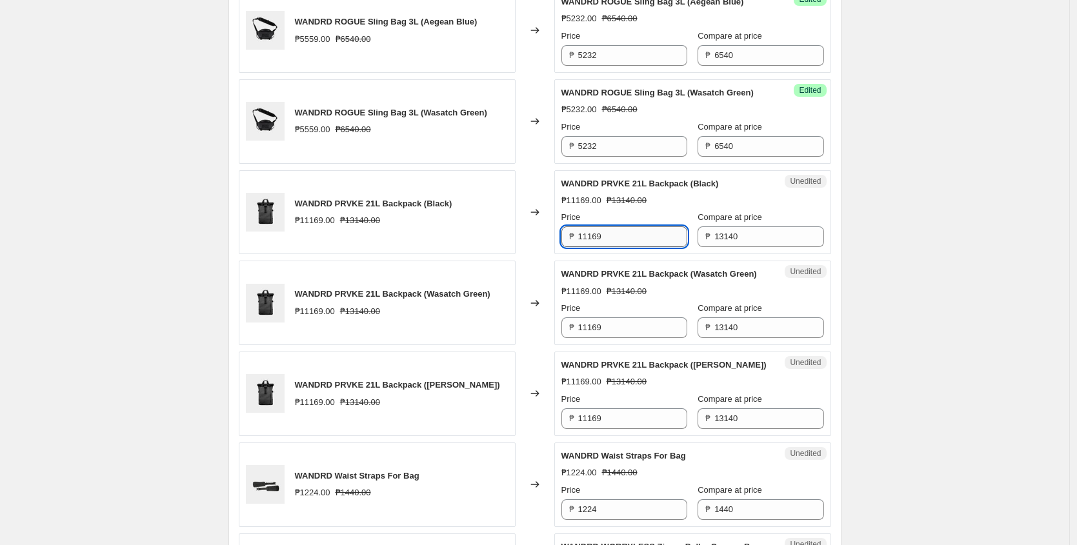
click at [618, 247] on input "11169" at bounding box center [632, 237] width 109 height 21
click at [620, 247] on input "10512" at bounding box center [632, 237] width 109 height 21
type input "10512"
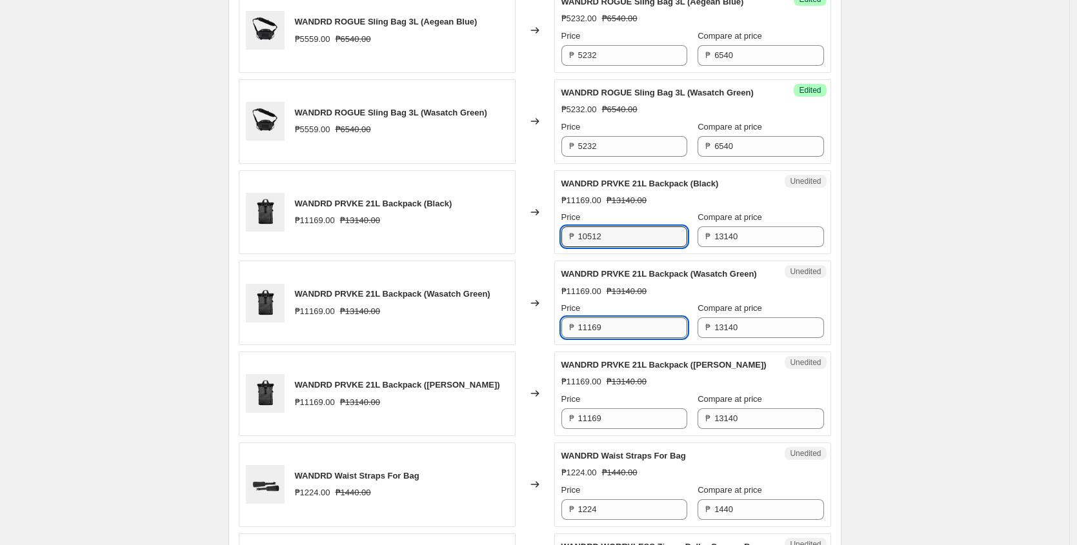
click at [623, 338] on input "11169" at bounding box center [632, 328] width 109 height 21
paste input "0512"
type input "10512"
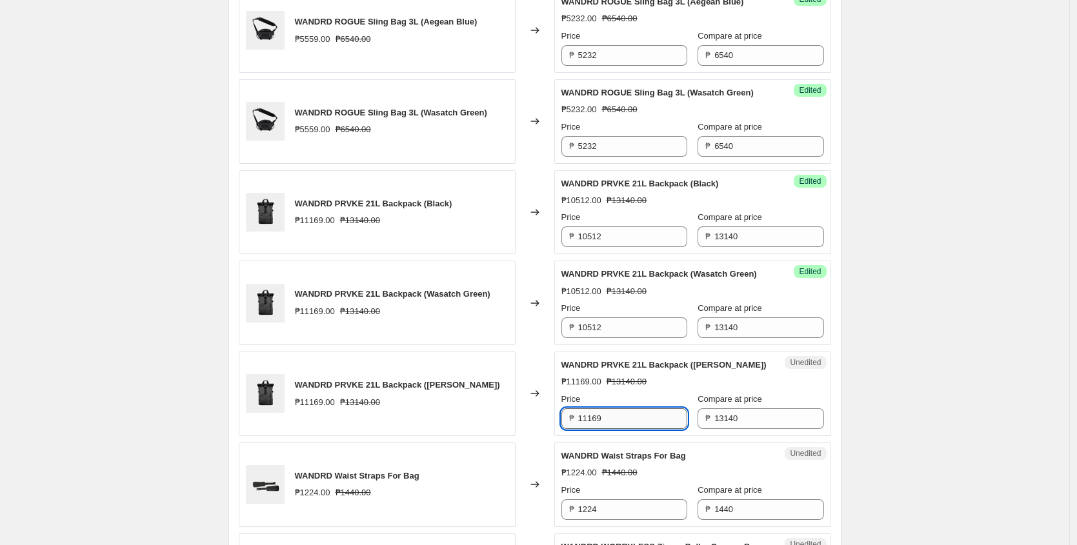
click at [627, 429] on input "11169" at bounding box center [632, 419] width 109 height 21
paste input "0512"
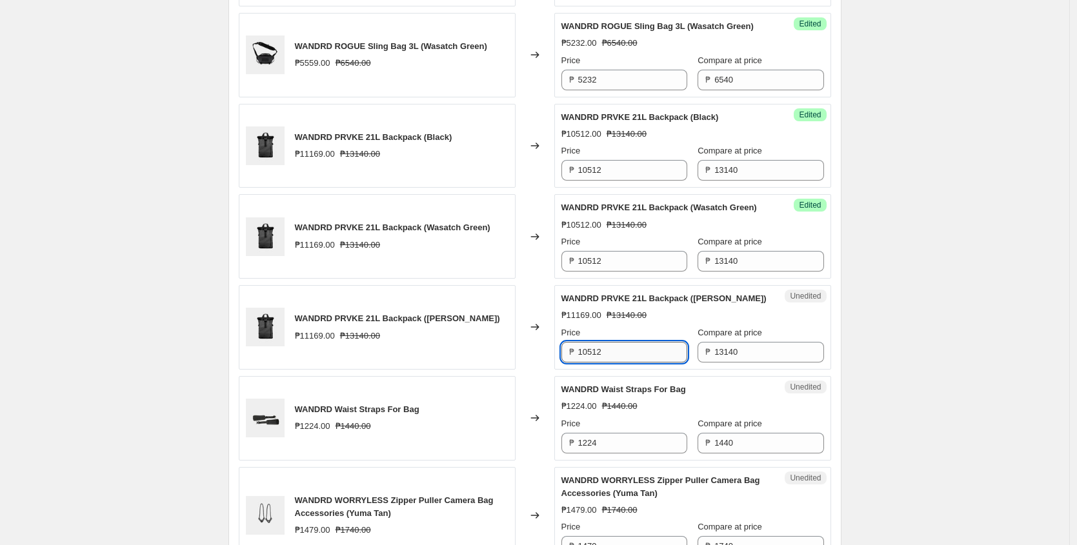
scroll to position [789, 0]
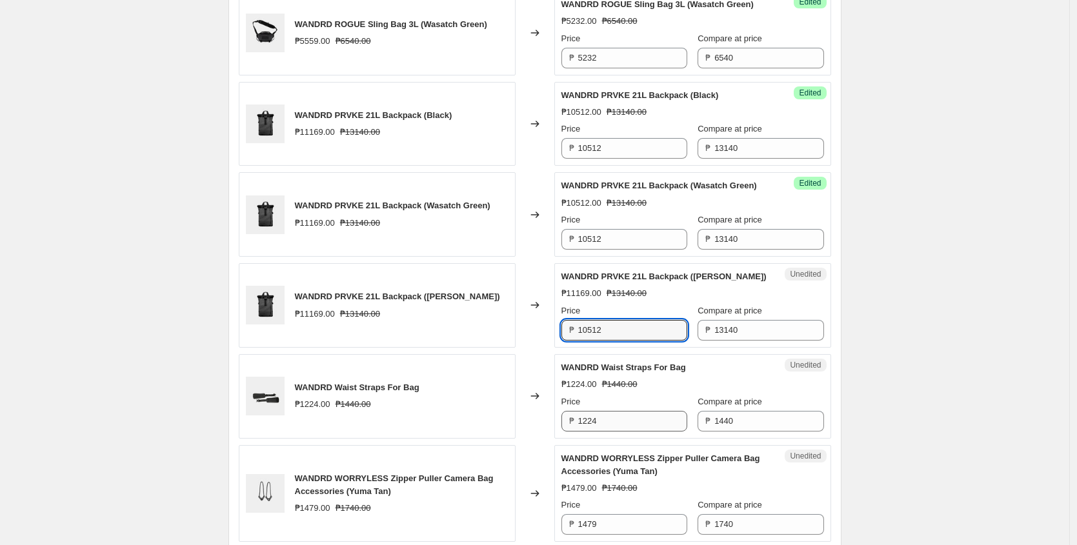
type input "10512"
click at [620, 432] on input "1224" at bounding box center [632, 421] width 109 height 21
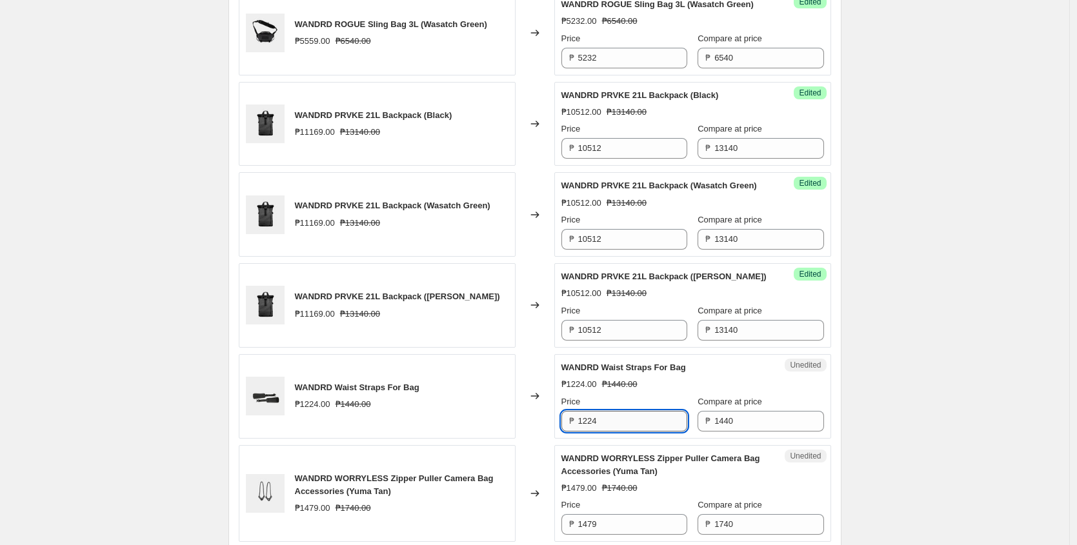
click at [615, 432] on input "1224" at bounding box center [632, 421] width 109 height 21
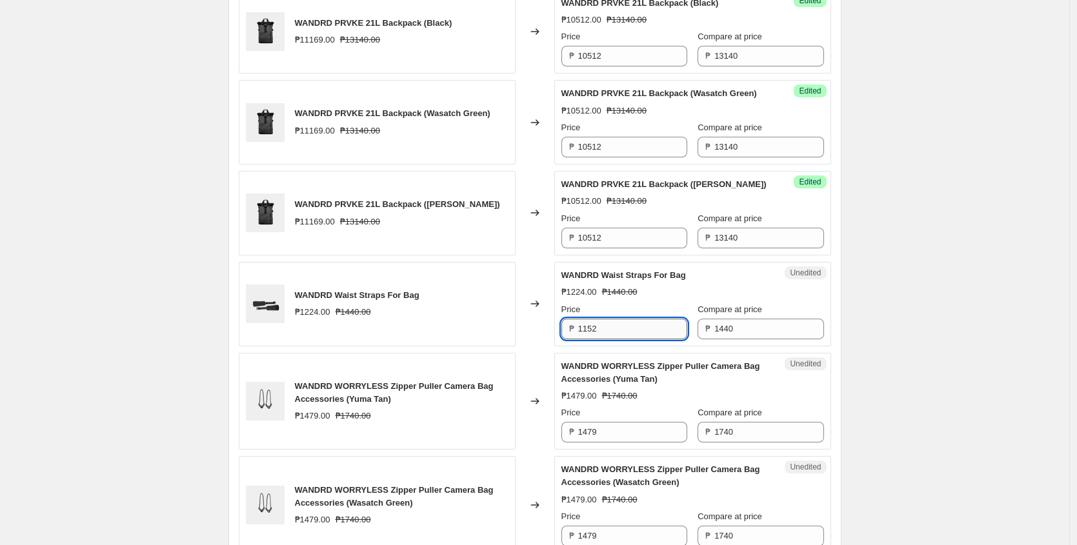
scroll to position [902, 0]
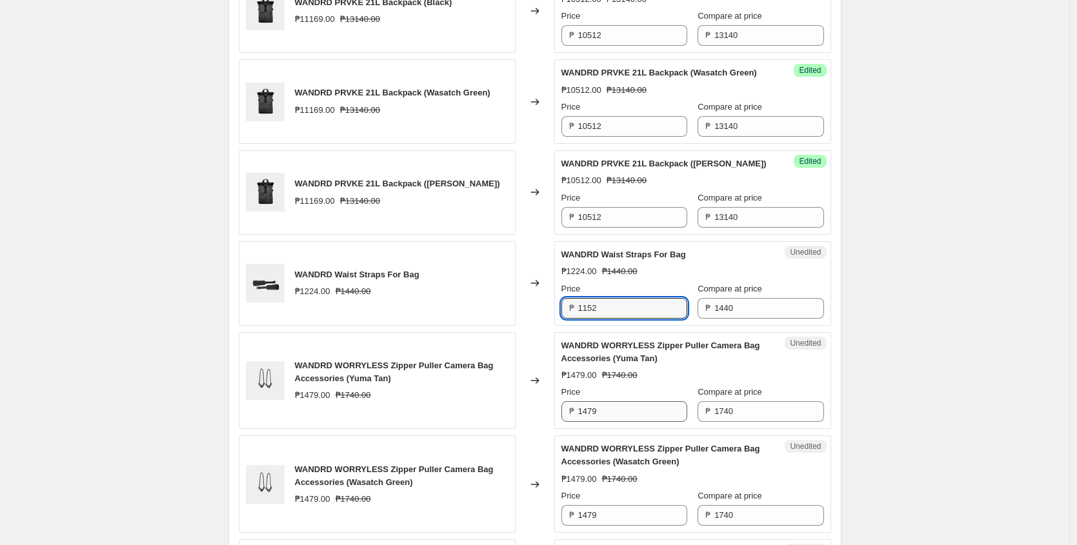
type input "1152"
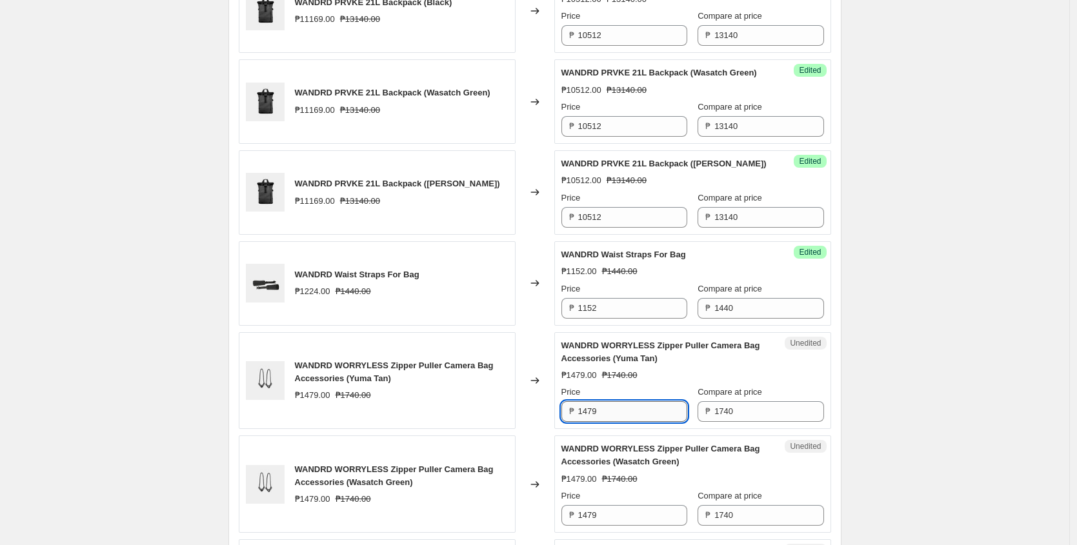
click at [617, 422] on input "1479" at bounding box center [632, 412] width 109 height 21
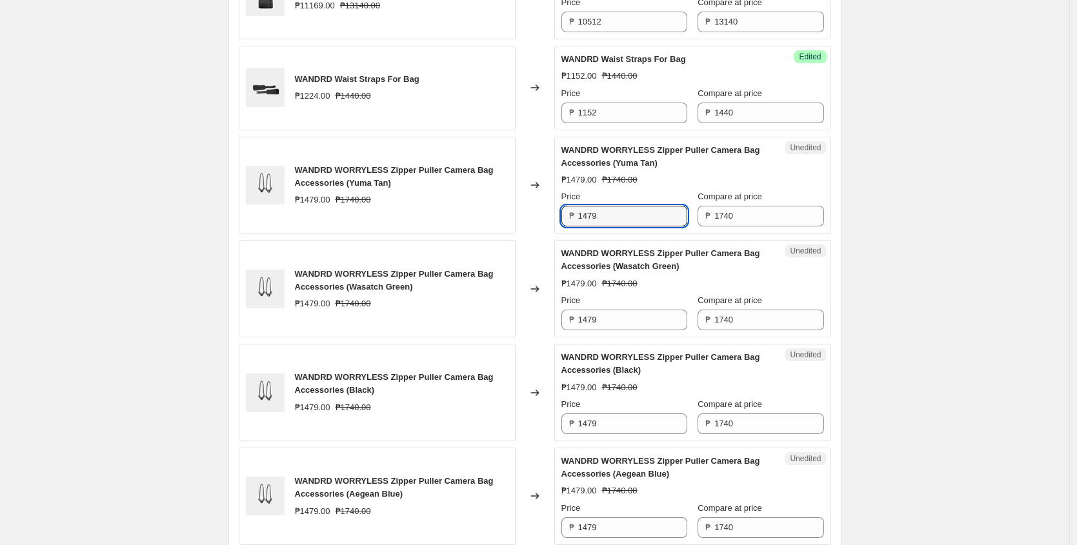
scroll to position [1114, 0]
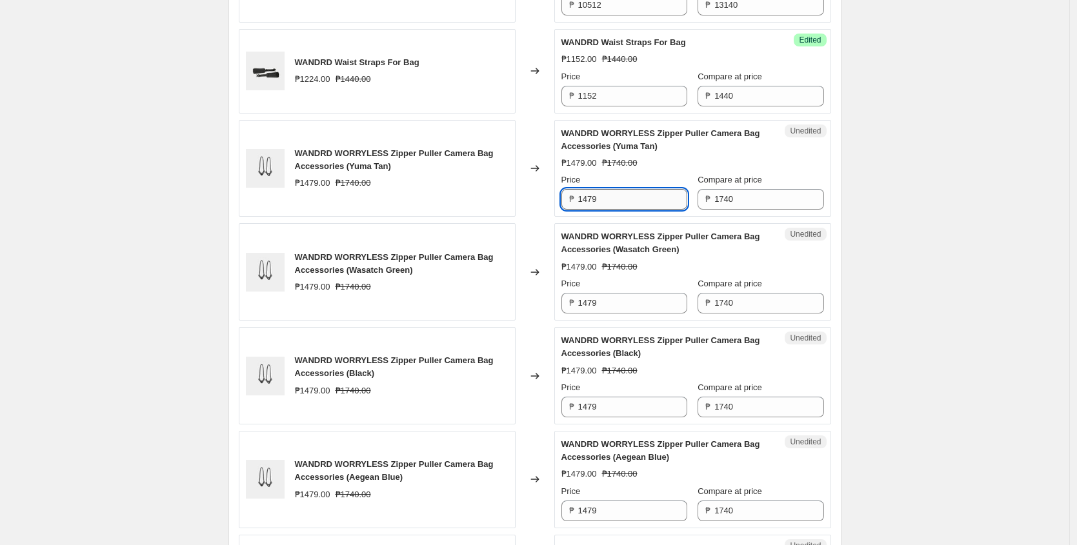
click at [649, 210] on input "1479" at bounding box center [632, 199] width 109 height 21
click at [636, 210] on input "1392" at bounding box center [632, 199] width 109 height 21
type input "1392"
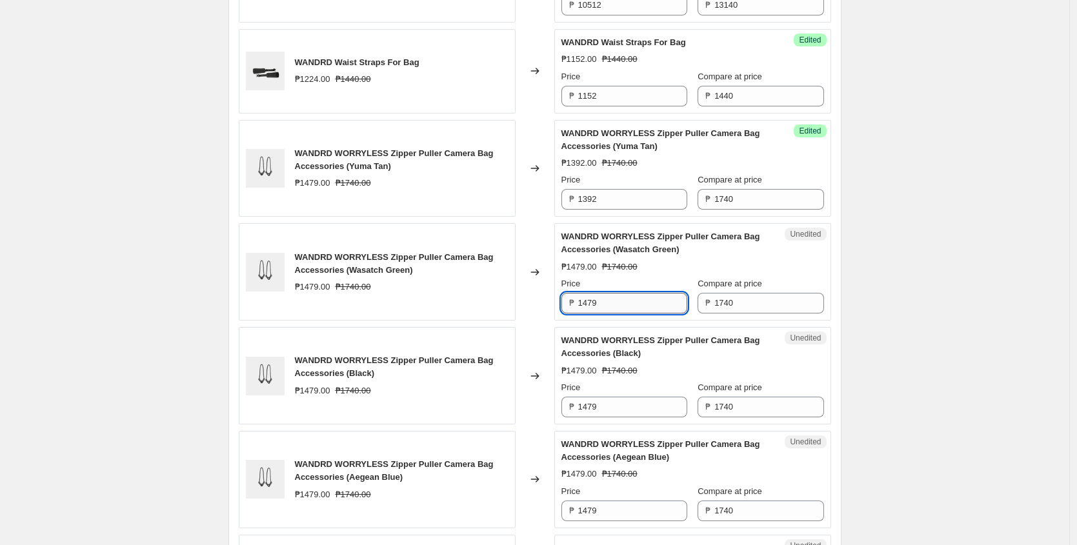
click at [638, 314] on input "1479" at bounding box center [632, 303] width 109 height 21
paste input "392"
type input "1392"
click at [628, 418] on input "1479" at bounding box center [632, 407] width 109 height 21
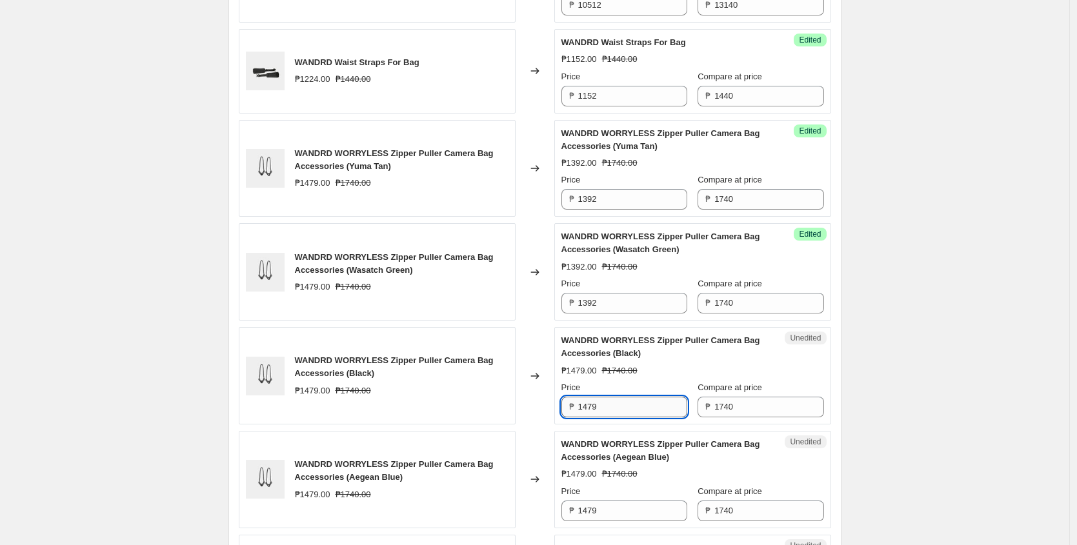
click at [628, 418] on input "1479" at bounding box center [632, 407] width 109 height 21
paste input "392"
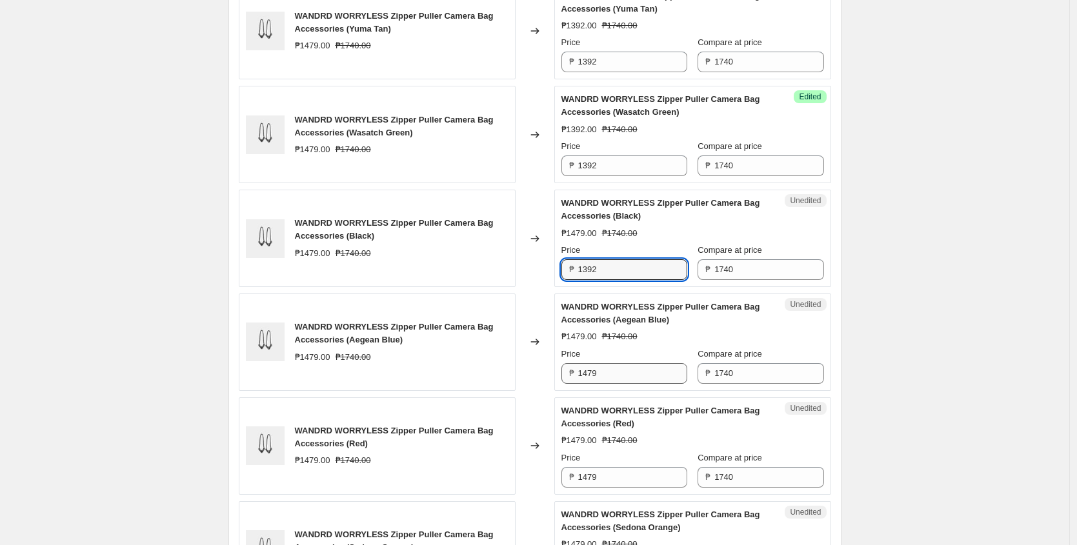
scroll to position [1256, 0]
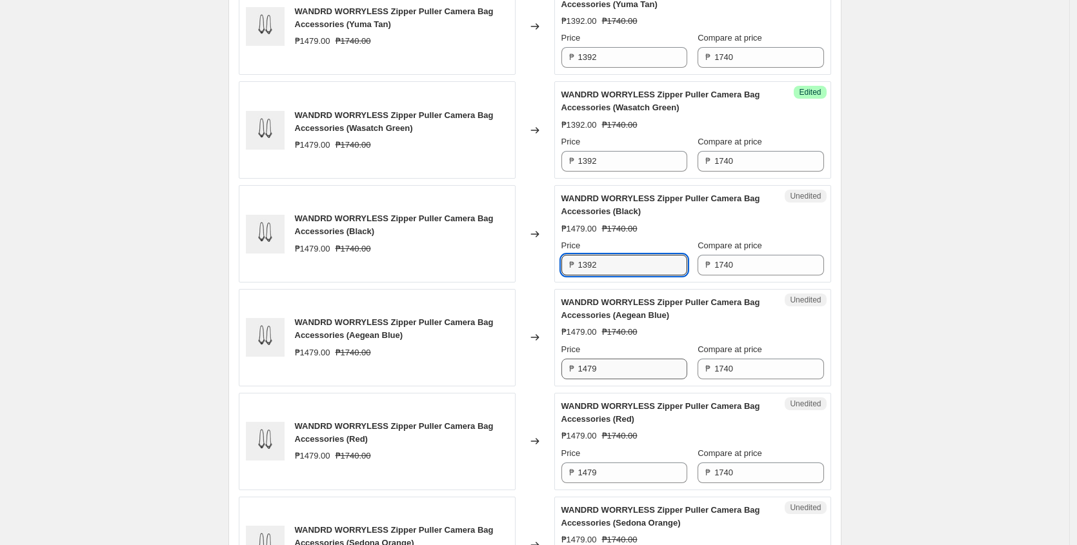
type input "1392"
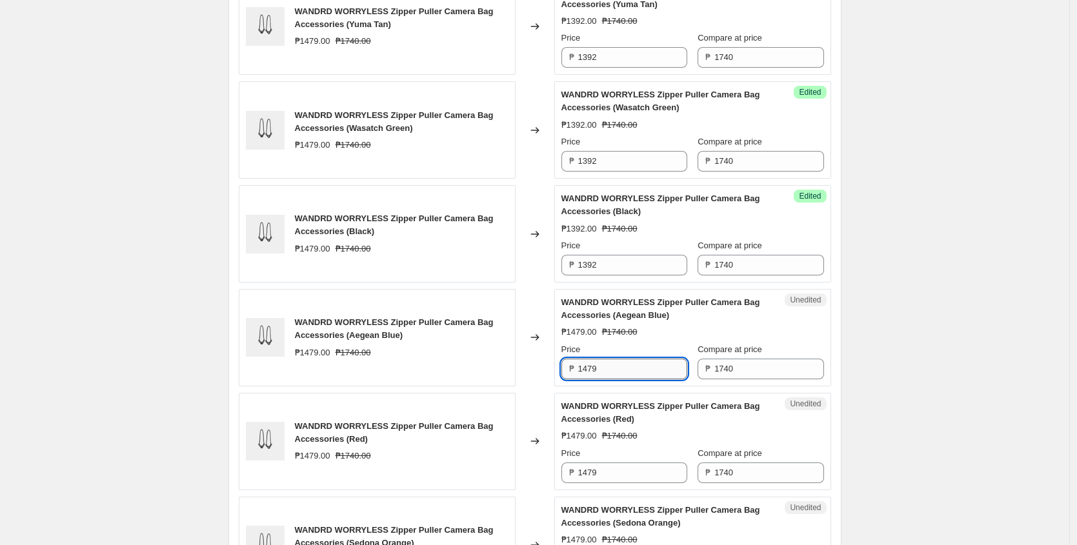
click at [631, 380] on input "1479" at bounding box center [632, 369] width 109 height 21
paste input "392"
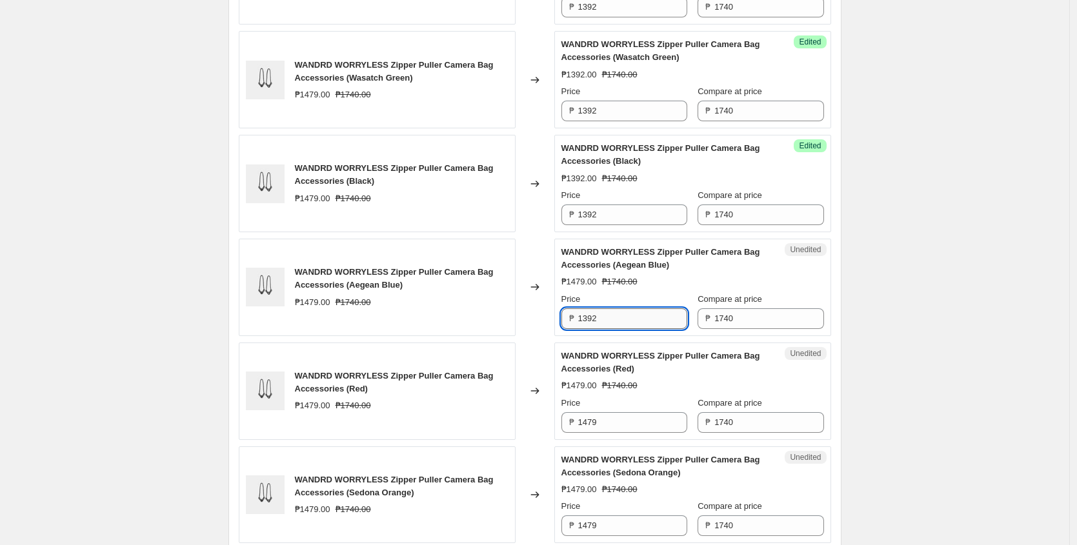
scroll to position [1345, 0]
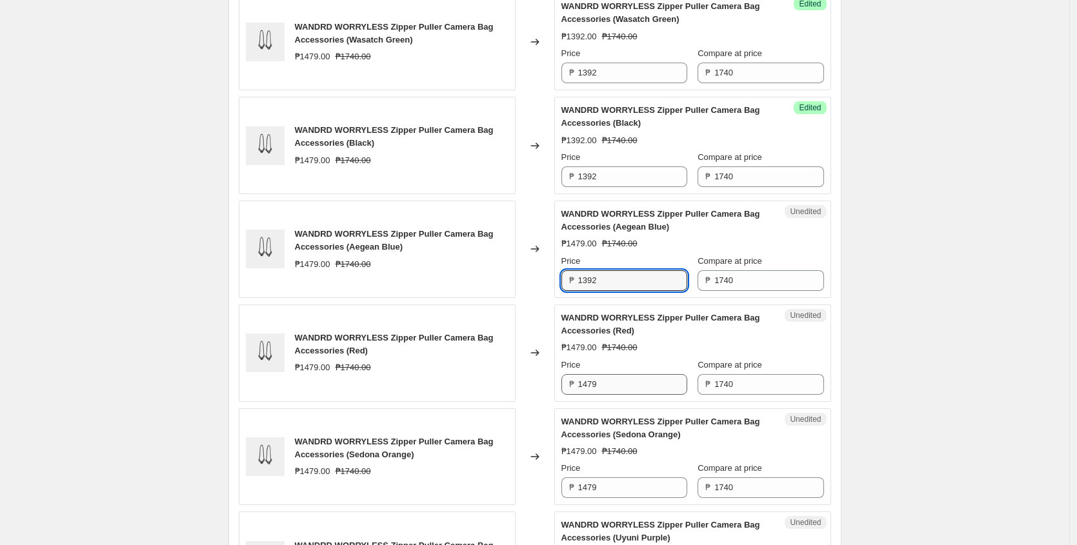
type input "1392"
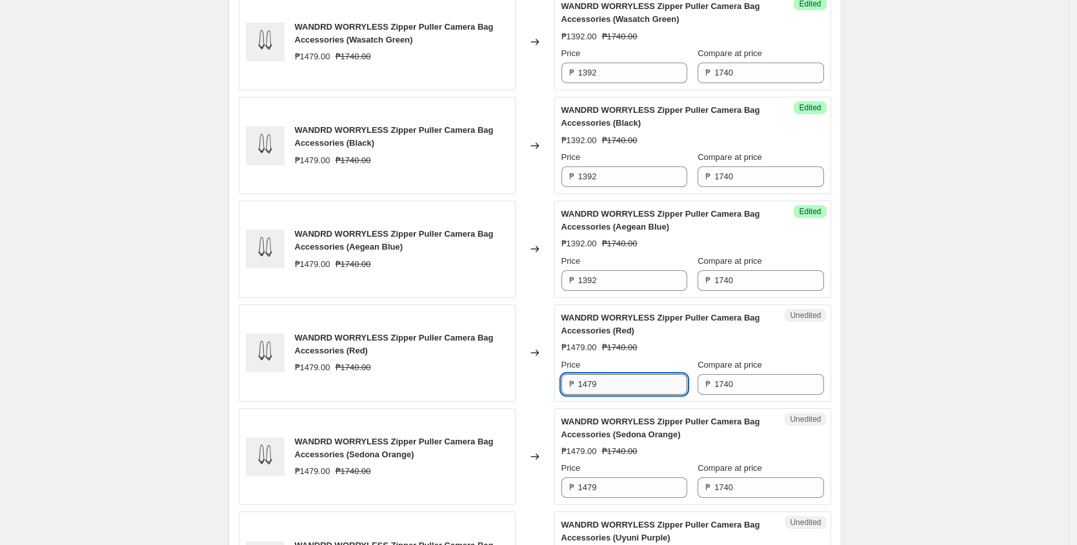
click at [624, 395] on input "1479" at bounding box center [632, 384] width 109 height 21
paste input "392"
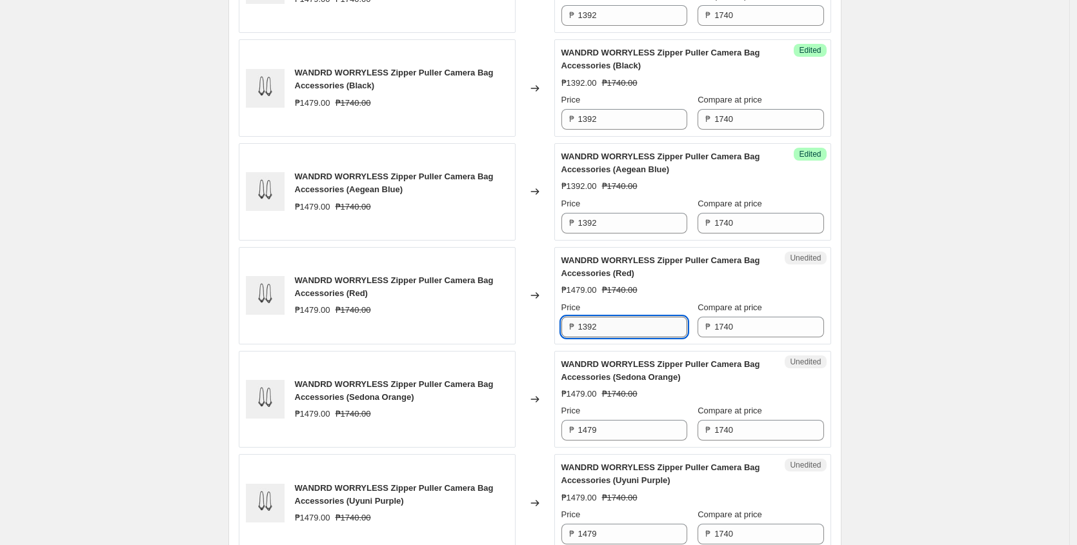
scroll to position [1425, 0]
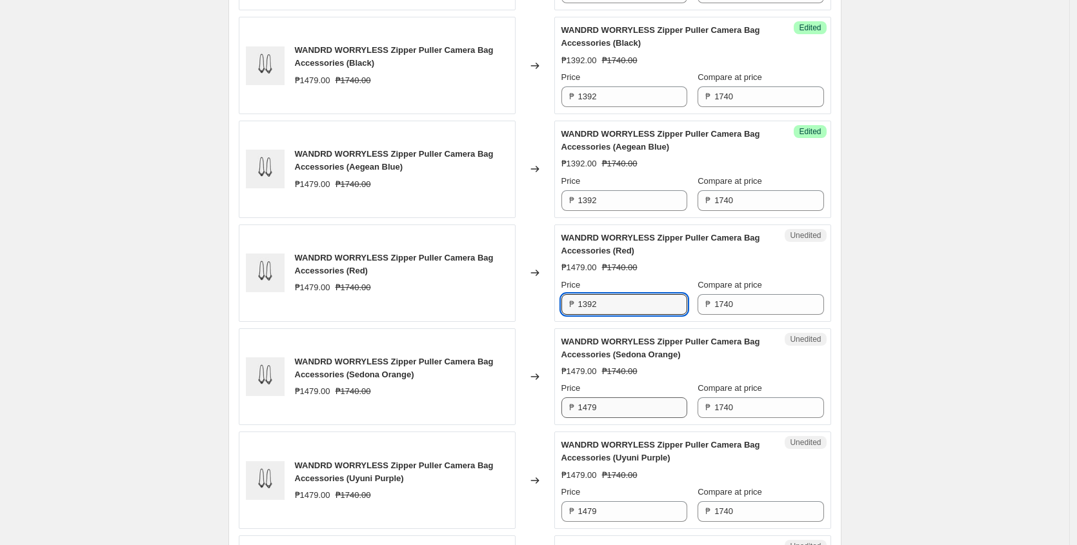
type input "1392"
click at [641, 418] on input "1479" at bounding box center [632, 408] width 109 height 21
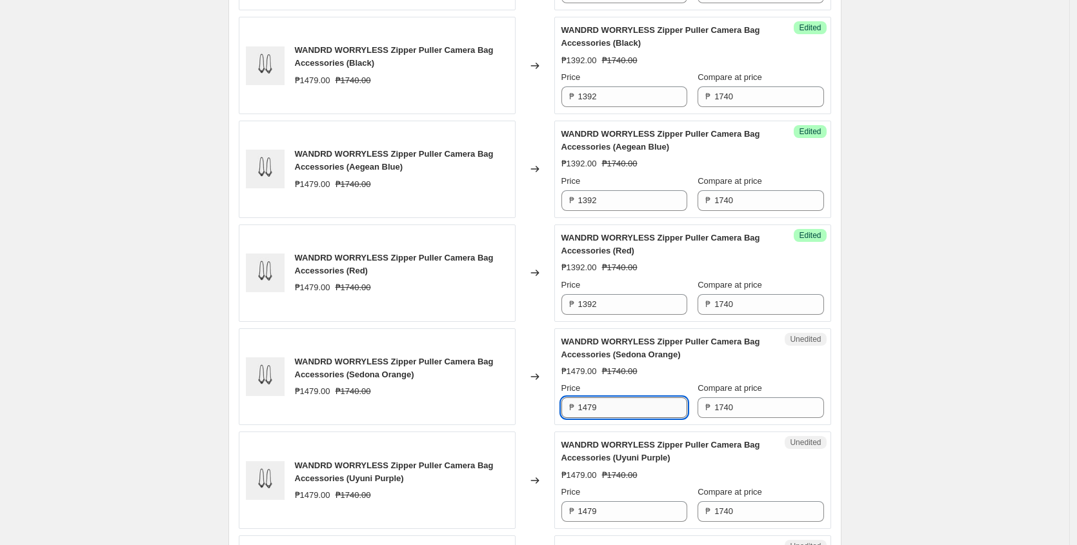
click at [641, 418] on input "1479" at bounding box center [632, 408] width 109 height 21
paste input "392"
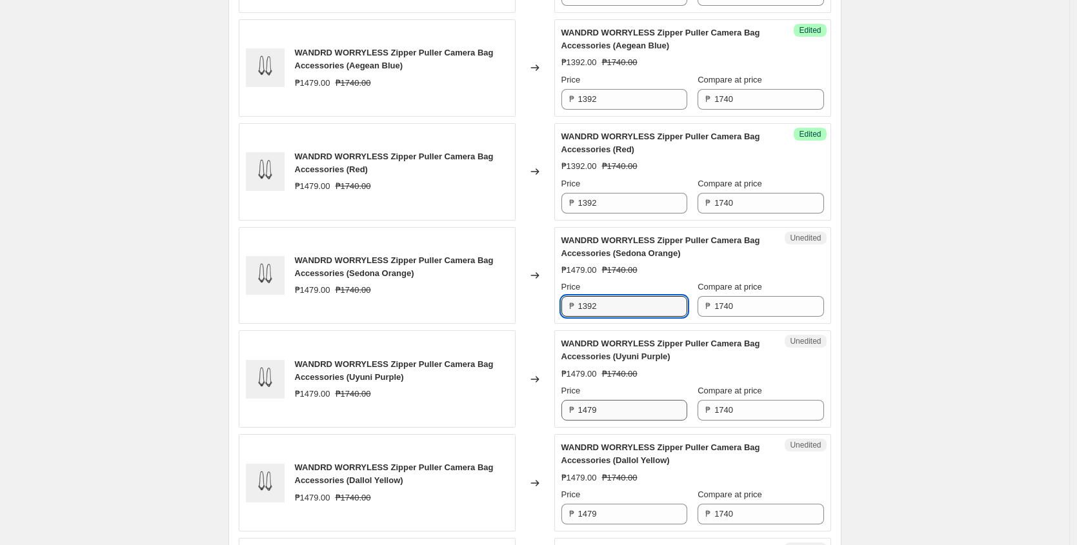
scroll to position [1531, 0]
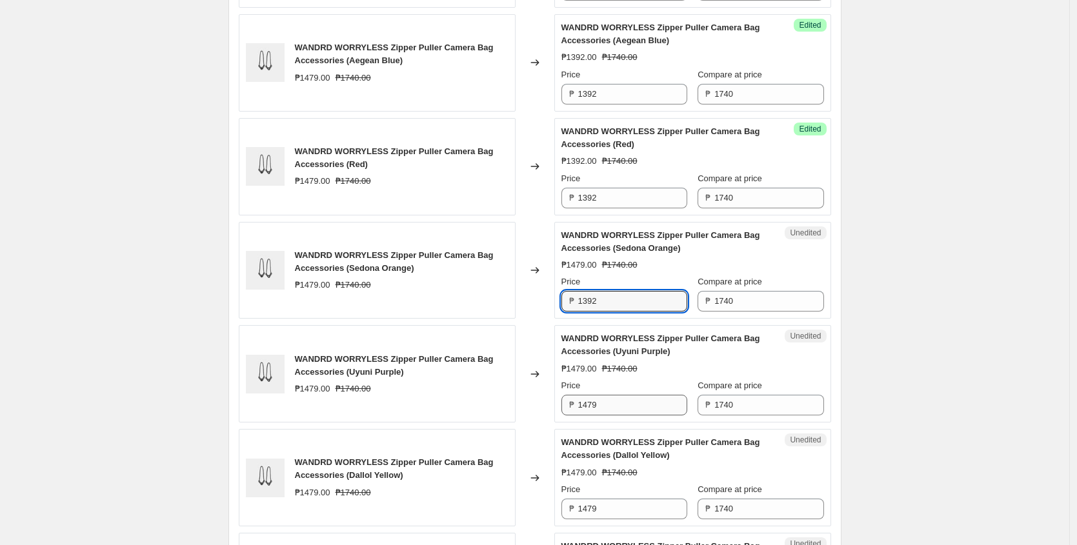
type input "1392"
click at [640, 416] on input "1479" at bounding box center [632, 405] width 109 height 21
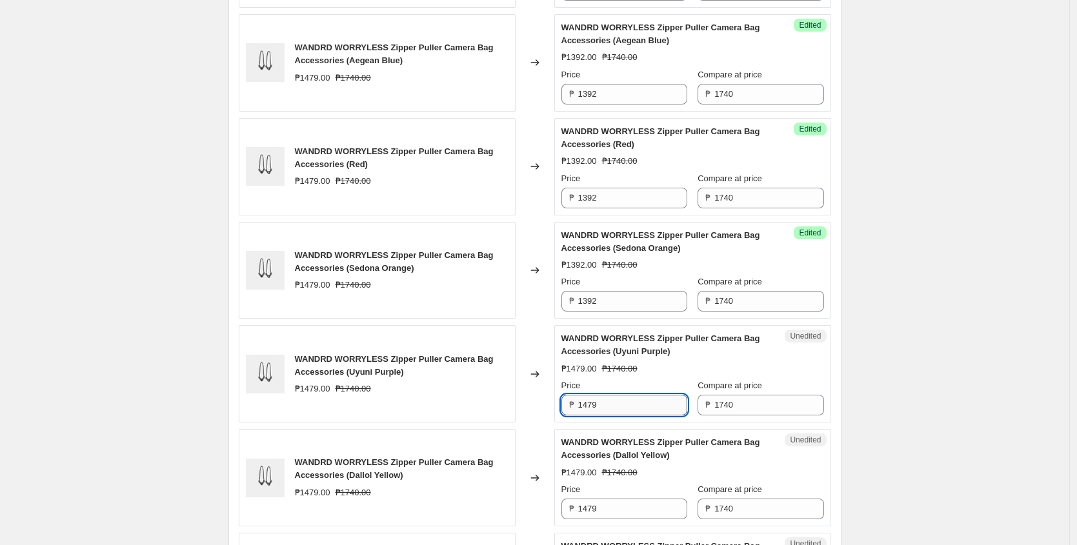
click at [640, 416] on input "1479" at bounding box center [632, 405] width 109 height 21
paste input "392"
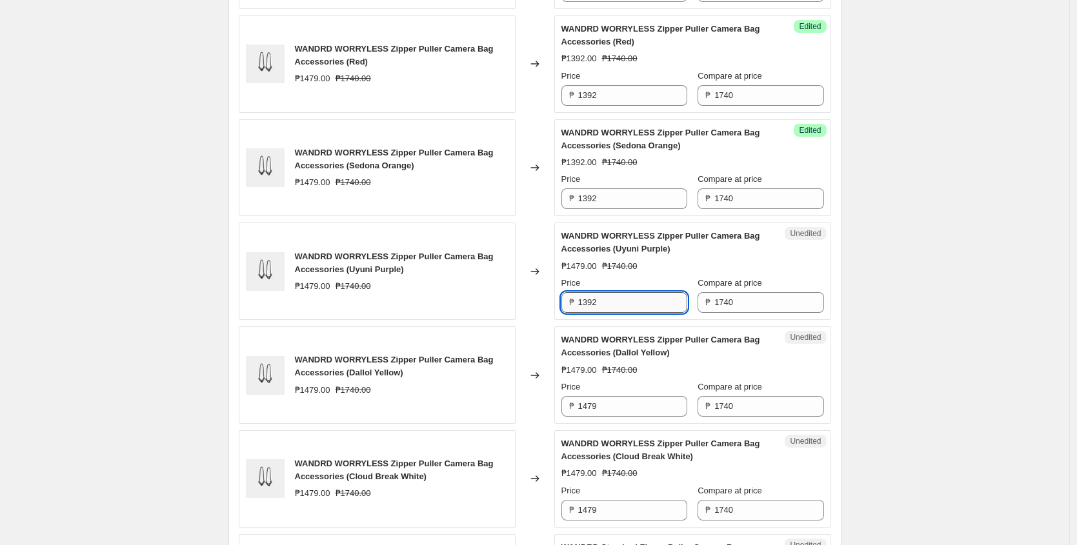
scroll to position [1638, 0]
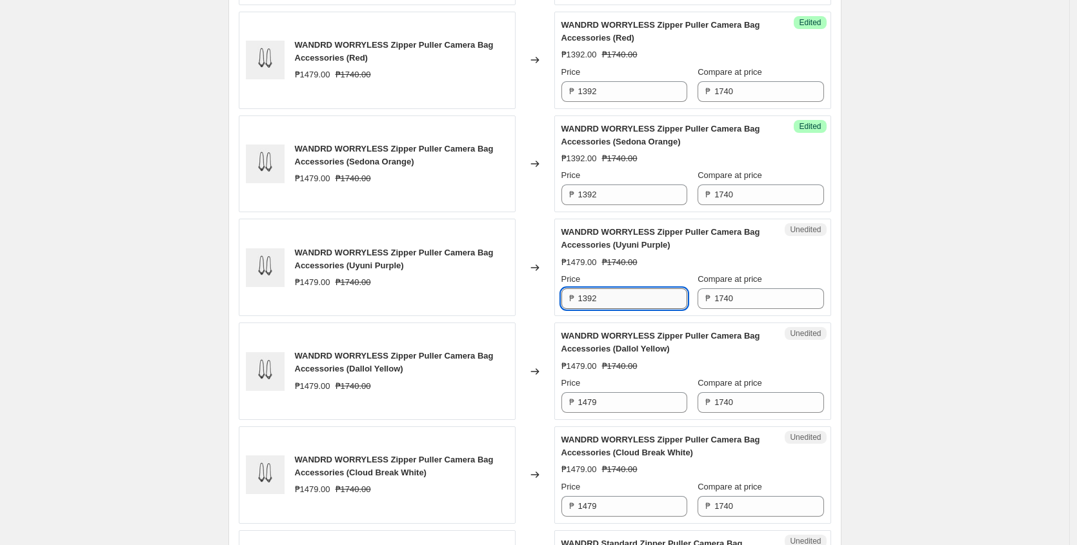
type input "1392"
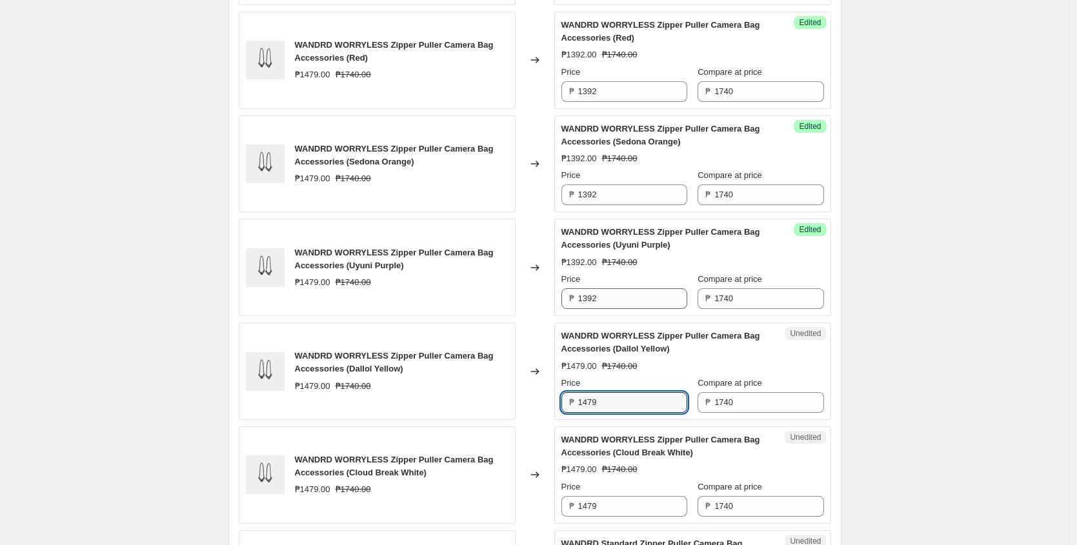
click at [640, 413] on input "1479" at bounding box center [632, 402] width 109 height 21
paste input "392"
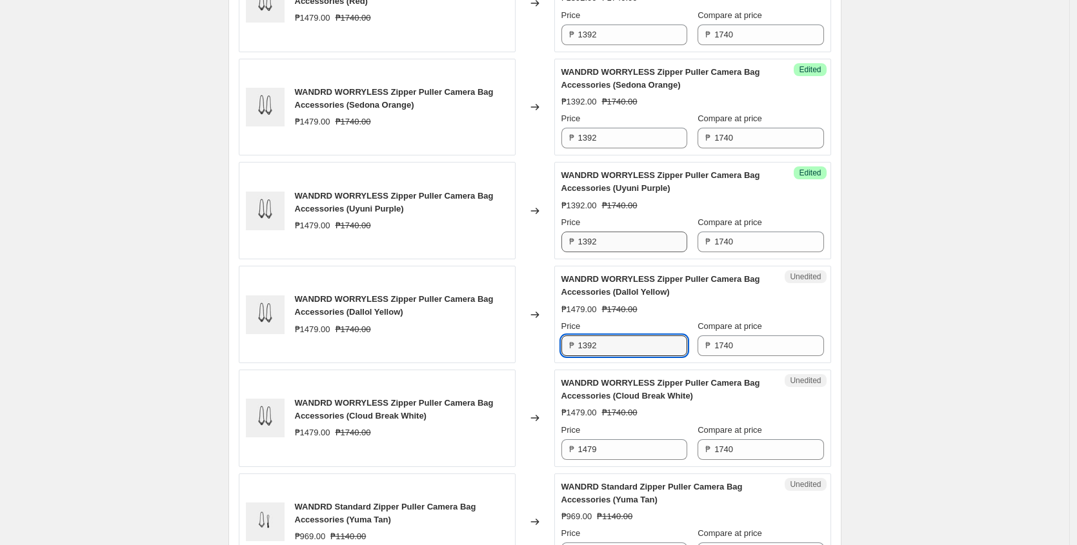
scroll to position [1726, 0]
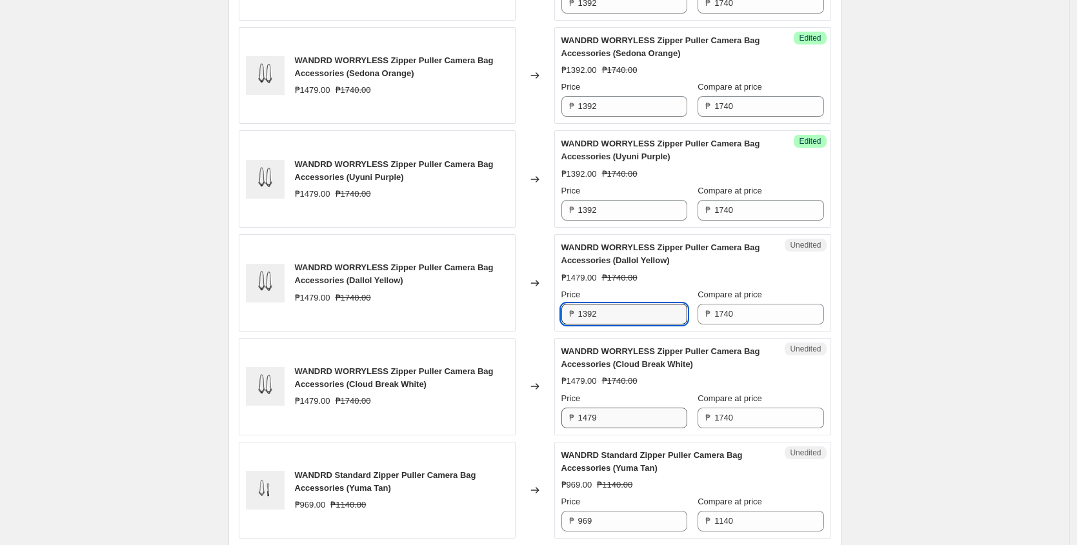
type input "1392"
click at [635, 429] on input "1479" at bounding box center [632, 418] width 109 height 21
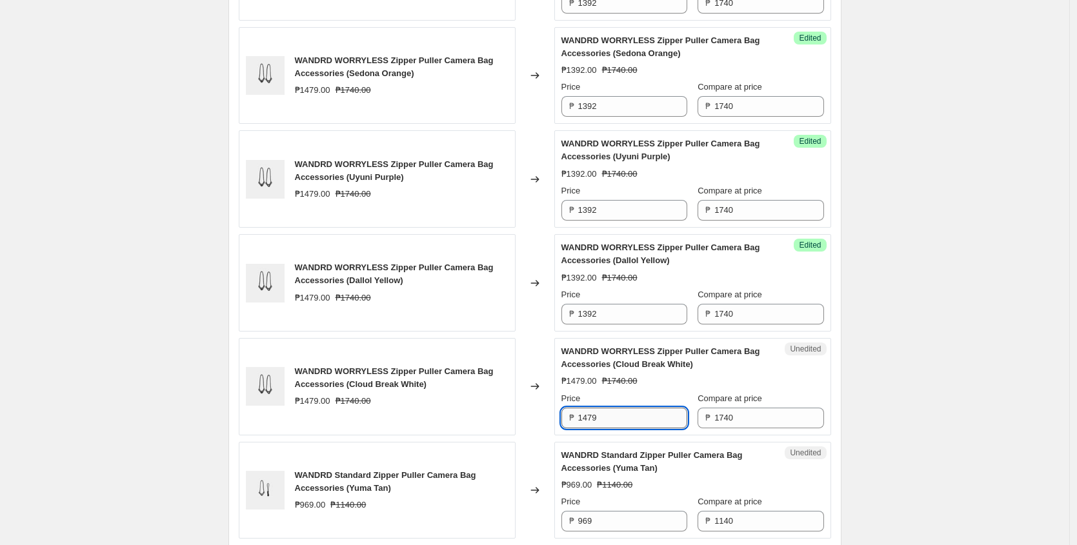
click at [635, 429] on input "1479" at bounding box center [632, 418] width 109 height 21
paste input "392"
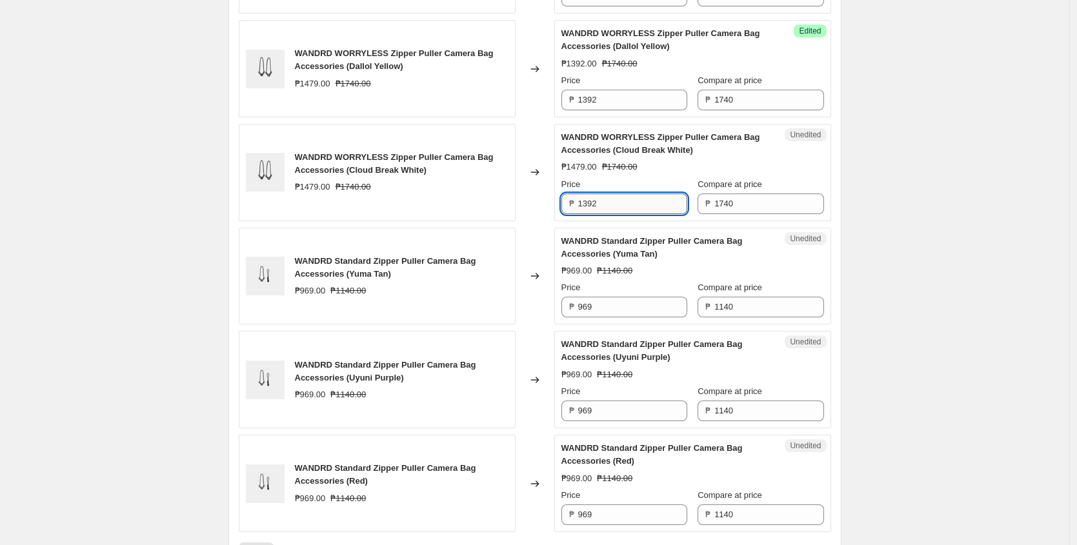
scroll to position [1946, 0]
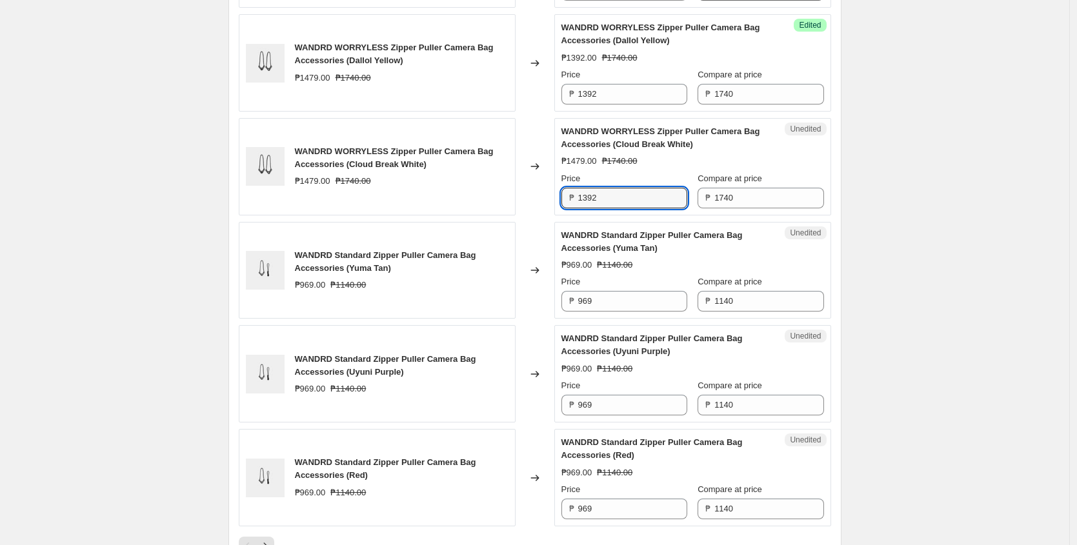
type input "1392"
click at [626, 312] on input "969" at bounding box center [632, 301] width 109 height 21
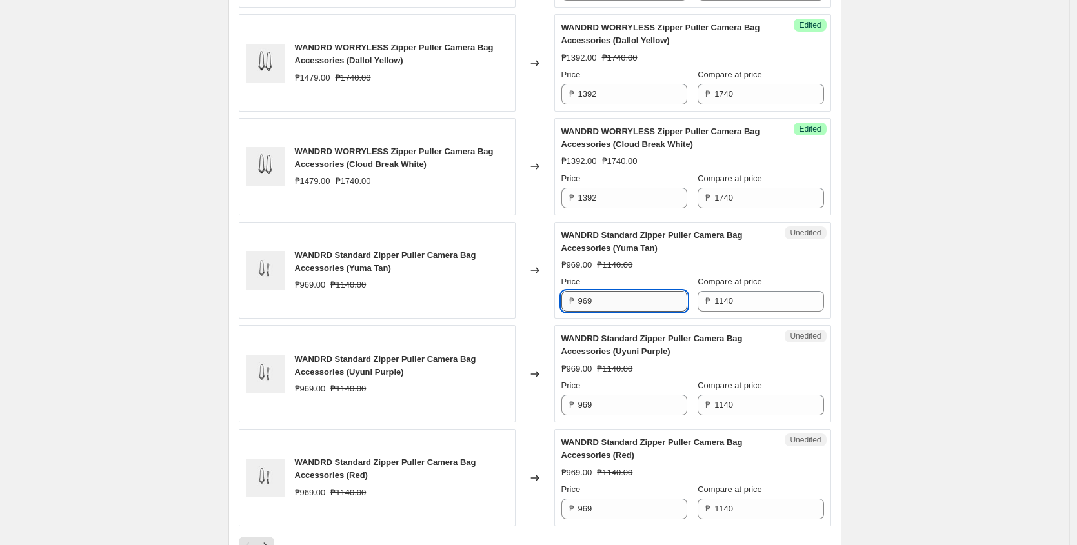
click at [626, 312] on input "969" at bounding box center [632, 301] width 109 height 21
click at [626, 312] on input "912" at bounding box center [632, 301] width 109 height 21
type input "912"
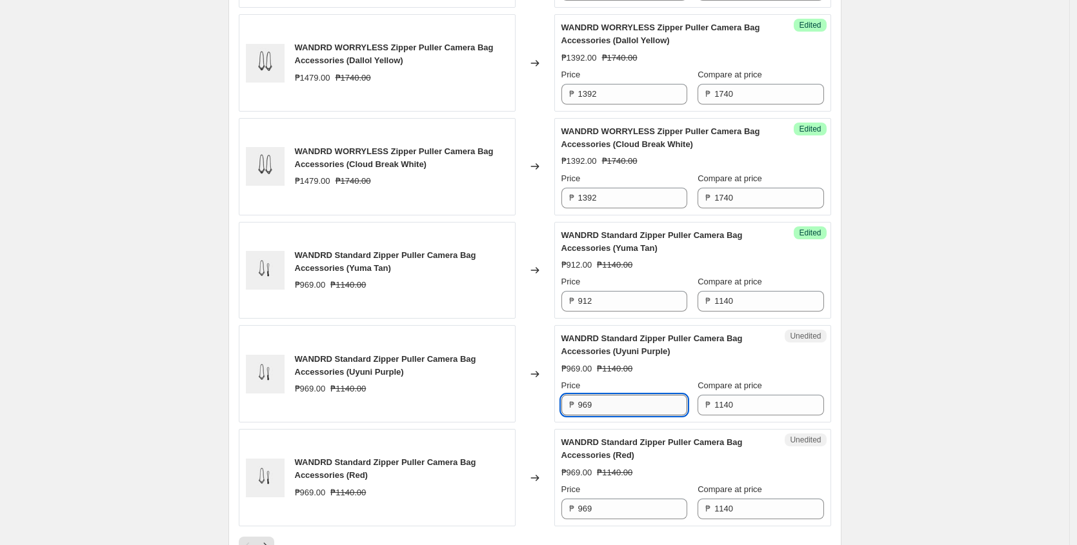
click at [632, 416] on input "969" at bounding box center [632, 405] width 109 height 21
paste input "12"
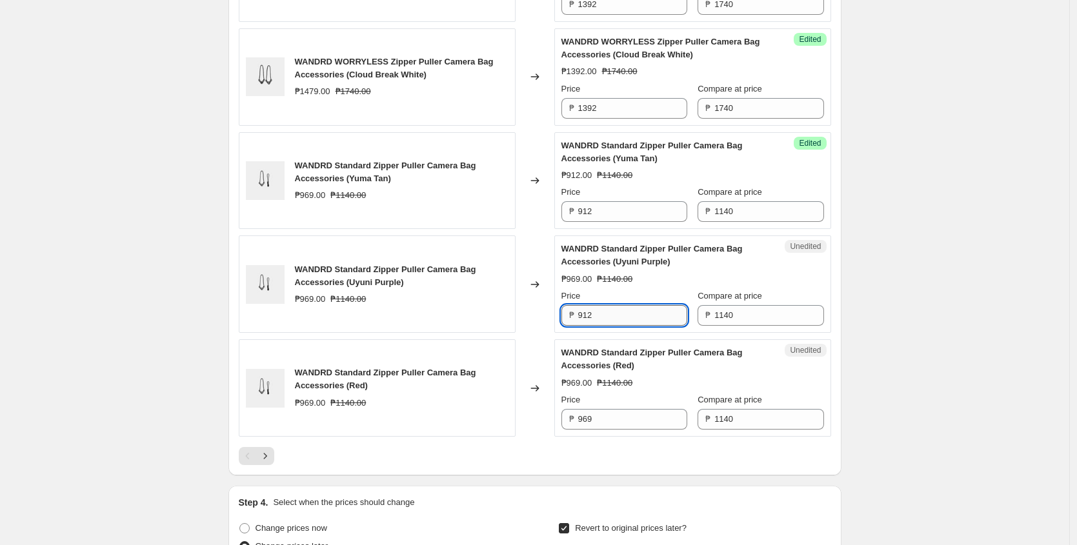
scroll to position [2048, 0]
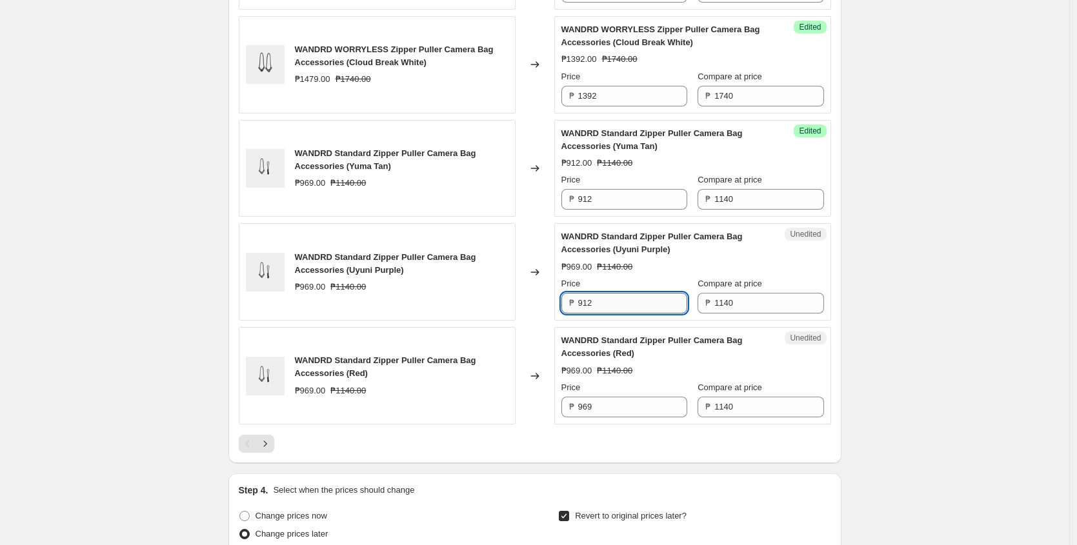
type input "912"
click at [632, 418] on input "969" at bounding box center [632, 407] width 109 height 21
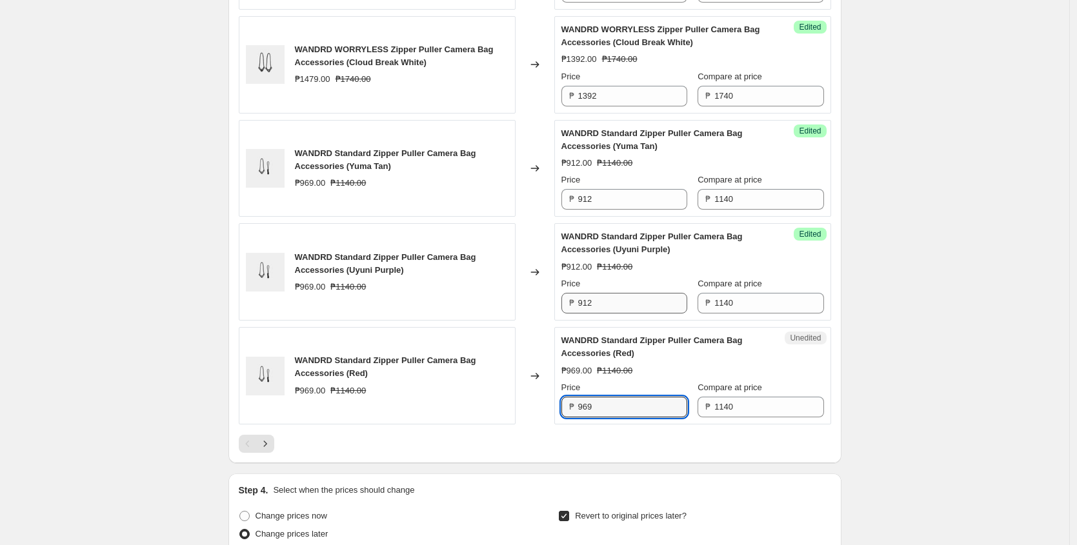
paste input "12"
click at [632, 418] on input "969" at bounding box center [632, 407] width 109 height 21
type input "912"
click at [267, 451] on icon "Next" at bounding box center [265, 444] width 13 height 13
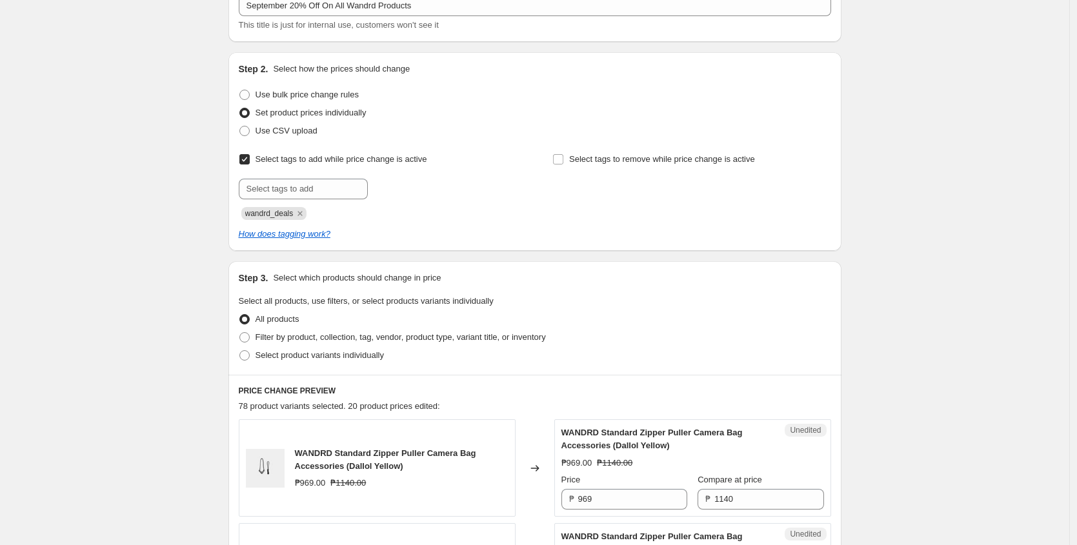
scroll to position [280, 0]
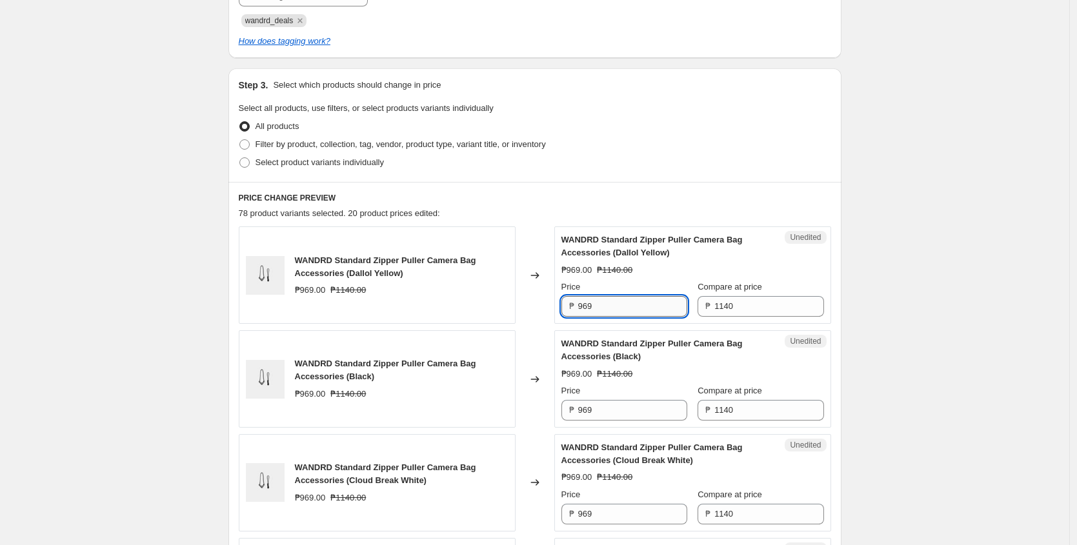
click at [617, 311] on input "969" at bounding box center [632, 306] width 109 height 21
paste input "12"
type input "912"
click at [607, 414] on input "969" at bounding box center [632, 410] width 109 height 21
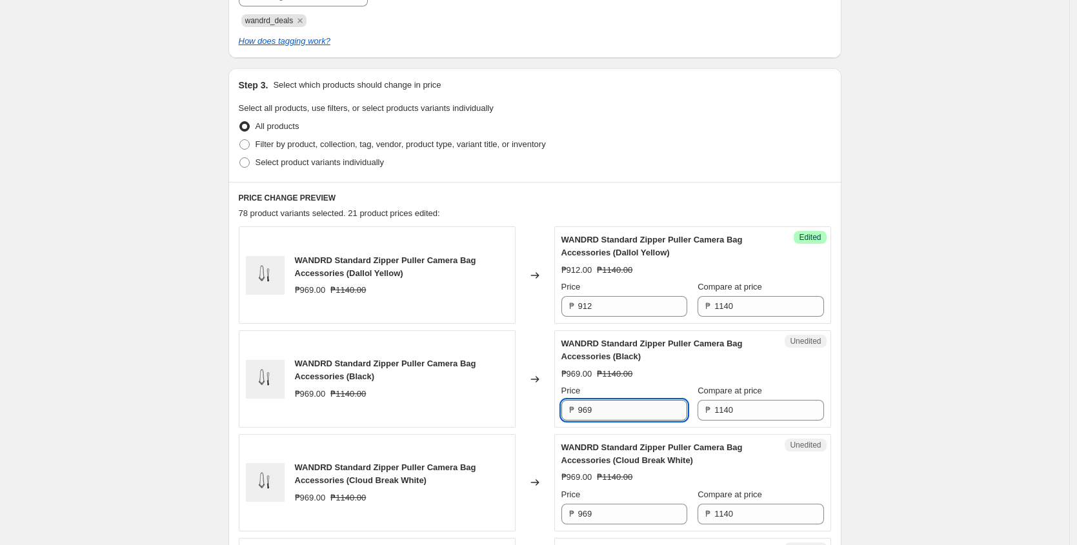
click at [607, 414] on input "969" at bounding box center [632, 410] width 109 height 21
paste input "12"
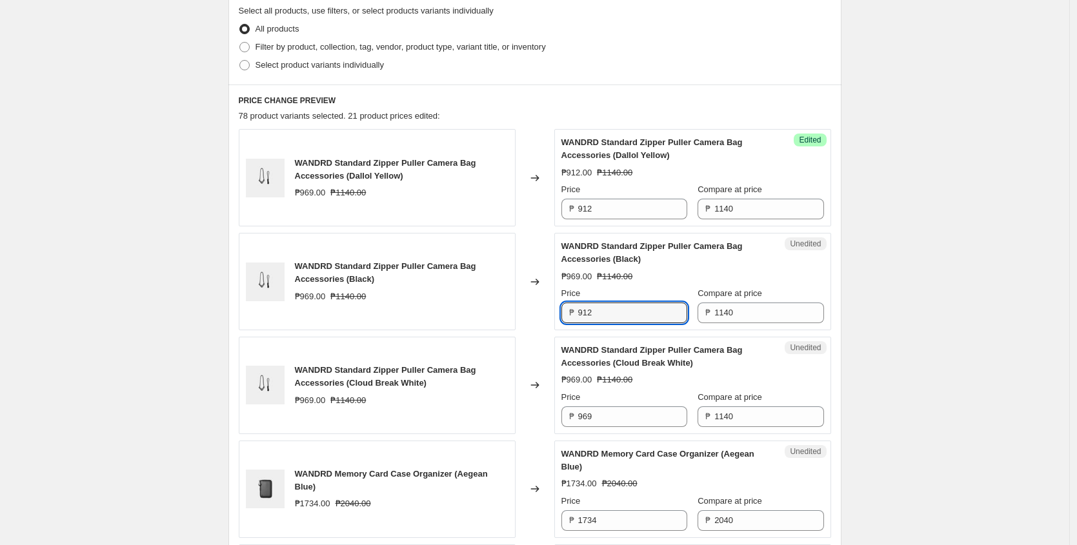
scroll to position [383, 0]
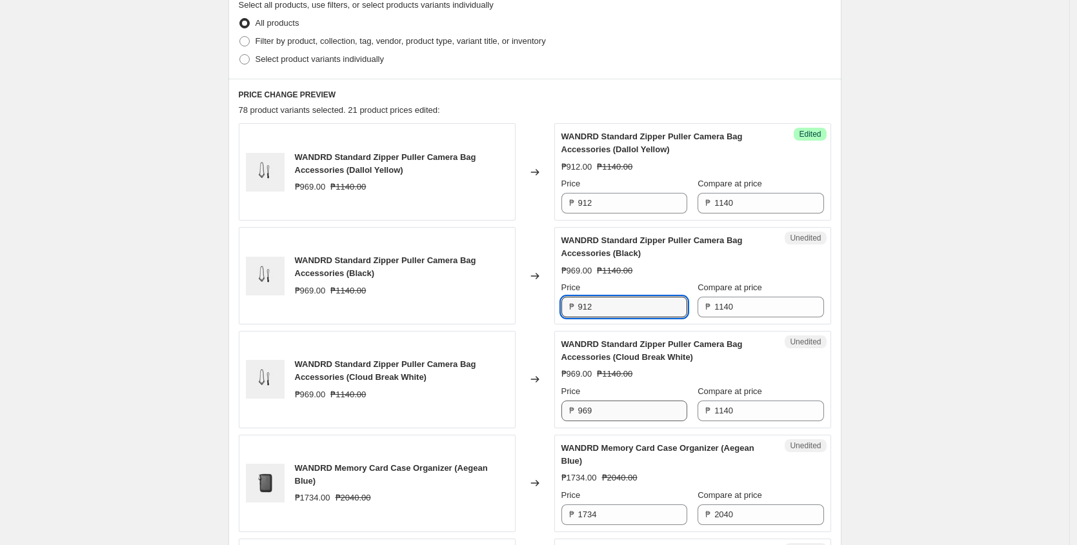
type input "912"
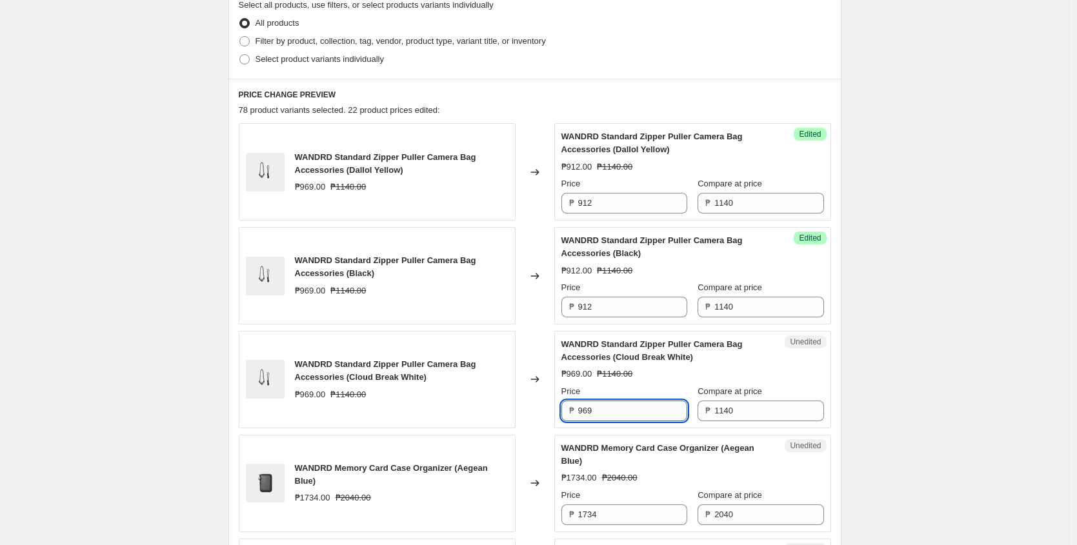
click at [613, 403] on input "969" at bounding box center [632, 411] width 109 height 21
paste input "12"
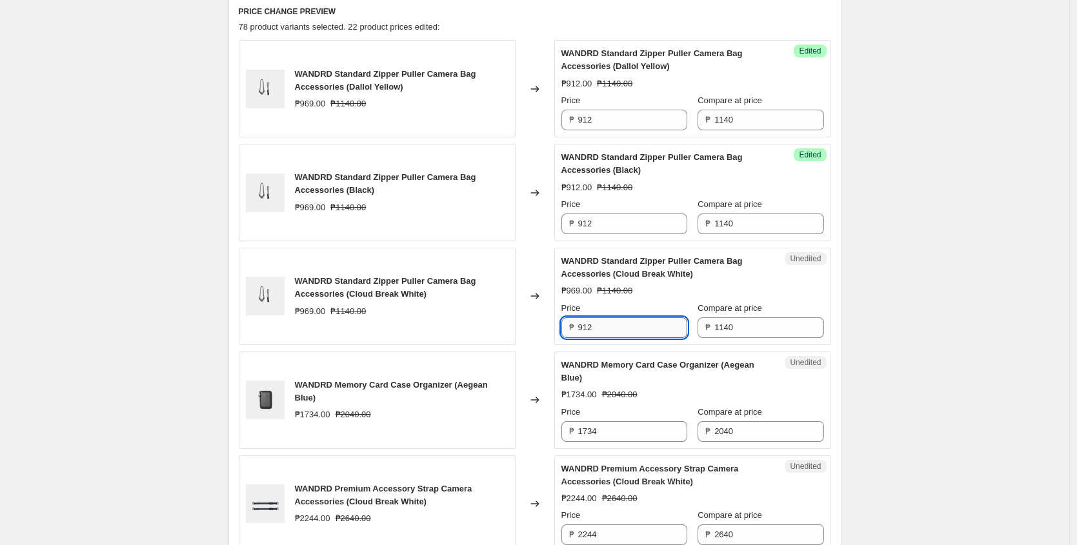
scroll to position [469, 0]
type input "912"
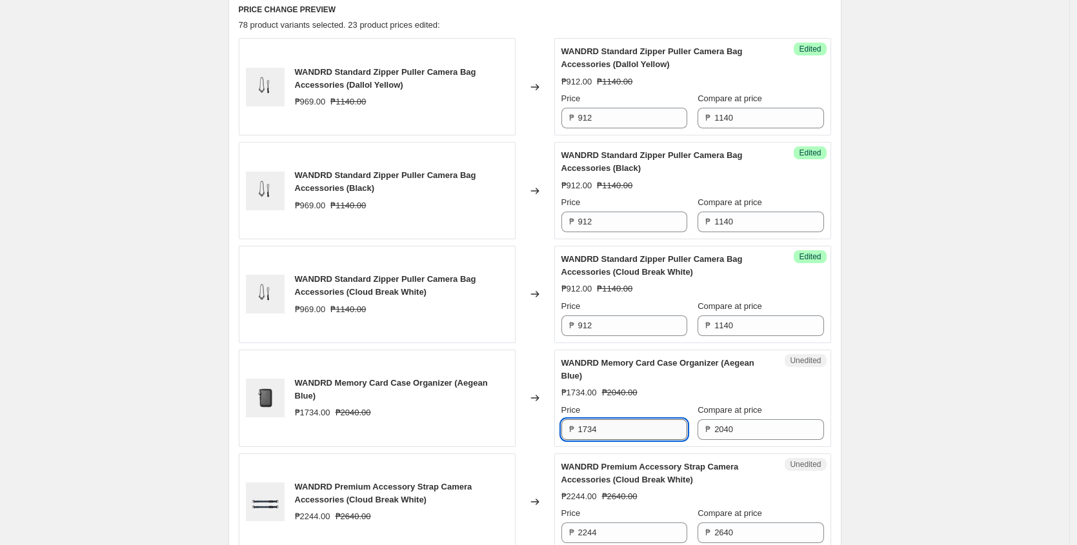
click at [620, 422] on input "1734" at bounding box center [632, 430] width 109 height 21
click at [631, 436] on input "1734" at bounding box center [632, 430] width 109 height 21
type input "1632"
click at [613, 431] on input "1632" at bounding box center [632, 430] width 109 height 21
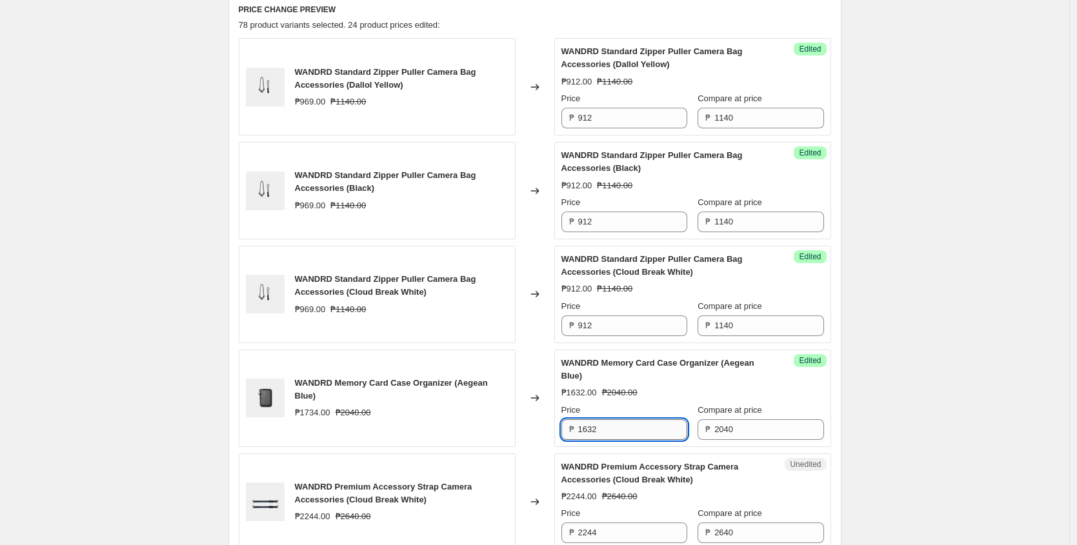
click at [613, 431] on input "1632" at bounding box center [632, 430] width 109 height 21
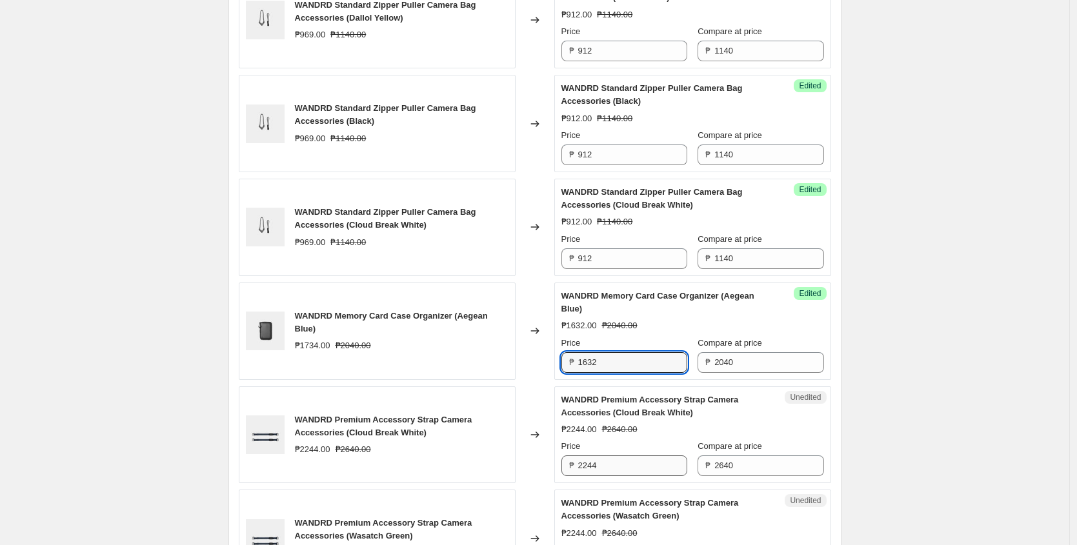
scroll to position [560, 0]
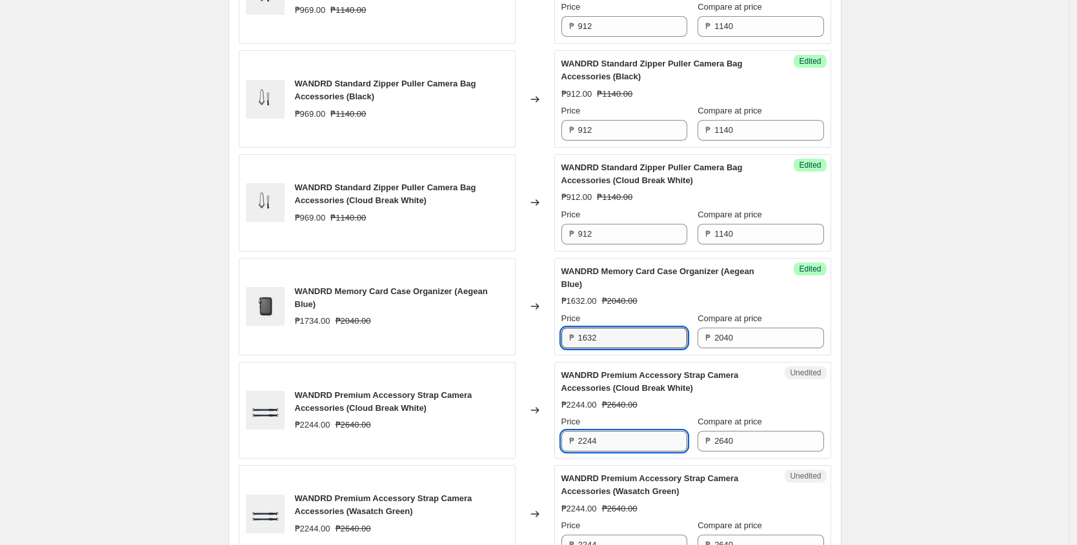
click at [614, 440] on input "2244" at bounding box center [632, 441] width 109 height 21
paste input "1632"
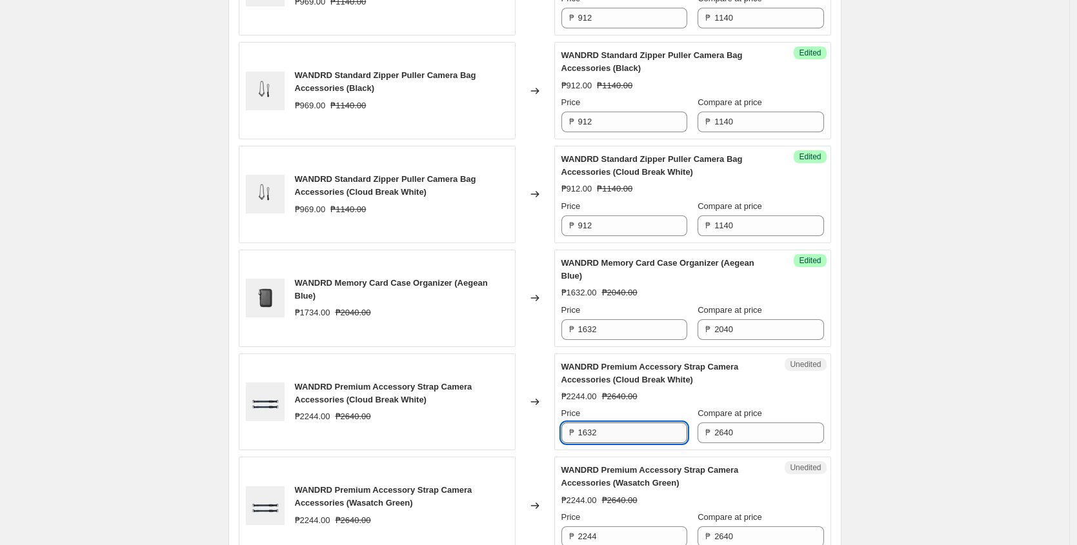
scroll to position [571, 0]
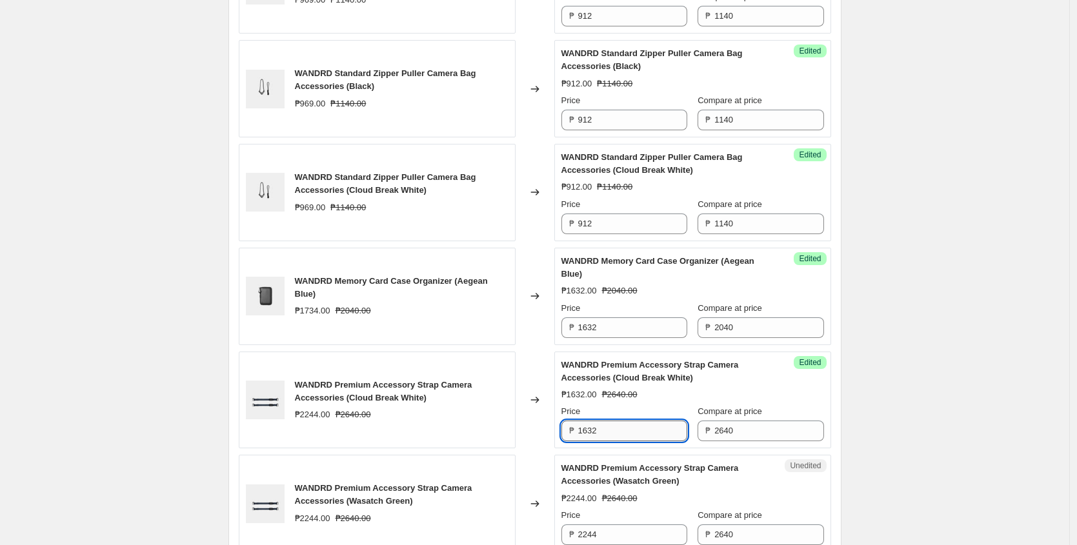
click at [631, 422] on input "1632" at bounding box center [632, 431] width 109 height 21
type input "2112"
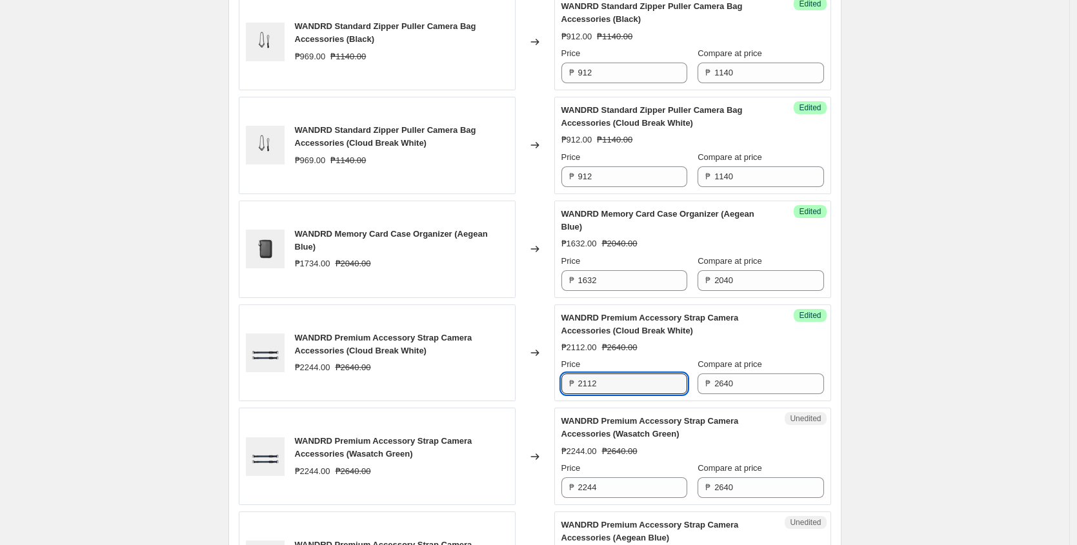
scroll to position [623, 0]
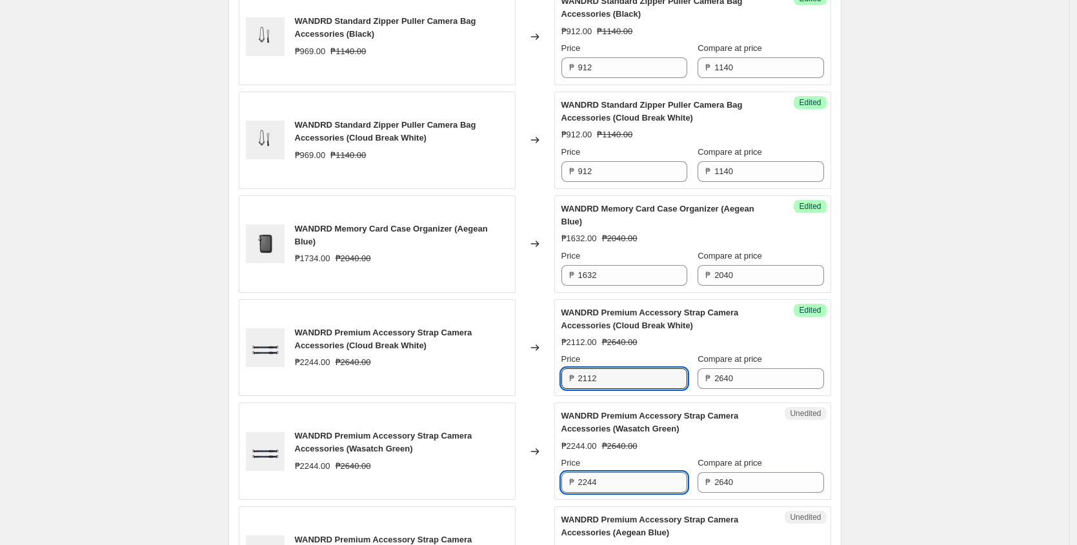
click at [622, 483] on input "2244" at bounding box center [632, 483] width 109 height 21
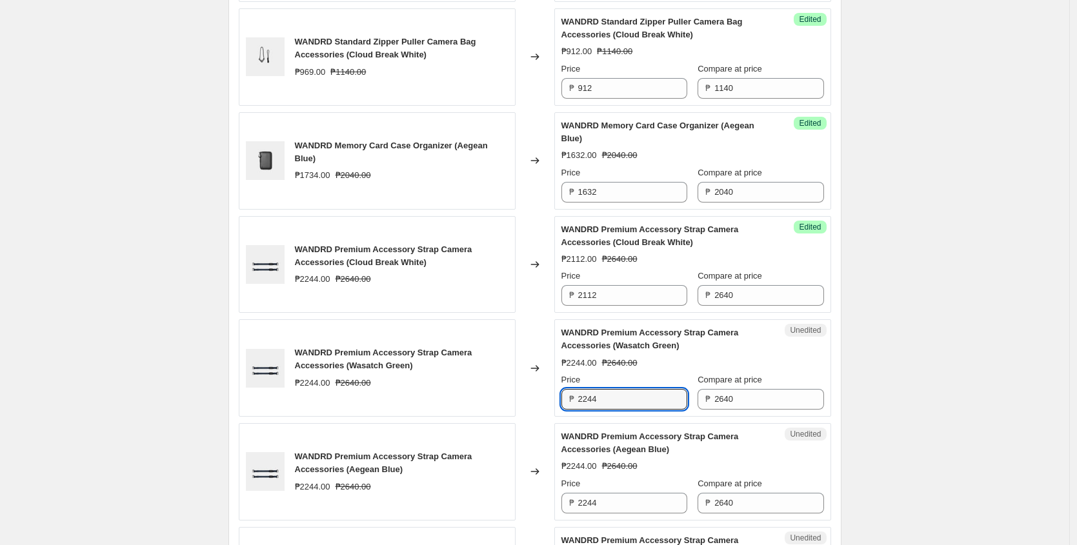
scroll to position [713, 0]
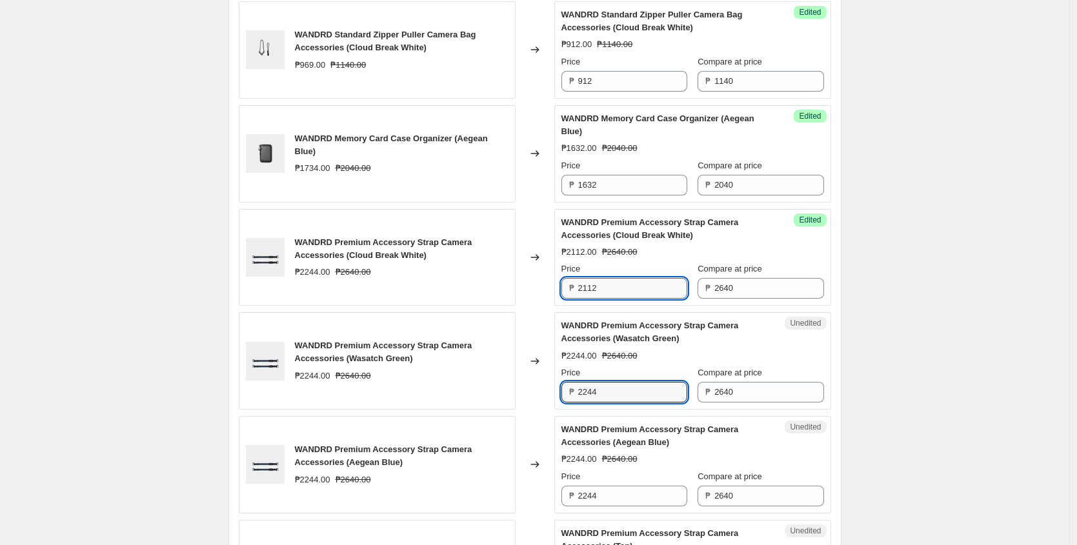
click at [646, 291] on input "2112" at bounding box center [632, 288] width 109 height 21
click at [626, 400] on input "2244" at bounding box center [632, 392] width 109 height 21
paste input "112"
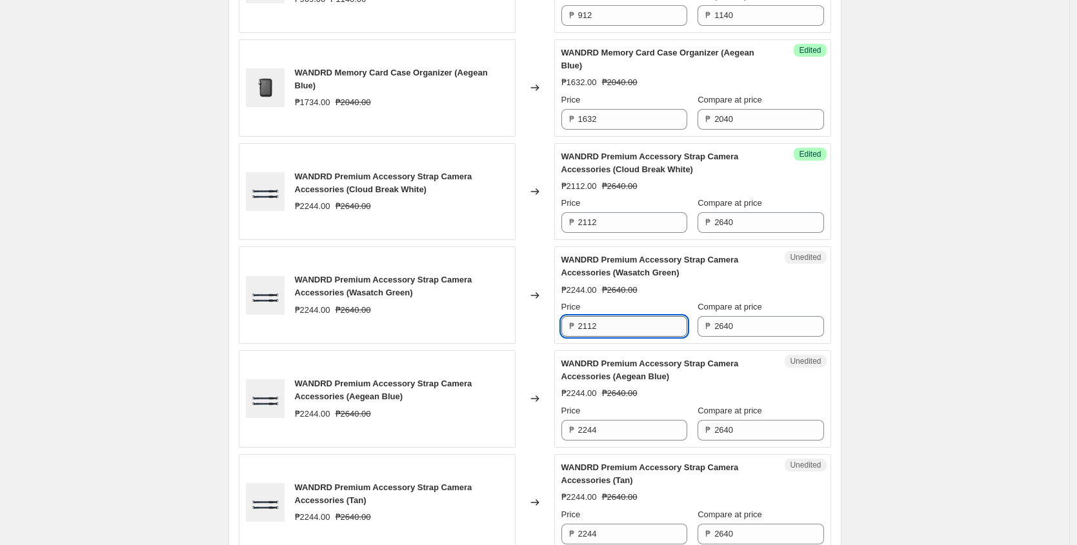
scroll to position [783, 0]
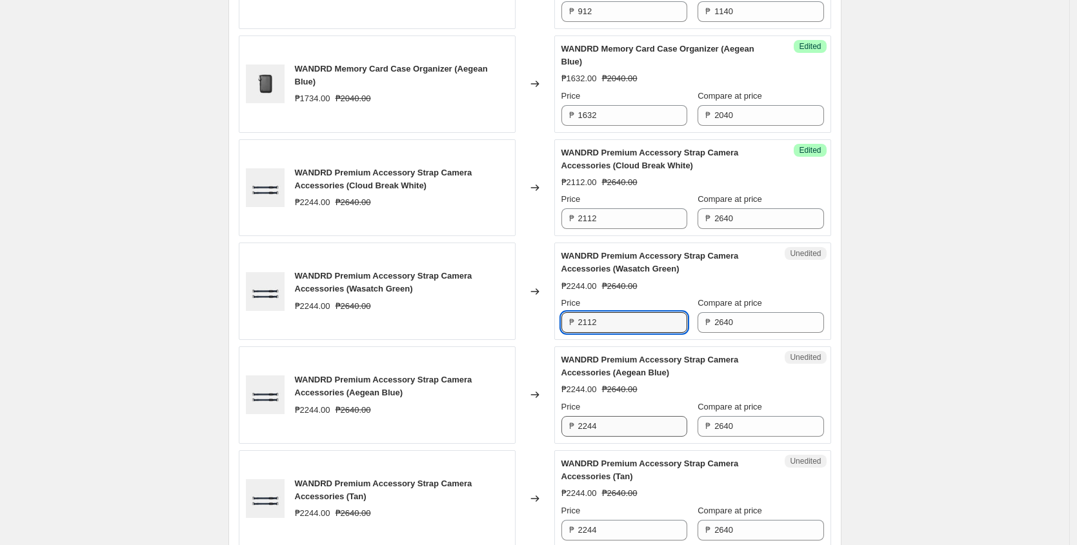
type input "2112"
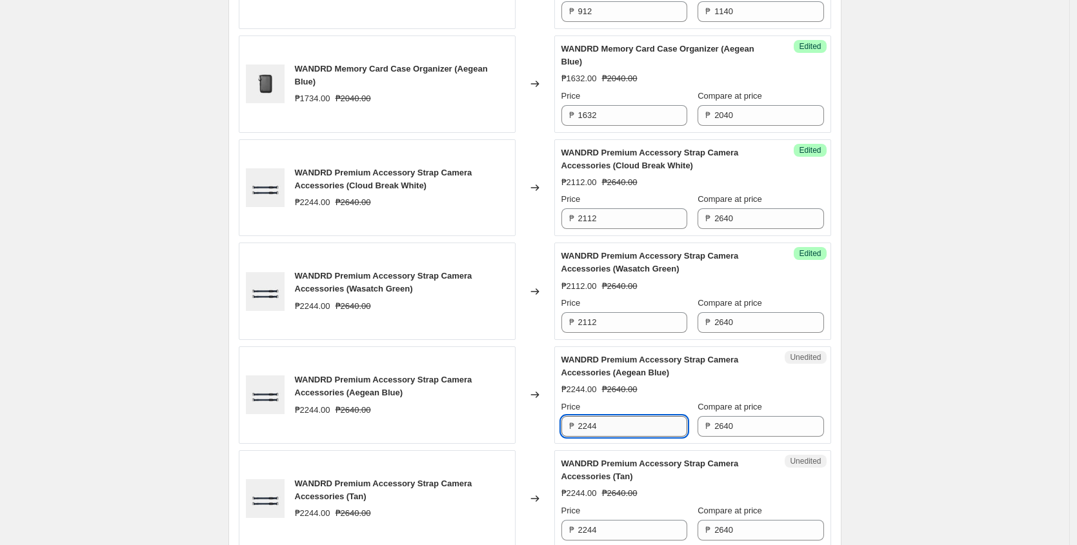
click at [622, 420] on input "2244" at bounding box center [632, 426] width 109 height 21
paste input "112"
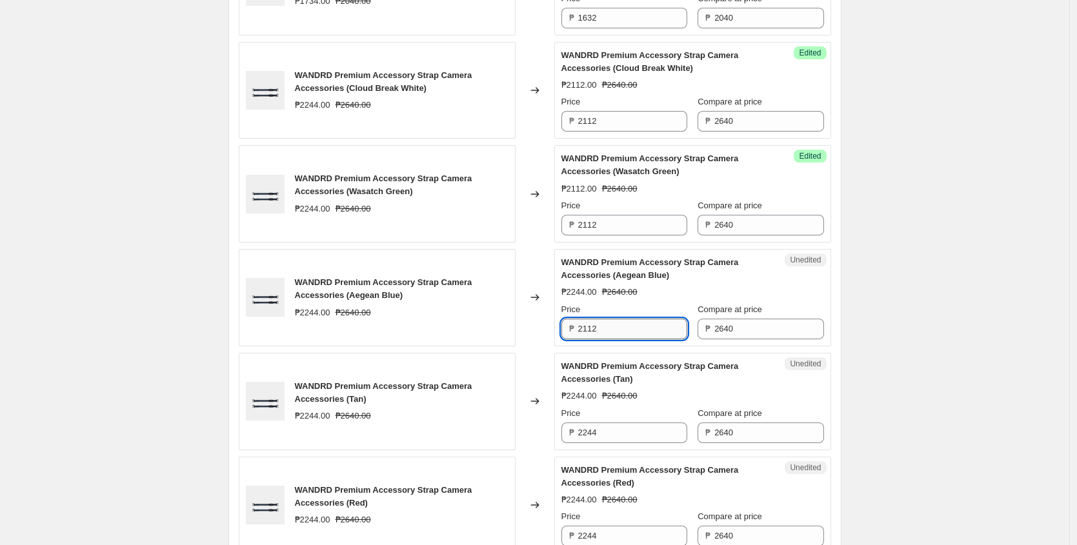
scroll to position [941, 0]
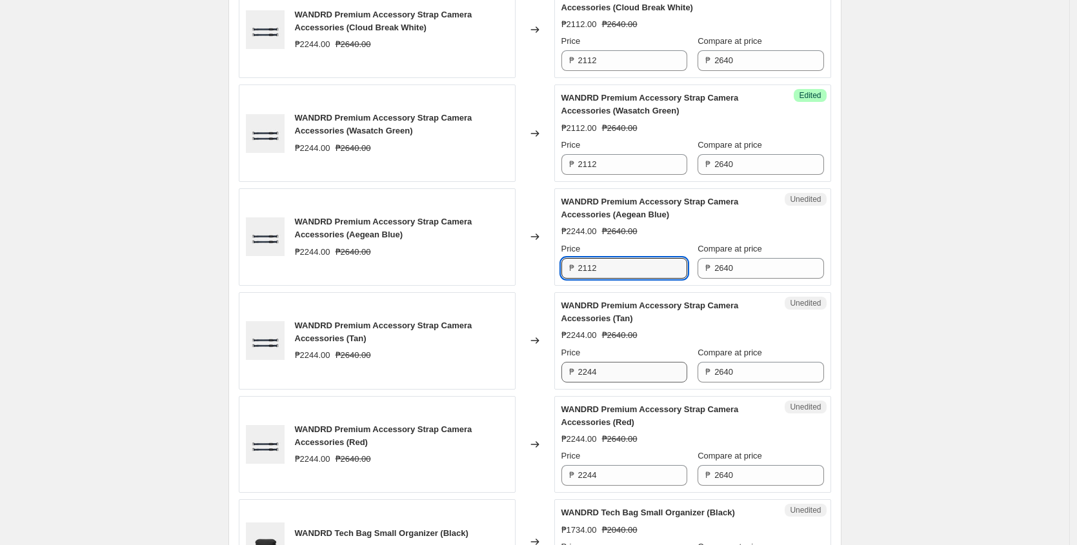
type input "2112"
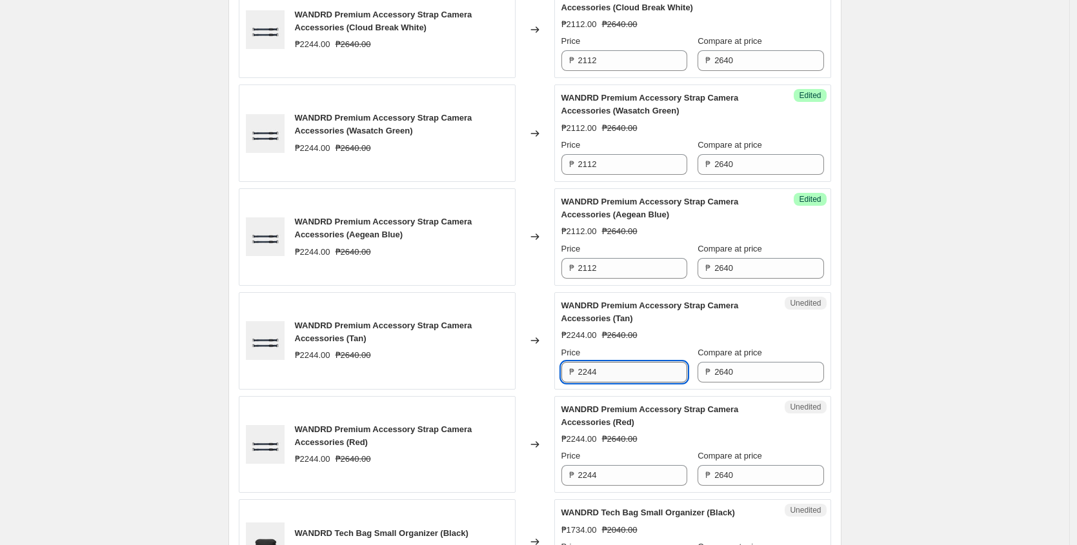
click at [636, 376] on input "2244" at bounding box center [632, 372] width 109 height 21
paste input "112"
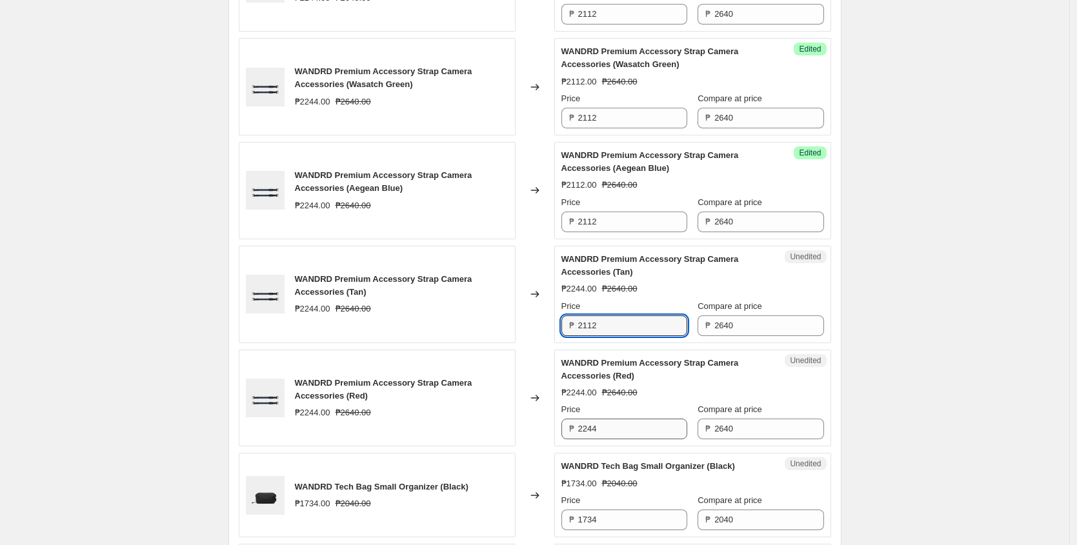
scroll to position [992, 0]
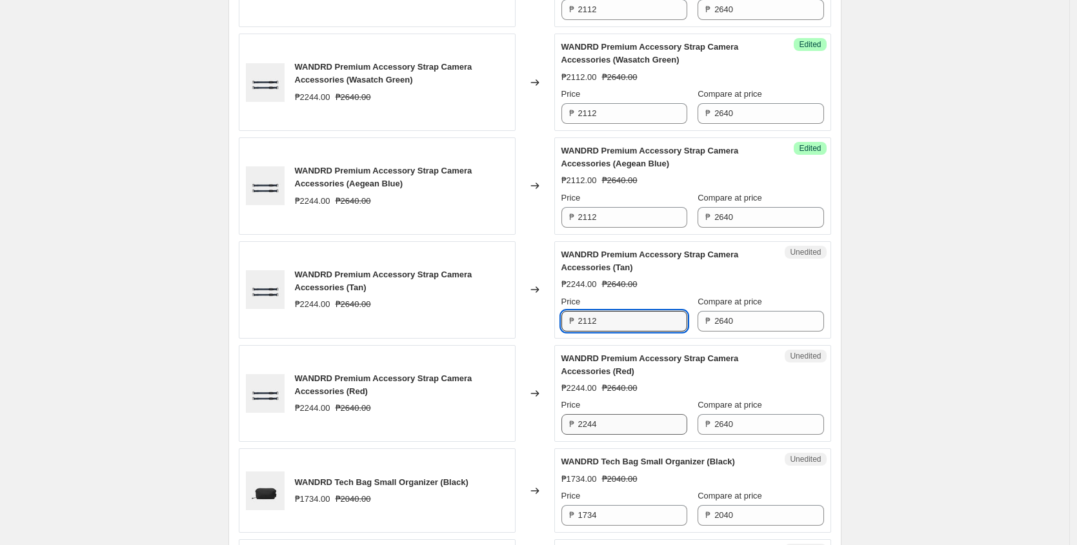
type input "2112"
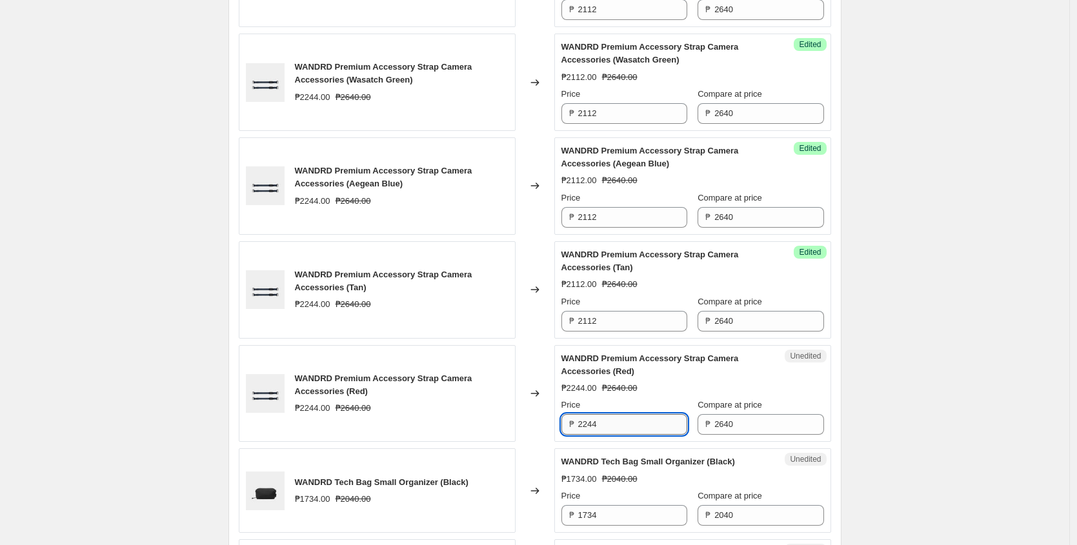
click at [619, 424] on input "2244" at bounding box center [632, 424] width 109 height 21
paste input "112"
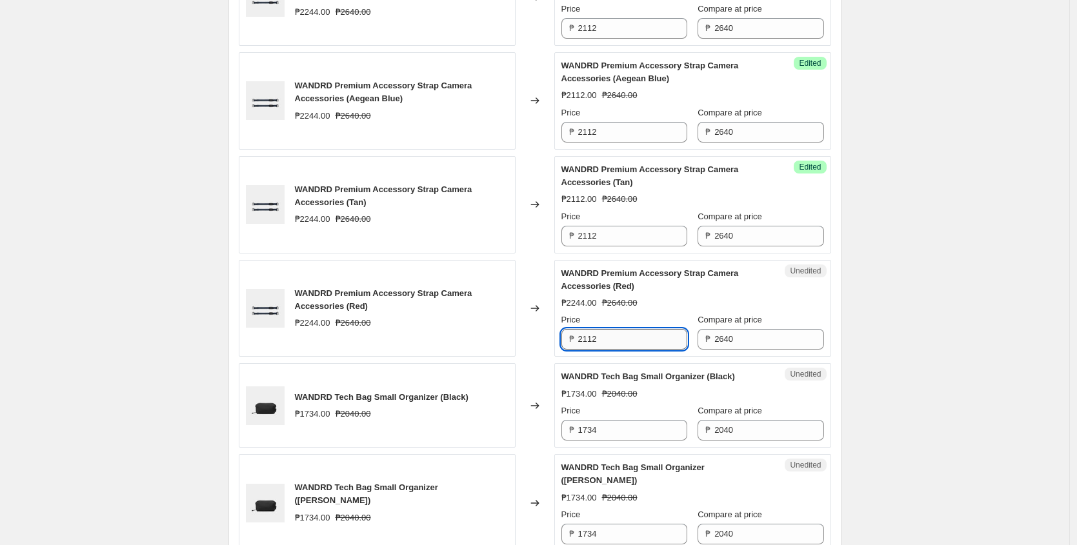
scroll to position [1085, 0]
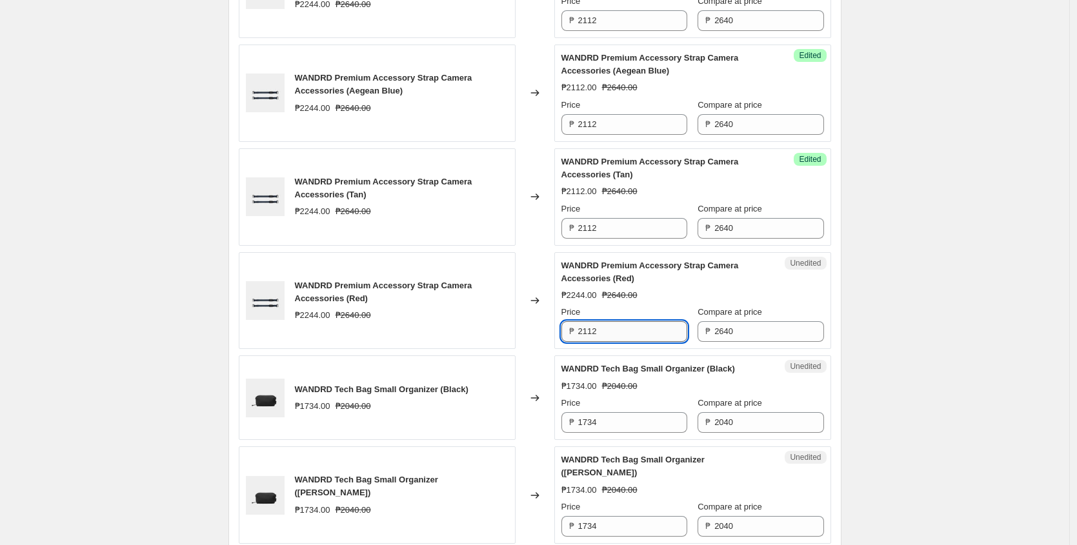
type input "2112"
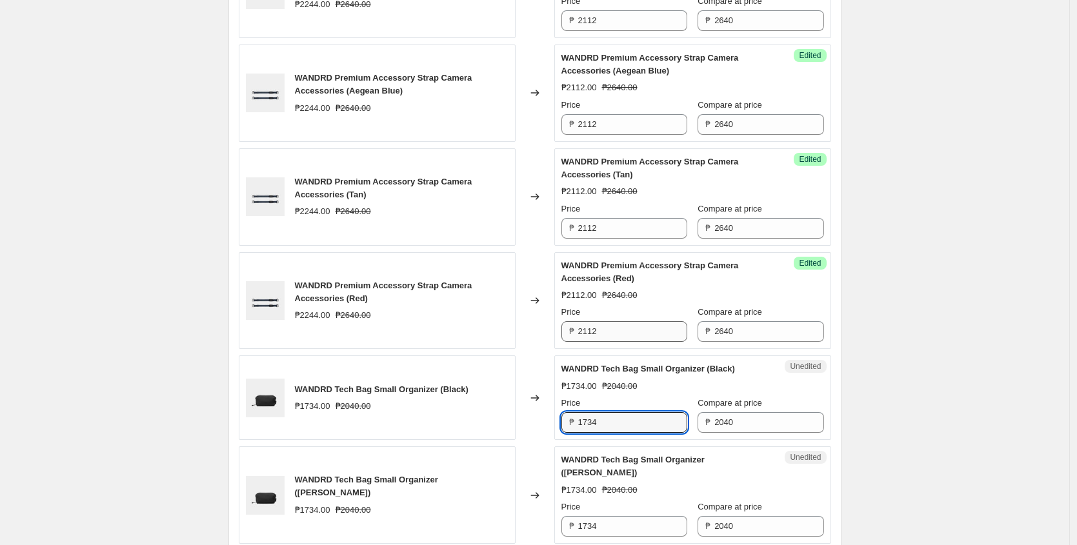
click at [621, 422] on input "1734" at bounding box center [632, 422] width 109 height 21
click at [618, 411] on div "Price ₱ 1734" at bounding box center [625, 415] width 126 height 36
click at [617, 414] on input "1734" at bounding box center [632, 422] width 109 height 21
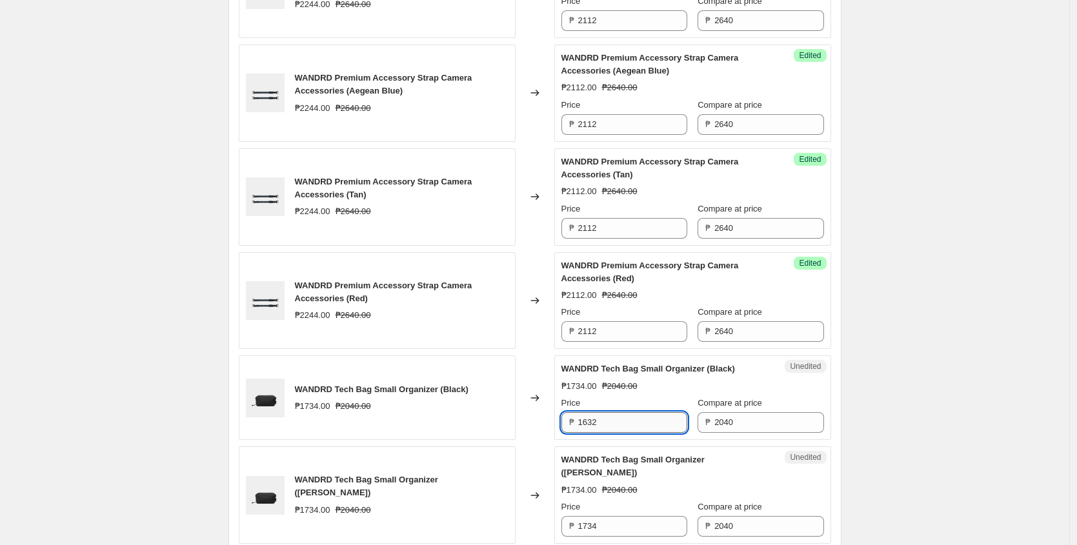
click at [620, 420] on input "1632" at bounding box center [632, 422] width 109 height 21
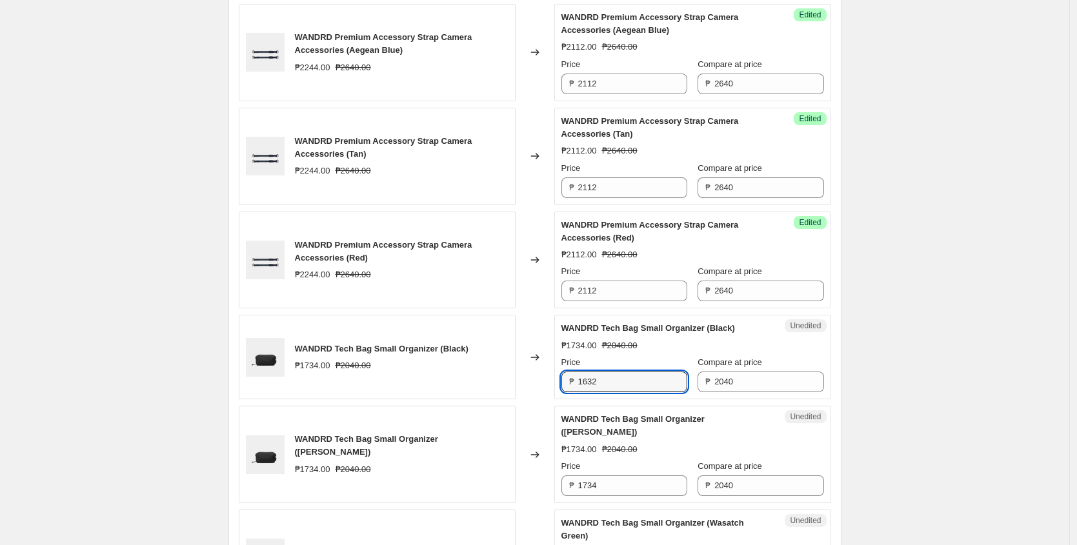
scroll to position [1155, 0]
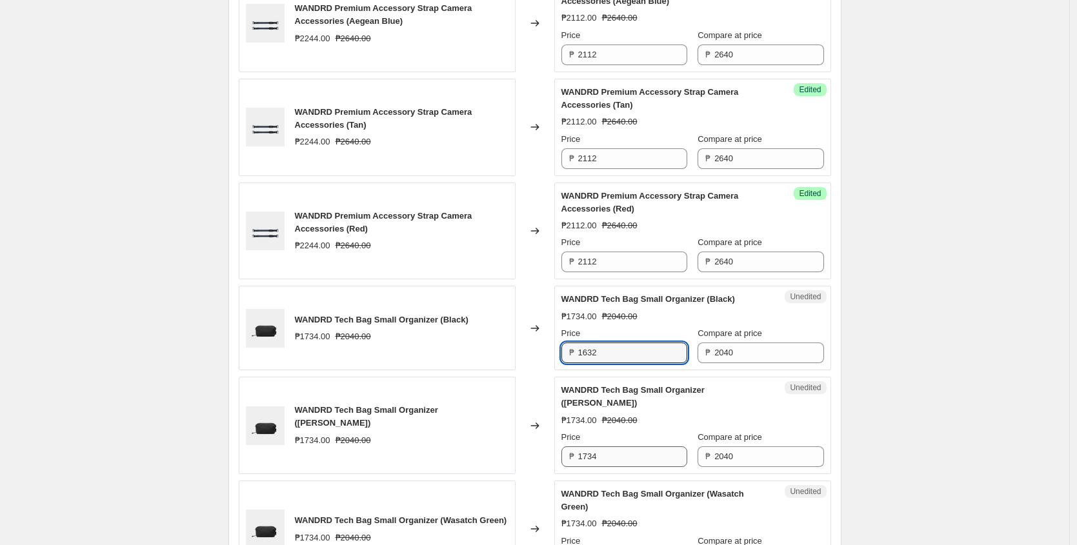
type input "1632"
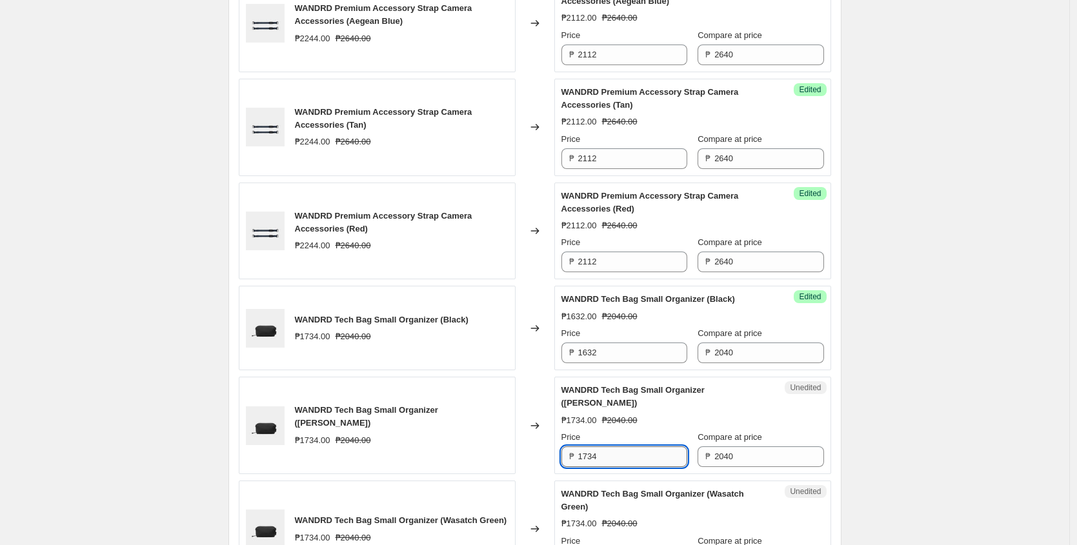
click at [628, 459] on input "1734" at bounding box center [632, 457] width 109 height 21
paste input "632"
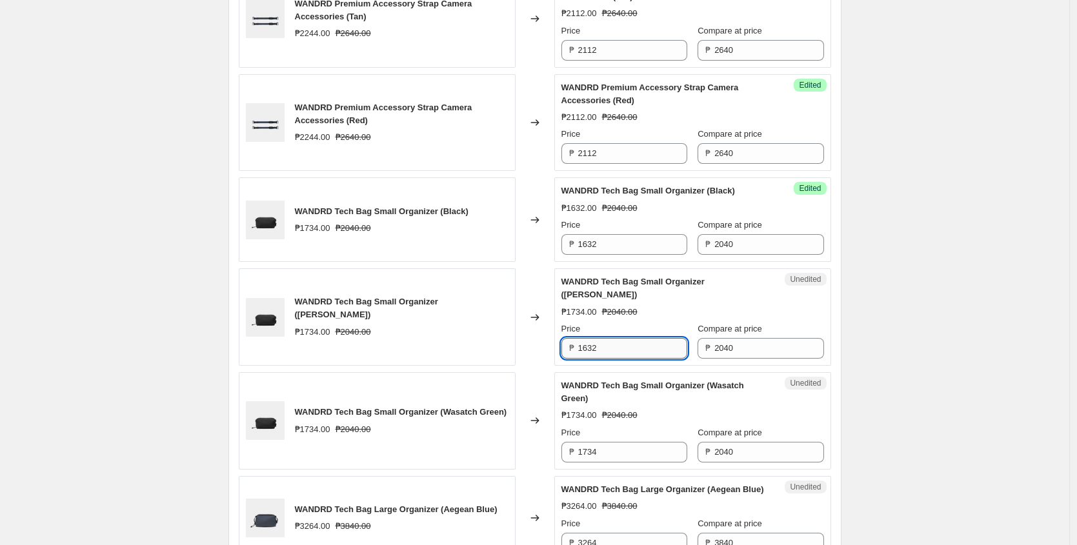
scroll to position [1264, 0]
type input "1632"
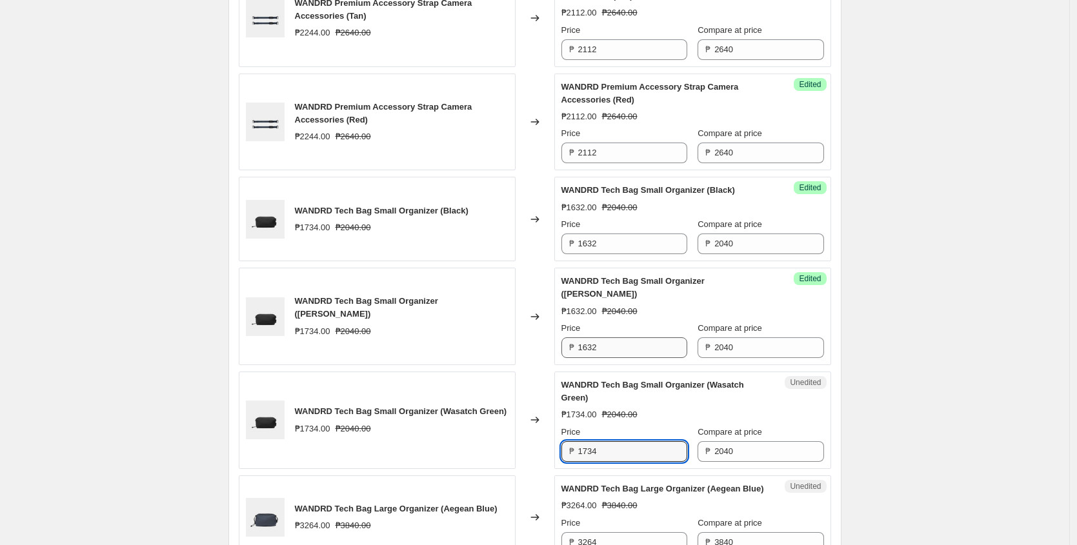
click at [629, 451] on input "1734" at bounding box center [632, 452] width 109 height 21
paste input "632"
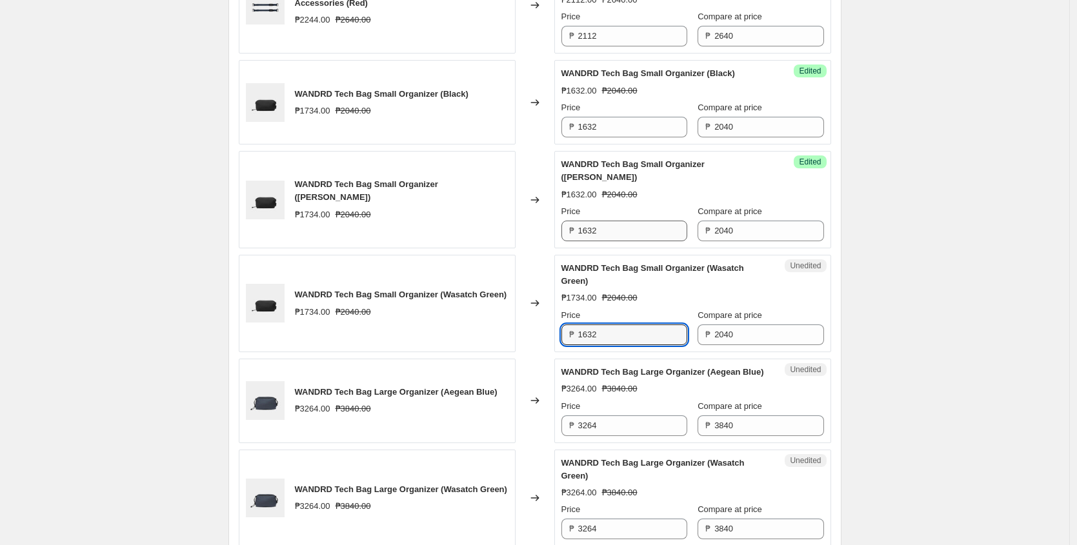
scroll to position [1465, 0]
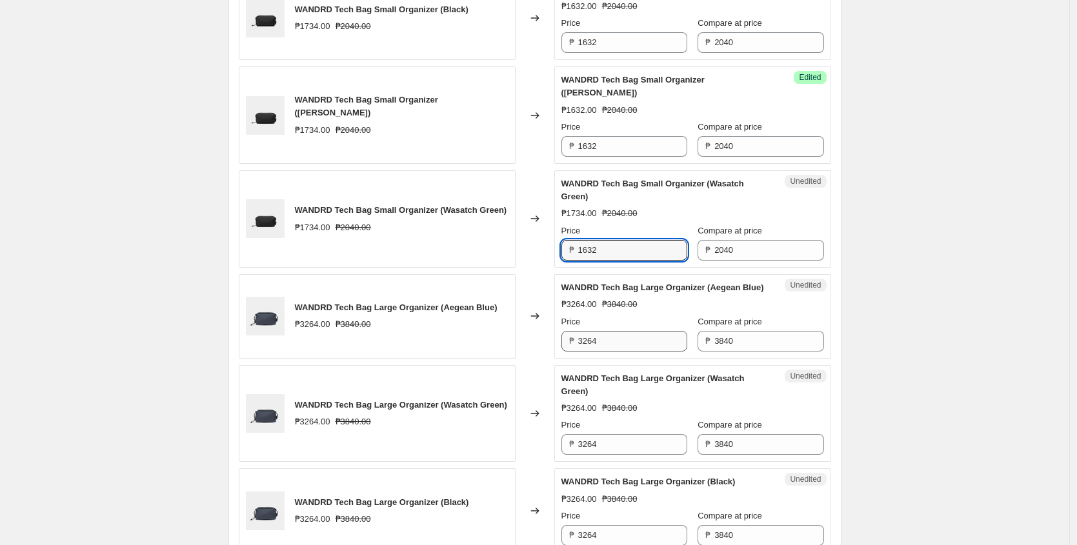
type input "1632"
click at [635, 349] on input "3264" at bounding box center [632, 341] width 109 height 21
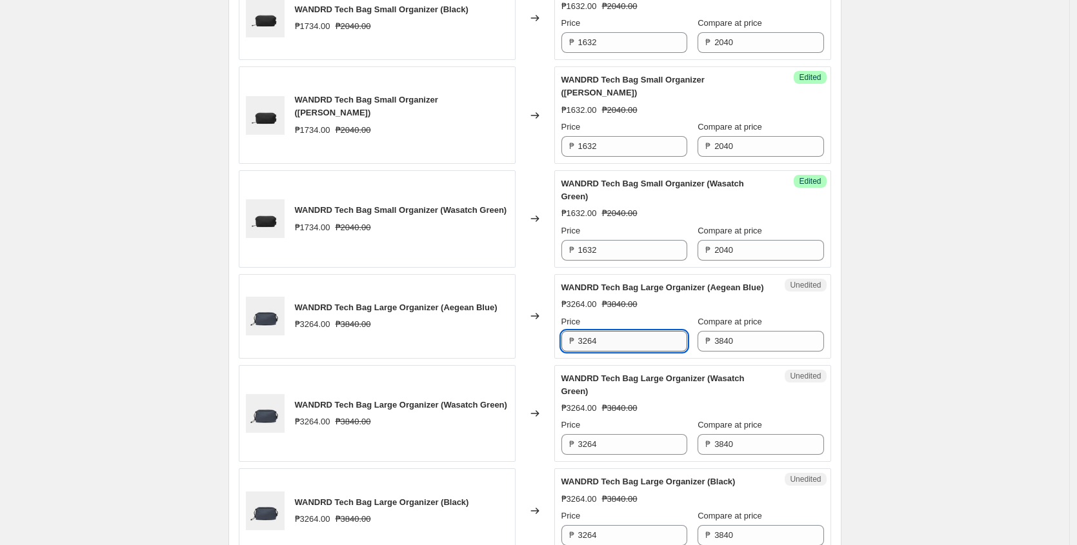
click at [640, 352] on input "3264" at bounding box center [632, 341] width 109 height 21
click at [625, 352] on input "3072" at bounding box center [632, 341] width 109 height 21
type input "3072"
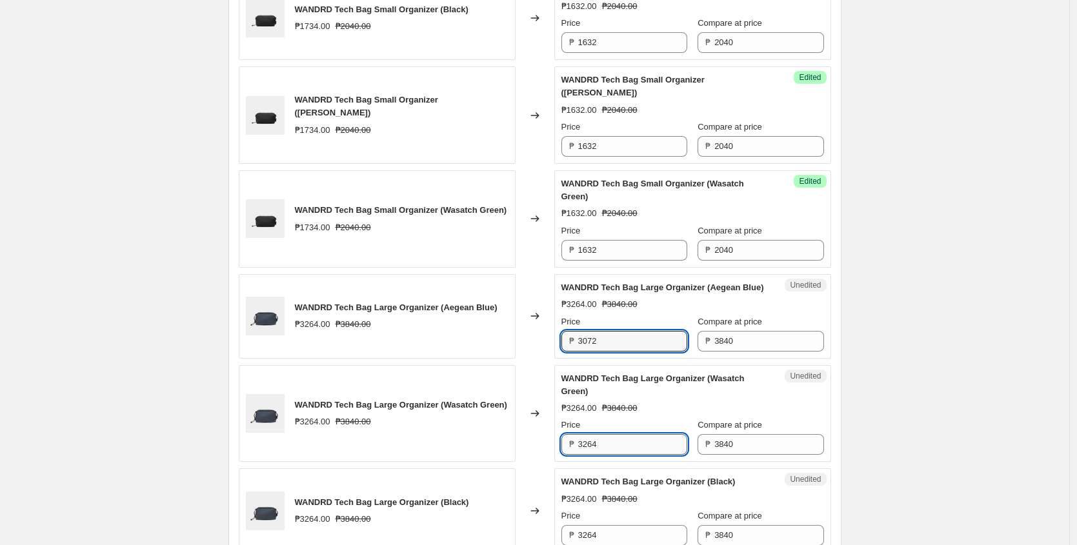
click at [631, 455] on input "3264" at bounding box center [632, 444] width 109 height 21
paste input "072"
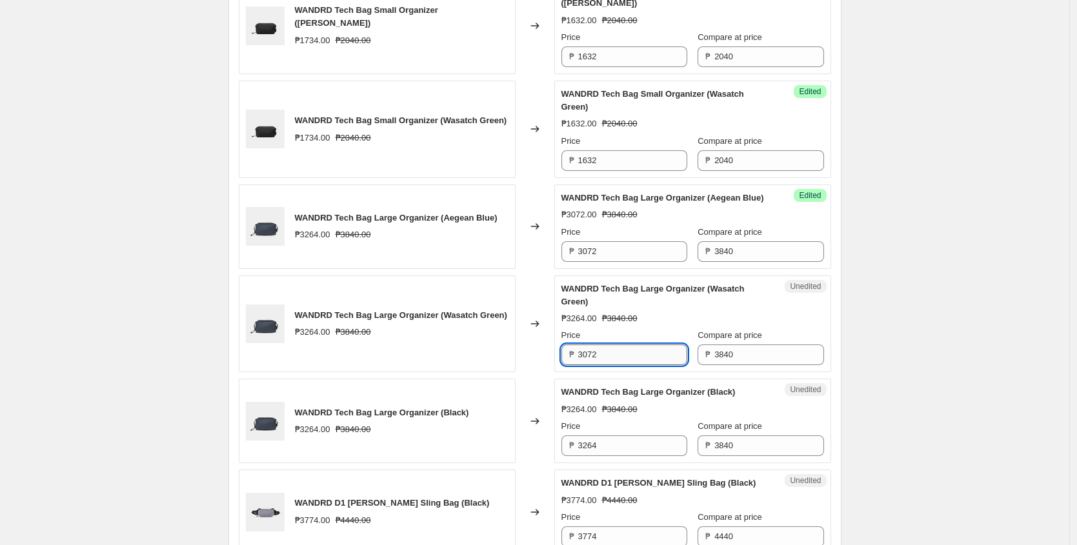
scroll to position [1567, 0]
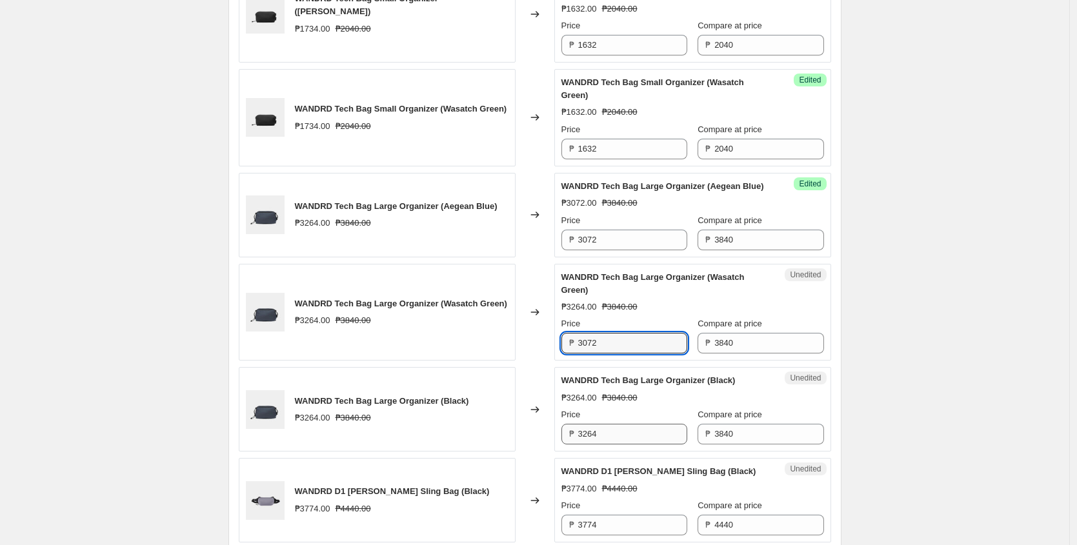
type input "3072"
click at [635, 445] on input "3264" at bounding box center [632, 434] width 109 height 21
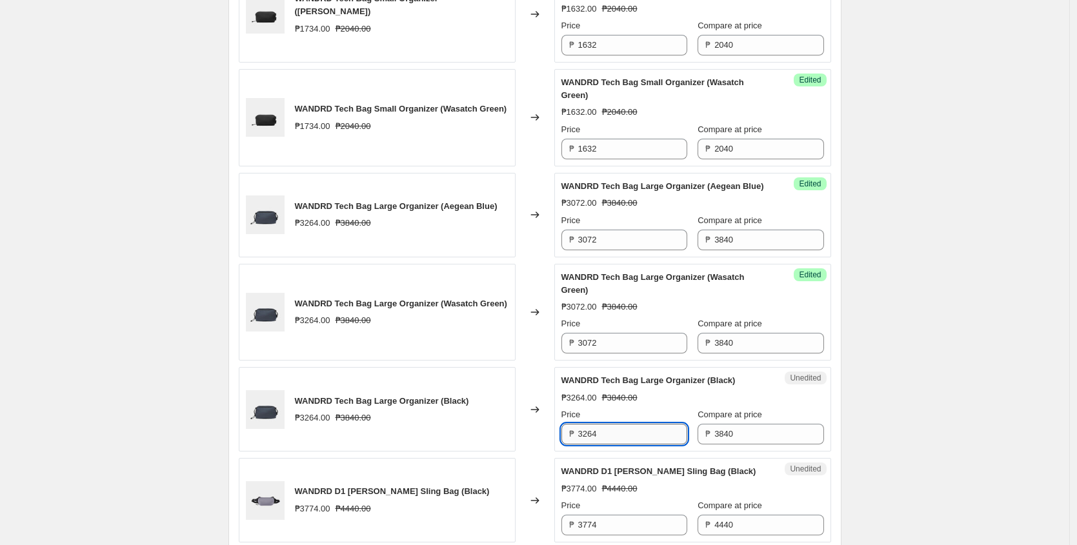
click at [635, 445] on input "3264" at bounding box center [632, 434] width 109 height 21
paste input "072"
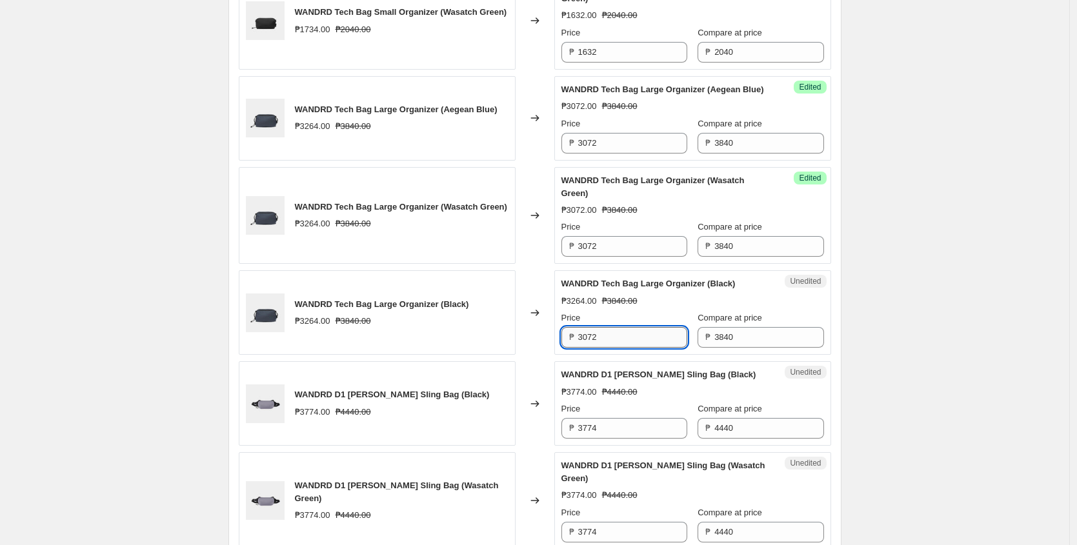
scroll to position [1671, 0]
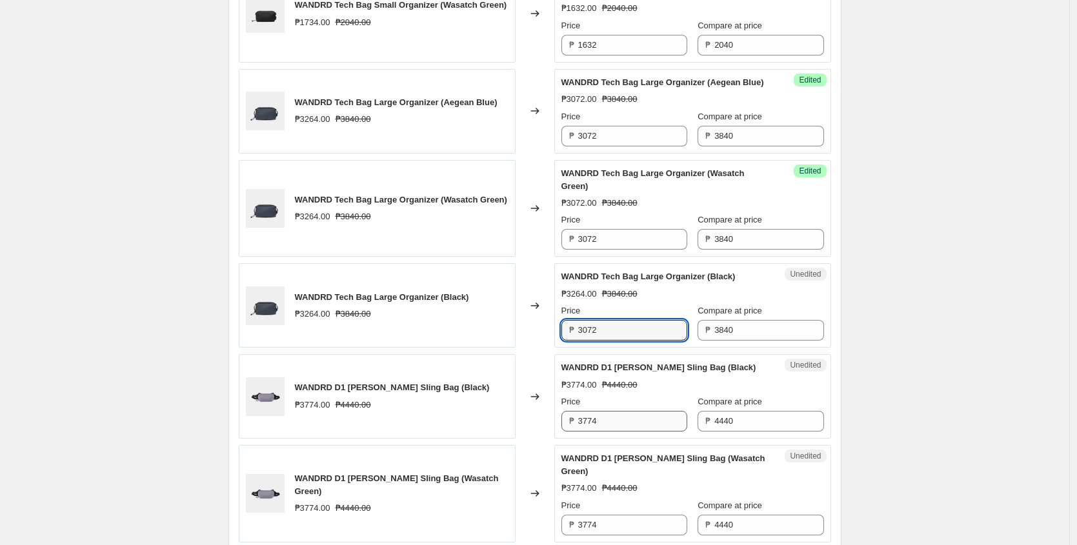
type input "3072"
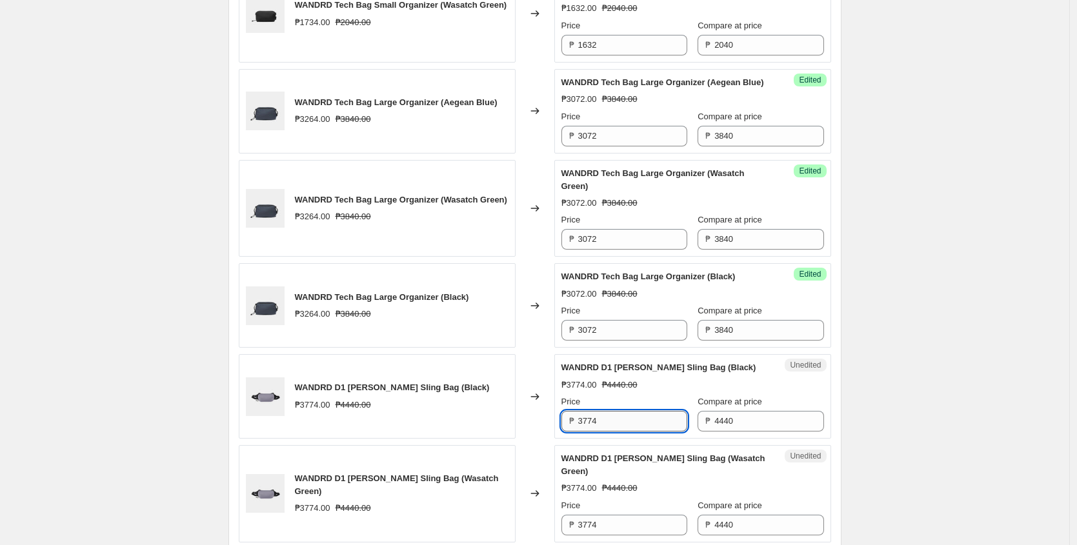
click at [638, 432] on input "3774" at bounding box center [632, 421] width 109 height 21
click at [611, 432] on input "3774" at bounding box center [632, 421] width 109 height 21
click at [615, 432] on input "3552" at bounding box center [632, 421] width 109 height 21
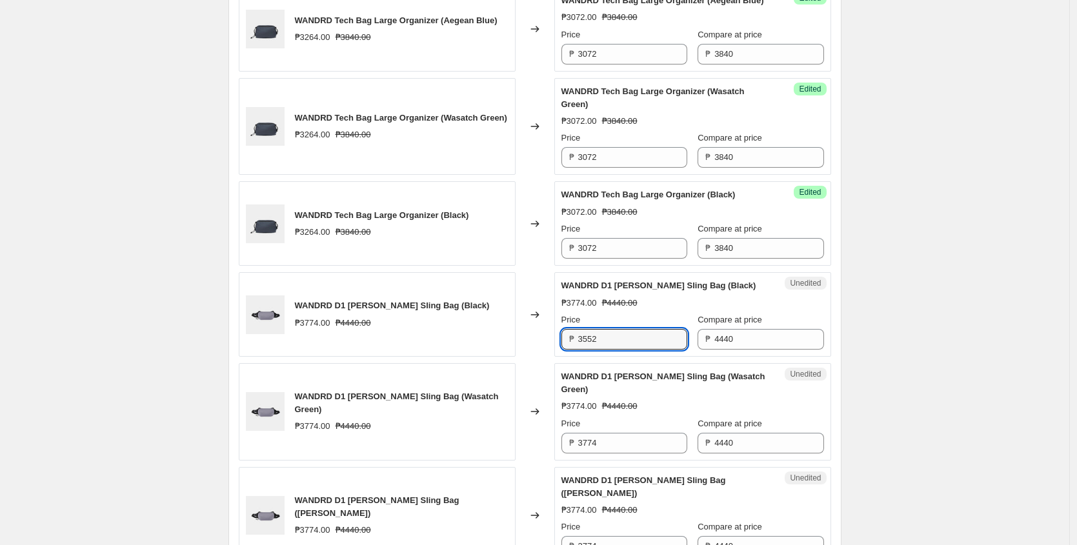
scroll to position [1758, 0]
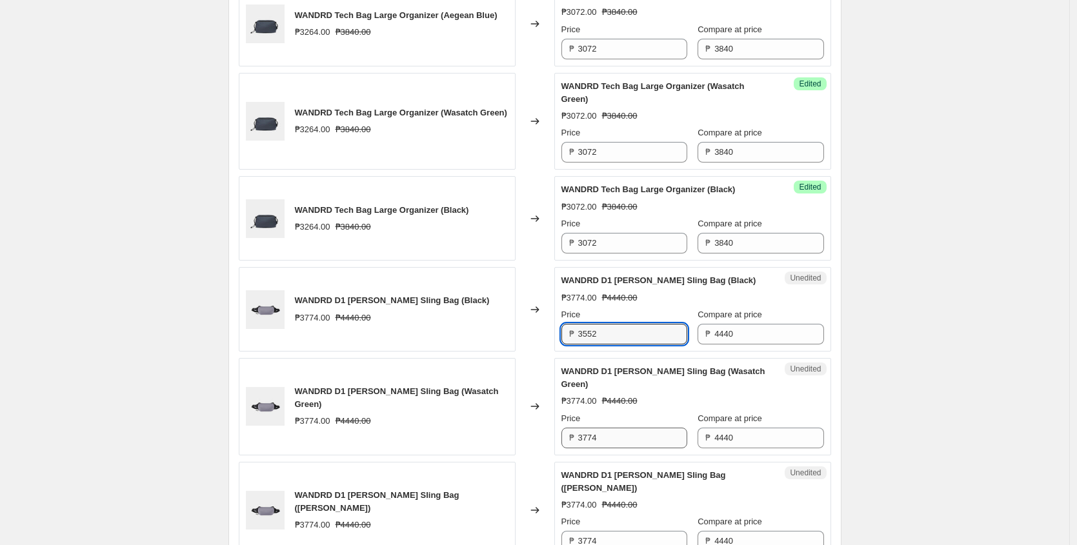
type input "3552"
click at [627, 449] on input "3774" at bounding box center [632, 438] width 109 height 21
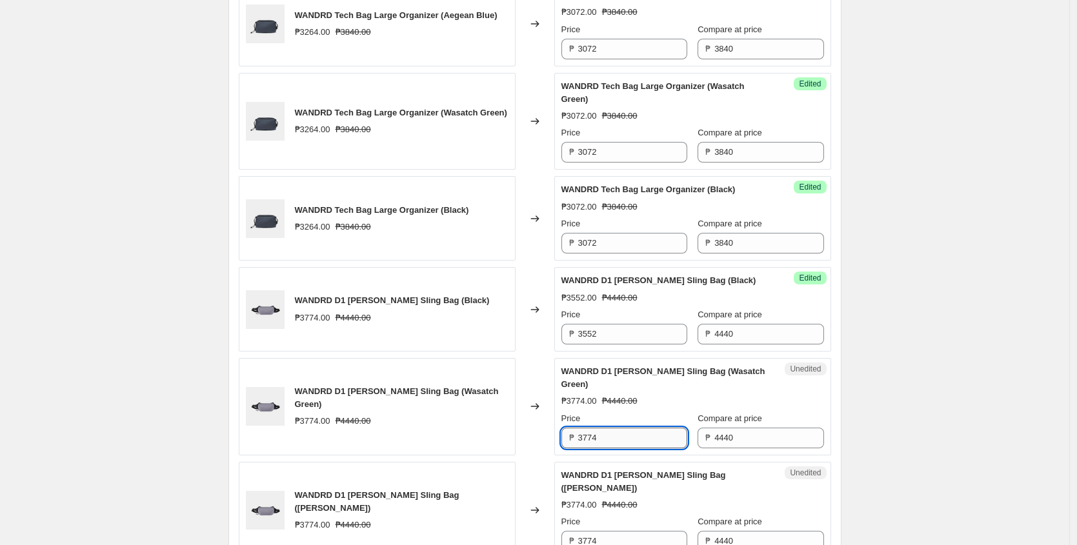
click at [627, 449] on input "3774" at bounding box center [632, 438] width 109 height 21
paste input "552"
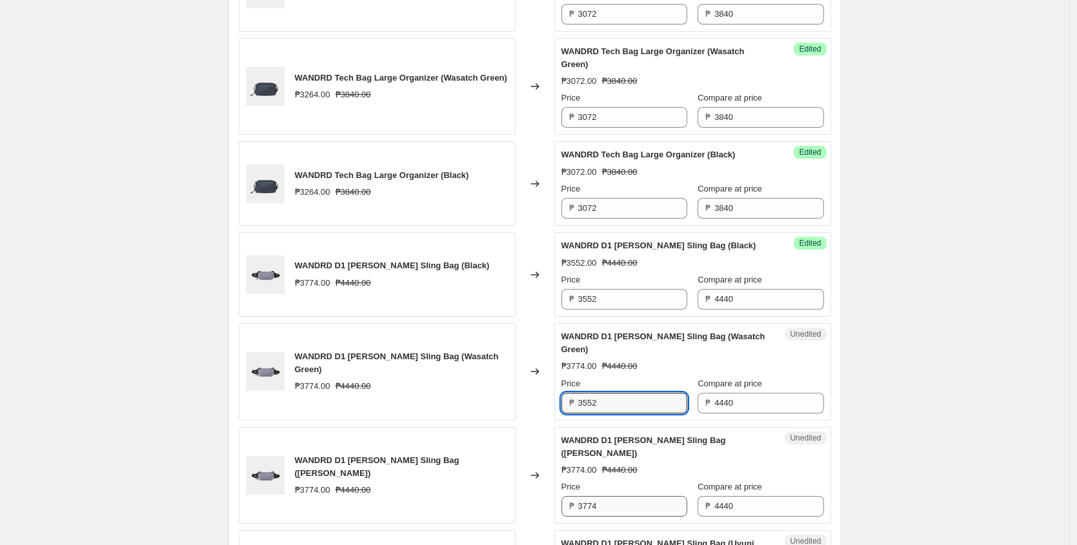
type input "3552"
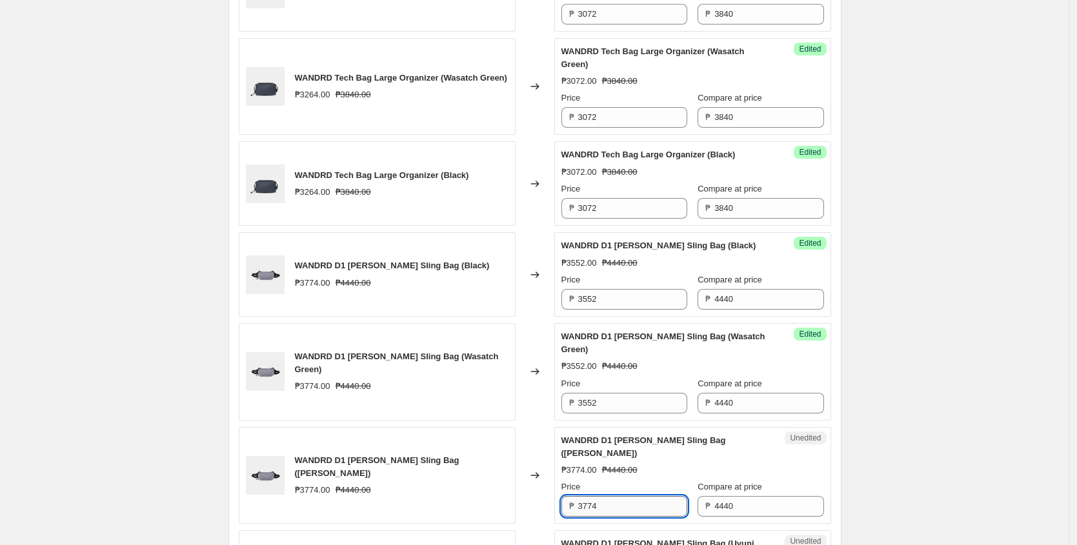
click at [612, 516] on input "3774" at bounding box center [632, 506] width 109 height 21
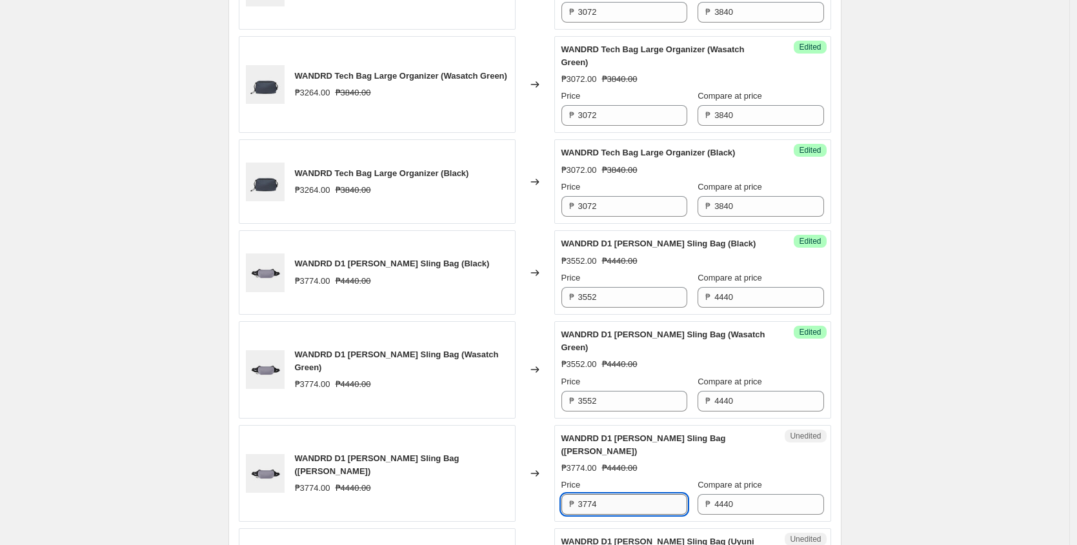
click at [612, 515] on input "3774" at bounding box center [632, 504] width 109 height 21
paste input "552"
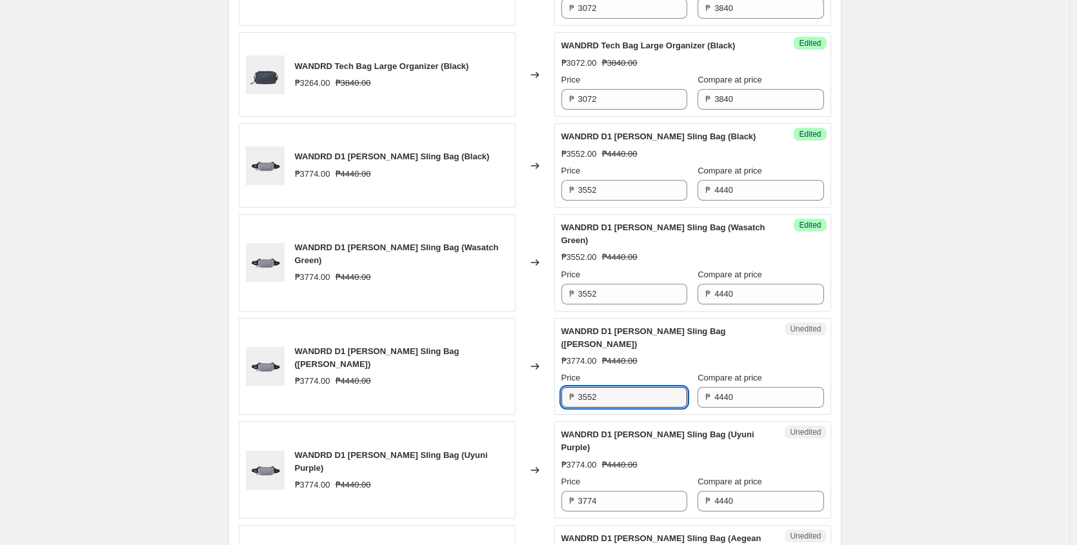
scroll to position [1909, 0]
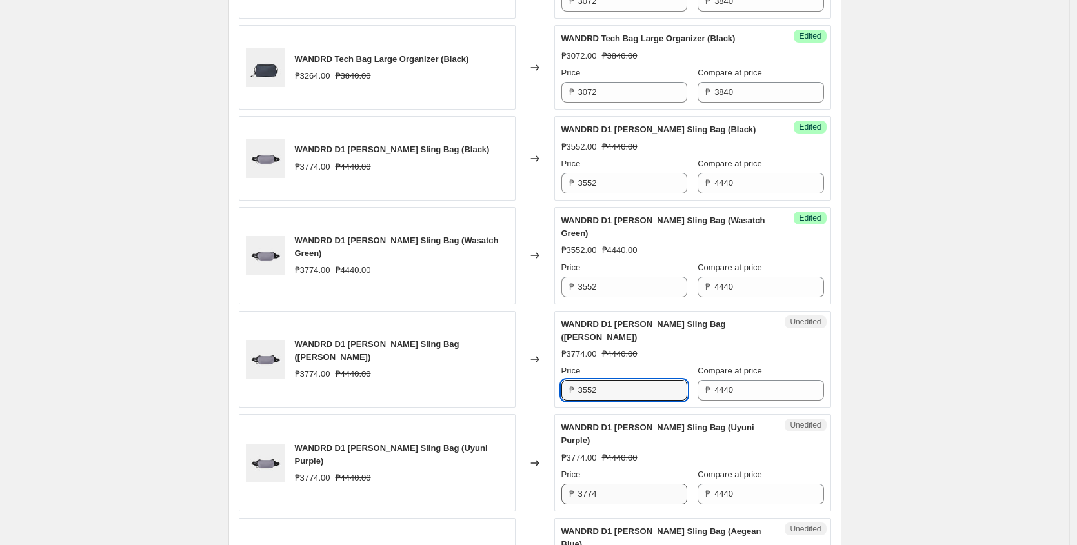
type input "3552"
click at [620, 505] on input "3774" at bounding box center [632, 494] width 109 height 21
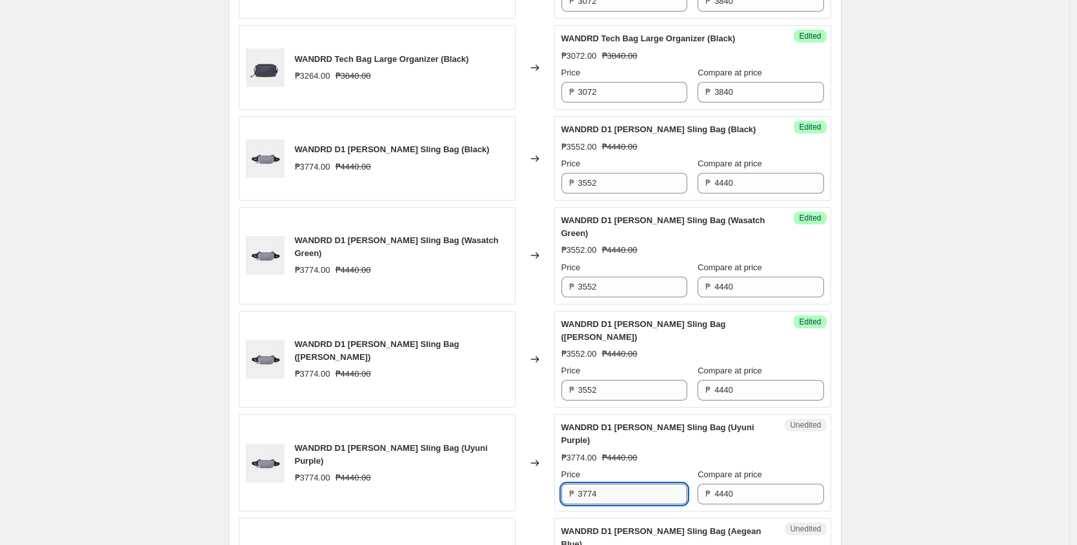
click at [620, 505] on input "3774" at bounding box center [632, 494] width 109 height 21
paste input "552"
type input "3552"
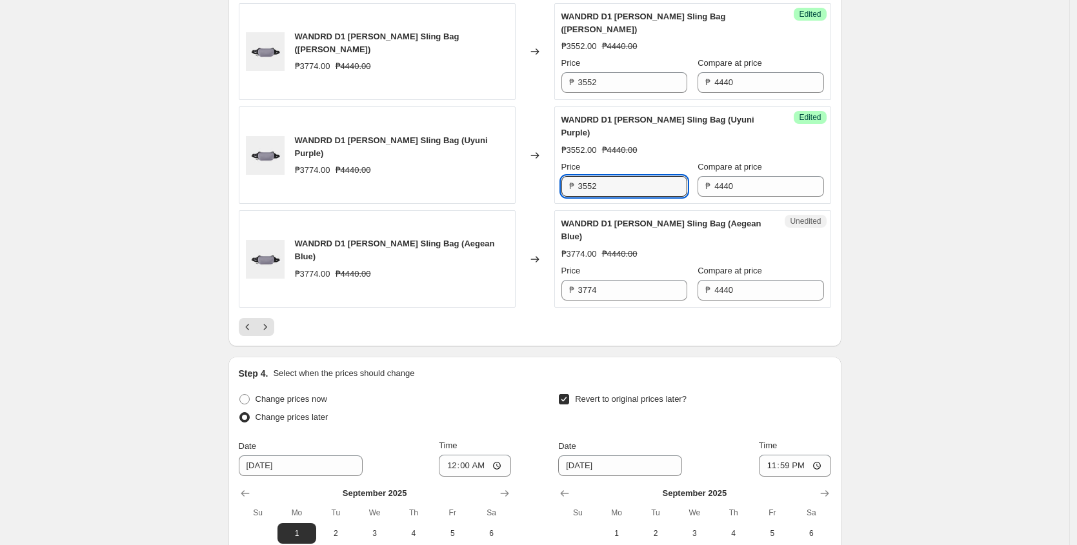
scroll to position [2223, 0]
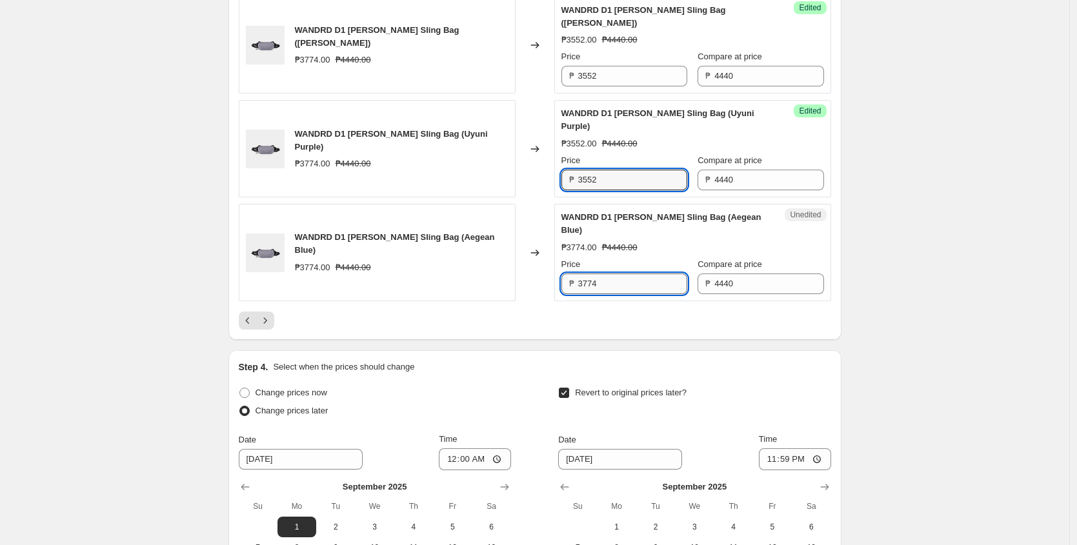
click at [609, 292] on input "3774" at bounding box center [632, 284] width 109 height 21
paste input "552"
type input "3552"
click at [556, 330] on div at bounding box center [535, 321] width 593 height 18
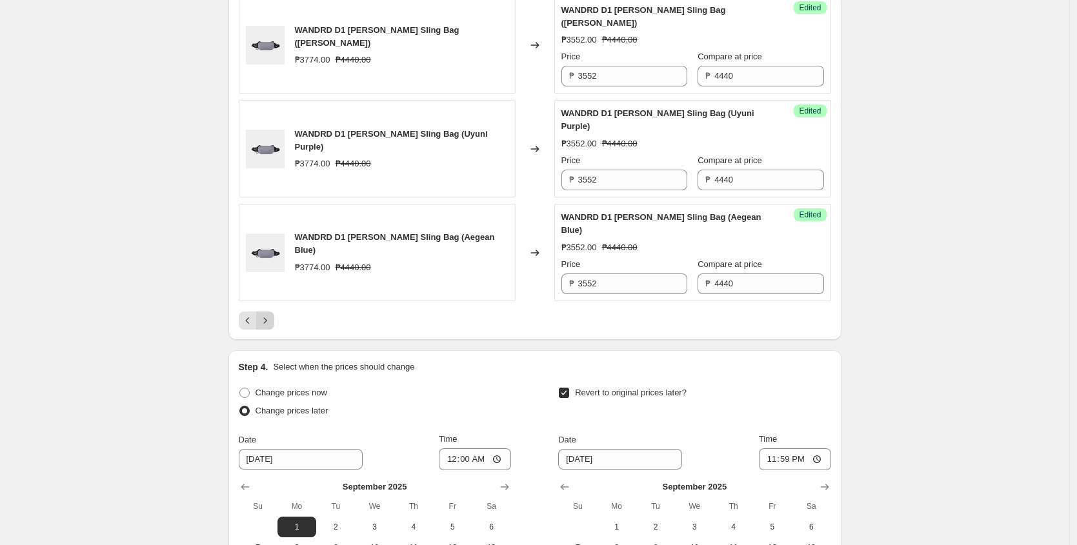
click at [265, 327] on icon "Next" at bounding box center [265, 320] width 13 height 13
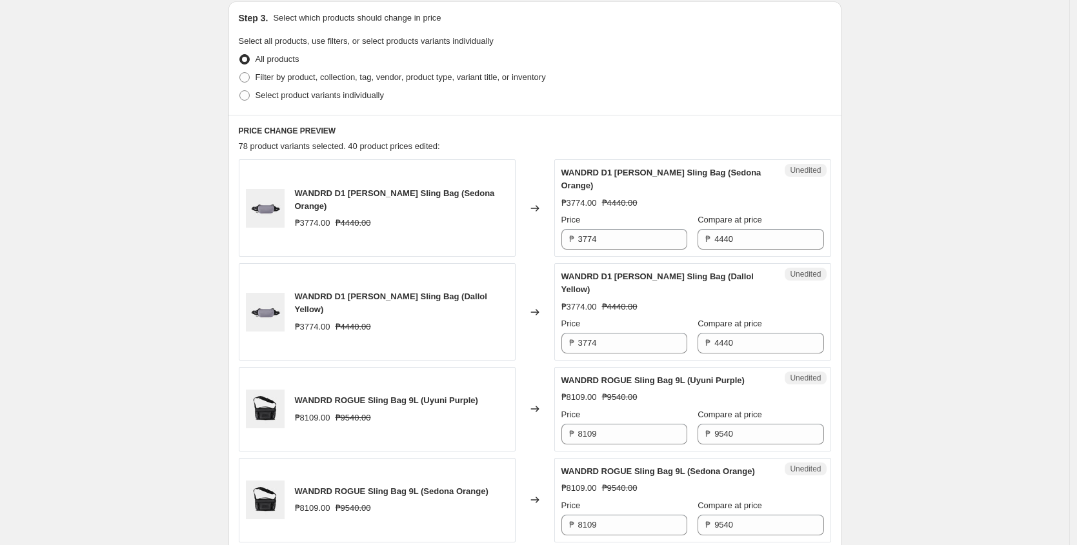
scroll to position [345, 0]
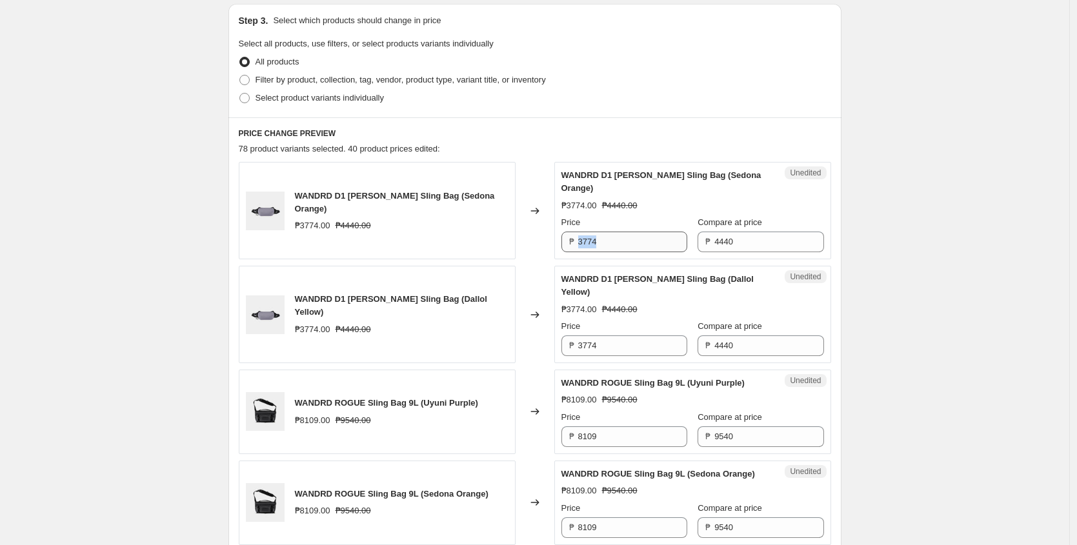
drag, startPoint x: 627, startPoint y: 230, endPoint x: 623, endPoint y: 239, distance: 9.8
click at [627, 231] on div "Price ₱ 3774" at bounding box center [625, 234] width 126 height 36
click at [623, 239] on input "3774" at bounding box center [632, 242] width 109 height 21
paste input "552"
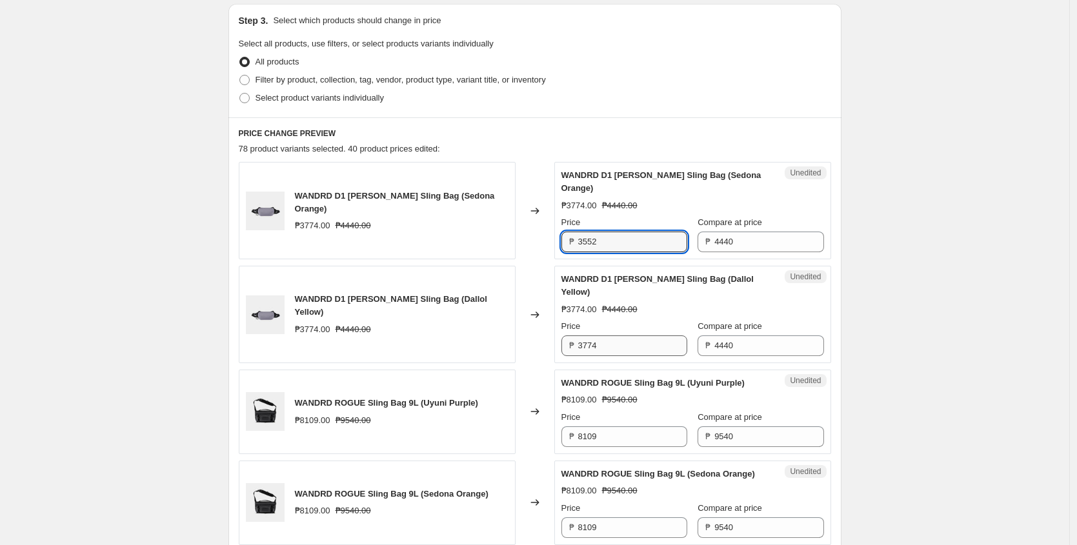
type input "3552"
click at [608, 353] on input "3774" at bounding box center [632, 346] width 109 height 21
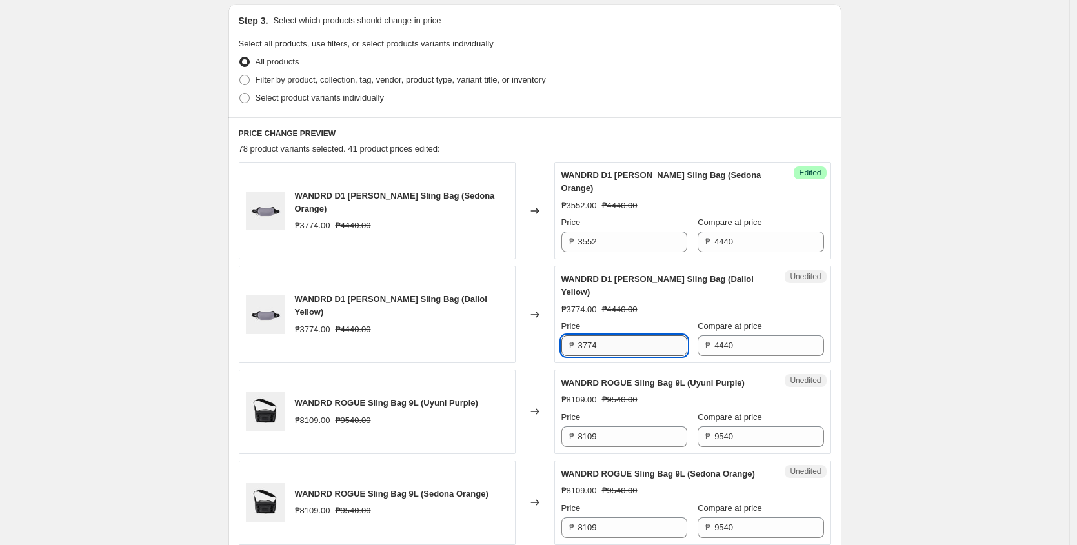
click at [608, 353] on input "3774" at bounding box center [632, 346] width 109 height 21
paste input "552"
type input "3552"
click at [624, 434] on input "8109" at bounding box center [632, 437] width 109 height 21
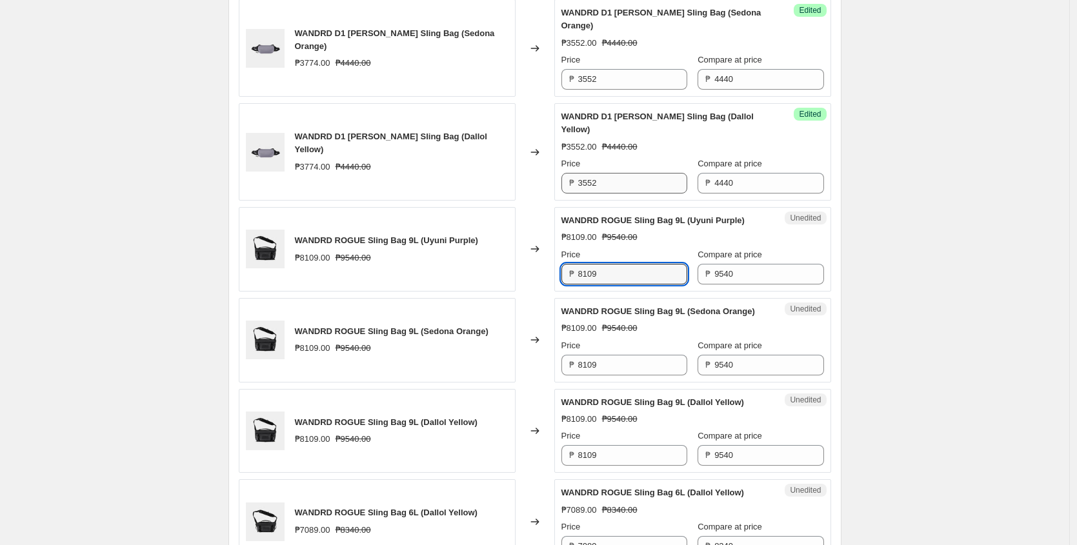
scroll to position [580, 0]
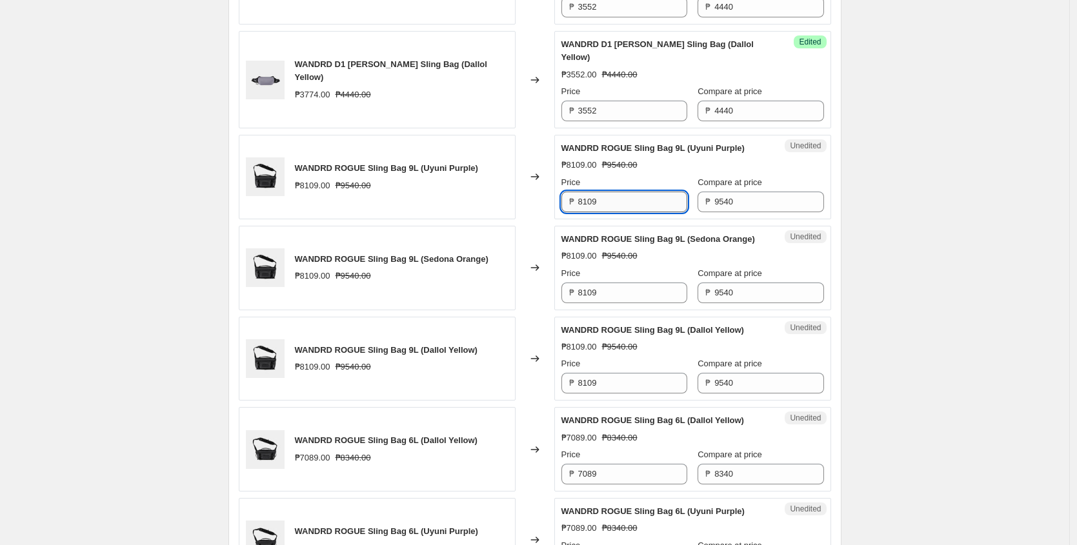
click at [626, 198] on input "8109" at bounding box center [632, 202] width 109 height 21
click at [634, 208] on input "7632" at bounding box center [632, 202] width 109 height 21
type input "7632"
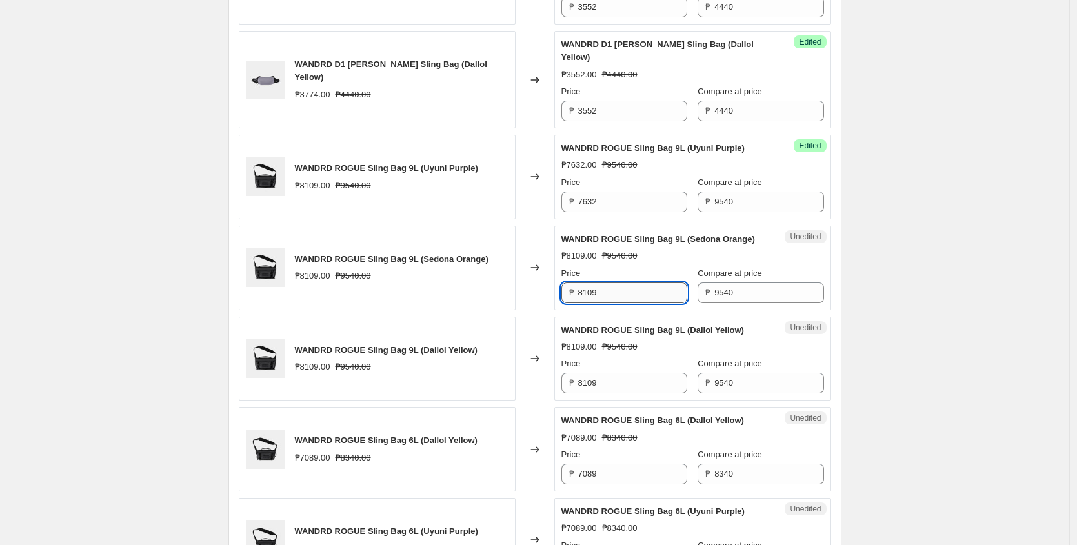
click at [635, 298] on input "8109" at bounding box center [632, 293] width 109 height 21
paste input "7632"
type input "7632"
click at [616, 394] on input "8109" at bounding box center [632, 383] width 109 height 21
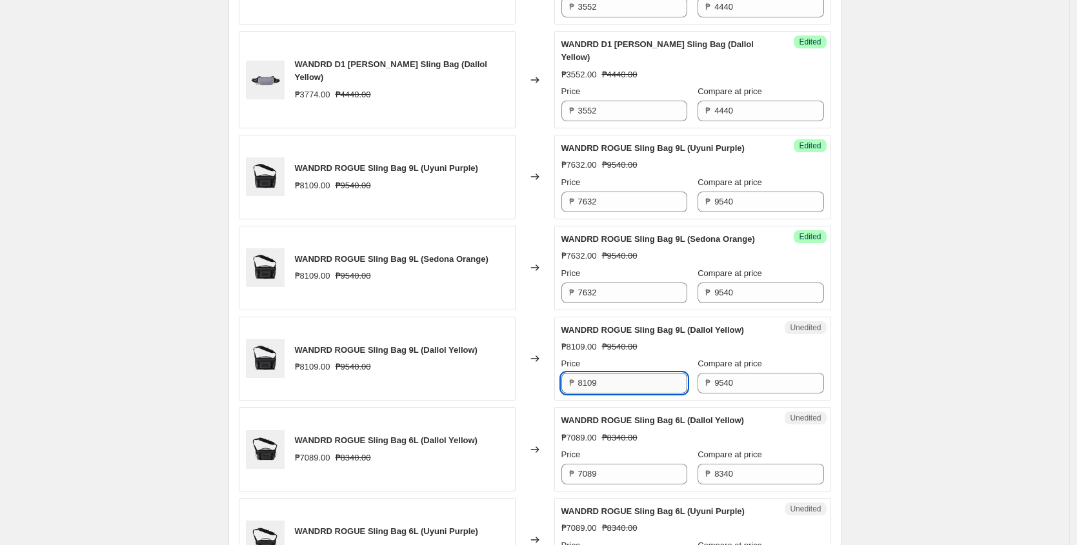
click at [616, 394] on input "8109" at bounding box center [632, 383] width 109 height 21
paste input "7632"
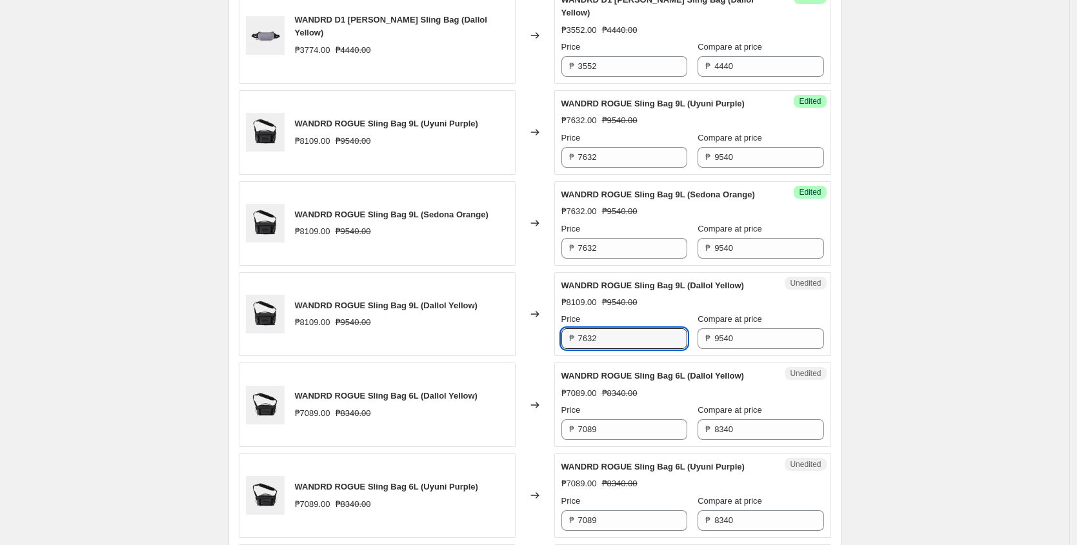
scroll to position [629, 0]
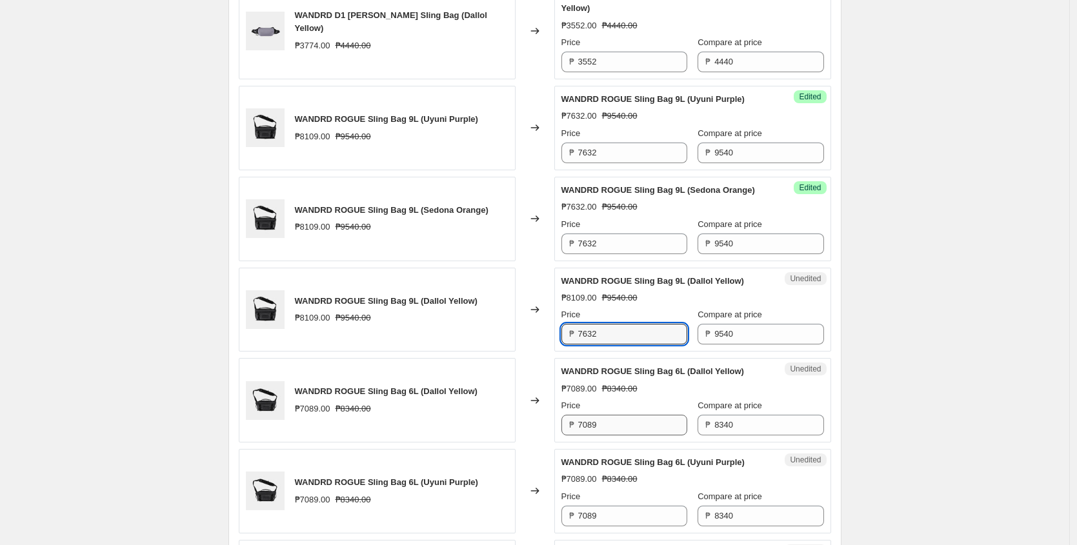
type input "7632"
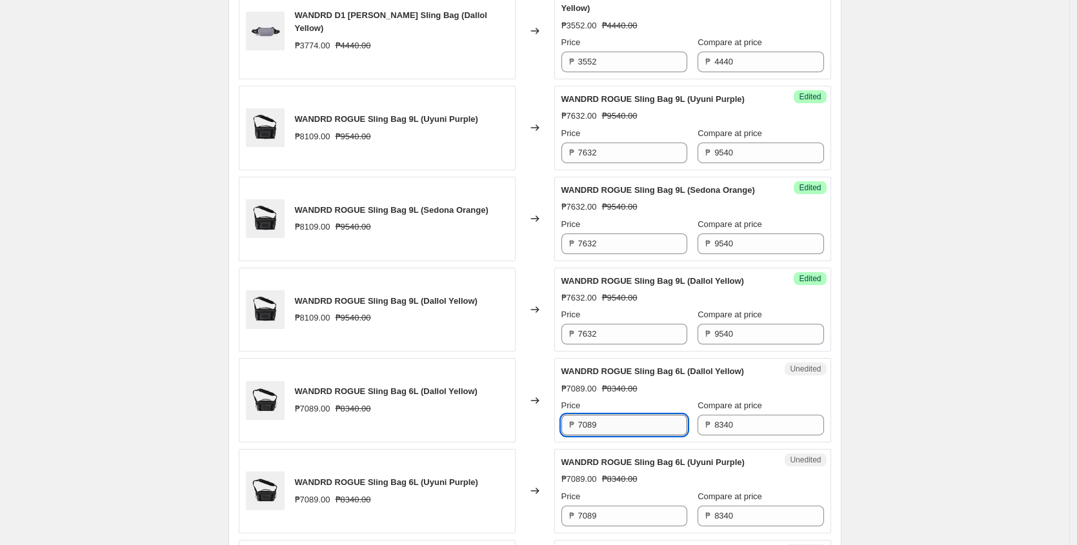
click at [633, 432] on input "7089" at bounding box center [632, 425] width 109 height 21
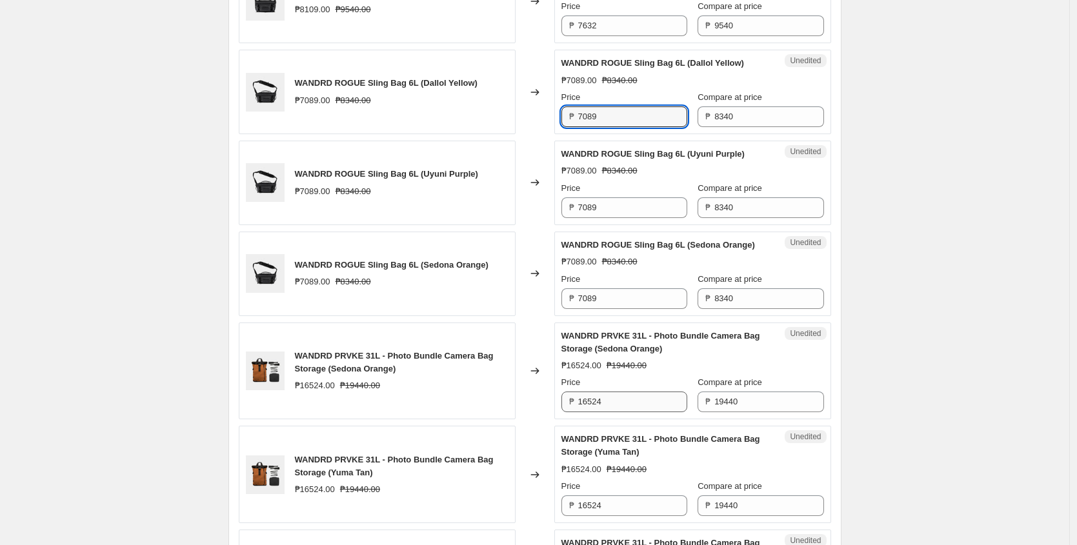
scroll to position [942, 0]
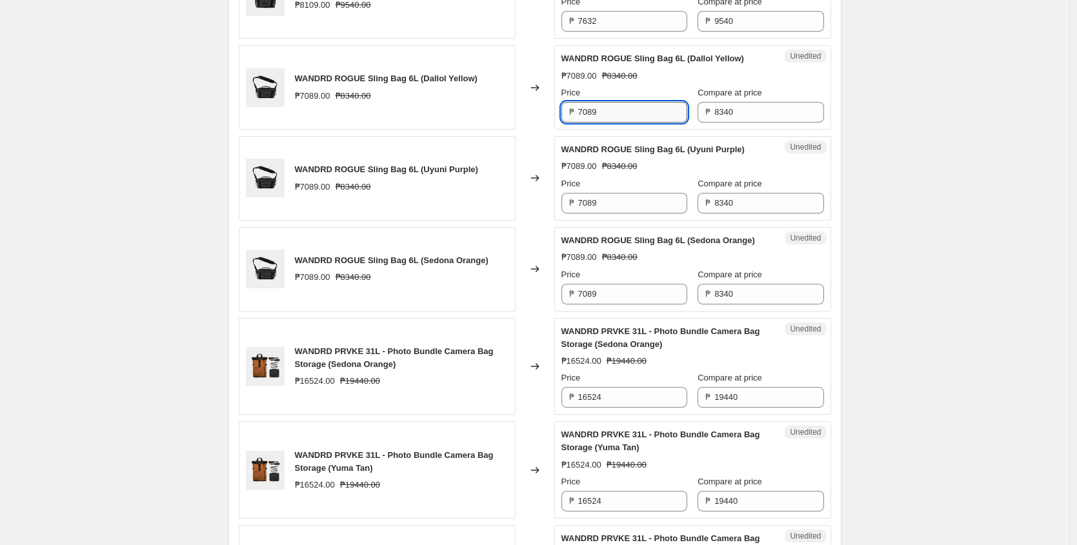
click at [611, 123] on input "7089" at bounding box center [632, 112] width 109 height 21
click at [612, 123] on input "6672" at bounding box center [632, 112] width 109 height 21
type input "6672"
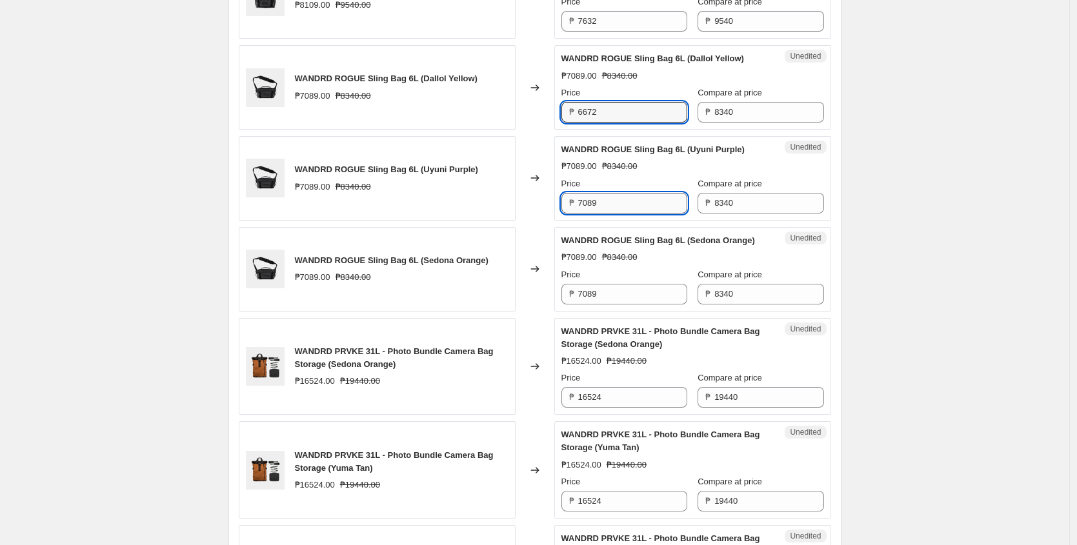
click at [607, 212] on input "7089" at bounding box center [632, 203] width 109 height 21
paste input "6672"
type input "6672"
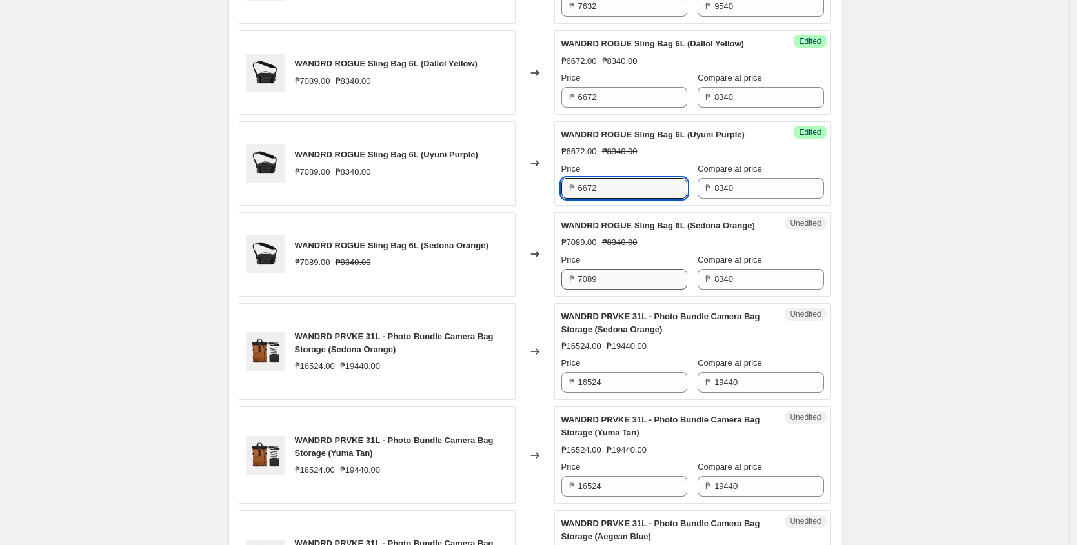
scroll to position [959, 0]
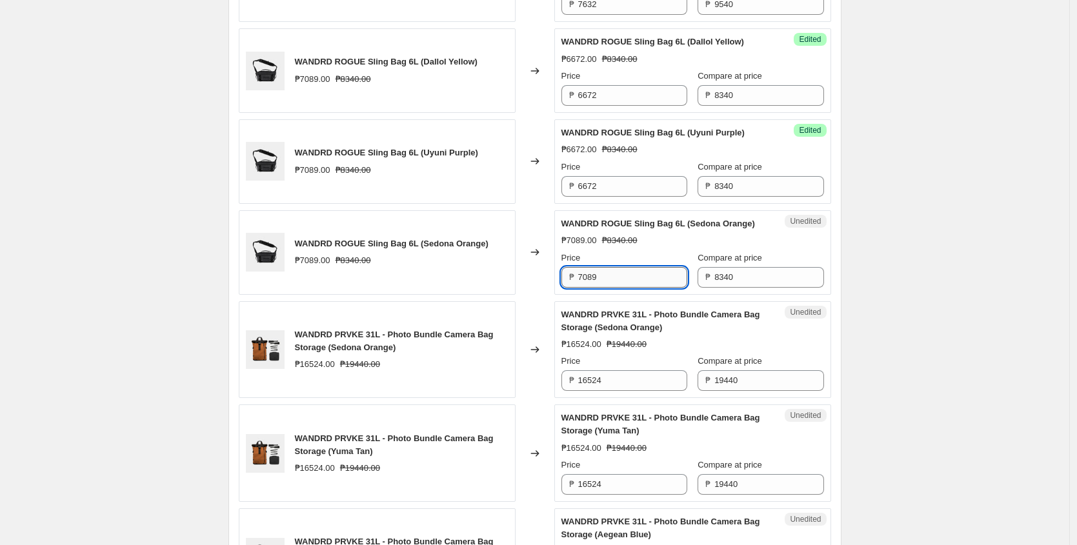
click at [618, 288] on input "7089" at bounding box center [632, 277] width 109 height 21
paste input "6672"
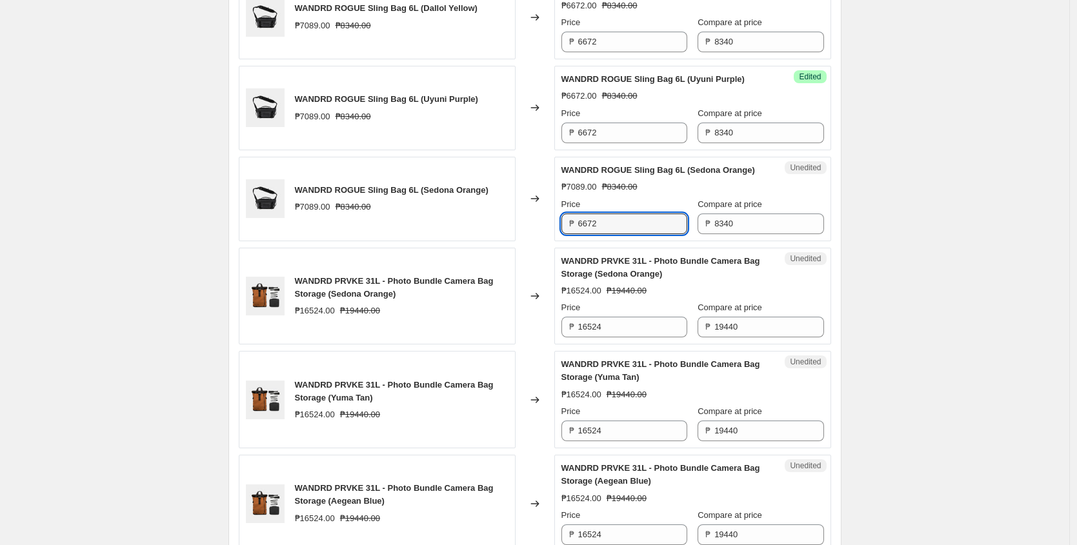
scroll to position [1028, 0]
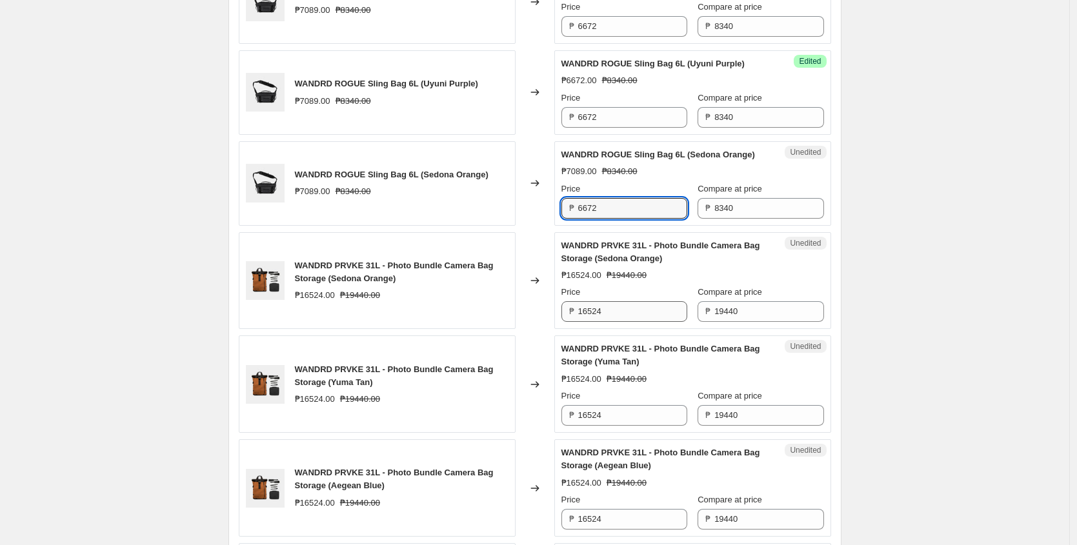
type input "6672"
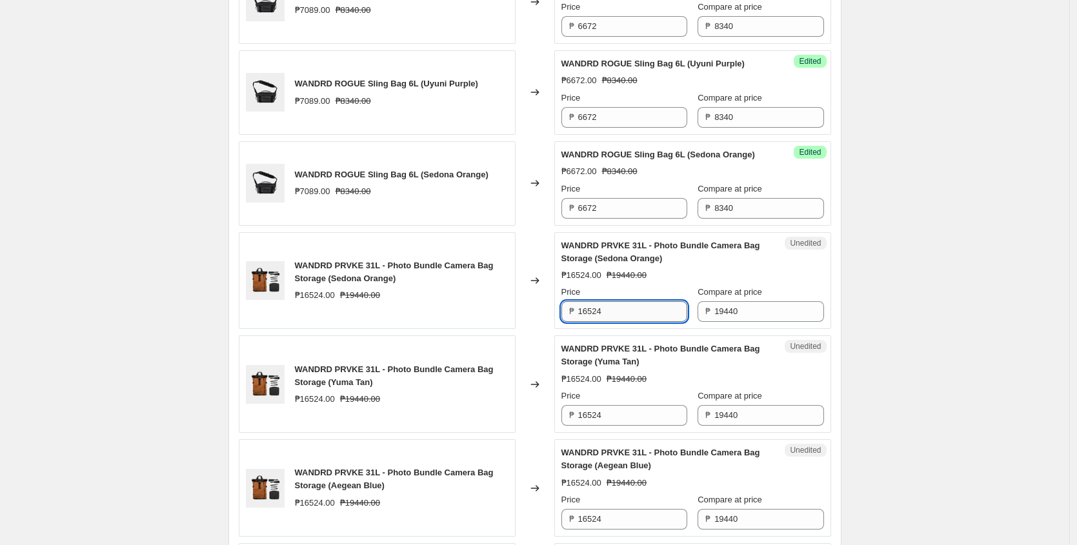
click at [632, 322] on input "16524" at bounding box center [632, 311] width 109 height 21
click at [624, 322] on input "16524" at bounding box center [632, 311] width 109 height 21
type input "15552"
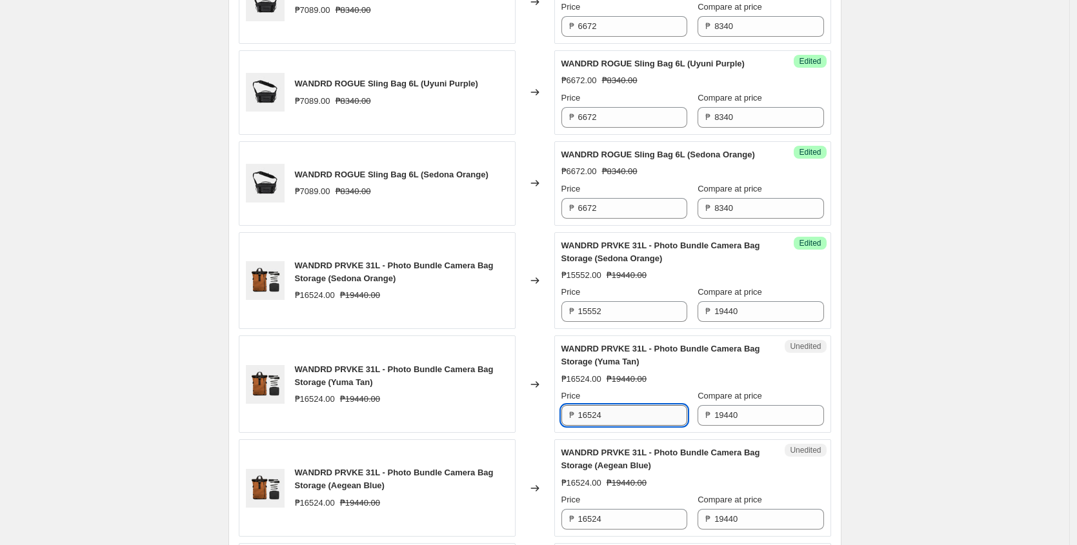
click at [627, 426] on input "16524" at bounding box center [632, 415] width 109 height 21
click at [631, 322] on input "15552" at bounding box center [632, 311] width 109 height 21
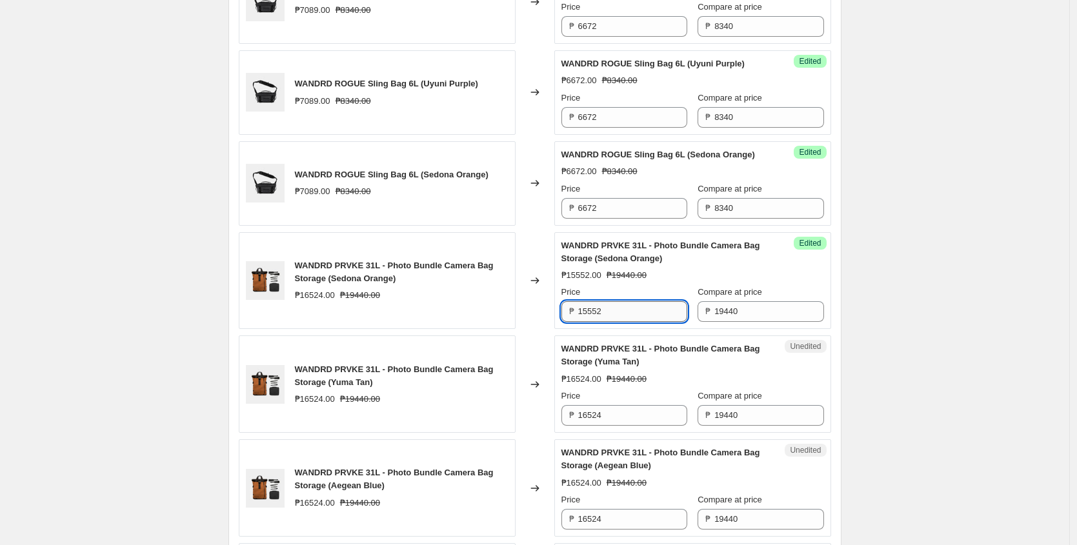
click at [631, 322] on input "15552" at bounding box center [632, 311] width 109 height 21
click at [615, 426] on input "16524" at bounding box center [632, 415] width 109 height 21
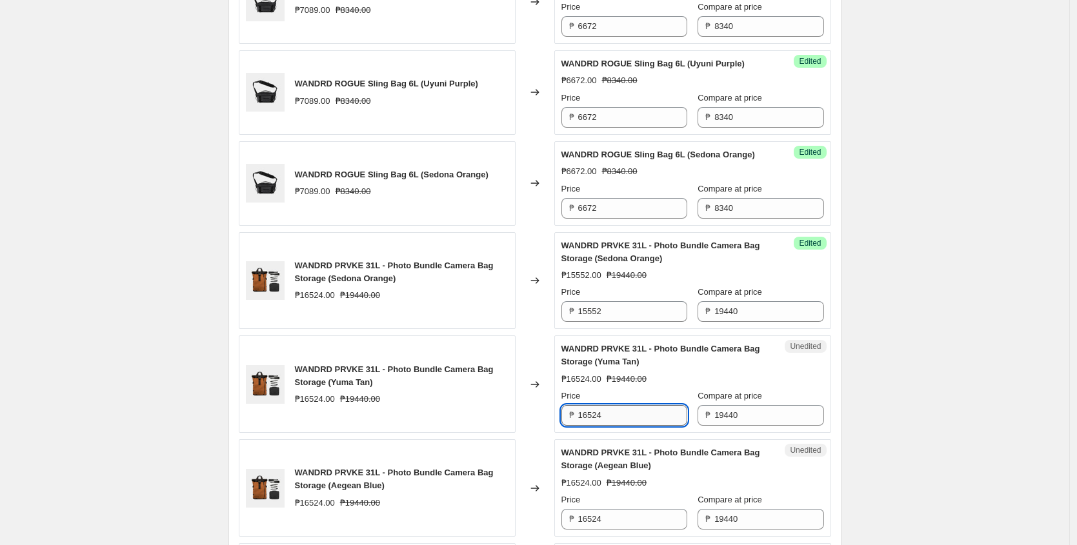
click at [615, 426] on input "16524" at bounding box center [632, 415] width 109 height 21
paste input "5552"
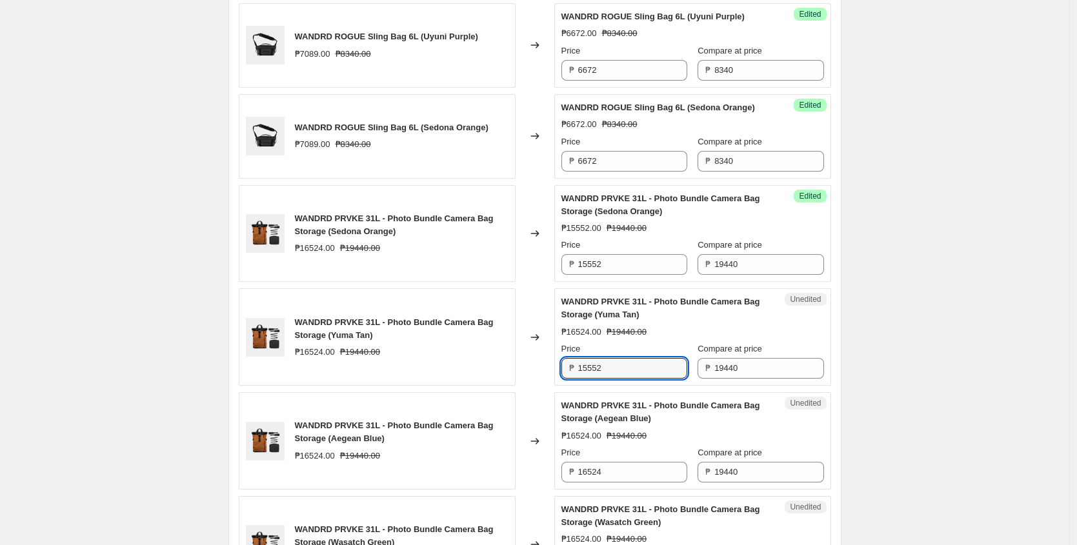
scroll to position [1080, 0]
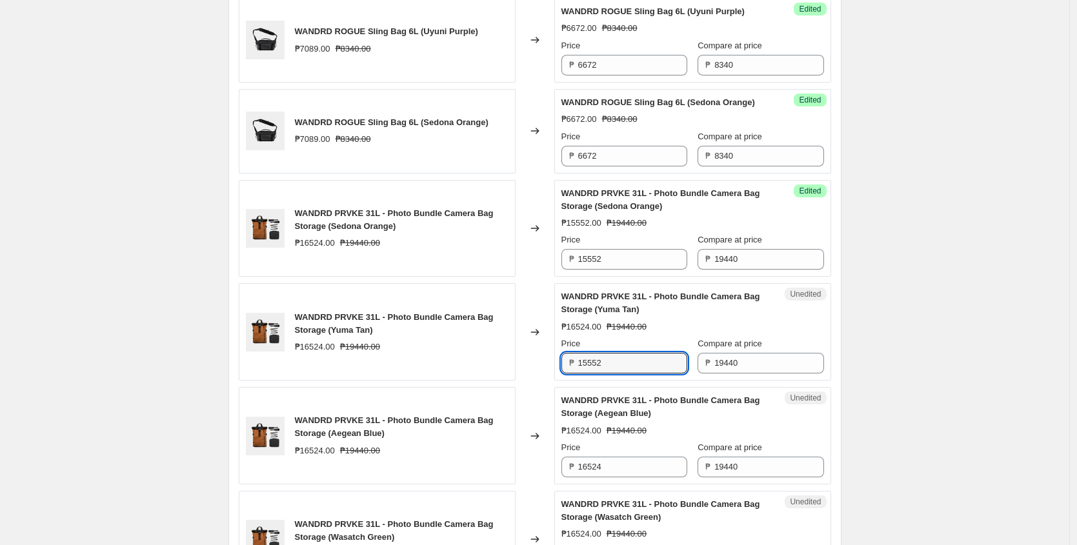
type input "15552"
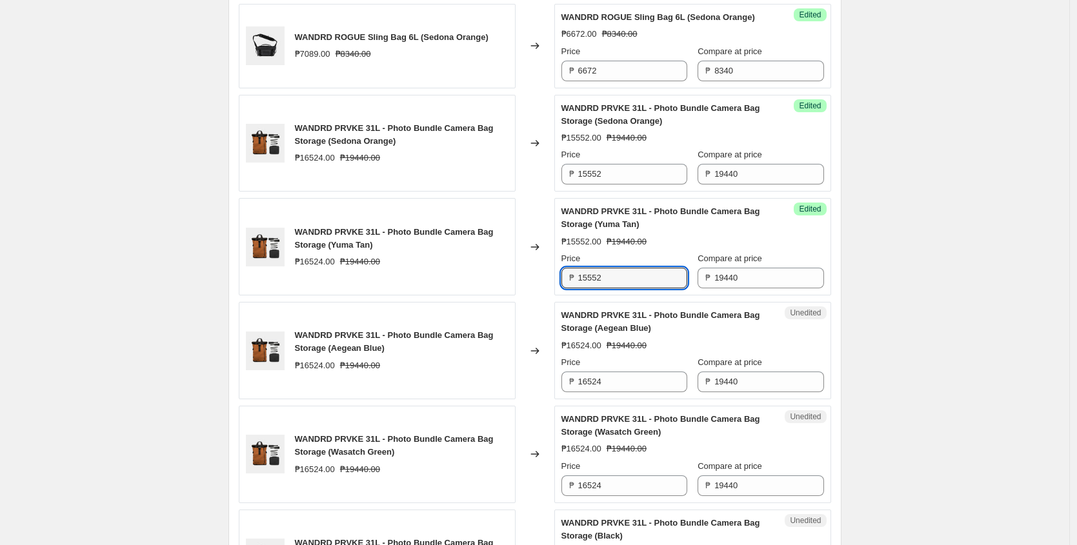
scroll to position [1184, 0]
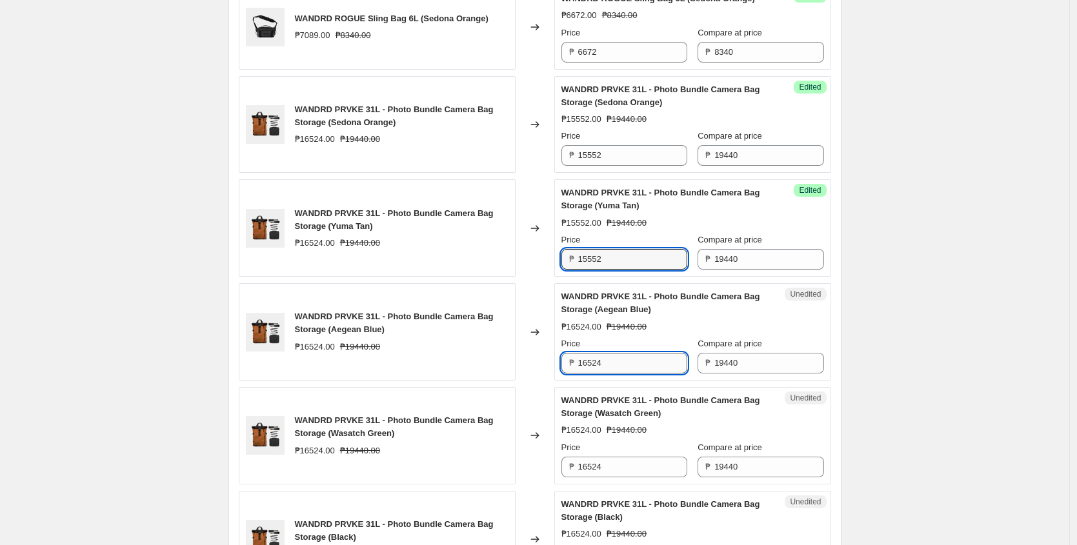
click at [614, 374] on input "16524" at bounding box center [632, 363] width 109 height 21
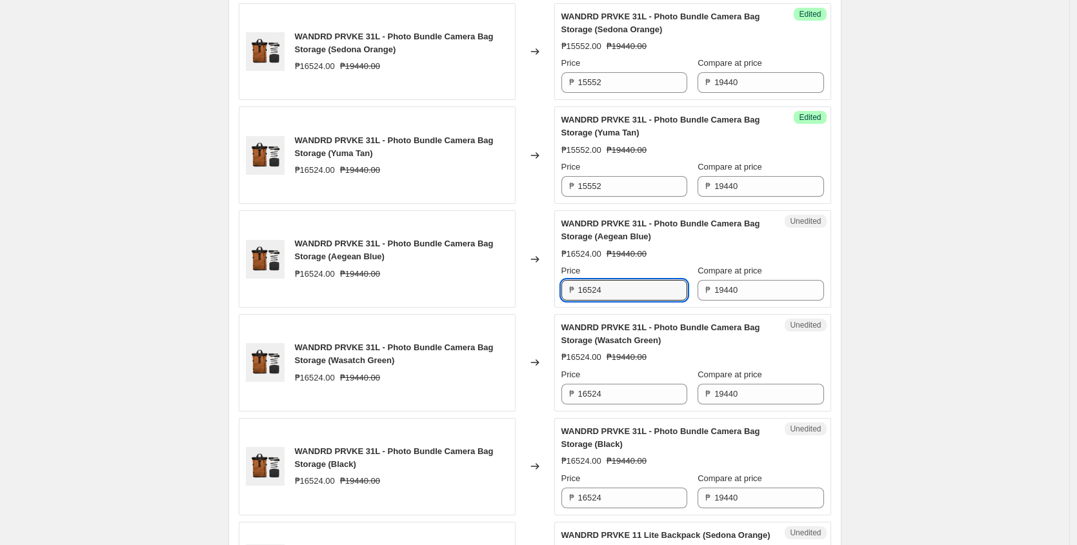
scroll to position [1286, 0]
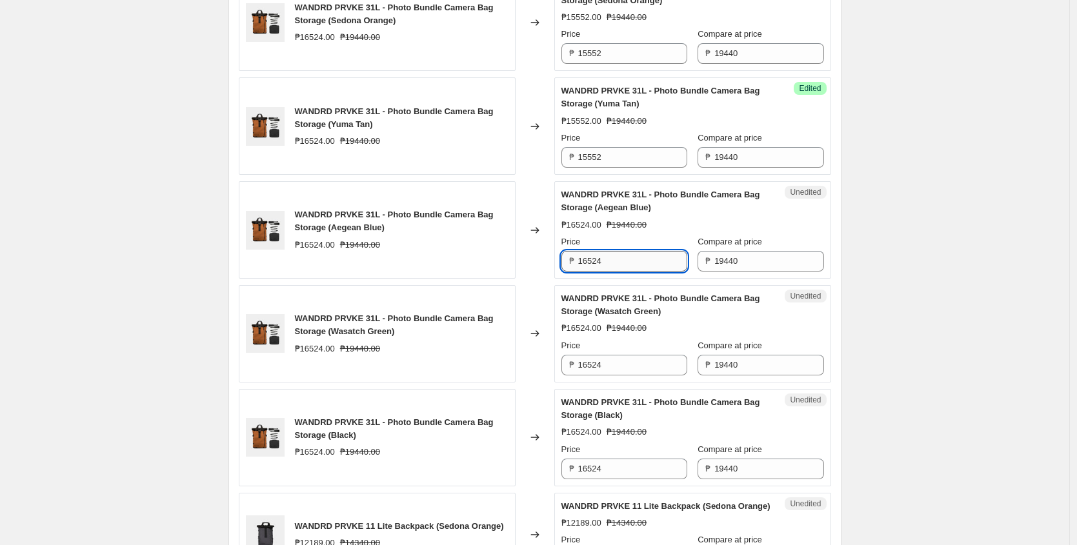
click at [624, 272] on input "16524" at bounding box center [632, 261] width 109 height 21
paste input "5552"
type input "15552"
click at [620, 376] on input "16524" at bounding box center [632, 365] width 109 height 21
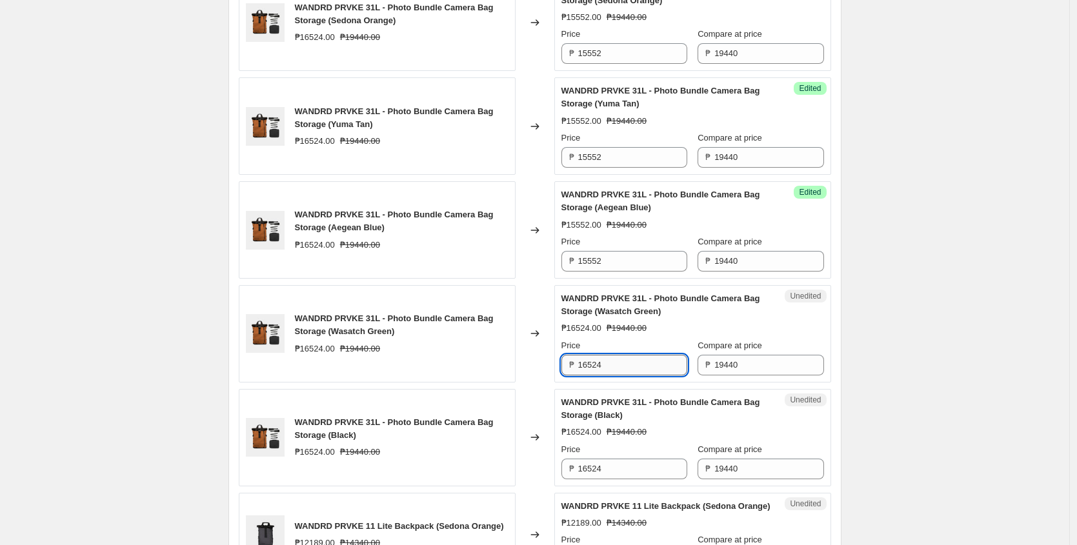
click at [620, 376] on input "16524" at bounding box center [632, 365] width 109 height 21
paste input "5552"
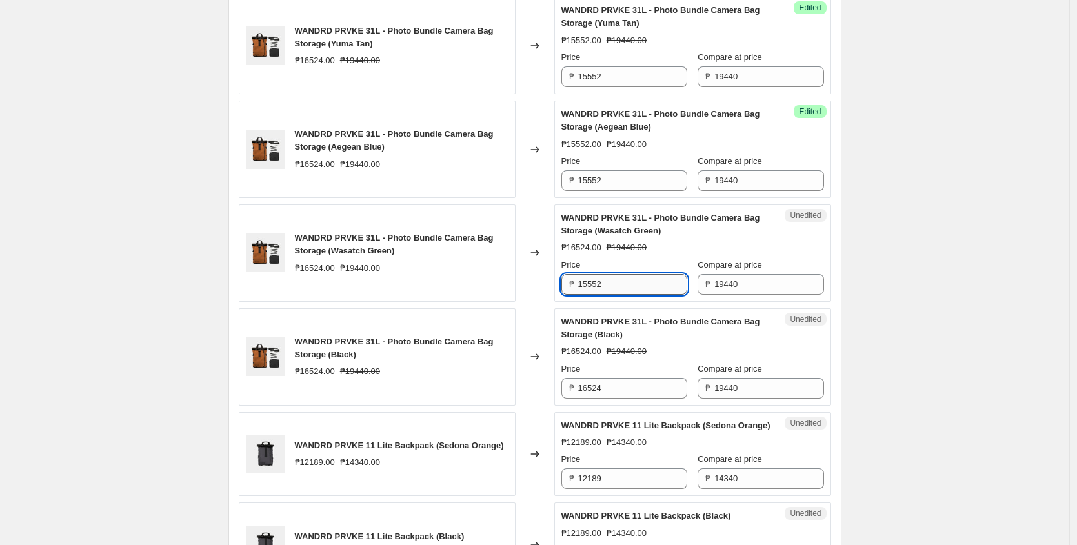
scroll to position [1383, 0]
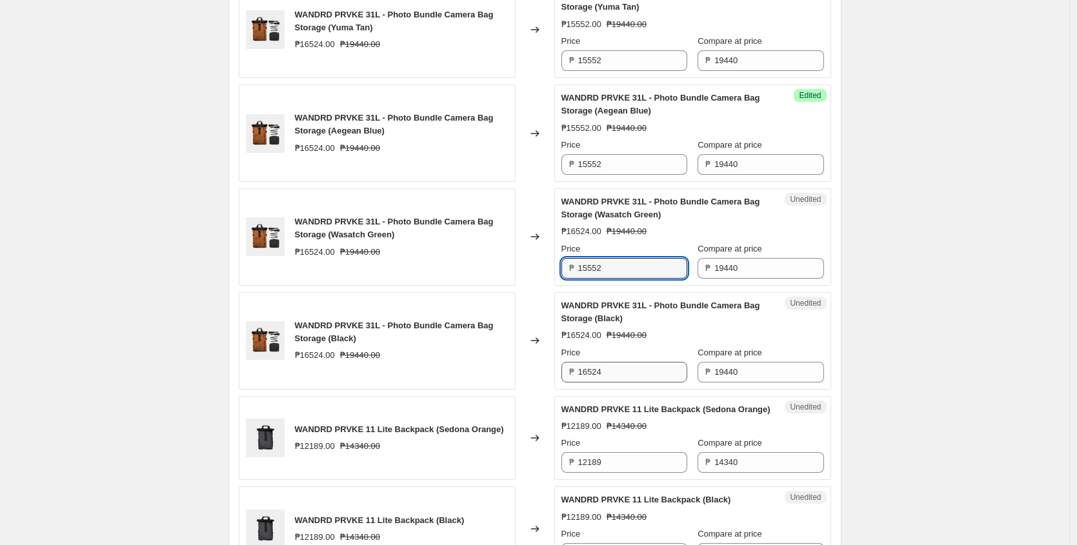
type input "15552"
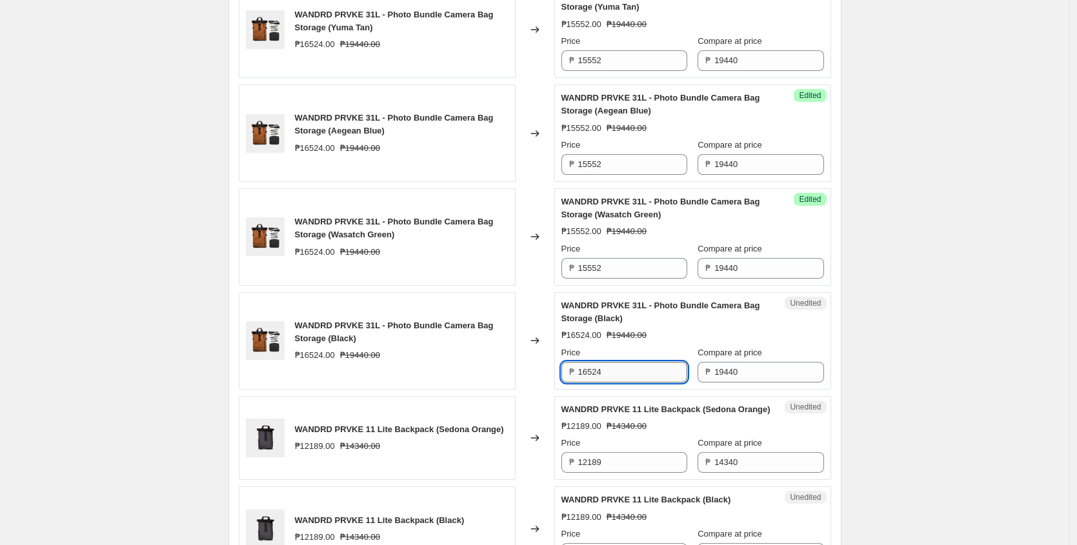
click at [626, 383] on input "16524" at bounding box center [632, 372] width 109 height 21
paste input "5552"
type input "15552"
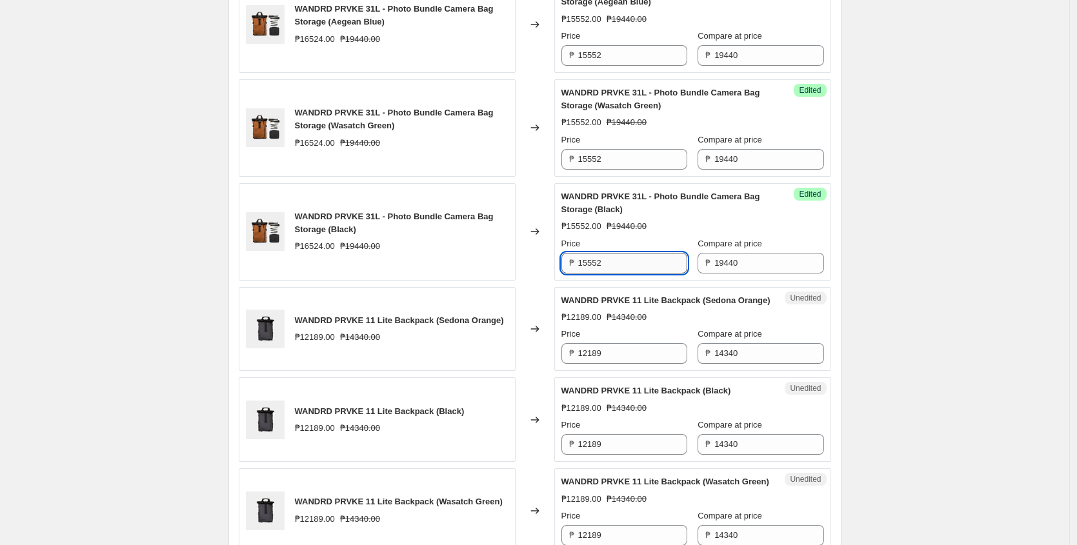
scroll to position [1505, 0]
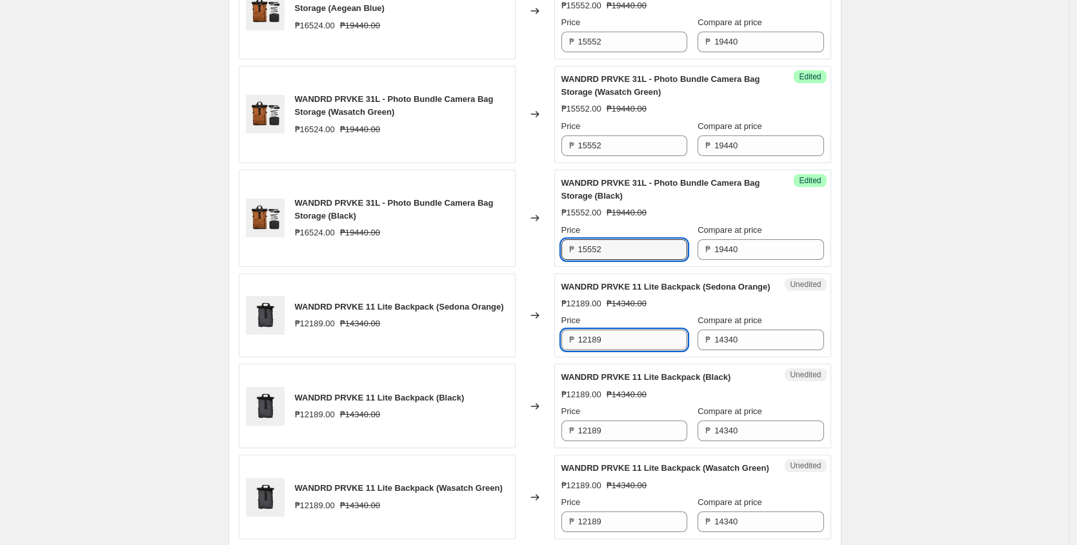
click at [642, 351] on input "12189" at bounding box center [632, 340] width 109 height 21
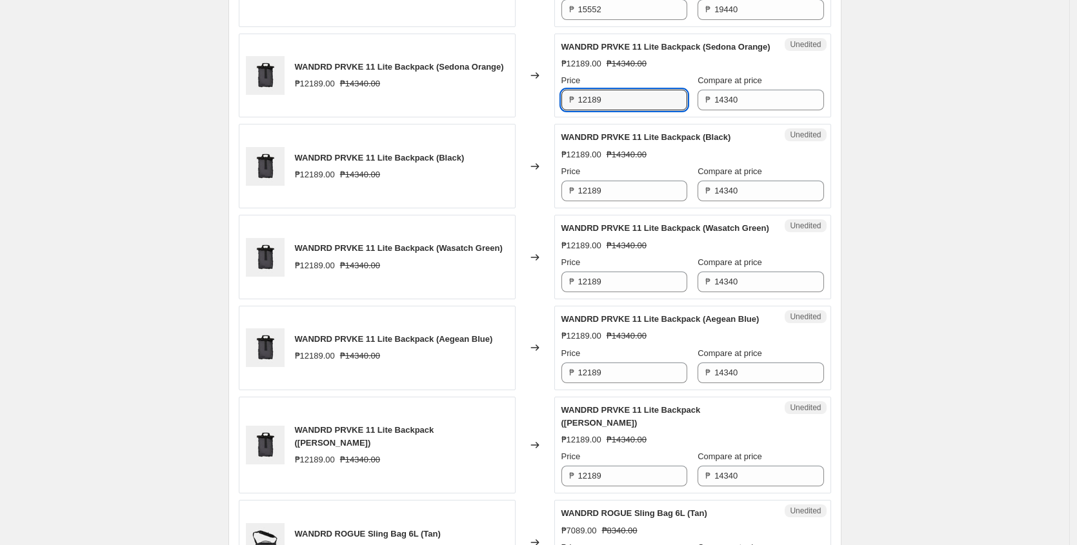
scroll to position [1747, 0]
